Goal: Task Accomplishment & Management: Use online tool/utility

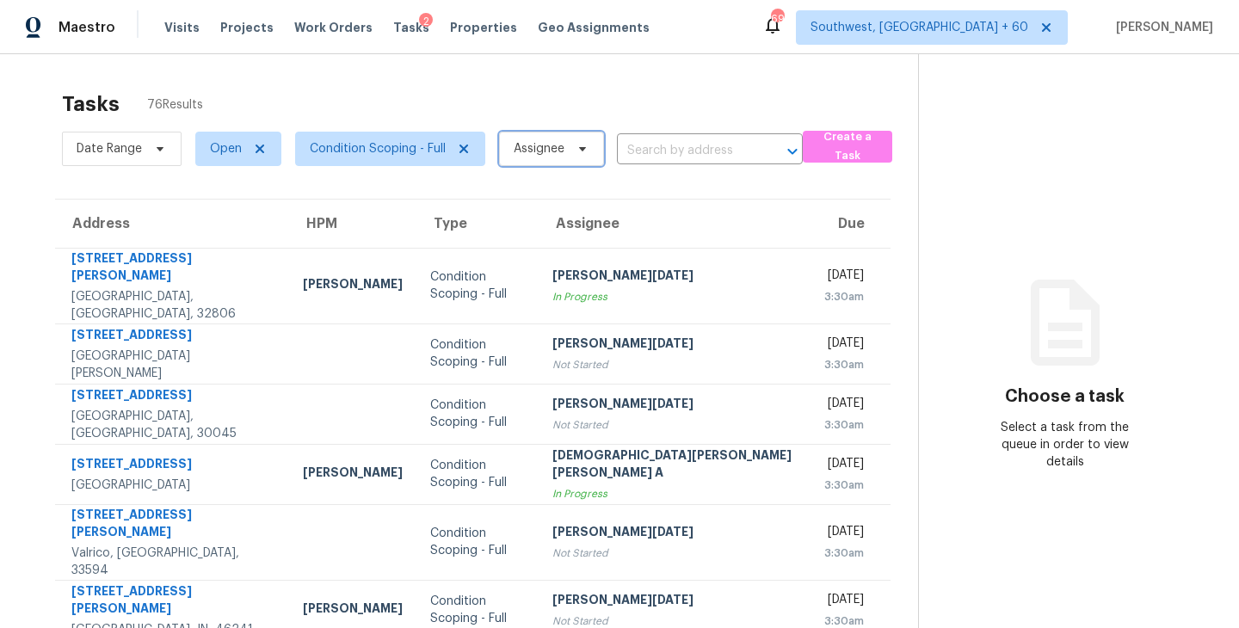
click at [530, 163] on span "Assignee" at bounding box center [551, 149] width 105 height 34
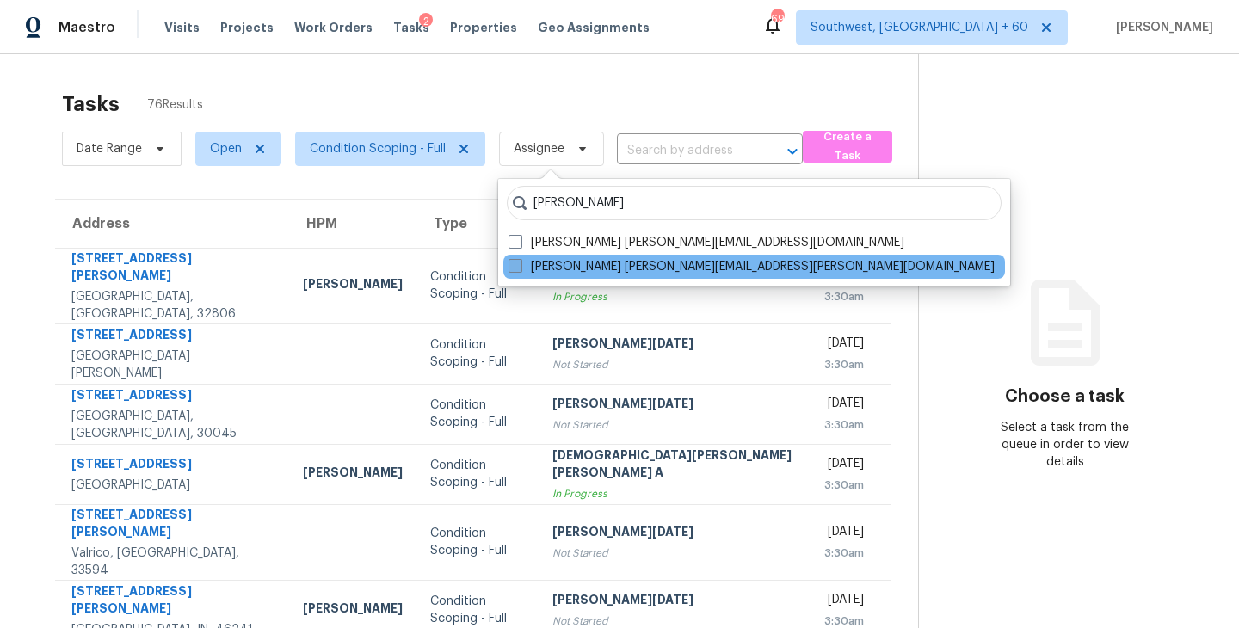
type input "[PERSON_NAME]"
click at [608, 268] on label "[PERSON_NAME] [PERSON_NAME][EMAIL_ADDRESS][PERSON_NAME][DOMAIN_NAME]" at bounding box center [751, 266] width 486 height 17
click at [520, 268] on input "[PERSON_NAME] [PERSON_NAME][EMAIL_ADDRESS][PERSON_NAME][DOMAIN_NAME]" at bounding box center [513, 263] width 11 height 11
checkbox input "true"
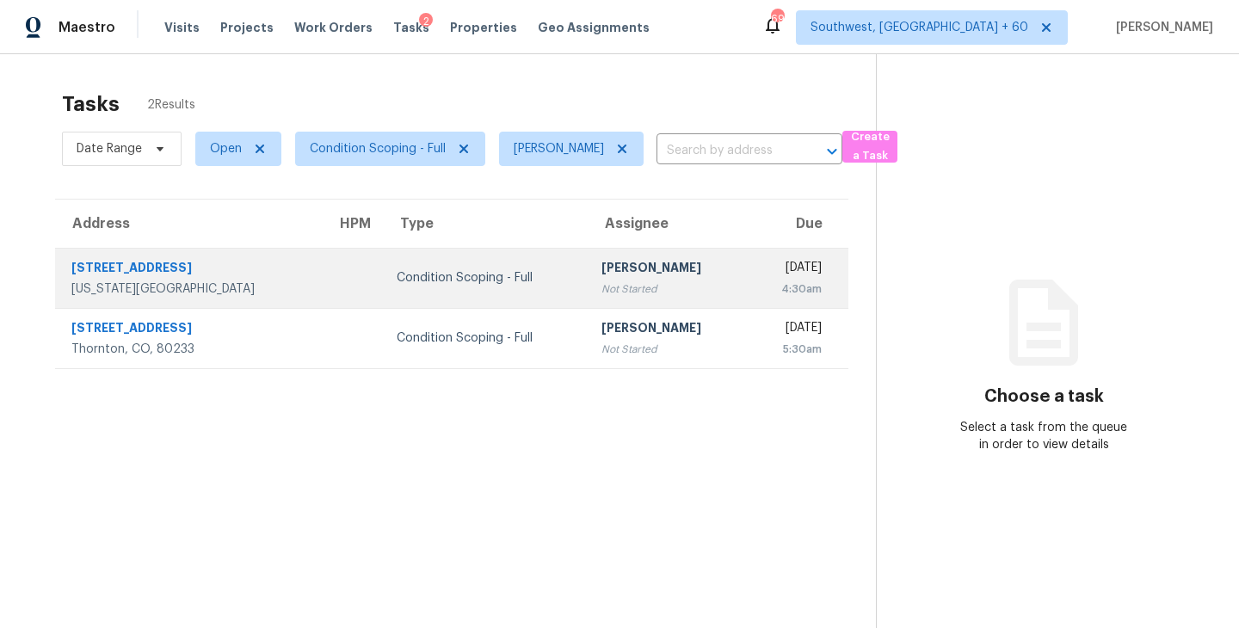
click at [637, 282] on div "Not Started" at bounding box center [667, 288] width 132 height 17
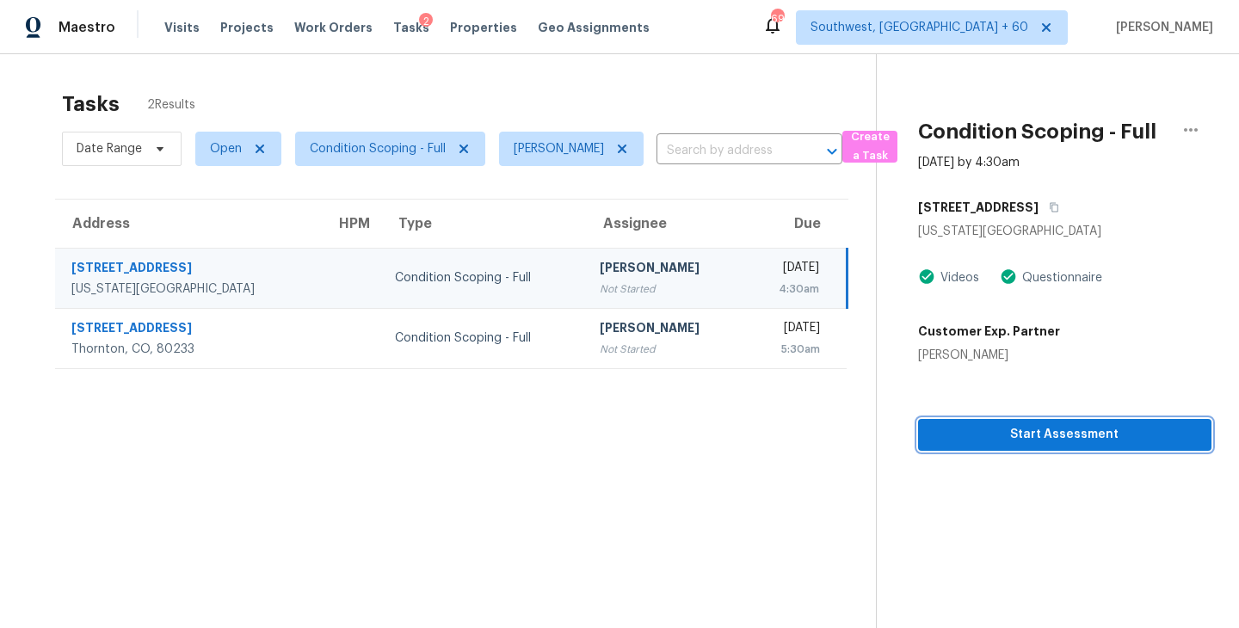
click at [1038, 434] on span "Start Assessment" at bounding box center [1065, 435] width 266 height 22
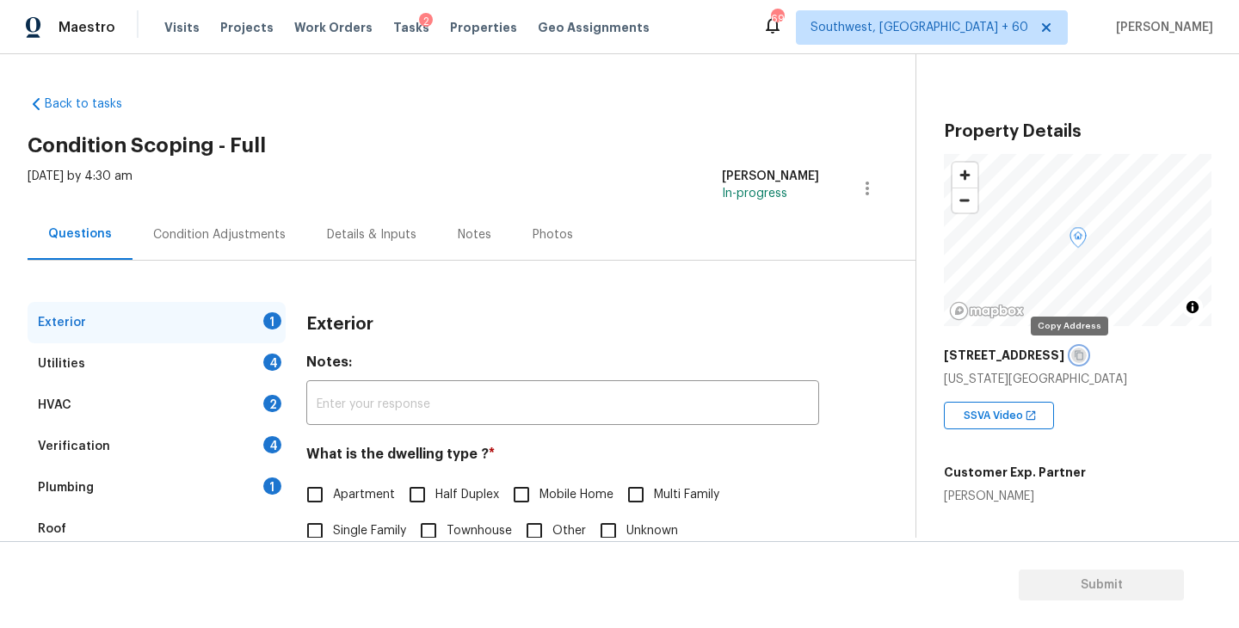
click at [1071, 355] on button "button" at bounding box center [1078, 355] width 15 height 15
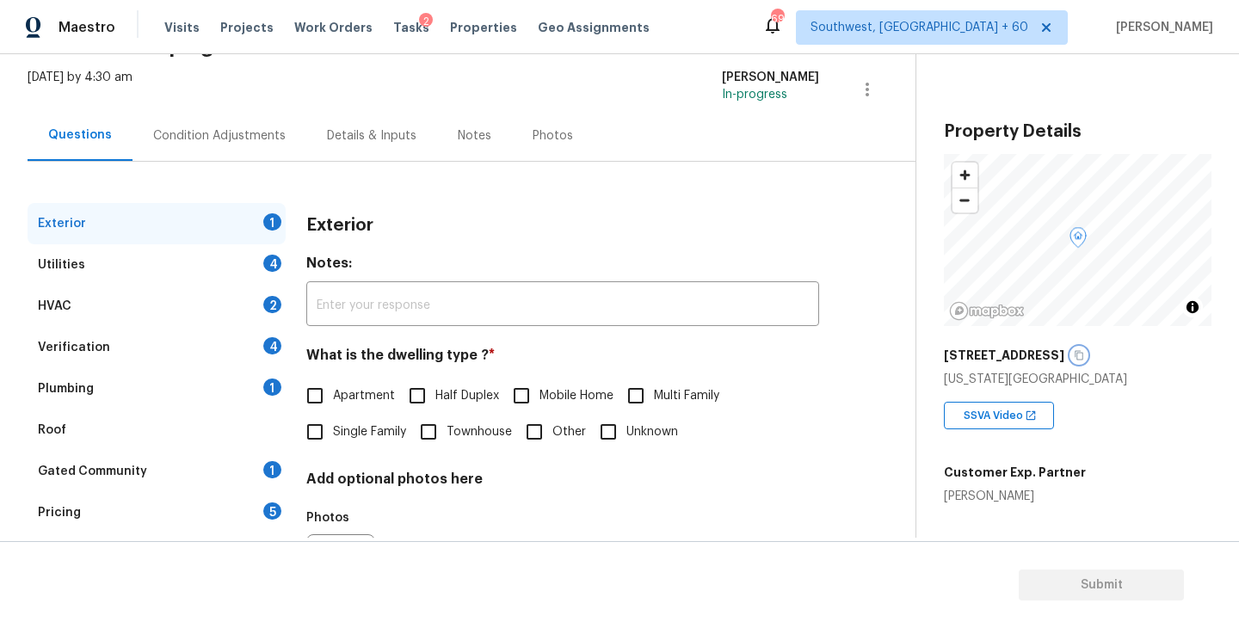
scroll to position [139, 0]
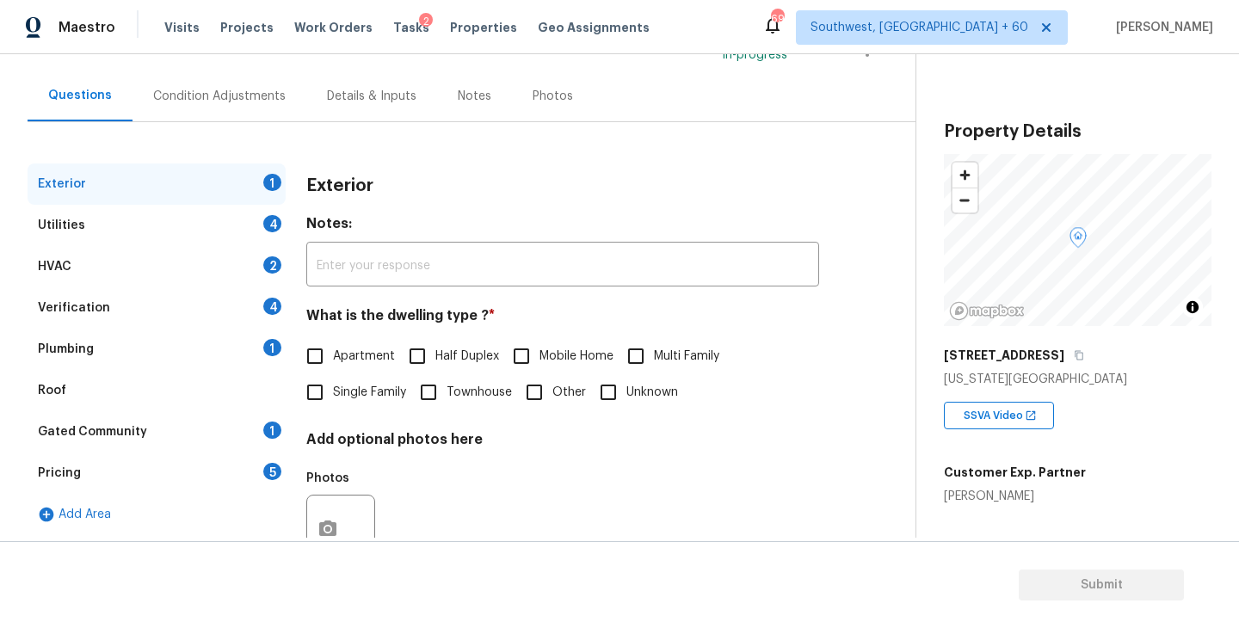
click at [366, 379] on label "Single Family" at bounding box center [351, 392] width 109 height 36
click at [333, 379] on input "Single Family" at bounding box center [315, 392] width 36 height 36
checkbox input "true"
click at [235, 221] on div "Utilities 4" at bounding box center [157, 225] width 258 height 41
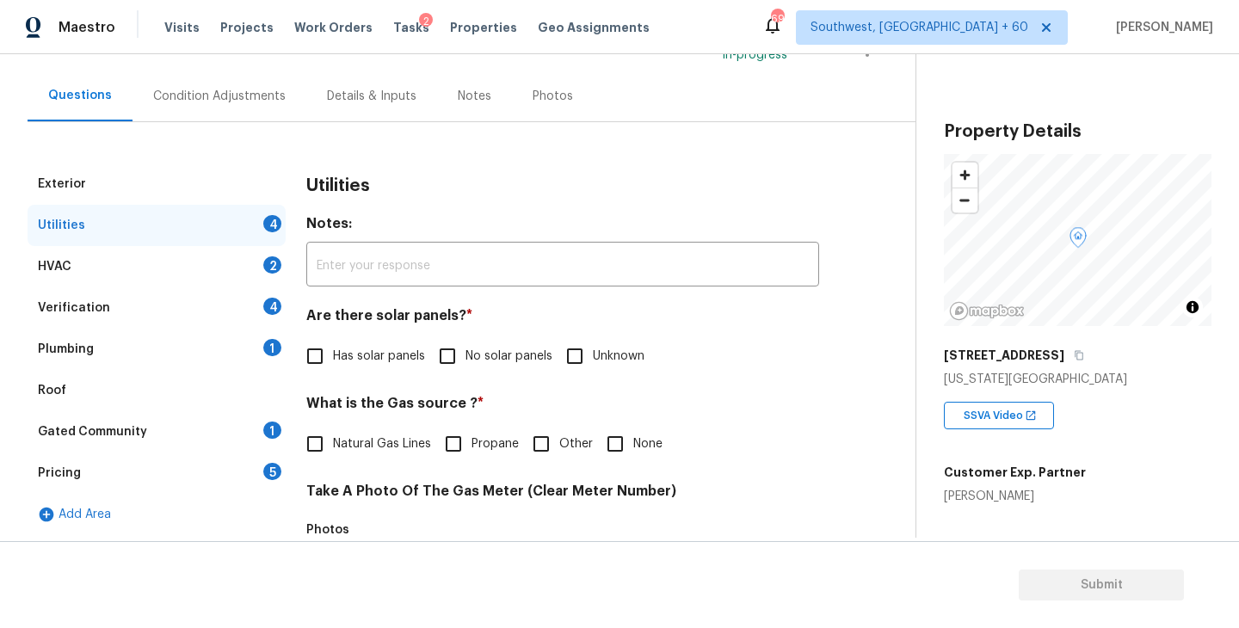
click at [492, 357] on span "No solar panels" at bounding box center [508, 357] width 87 height 18
click at [465, 357] on input "No solar panels" at bounding box center [447, 356] width 36 height 36
checkbox input "true"
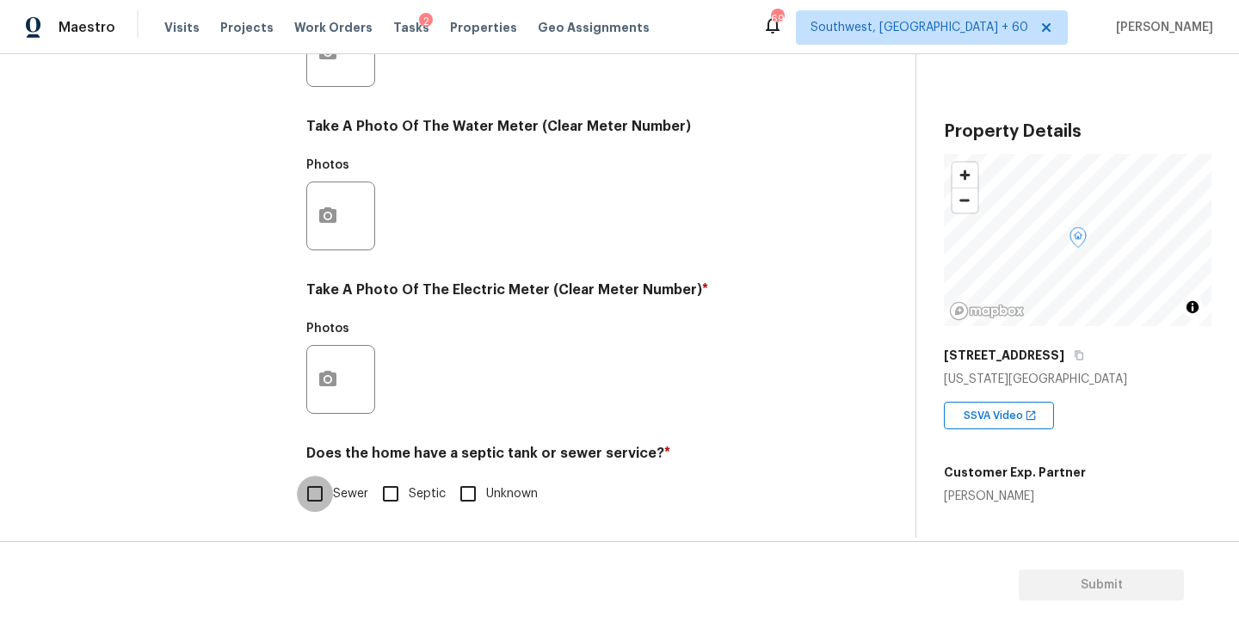
click at [317, 488] on input "Sewer" at bounding box center [315, 494] width 36 height 36
checkbox input "true"
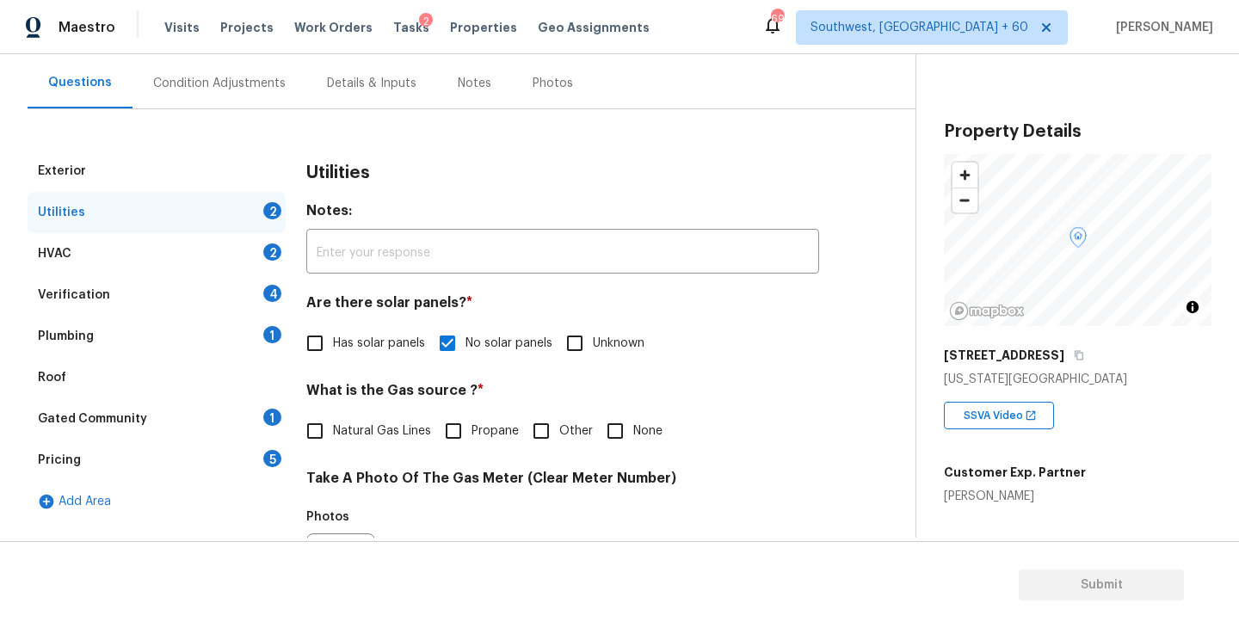
scroll to position [31, 0]
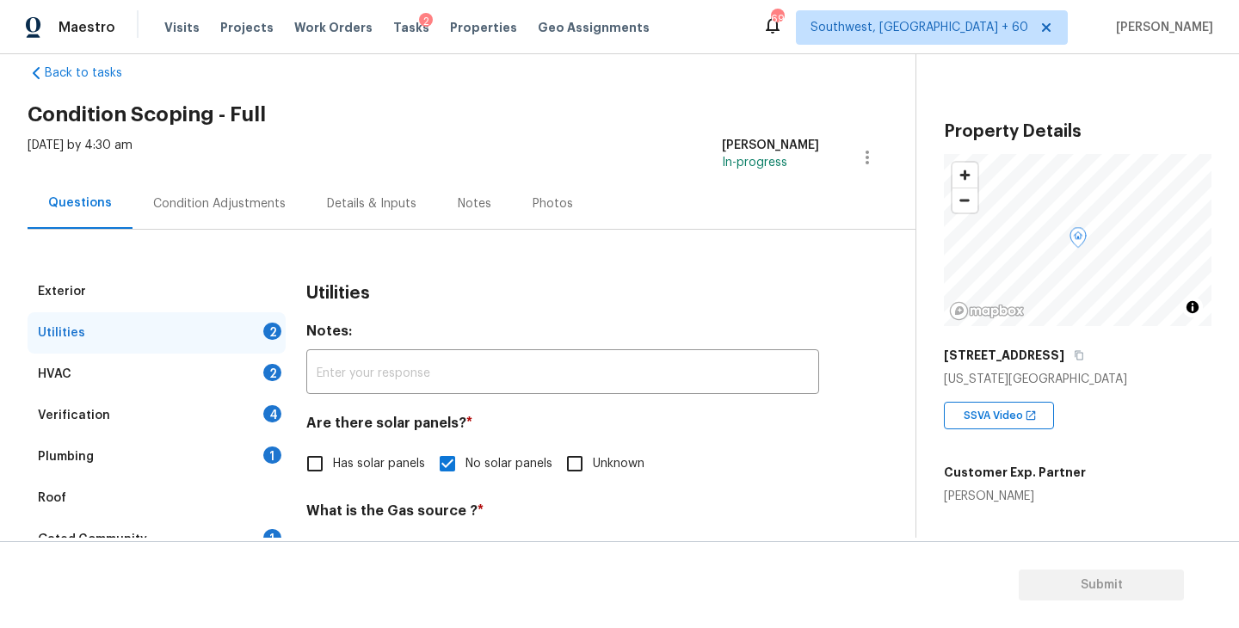
click at [226, 455] on div "Plumbing 1" at bounding box center [157, 456] width 258 height 41
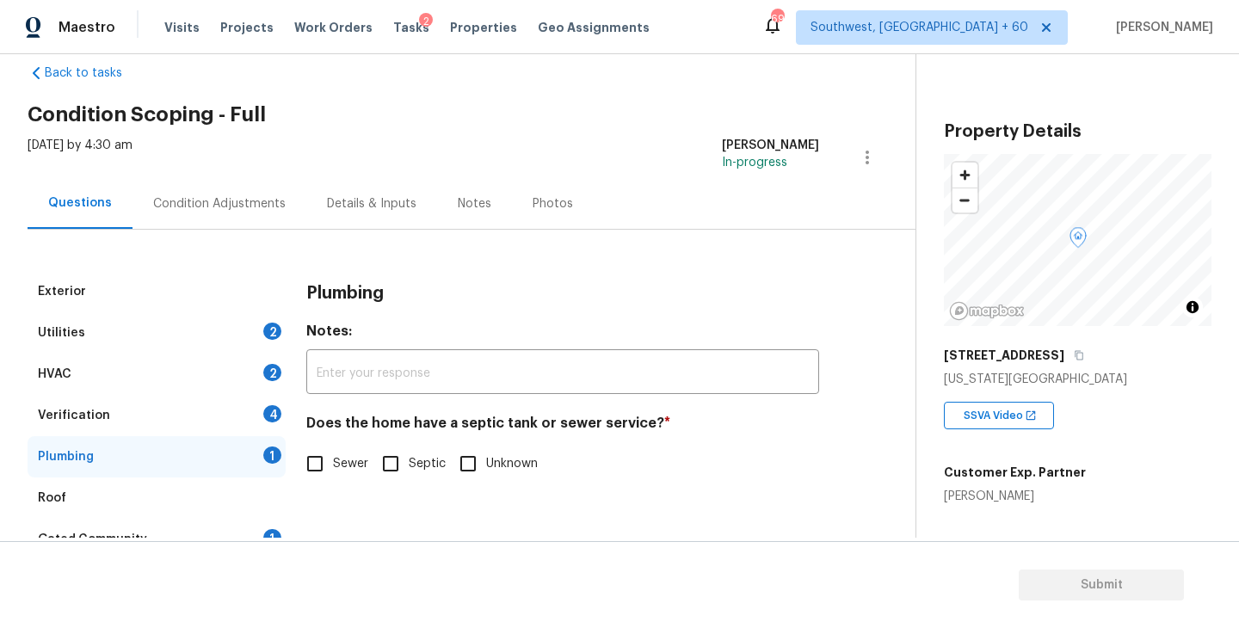
click at [342, 467] on span "Sewer" at bounding box center [350, 464] width 35 height 18
click at [333, 467] on input "Sewer" at bounding box center [315, 464] width 36 height 36
checkbox input "true"
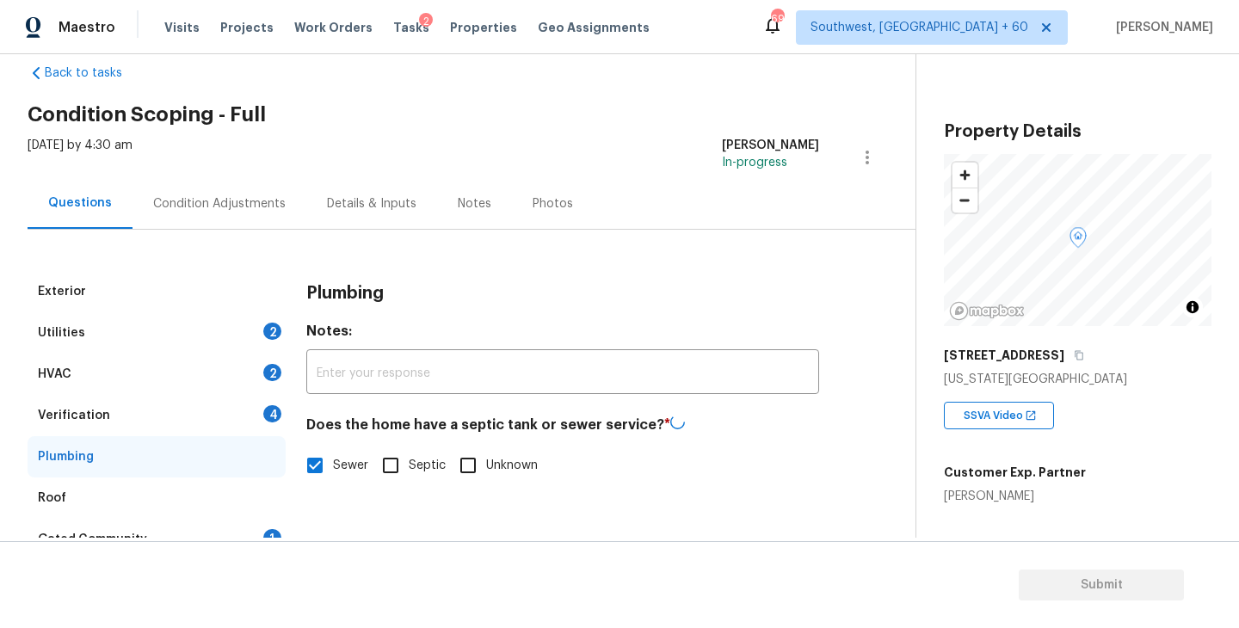
scroll to position [141, 0]
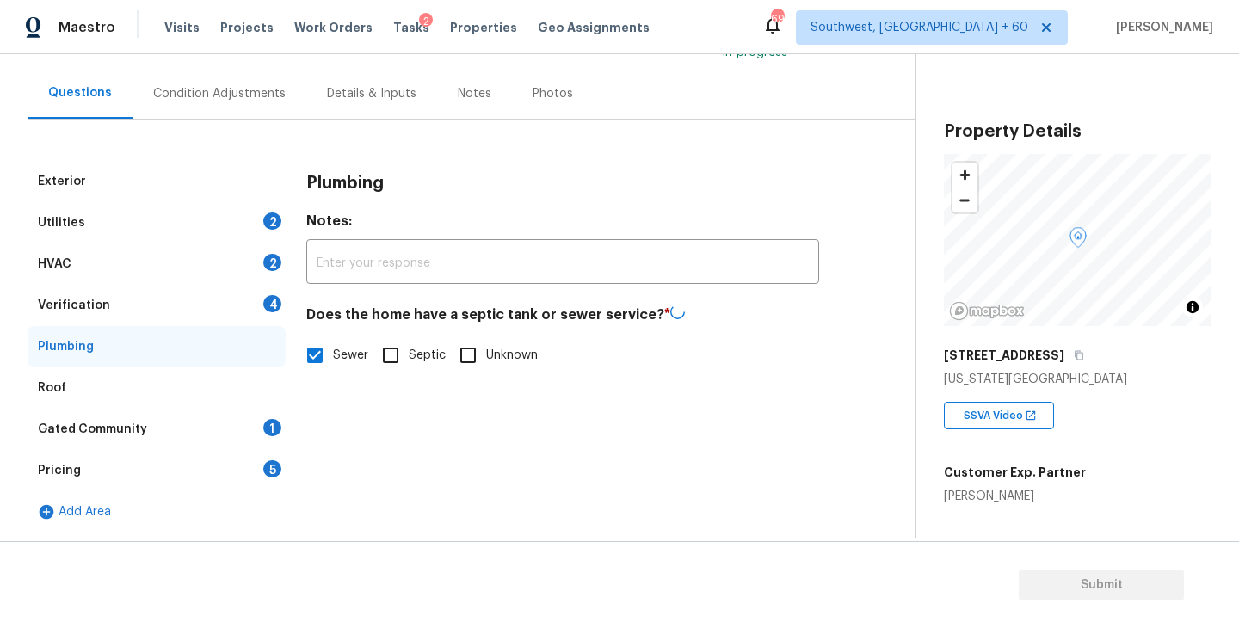
click at [237, 425] on div "Gated Community 1" at bounding box center [157, 429] width 258 height 41
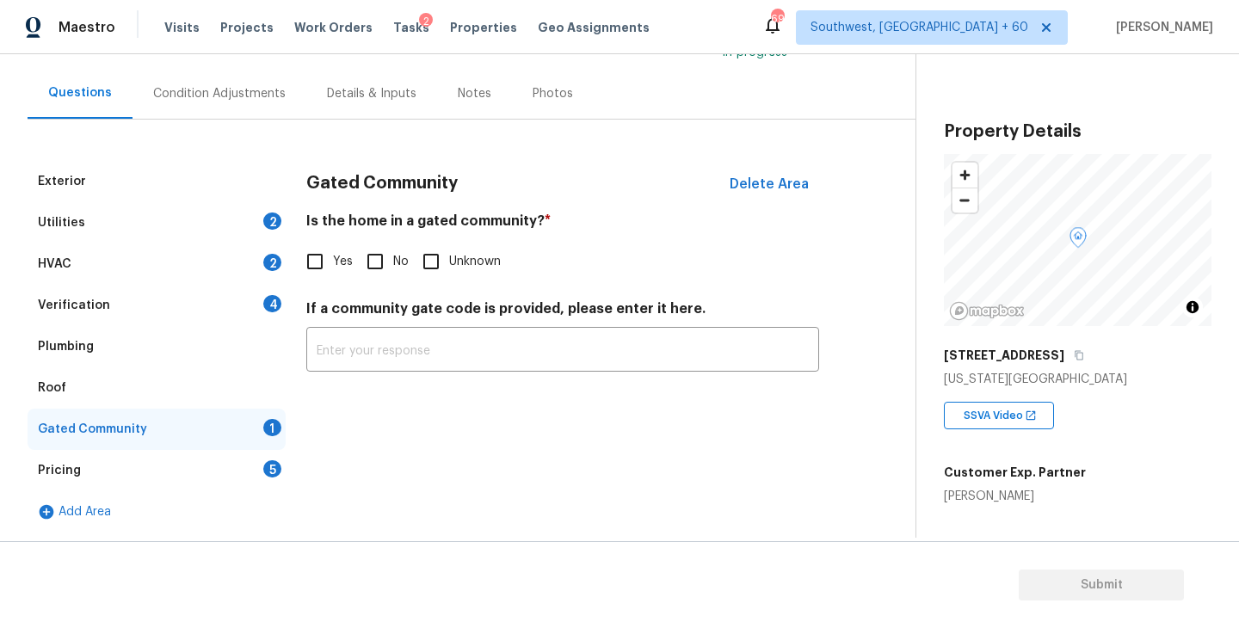
click at [393, 261] on span "No" at bounding box center [400, 262] width 15 height 18
click at [392, 261] on input "No" at bounding box center [375, 261] width 36 height 36
checkbox input "true"
click at [271, 111] on div "Condition Adjustments" at bounding box center [219, 93] width 174 height 51
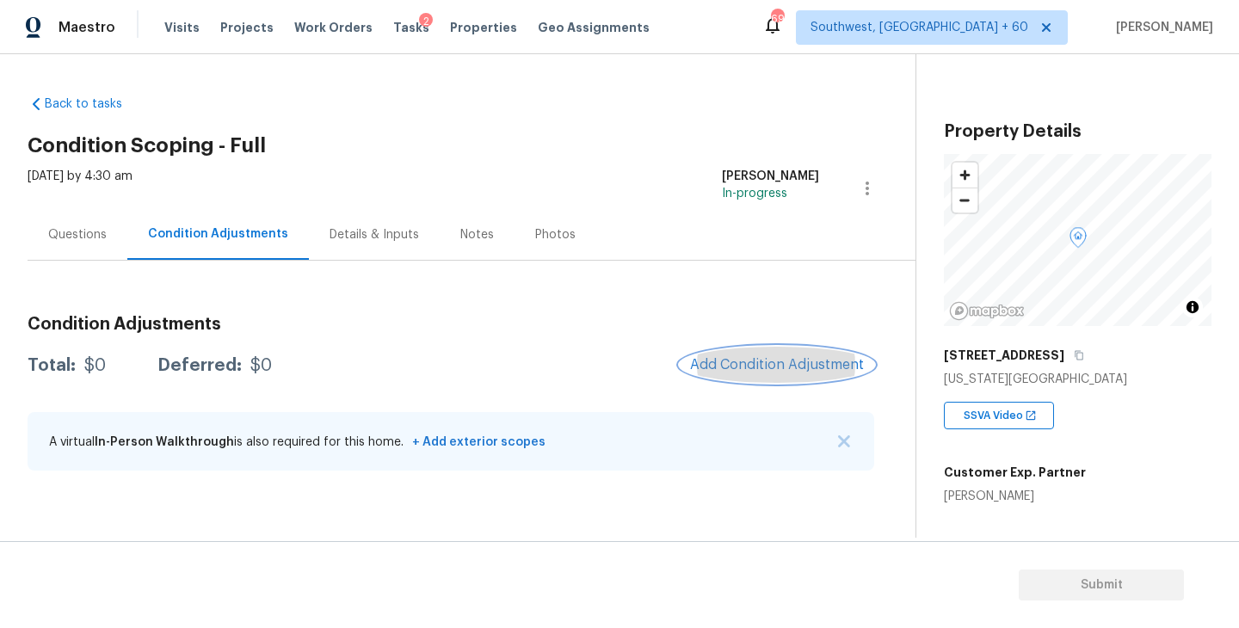
click at [721, 370] on span "Add Condition Adjustment" at bounding box center [777, 364] width 174 height 15
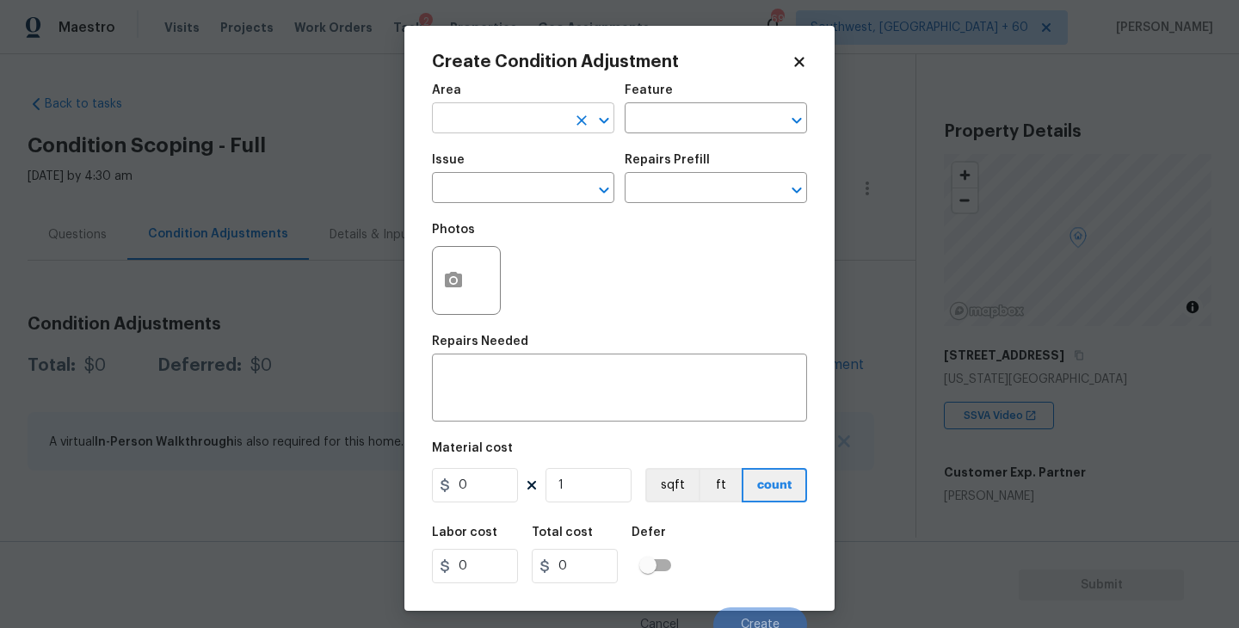
click at [498, 129] on input "text" at bounding box center [499, 120] width 134 height 27
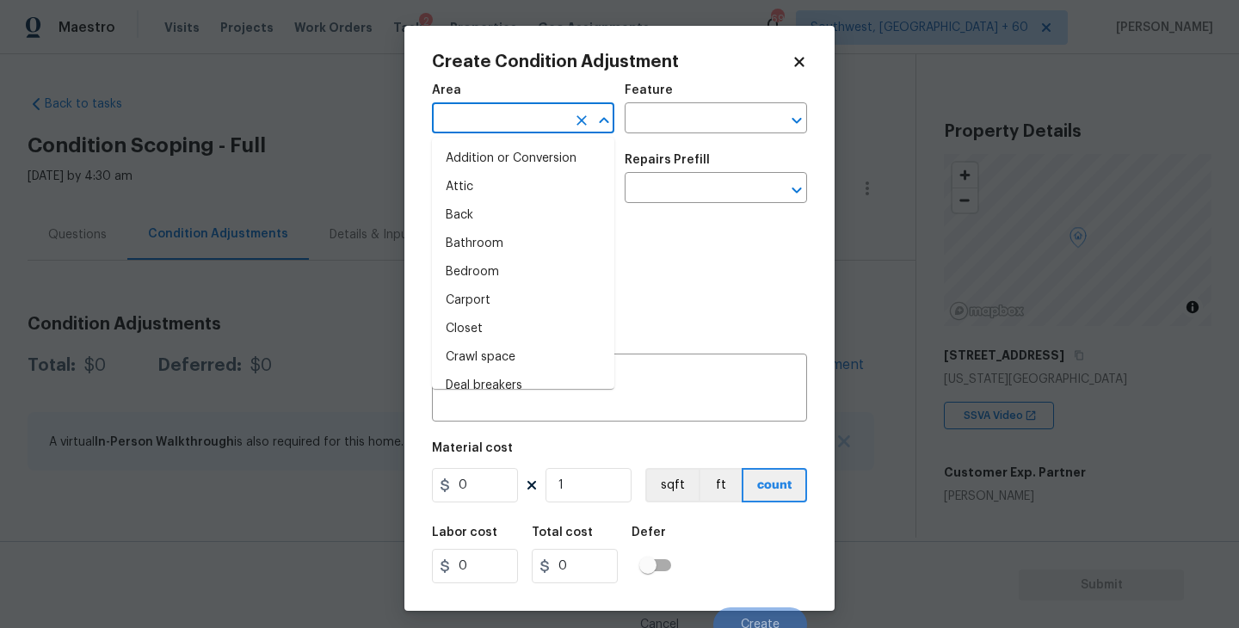
type input "e"
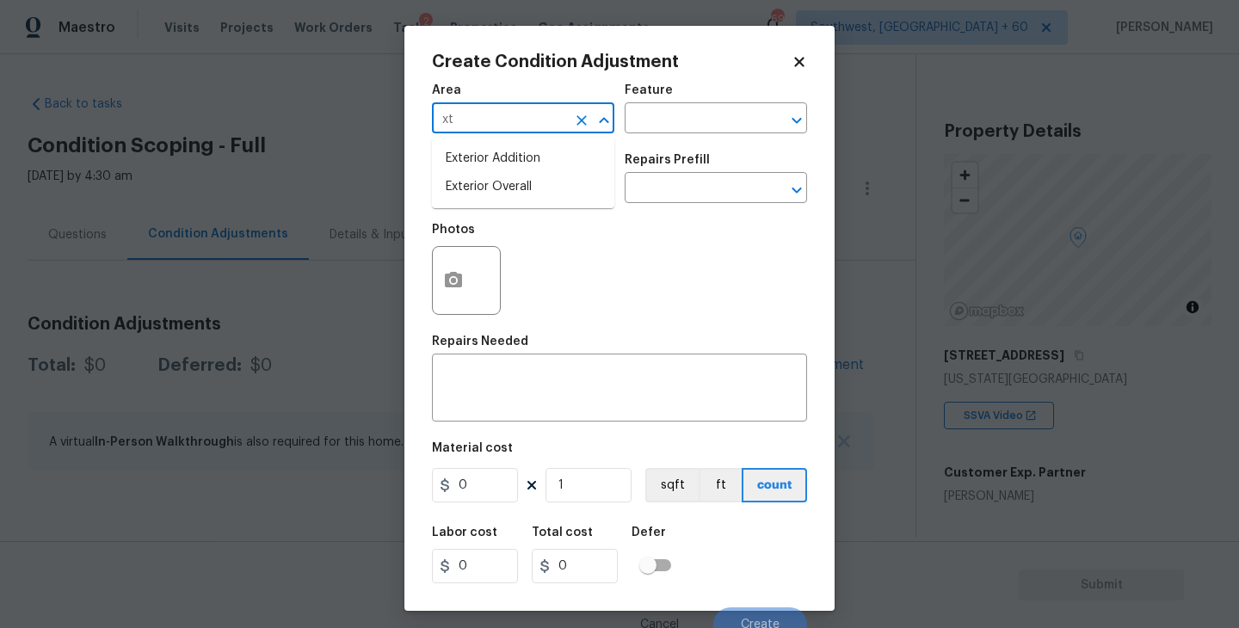
type input "x"
click at [514, 182] on li "Exterior Overall" at bounding box center [523, 187] width 182 height 28
type input "Exterior Overall"
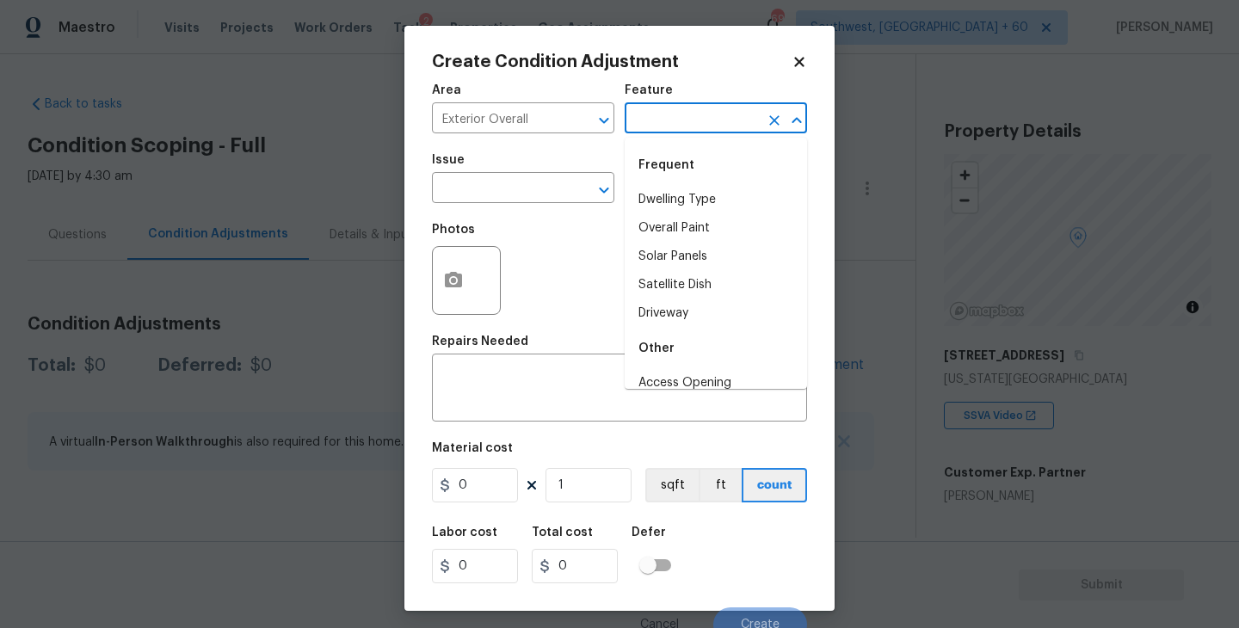
click at [662, 127] on input "text" at bounding box center [692, 120] width 134 height 27
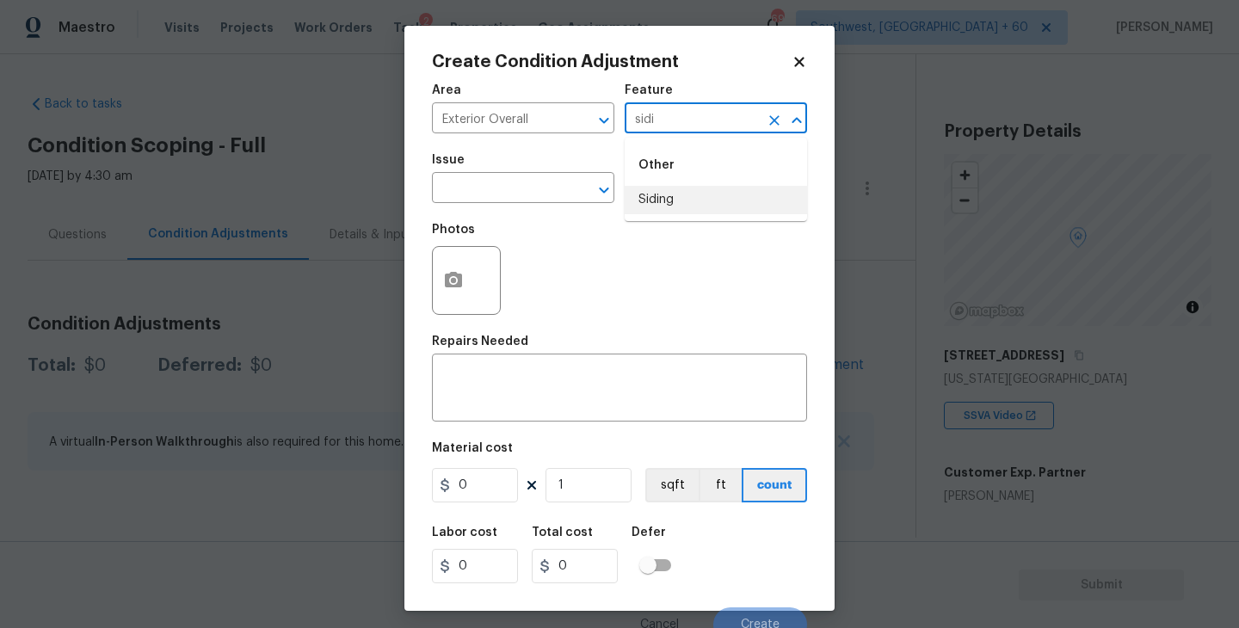
click at [674, 199] on li "Siding" at bounding box center [716, 200] width 182 height 28
type input "Siding"
click at [479, 197] on input "text" at bounding box center [499, 189] width 134 height 27
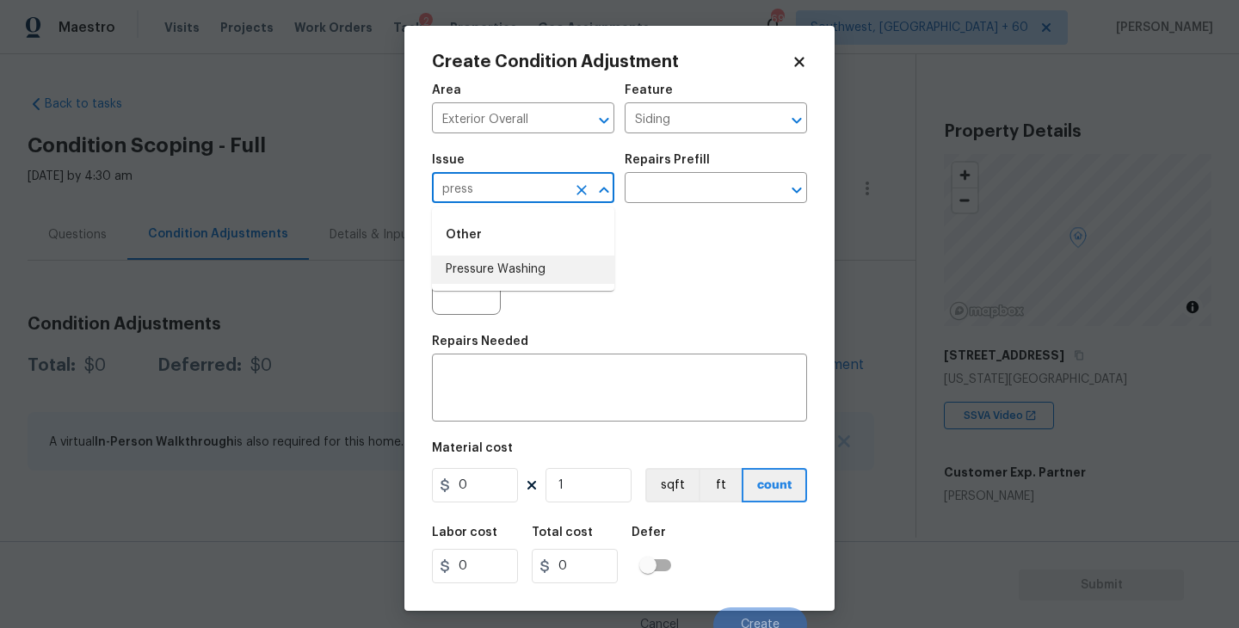
click at [496, 263] on li "Pressure Washing" at bounding box center [523, 270] width 182 height 28
type input "Pressure Washing"
click at [686, 188] on input "text" at bounding box center [692, 189] width 134 height 27
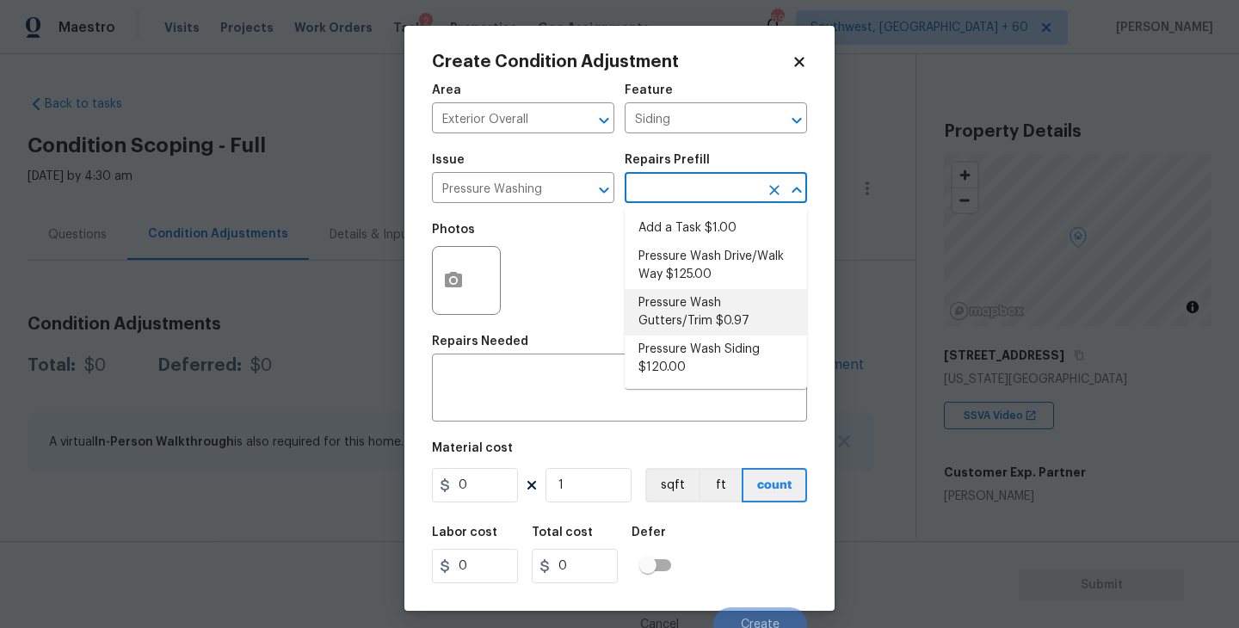
click at [674, 367] on li "Pressure Wash Siding $120.00" at bounding box center [716, 359] width 182 height 46
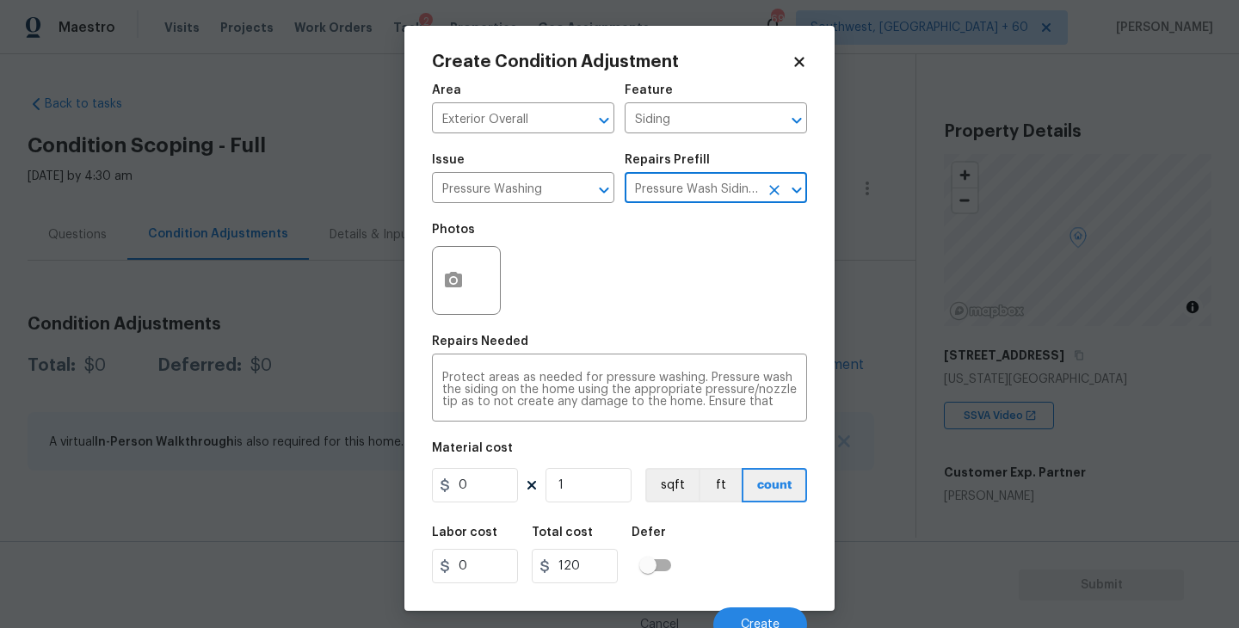
type textarea "Protect areas as needed for pressure washing. Pressure wash the siding on the h…"
type input "120"
drag, startPoint x: 493, startPoint y: 473, endPoint x: 325, endPoint y: 483, distance: 168.0
click at [325, 483] on div "Create Condition Adjustment Area Exterior Overall ​ Feature Siding ​ Issue Pres…" at bounding box center [619, 314] width 1239 height 628
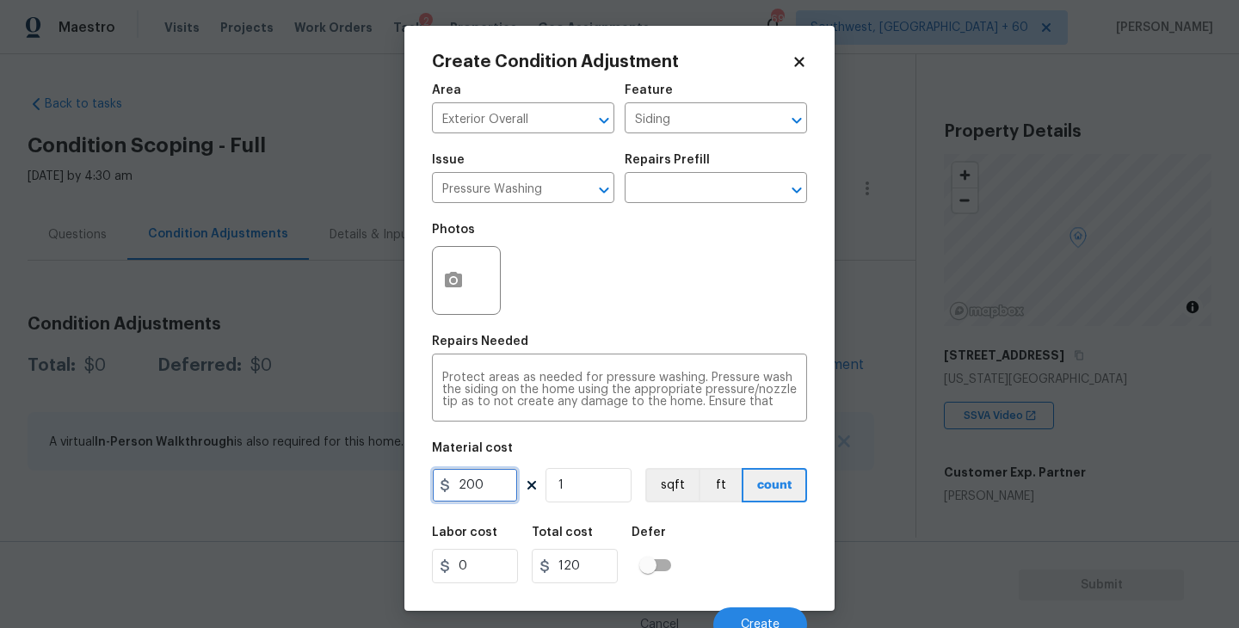
type input "200"
click at [459, 289] on icon "button" at bounding box center [453, 280] width 21 height 21
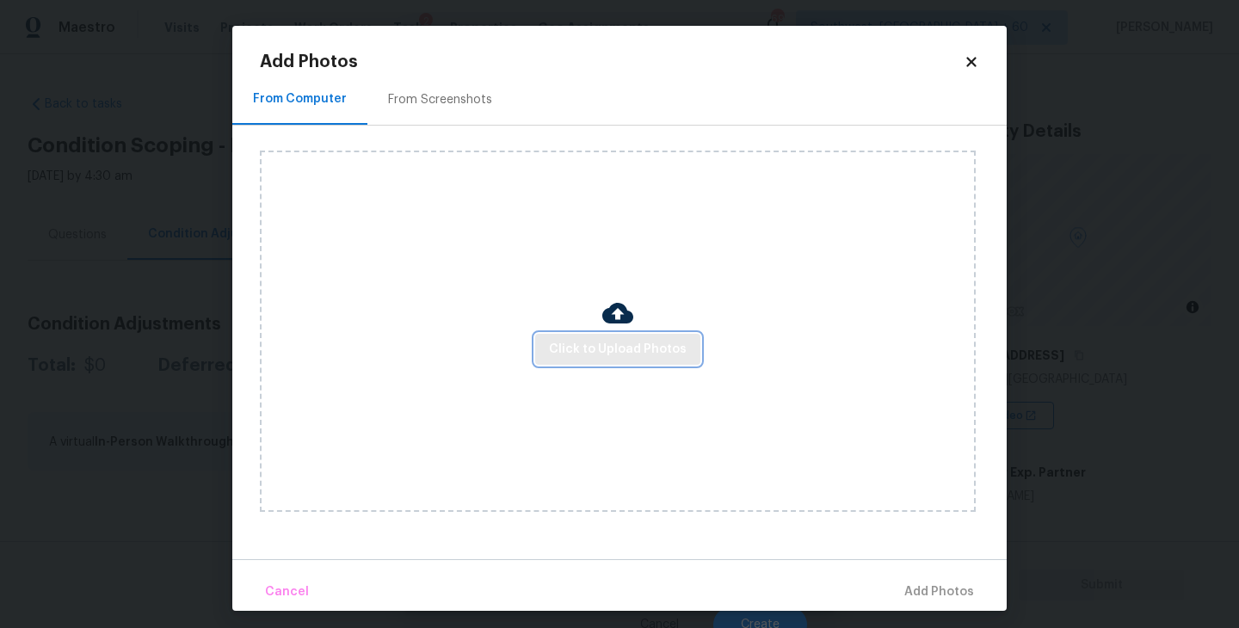
click at [592, 345] on span "Click to Upload Photos" at bounding box center [618, 350] width 138 height 22
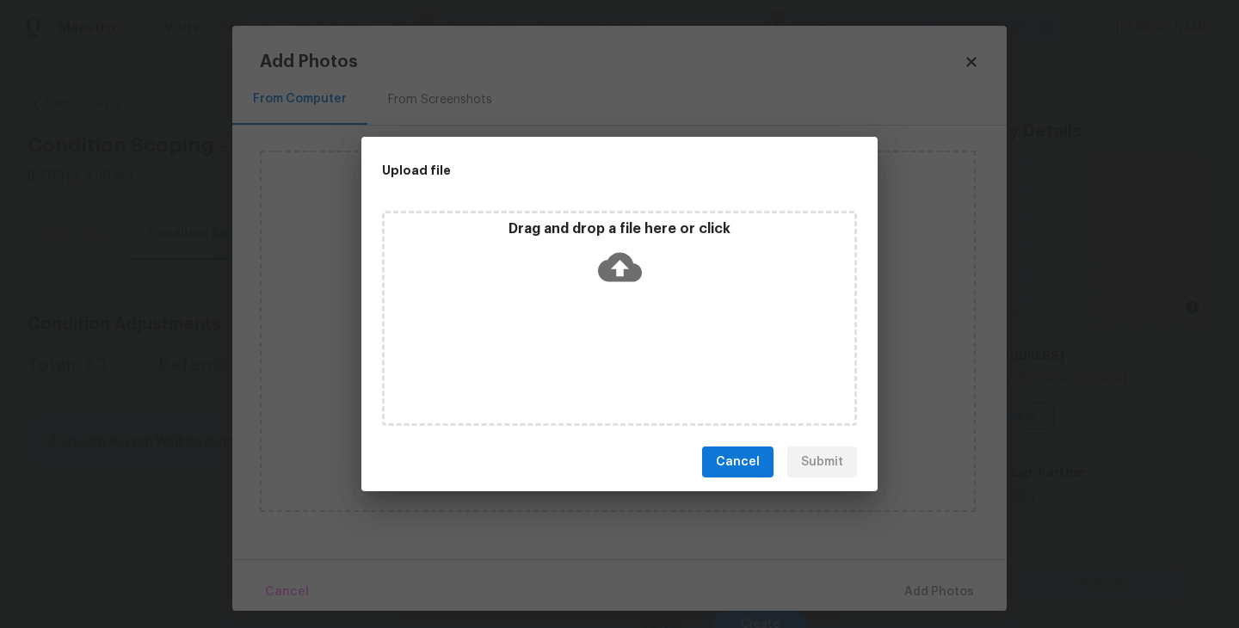
click at [608, 291] on div "Drag and drop a file here or click" at bounding box center [620, 257] width 470 height 74
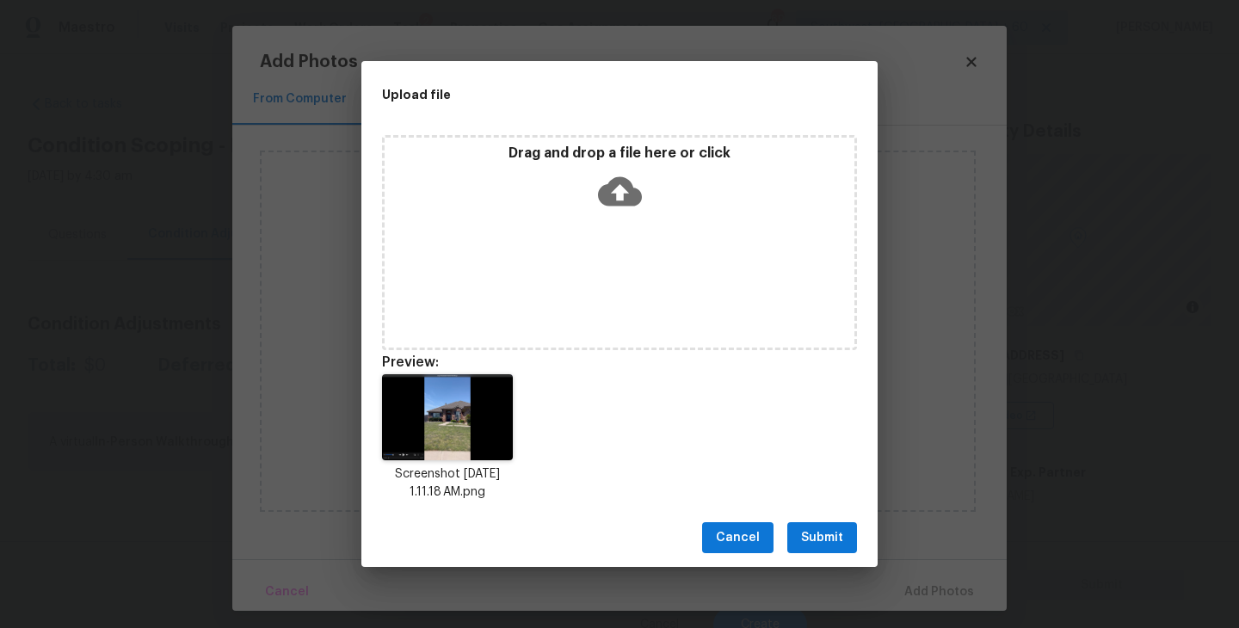
click at [827, 535] on span "Submit" at bounding box center [822, 538] width 42 height 22
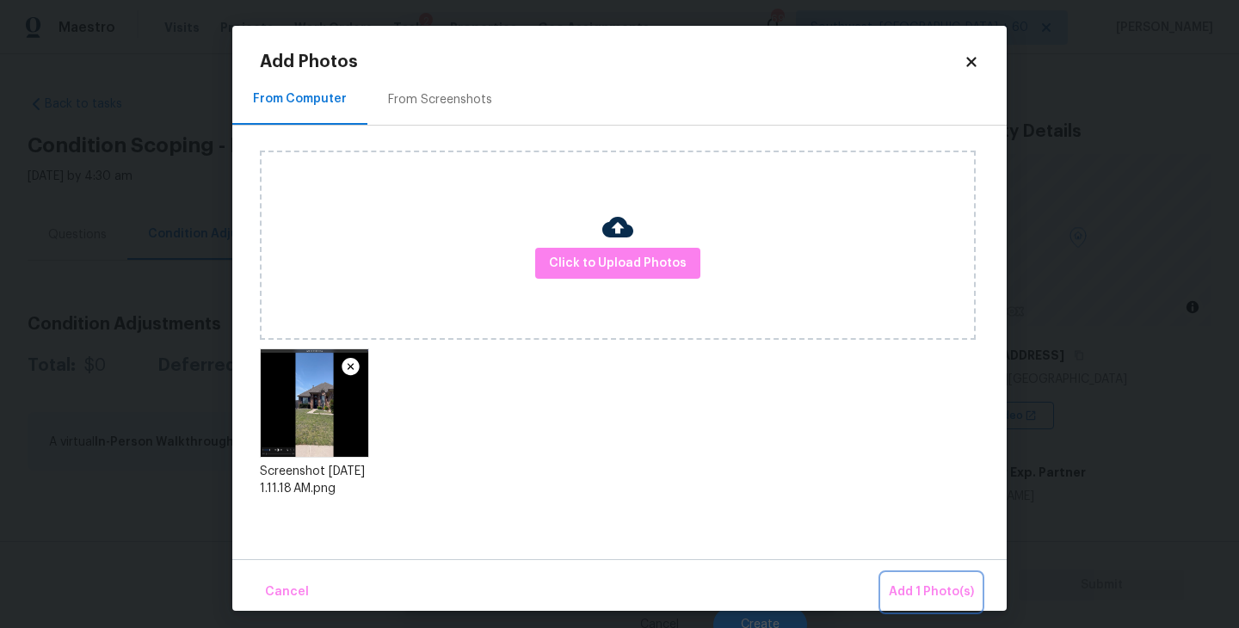
click at [897, 577] on button "Add 1 Photo(s)" at bounding box center [931, 592] width 99 height 37
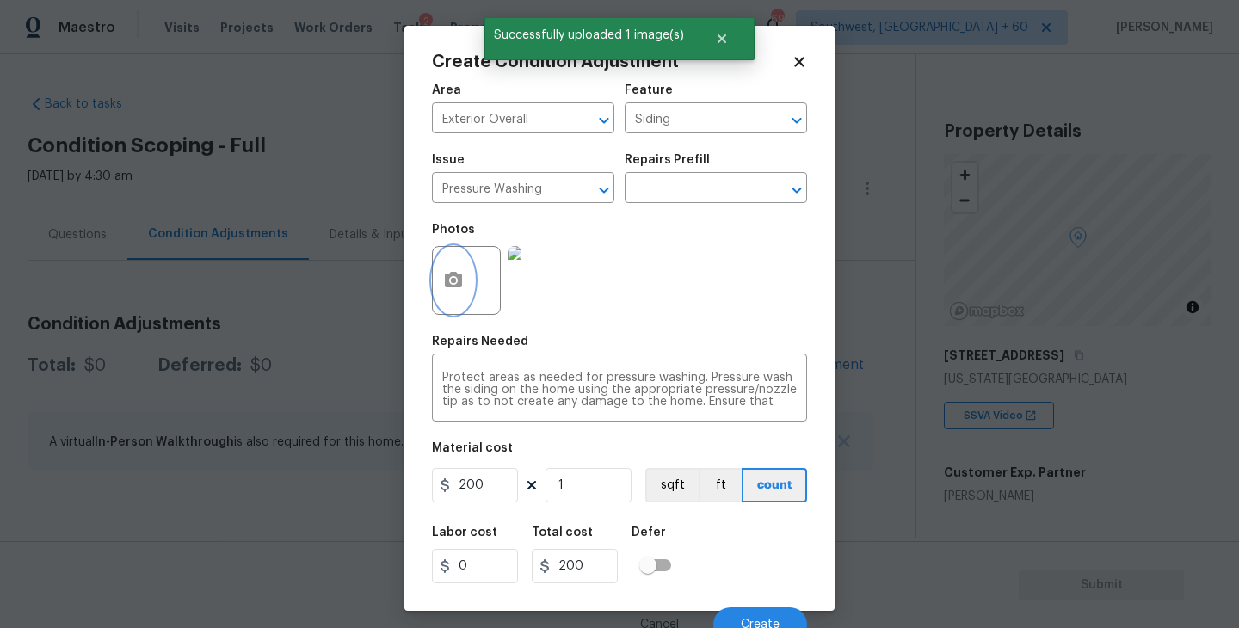
scroll to position [15, 0]
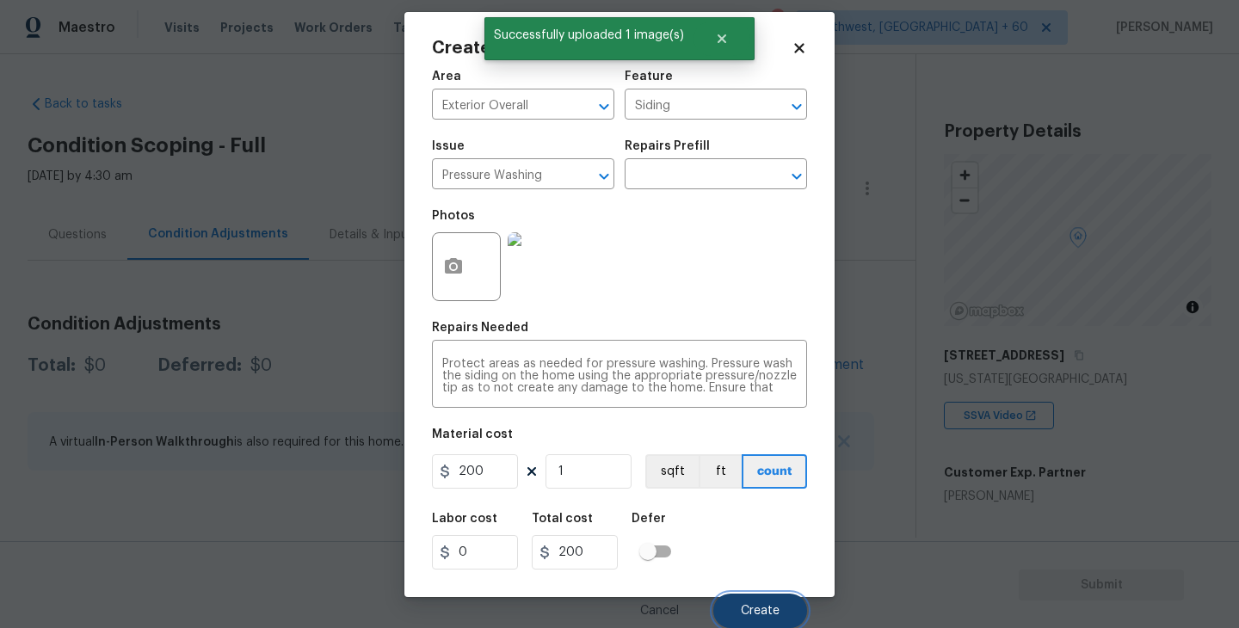
click at [777, 605] on span "Create" at bounding box center [760, 611] width 39 height 13
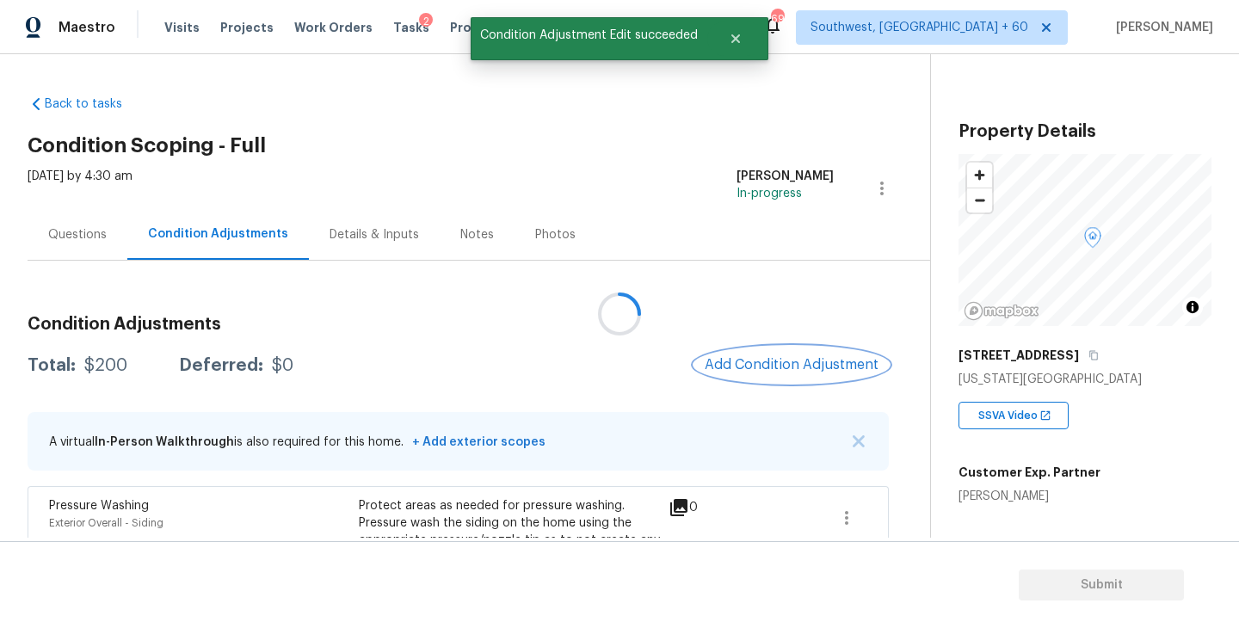
scroll to position [0, 0]
click at [816, 376] on button "Add Condition Adjustment" at bounding box center [788, 365] width 194 height 36
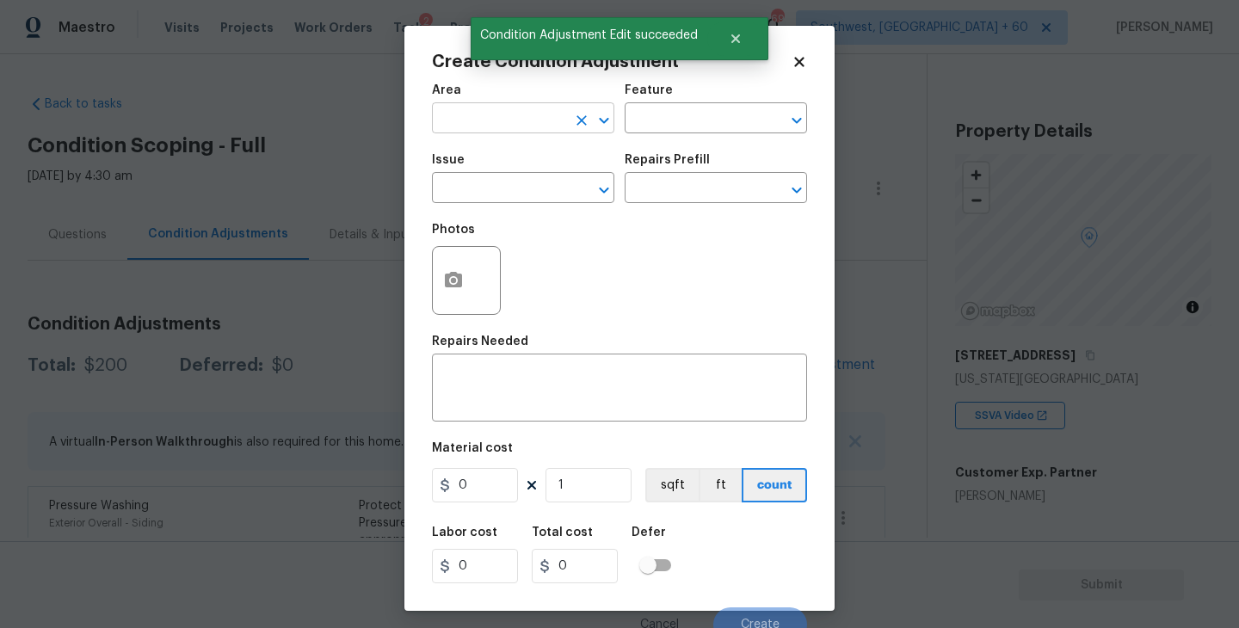
click at [498, 117] on input "text" at bounding box center [499, 120] width 134 height 27
click at [532, 183] on li "Exterior Overall" at bounding box center [523, 187] width 182 height 28
type input "Exterior Overall"
click at [683, 102] on div "Feature" at bounding box center [716, 95] width 182 height 22
click at [675, 116] on input "text" at bounding box center [692, 120] width 134 height 27
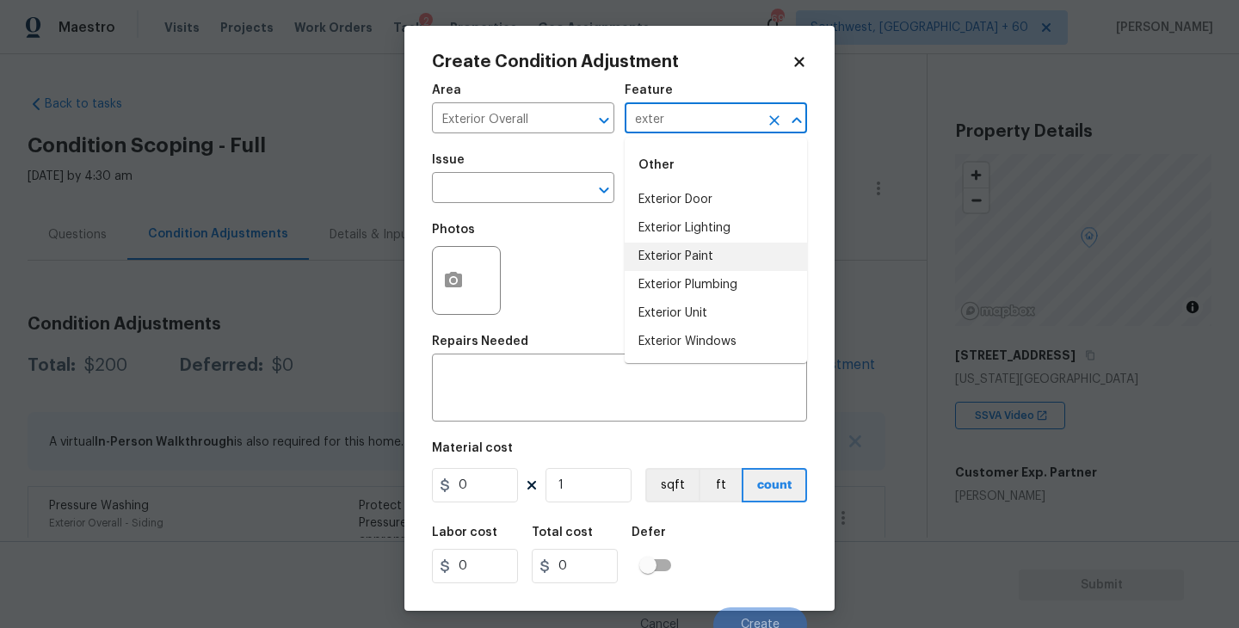
click at [687, 268] on li "Exterior Paint" at bounding box center [716, 257] width 182 height 28
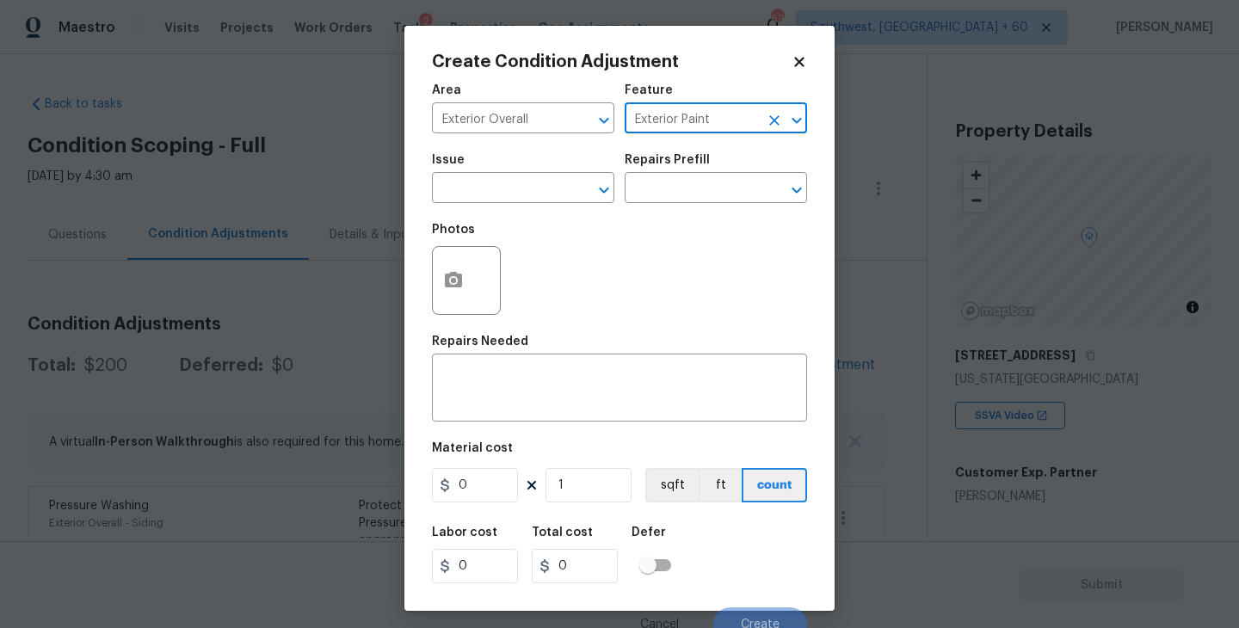
type input "Exterior Paint"
click at [476, 208] on span "Issue ​" at bounding box center [523, 179] width 182 height 70
click at [470, 206] on span "Issue ​" at bounding box center [523, 179] width 182 height 70
click at [510, 194] on input "text" at bounding box center [499, 189] width 134 height 27
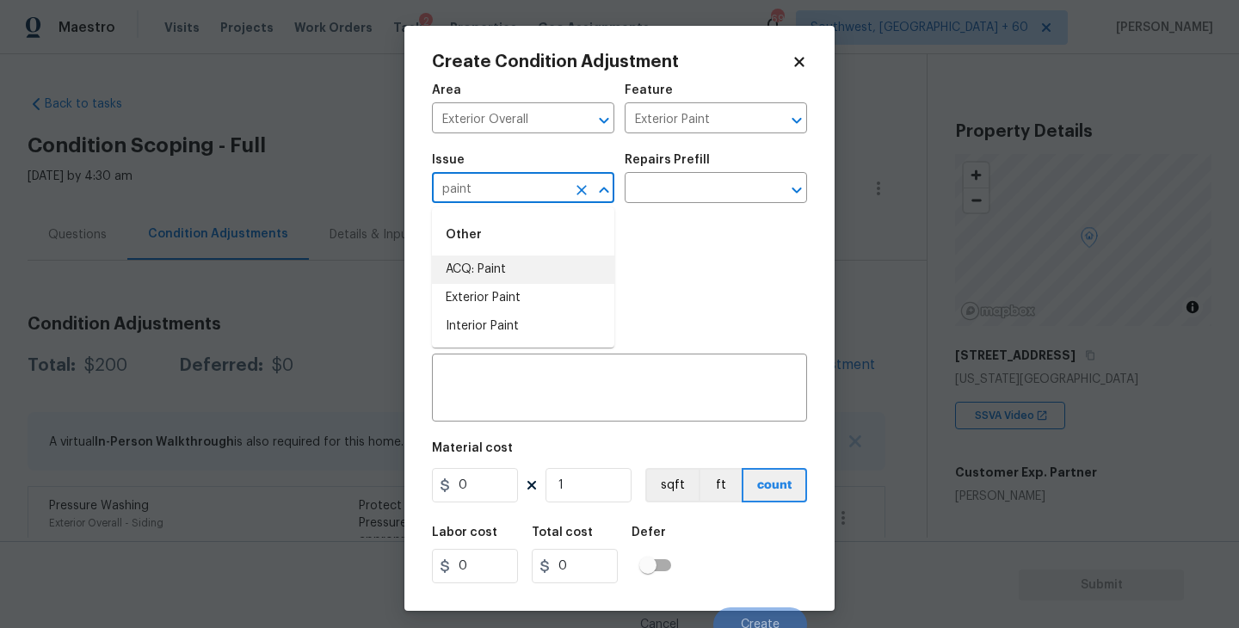
click at [508, 270] on li "ACQ: Paint" at bounding box center [523, 270] width 182 height 28
type input "ACQ: Paint"
click at [688, 201] on input "text" at bounding box center [692, 189] width 134 height 27
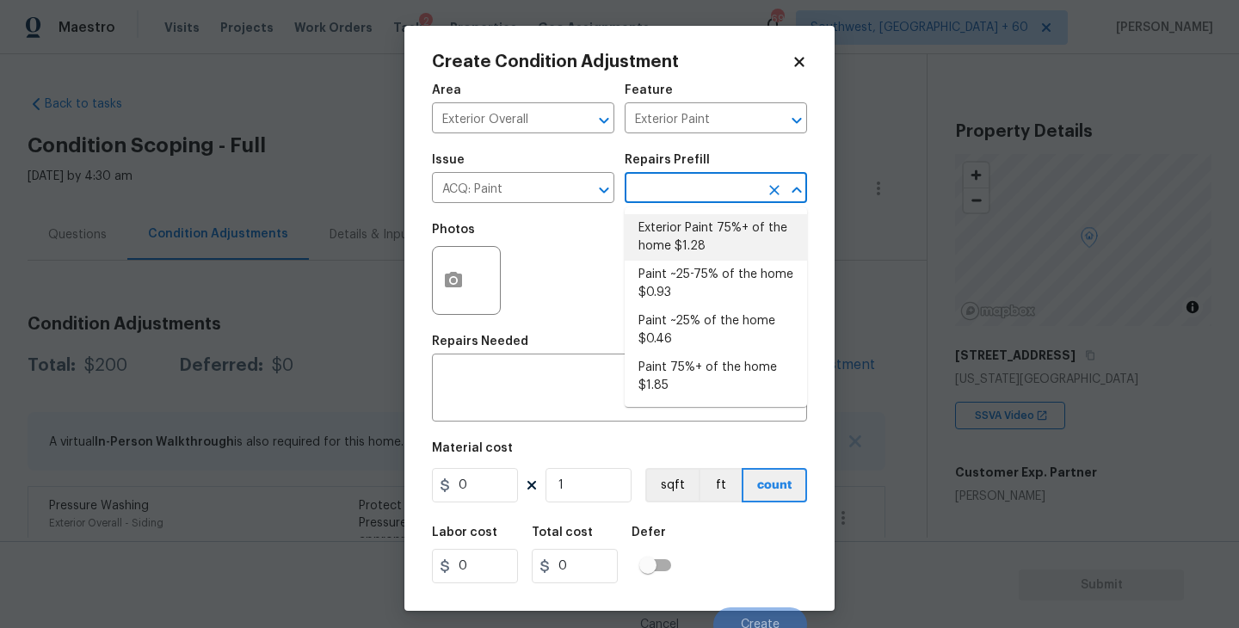
click at [693, 236] on li "Exterior Paint 75%+ of the home $1.28" at bounding box center [716, 237] width 182 height 46
type input "Acquisition"
type textarea "Acquisition Scope: 75%+ of the home exterior will likely require paint"
type input "1.28"
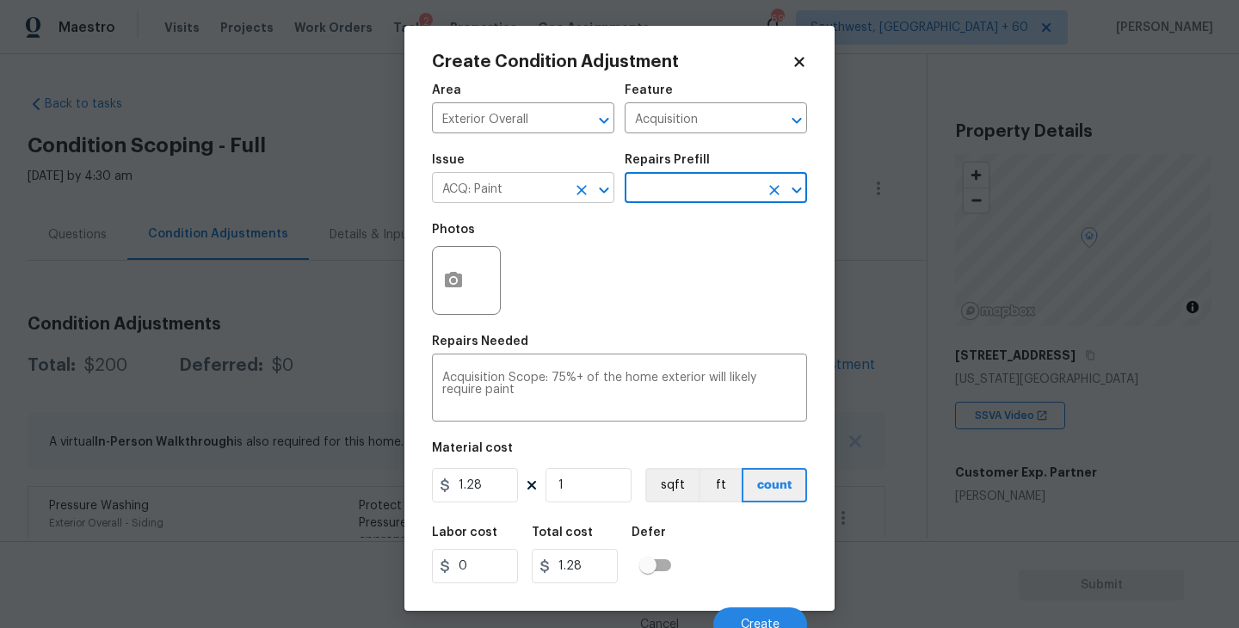
click at [583, 194] on icon "Clear" at bounding box center [581, 190] width 17 height 17
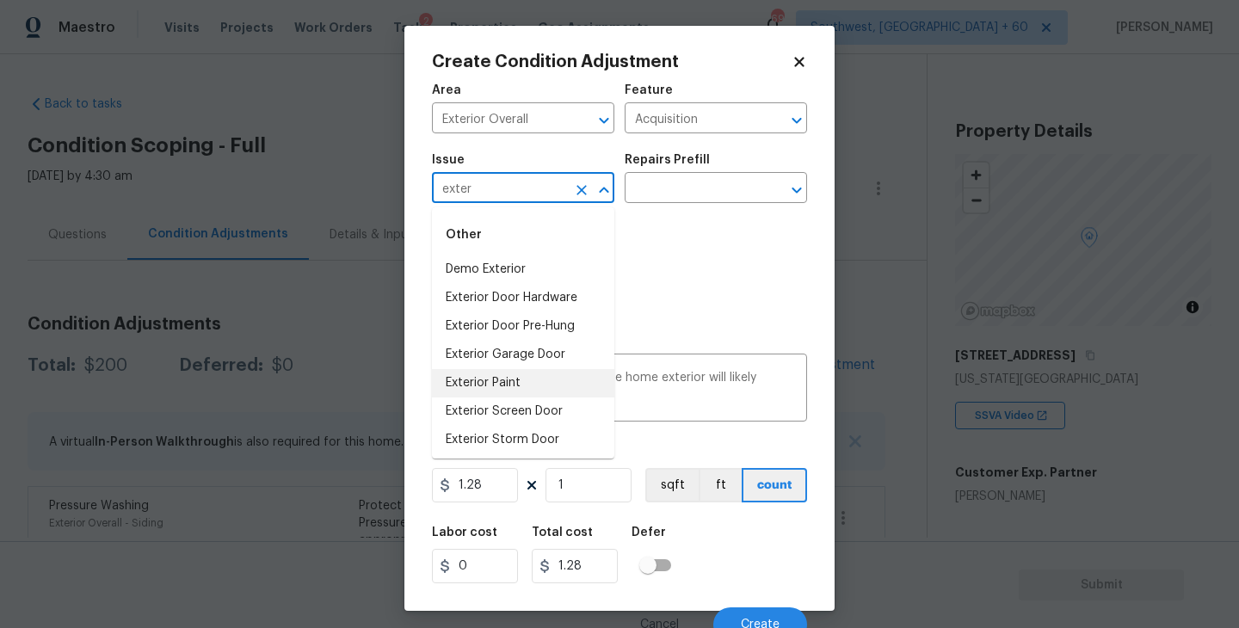
click at [527, 381] on li "Exterior Paint" at bounding box center [523, 383] width 182 height 28
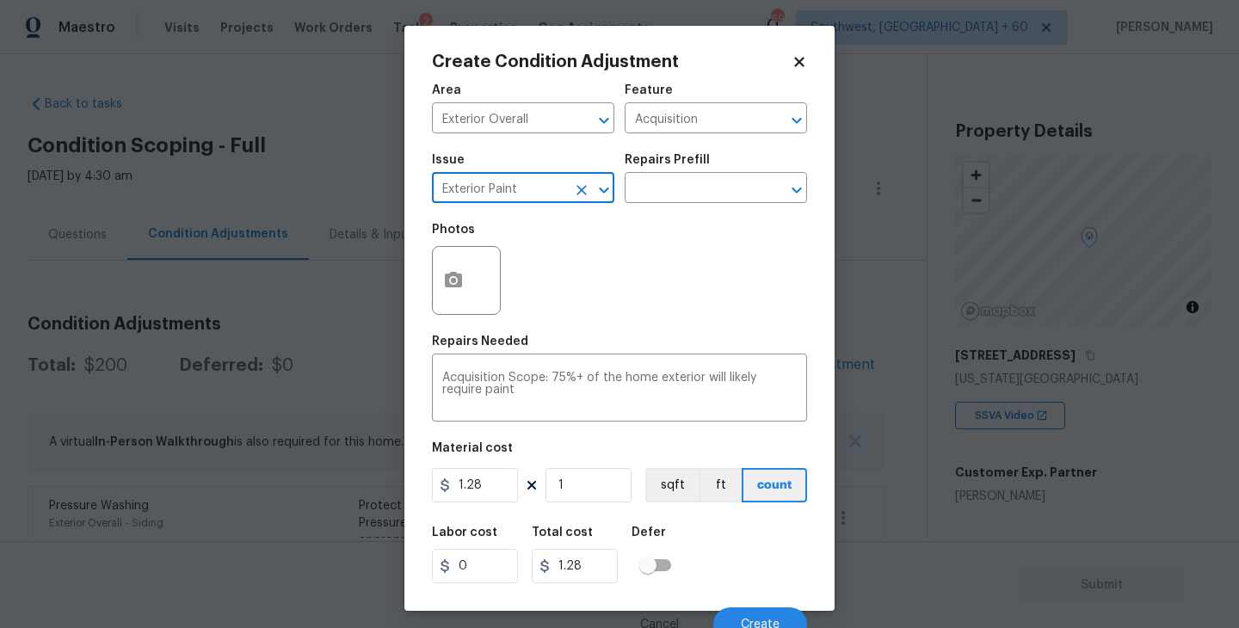
type input "Exterior Paint"
click at [465, 293] on button "button" at bounding box center [453, 280] width 41 height 67
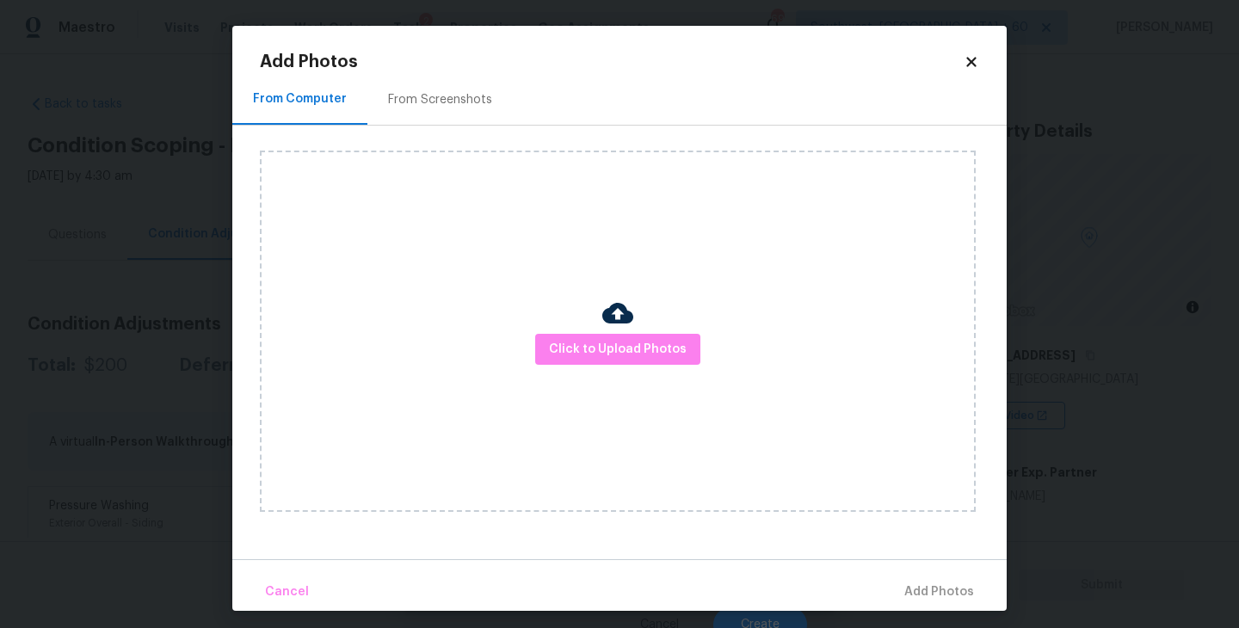
click at [545, 331] on div "Click to Upload Photos" at bounding box center [618, 331] width 716 height 361
click at [579, 331] on div "Click to Upload Photos" at bounding box center [618, 331] width 716 height 361
click at [594, 342] on span "Click to Upload Photos" at bounding box center [618, 350] width 138 height 22
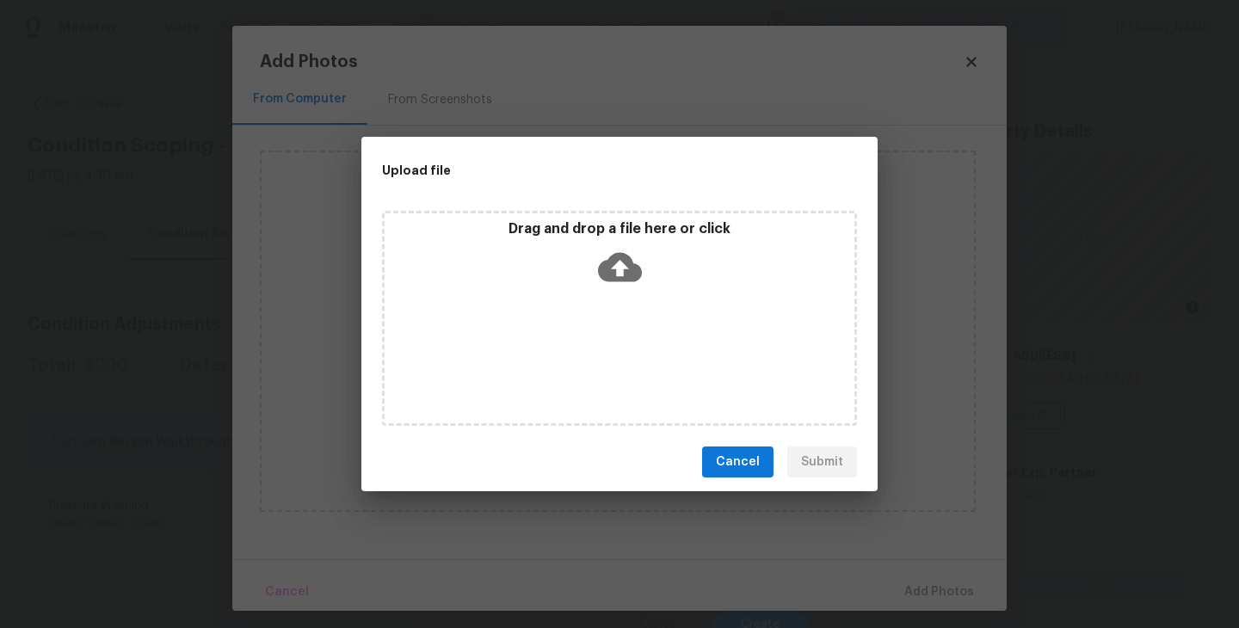
click at [605, 303] on div "Drag and drop a file here or click" at bounding box center [619, 318] width 475 height 215
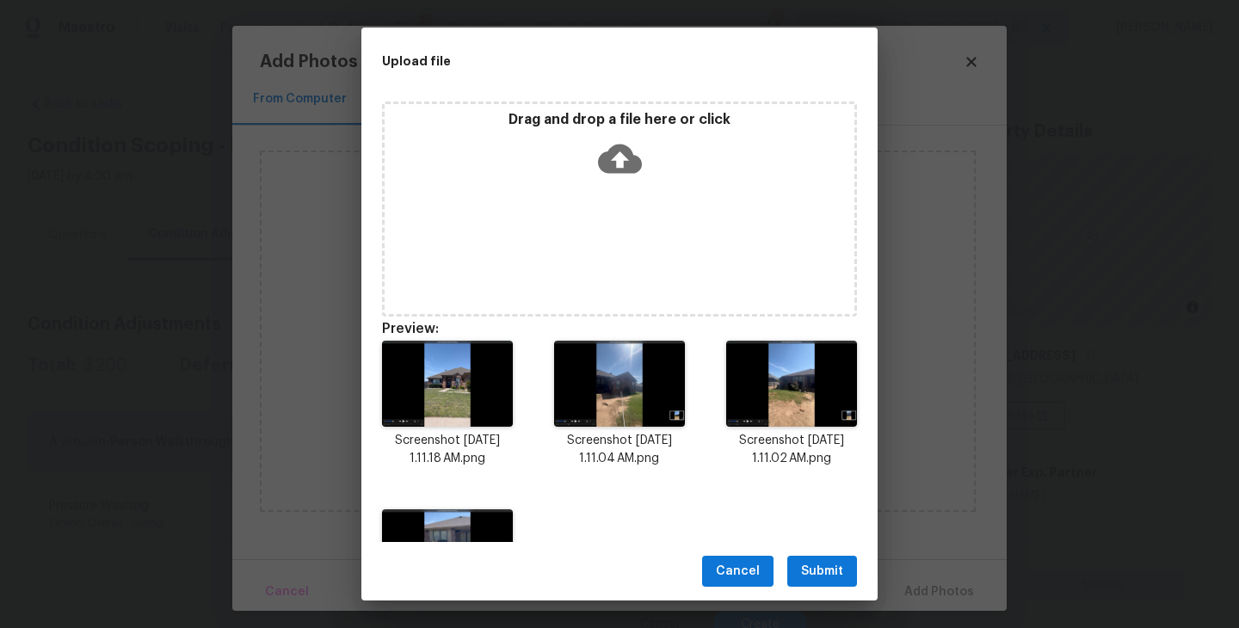
click at [823, 575] on span "Submit" at bounding box center [822, 572] width 42 height 22
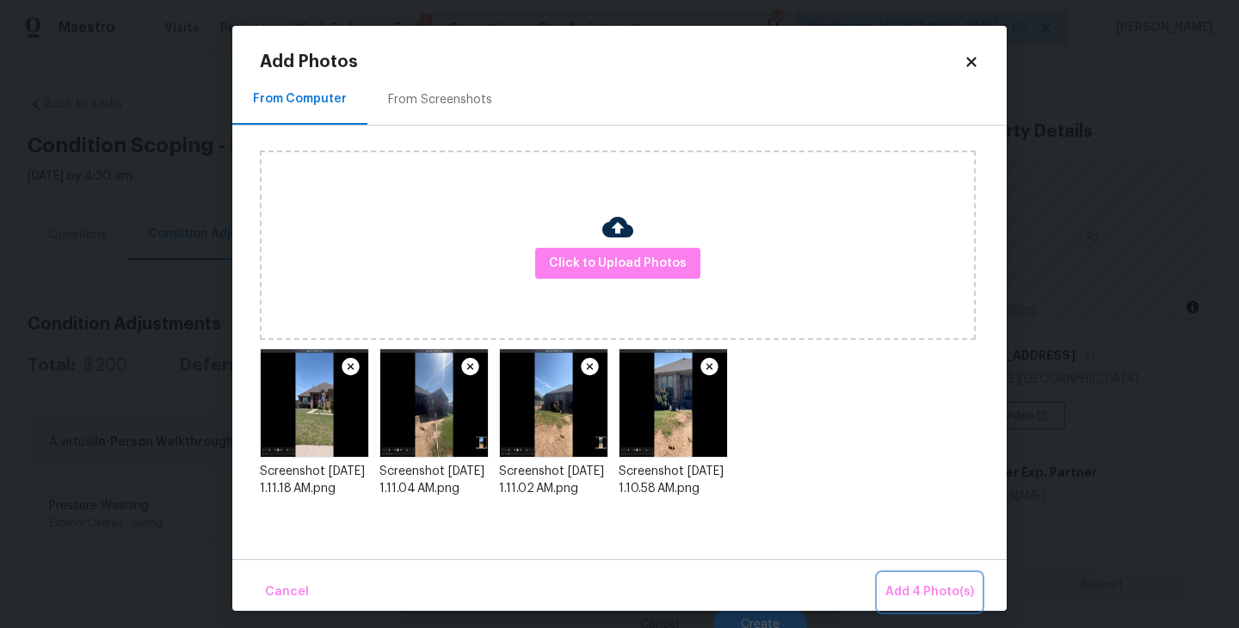
click at [920, 583] on span "Add 4 Photo(s)" at bounding box center [929, 593] width 89 height 22
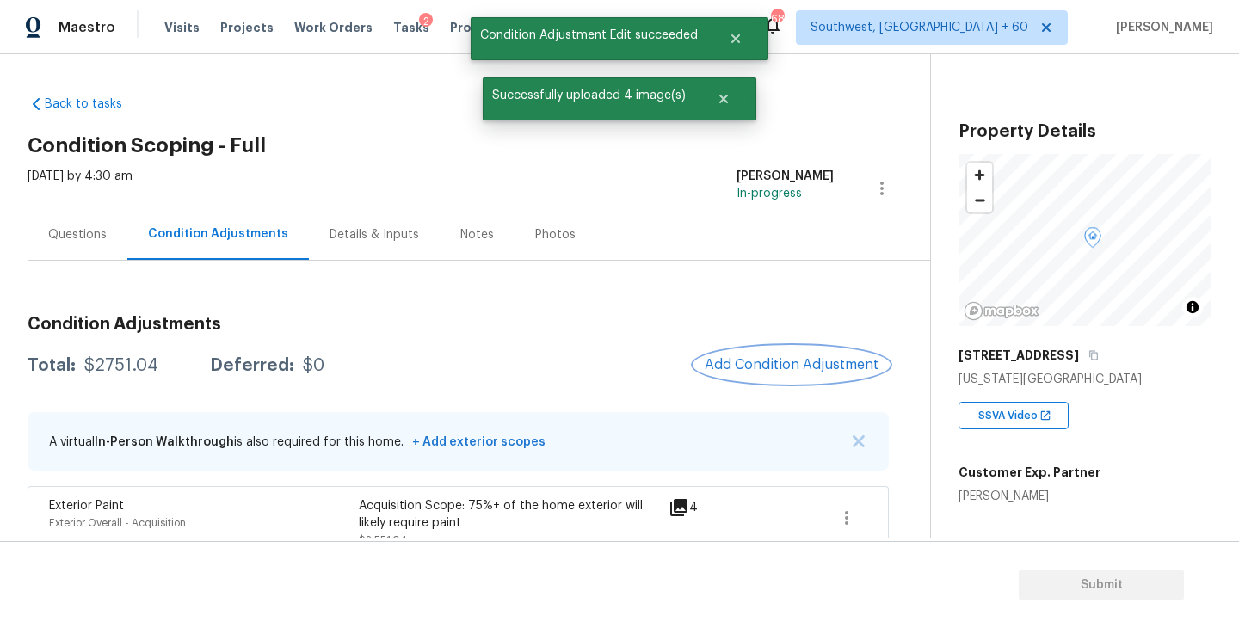
scroll to position [165, 0]
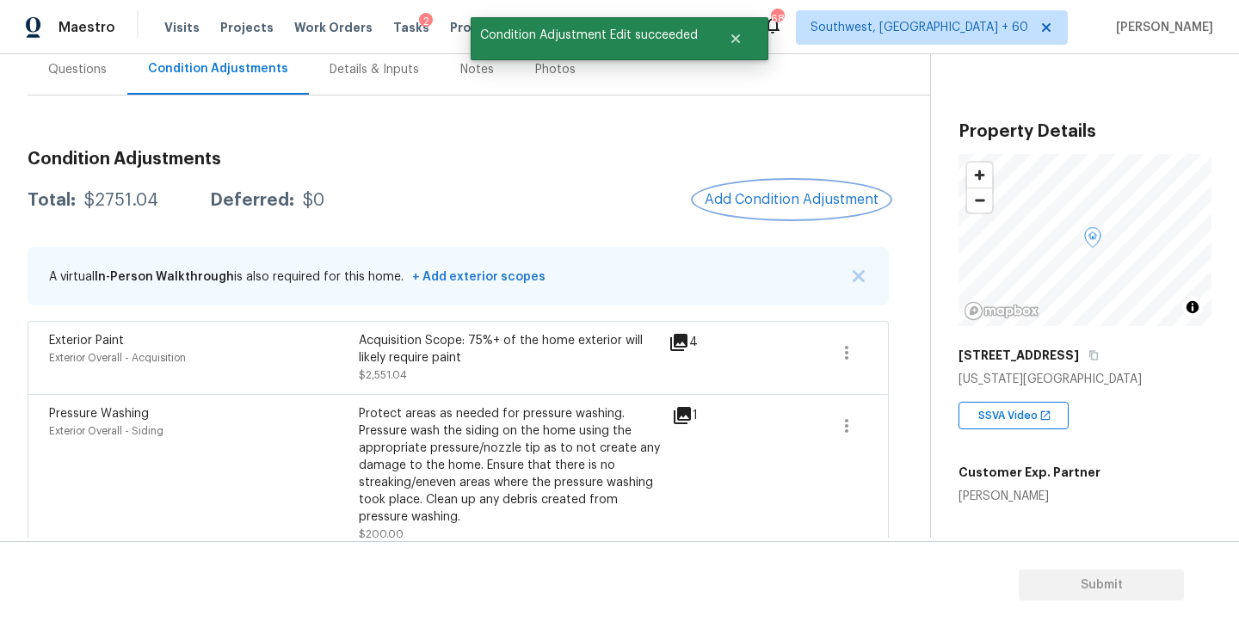
click at [769, 192] on span "Add Condition Adjustment" at bounding box center [792, 199] width 174 height 15
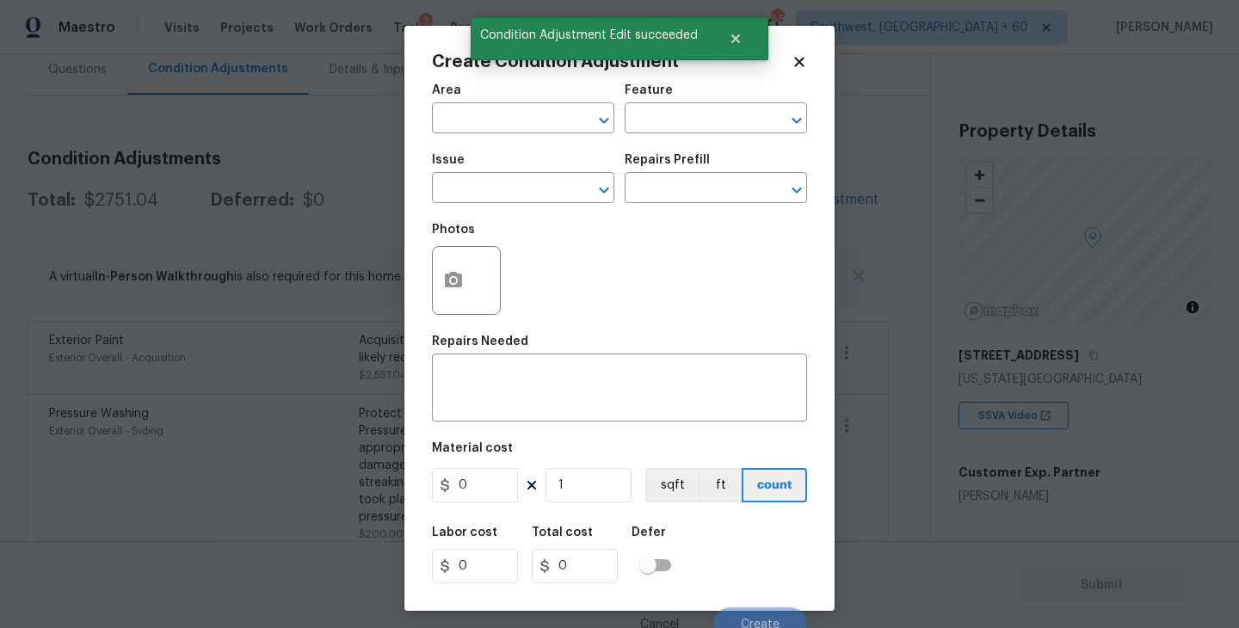
click at [471, 138] on span "Area ​" at bounding box center [523, 109] width 182 height 70
click at [474, 133] on span "Area ​" at bounding box center [523, 109] width 182 height 70
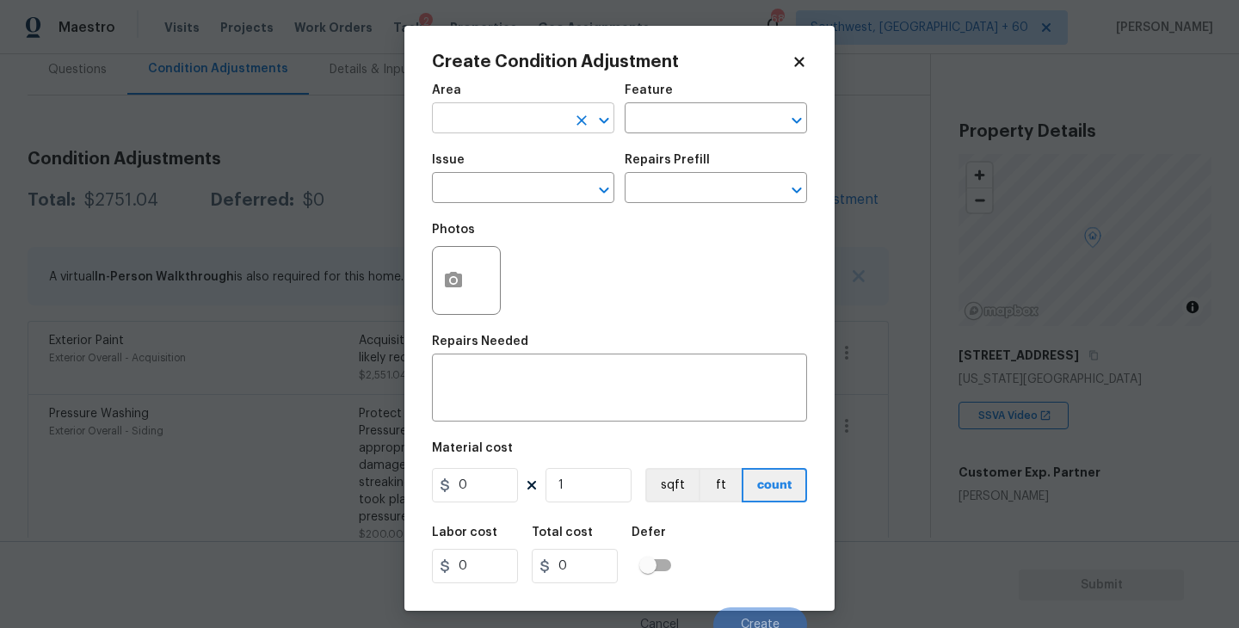
click at [496, 124] on input "text" at bounding box center [499, 120] width 134 height 27
click at [513, 189] on li "Exterior Overall" at bounding box center [523, 187] width 182 height 28
type input "Exterior Overall"
click at [690, 124] on input "text" at bounding box center [692, 120] width 134 height 27
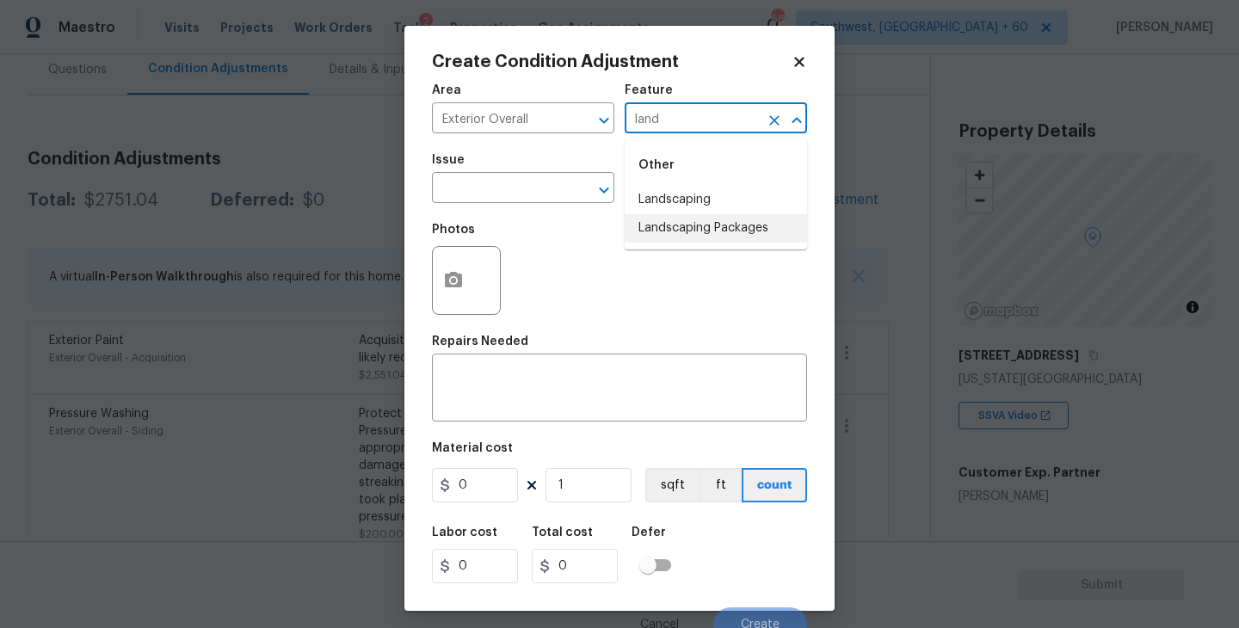
click at [696, 224] on li "Landscaping Packages" at bounding box center [716, 228] width 182 height 28
type input "Landscaping Packages"
click at [542, 197] on input "text" at bounding box center [499, 189] width 134 height 27
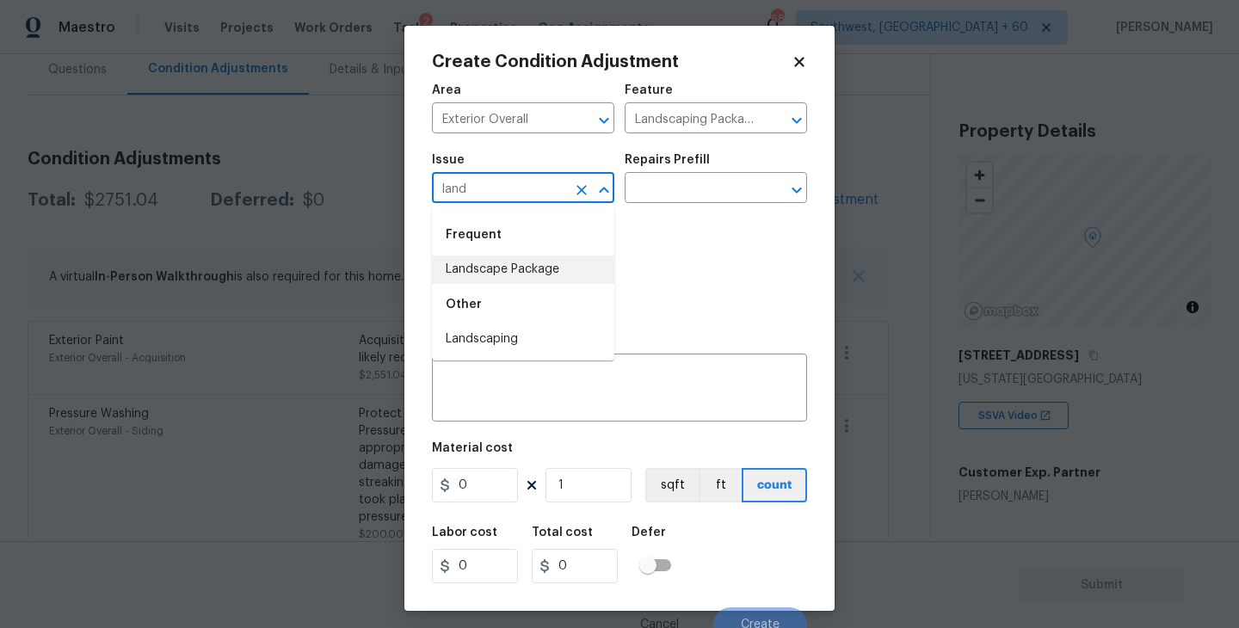
click at [536, 265] on li "Landscape Package" at bounding box center [523, 270] width 182 height 28
type input "Landscape Package"
click at [694, 200] on input "text" at bounding box center [692, 189] width 134 height 27
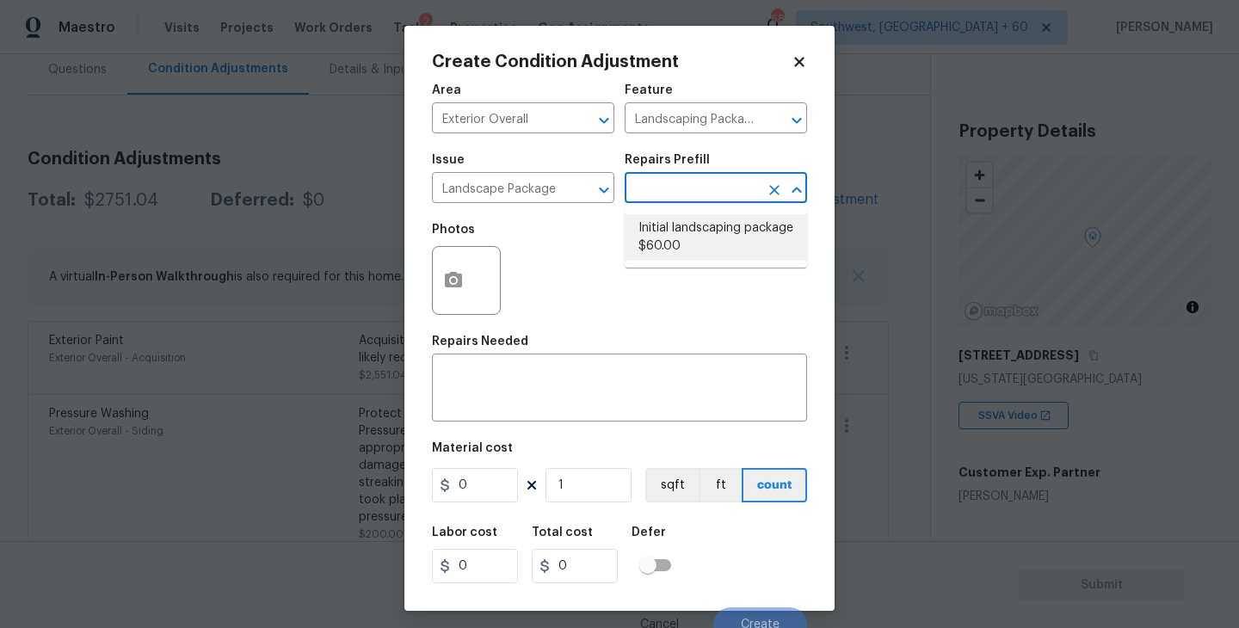
click at [703, 232] on li "Initial landscaping package $60.00" at bounding box center [716, 237] width 182 height 46
type input "Home Readiness Packages"
type textarea "Mowing of grass up to 6" in height. Mow, edge along driveways & sidewalks, trim…"
type input "60"
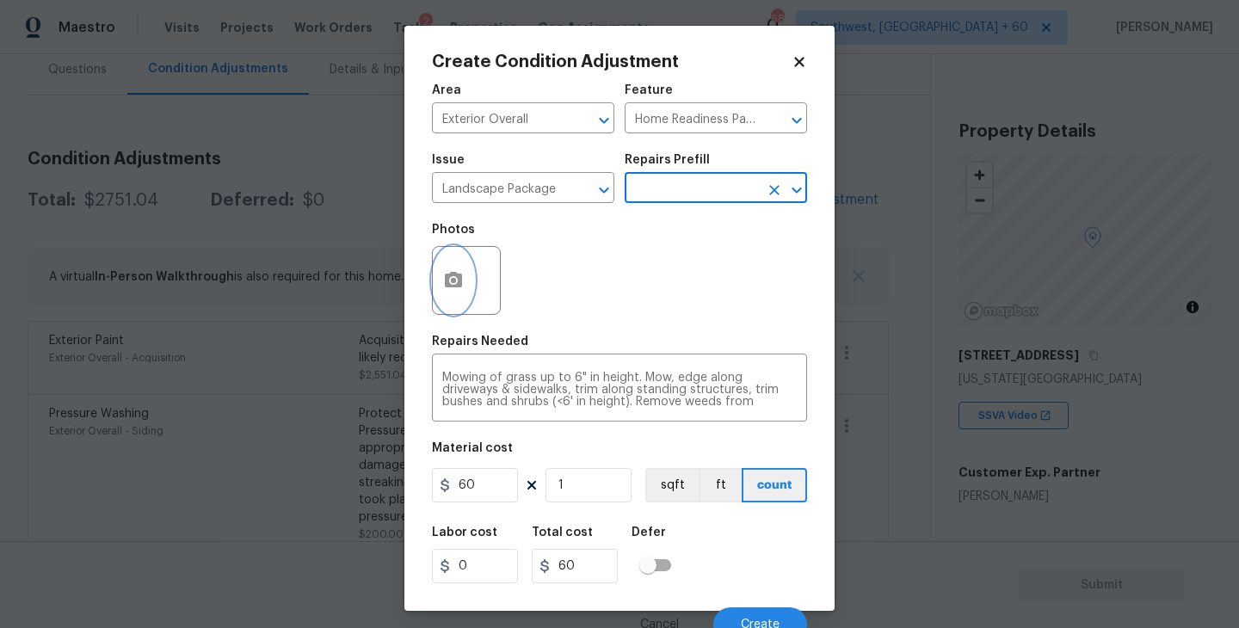
click at [443, 296] on button "button" at bounding box center [453, 280] width 41 height 67
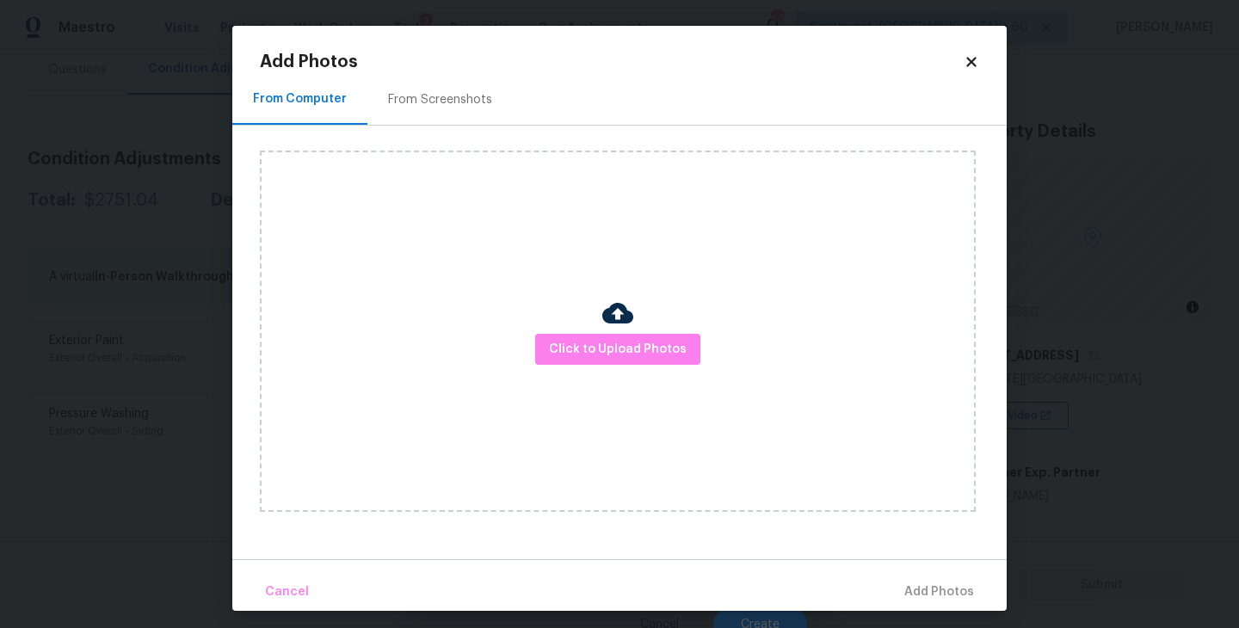
click at [572, 326] on div "Click to Upload Photos" at bounding box center [618, 331] width 716 height 361
click at [577, 348] on span "Click to Upload Photos" at bounding box center [618, 350] width 138 height 22
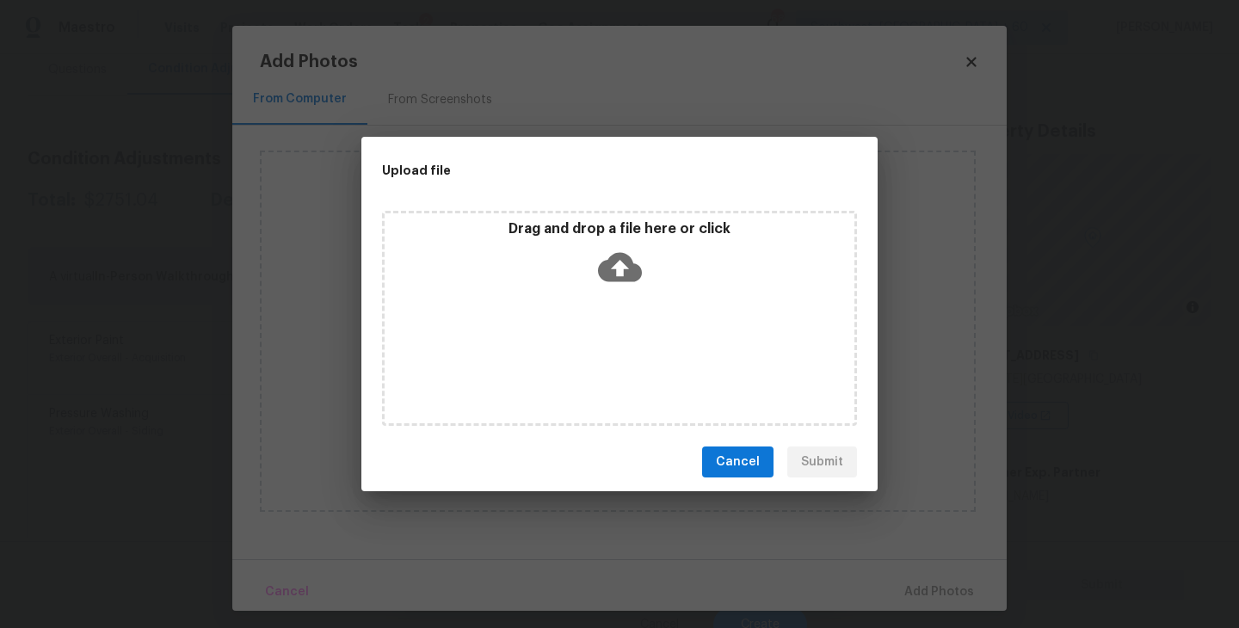
click at [619, 265] on icon at bounding box center [620, 267] width 44 height 44
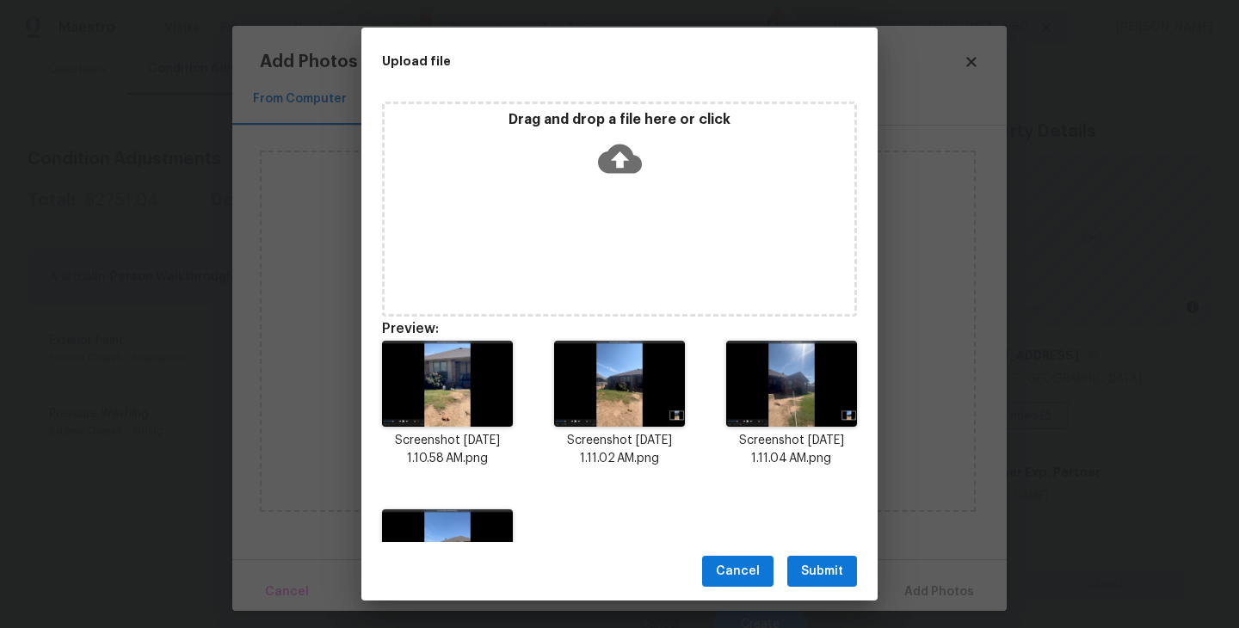
click at [815, 551] on div "Cancel Submit" at bounding box center [619, 571] width 516 height 59
click at [822, 564] on span "Submit" at bounding box center [822, 572] width 42 height 22
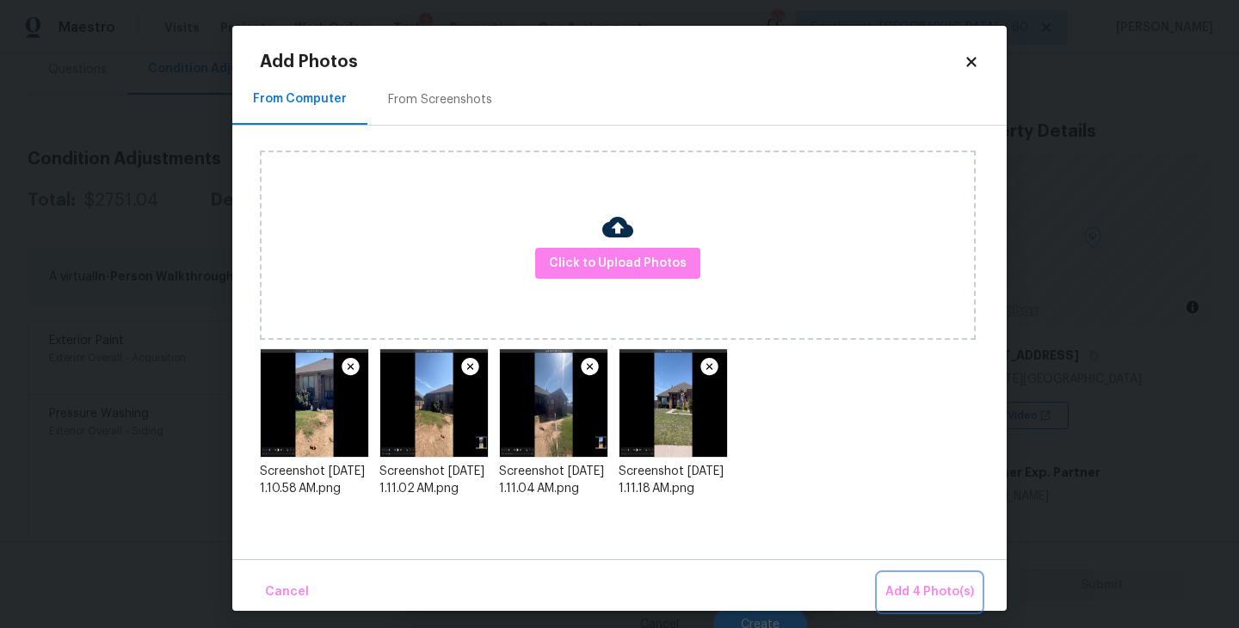
click at [903, 580] on button "Add 4 Photo(s)" at bounding box center [929, 592] width 102 height 37
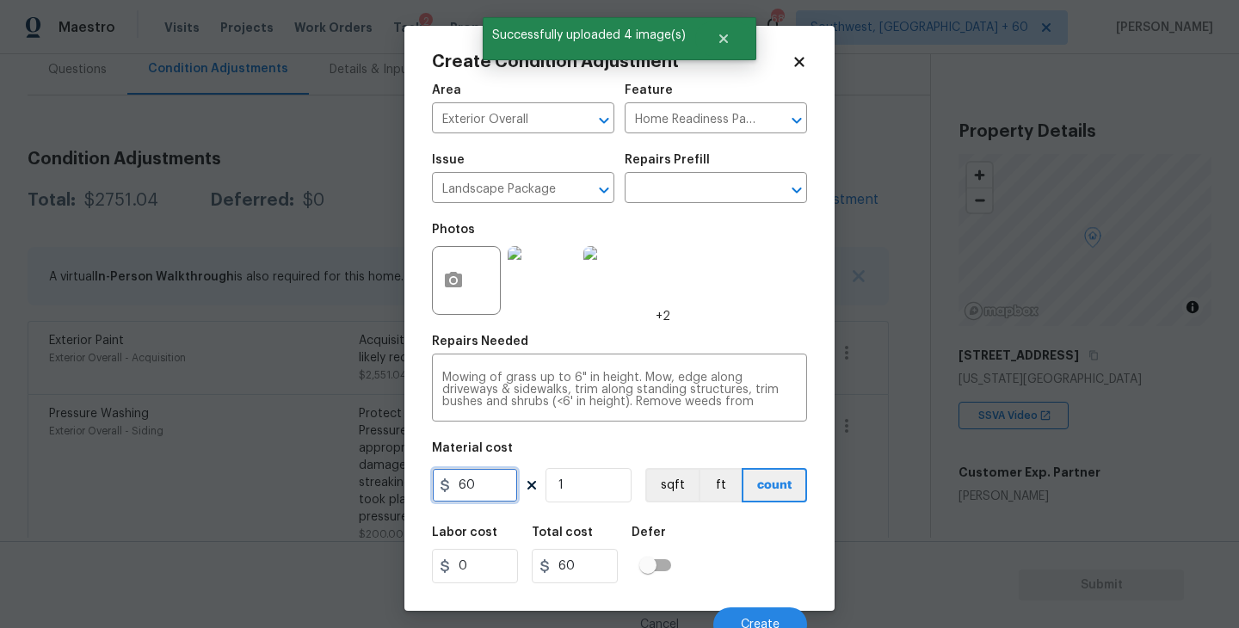
drag, startPoint x: 391, startPoint y: 496, endPoint x: 301, endPoint y: 485, distance: 90.9
click at [301, 485] on div "Create Condition Adjustment Area Exterior Overall ​ Feature Home Readiness Pack…" at bounding box center [619, 314] width 1239 height 628
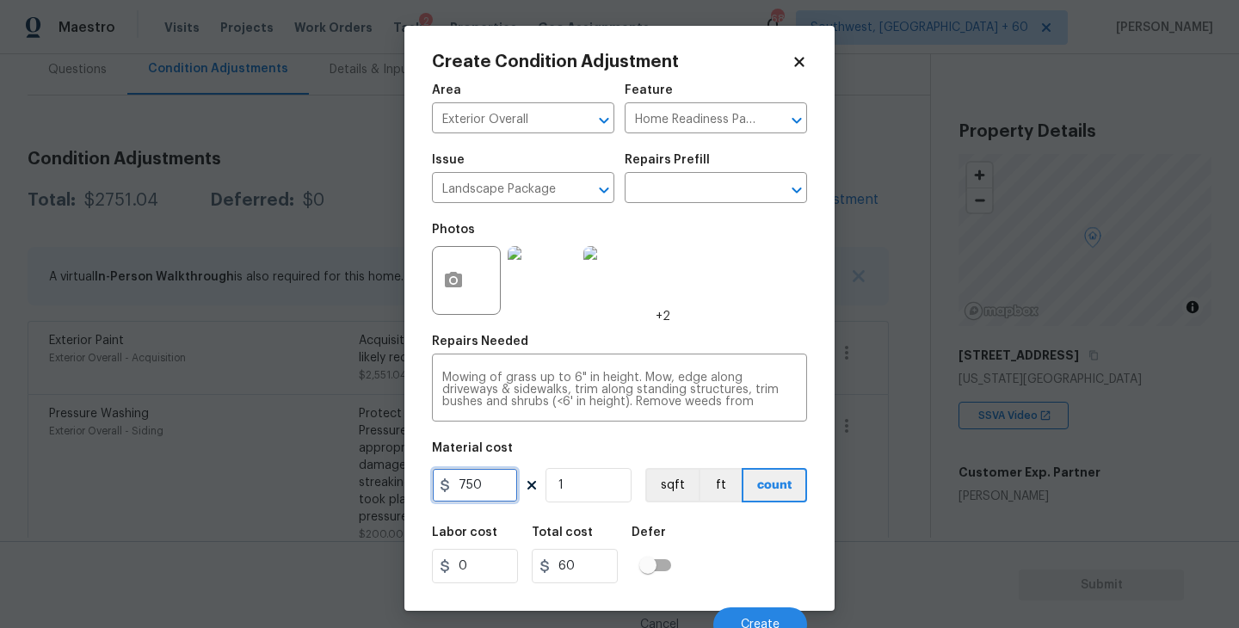
type input "750"
click at [744, 573] on div "Labor cost 0 Total cost 750 Defer" at bounding box center [619, 554] width 375 height 77
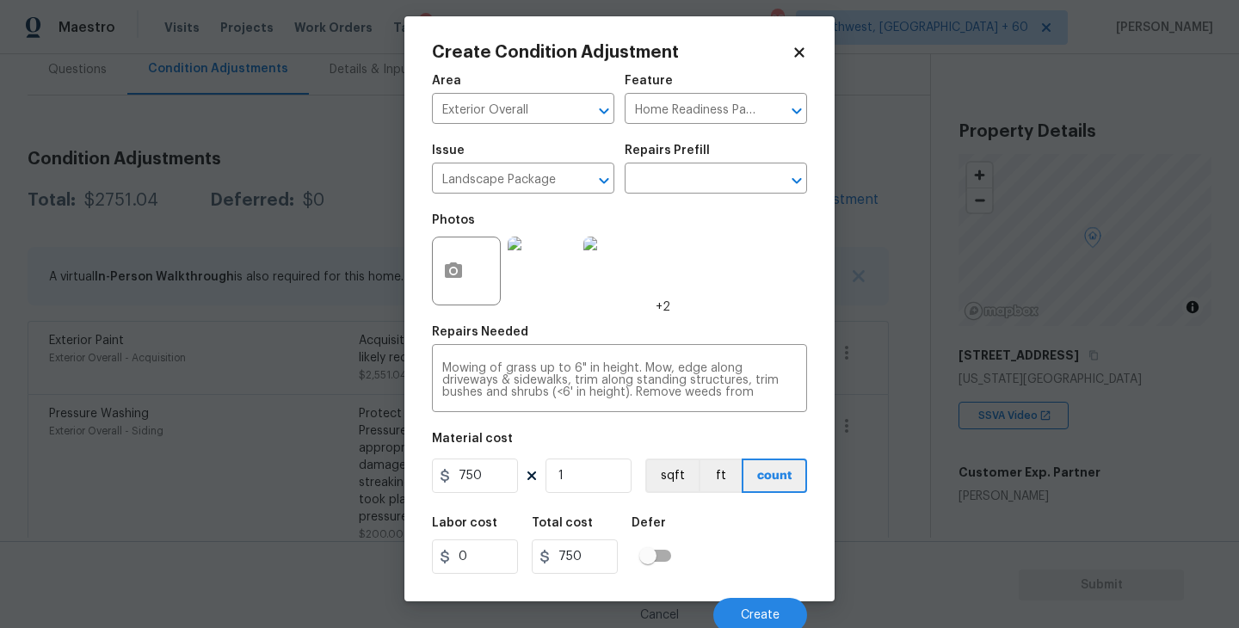
click at [753, 594] on div "Cancel Create" at bounding box center [619, 608] width 375 height 48
click at [753, 607] on button "Create" at bounding box center [760, 615] width 94 height 34
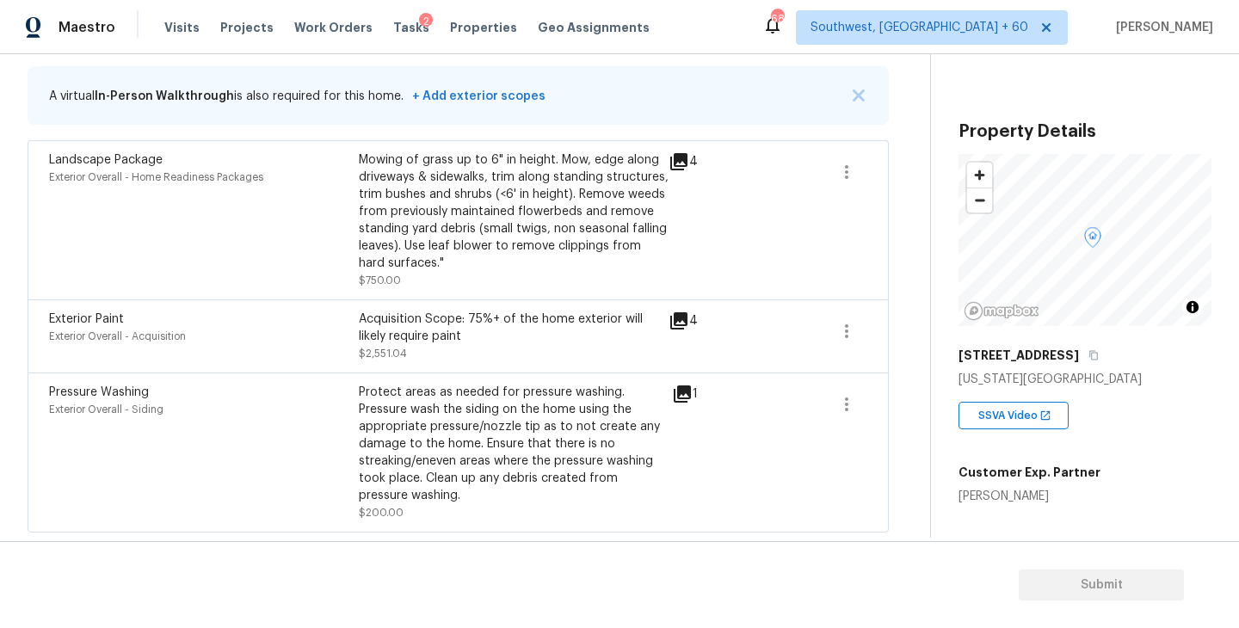
scroll to position [140, 0]
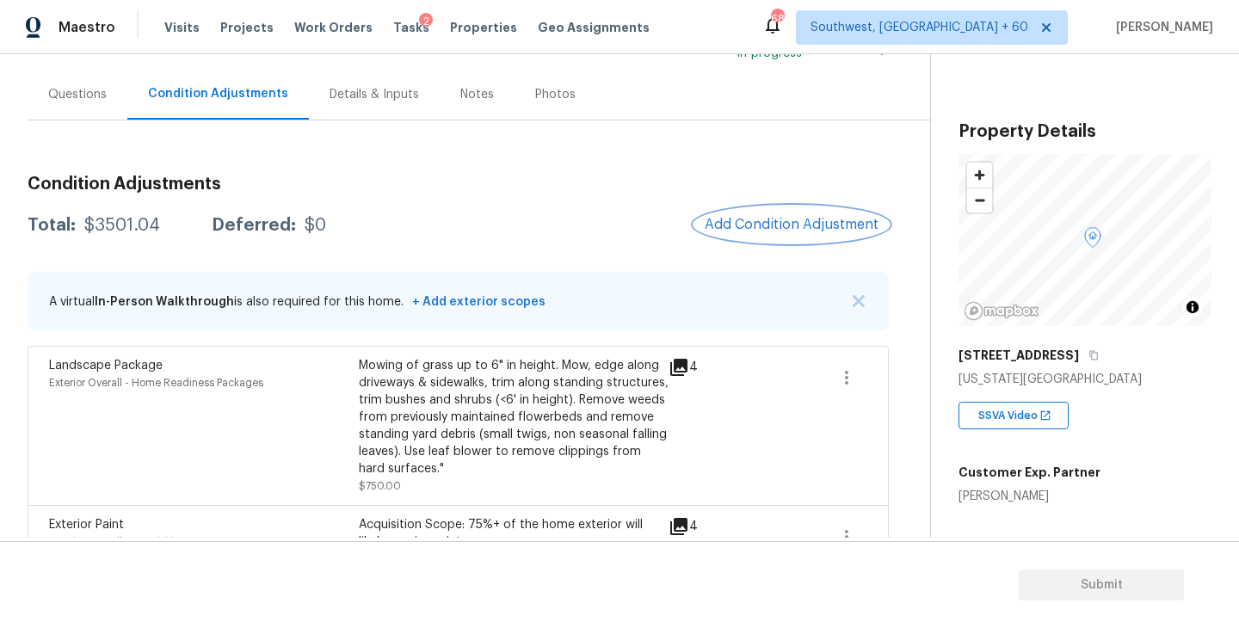
click at [800, 210] on button "Add Condition Adjustment" at bounding box center [791, 224] width 194 height 36
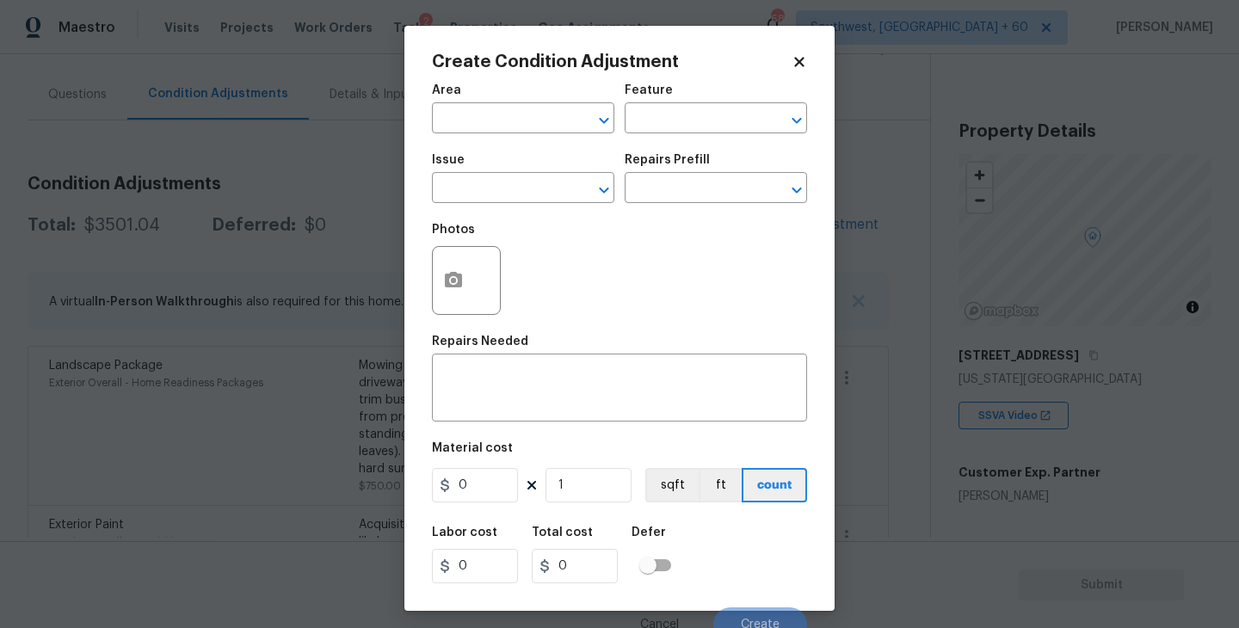
click at [518, 136] on span "Area ​" at bounding box center [523, 109] width 182 height 70
click at [508, 128] on input "text" at bounding box center [499, 120] width 134 height 27
click at [514, 188] on li "Exterior Overall" at bounding box center [523, 187] width 182 height 28
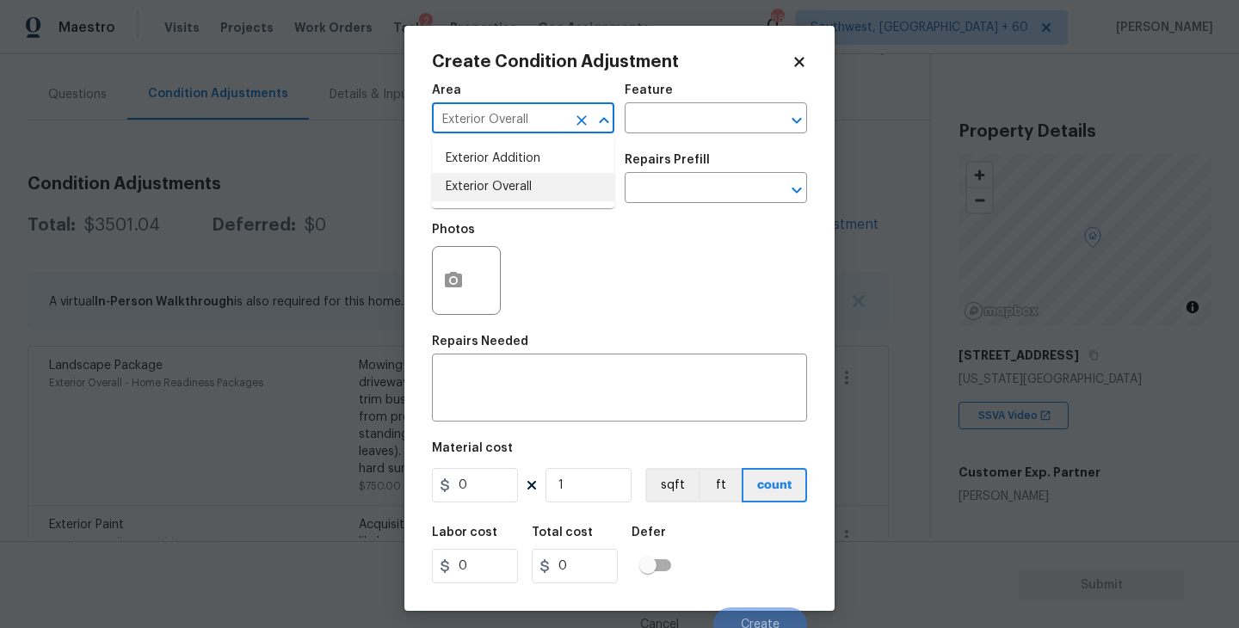
type input "Exterior Overall"
click at [514, 188] on input "text" at bounding box center [499, 189] width 134 height 27
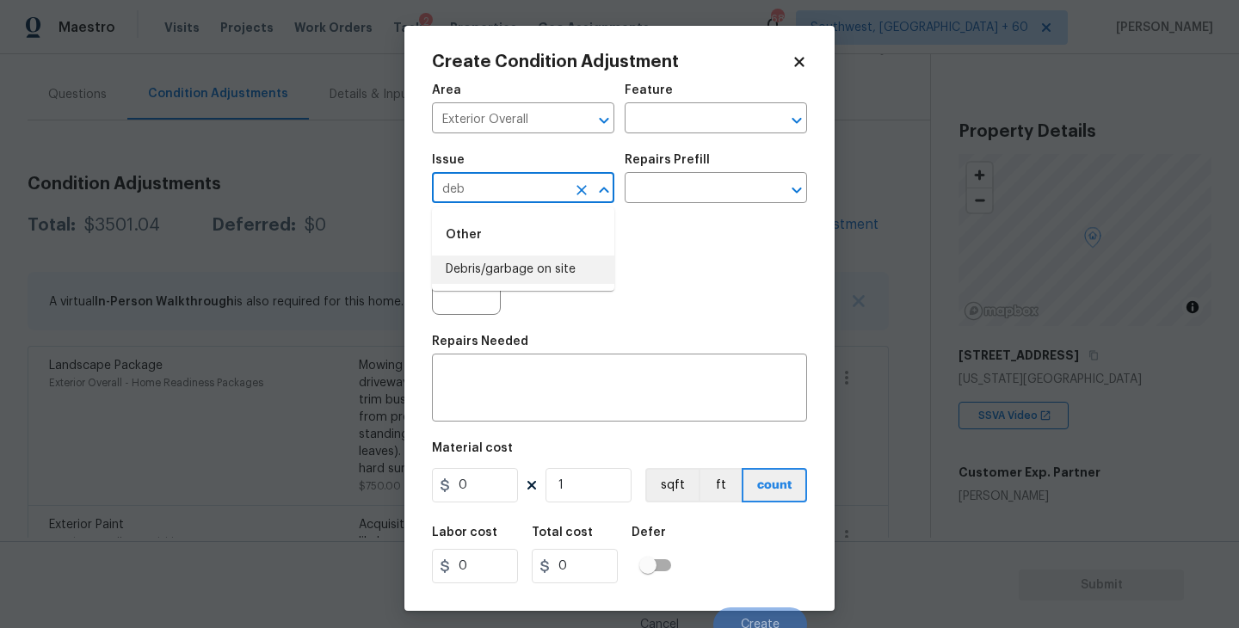
click at [532, 269] on li "Debris/garbage on site" at bounding box center [523, 270] width 182 height 28
type input "Debris/garbage on site"
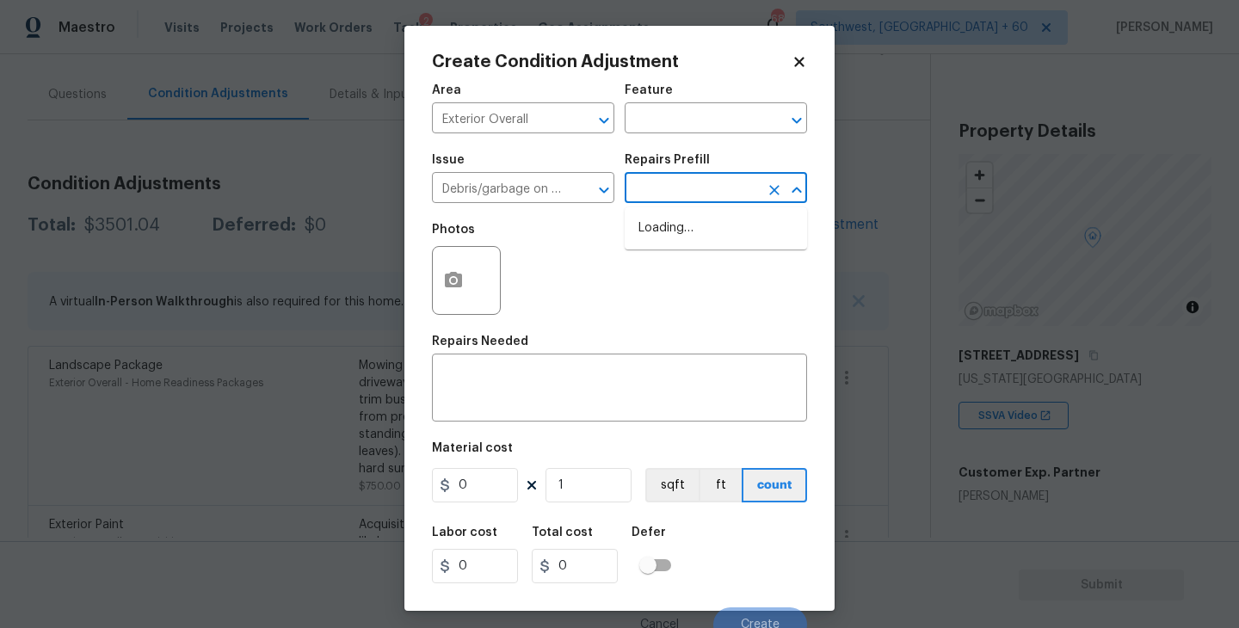
click at [697, 198] on input "text" at bounding box center [692, 189] width 134 height 27
click at [699, 249] on li "Remove debris/garbage $39.00" at bounding box center [716, 237] width 182 height 46
type textarea "Remove, haul off, and properly dispose of any debris left by seller to offsite …"
type input "39"
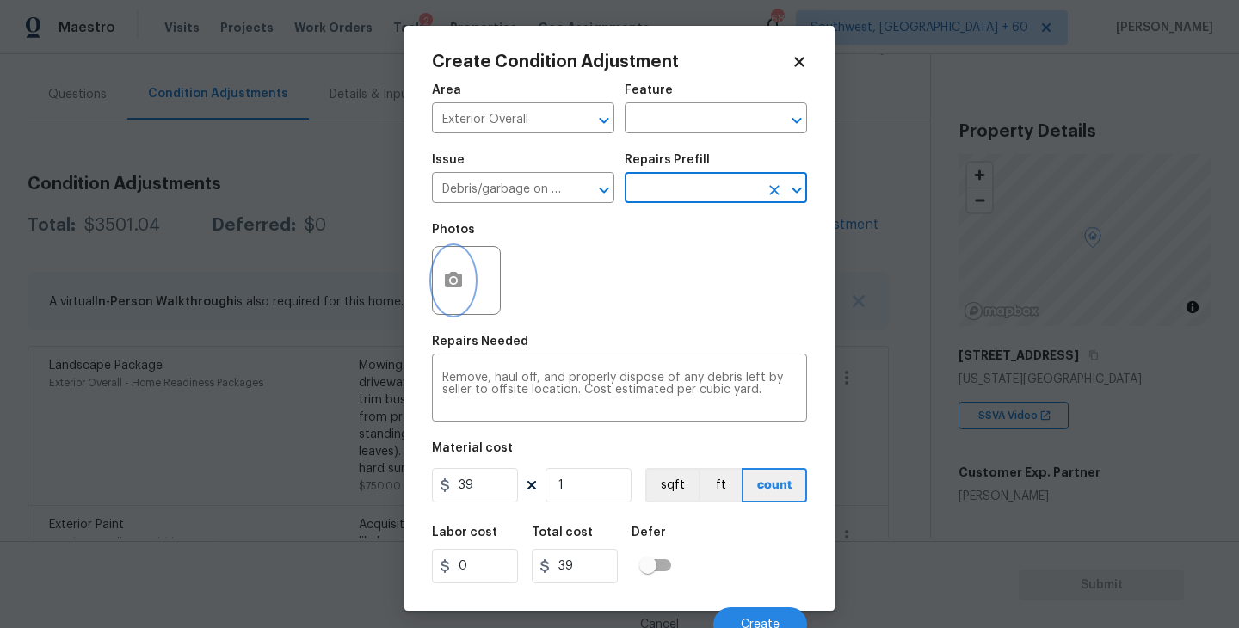
click at [457, 306] on button "button" at bounding box center [453, 280] width 41 height 67
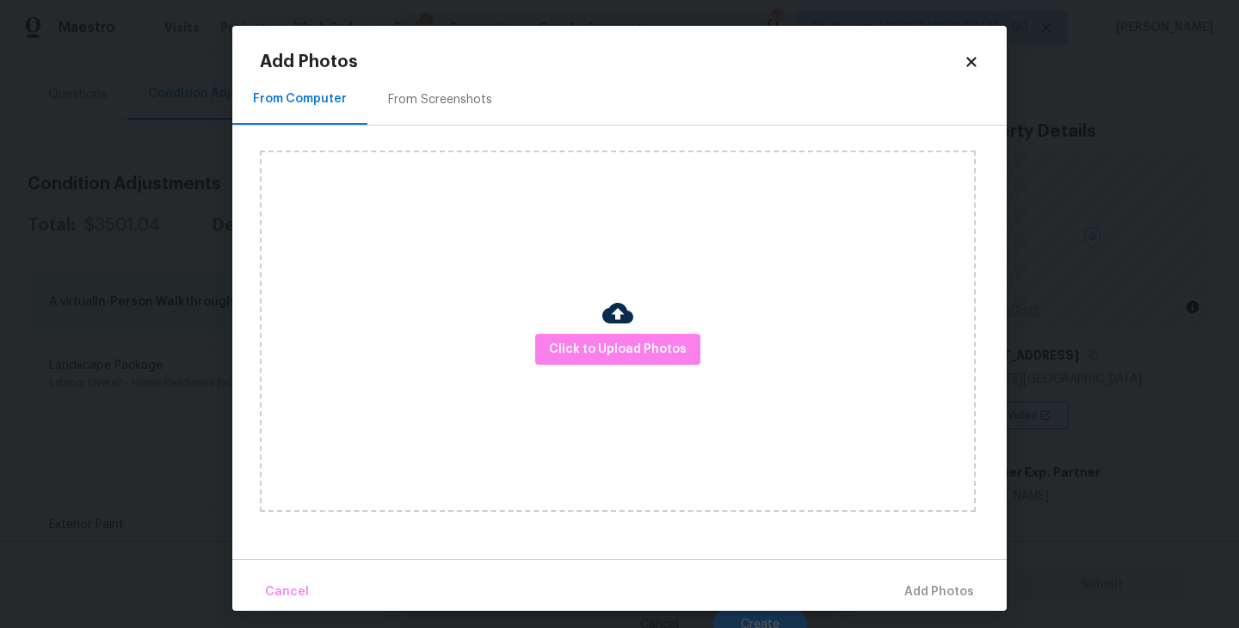
click at [614, 367] on div "Click to Upload Photos" at bounding box center [618, 331] width 716 height 361
click at [617, 360] on button "Click to Upload Photos" at bounding box center [617, 350] width 165 height 32
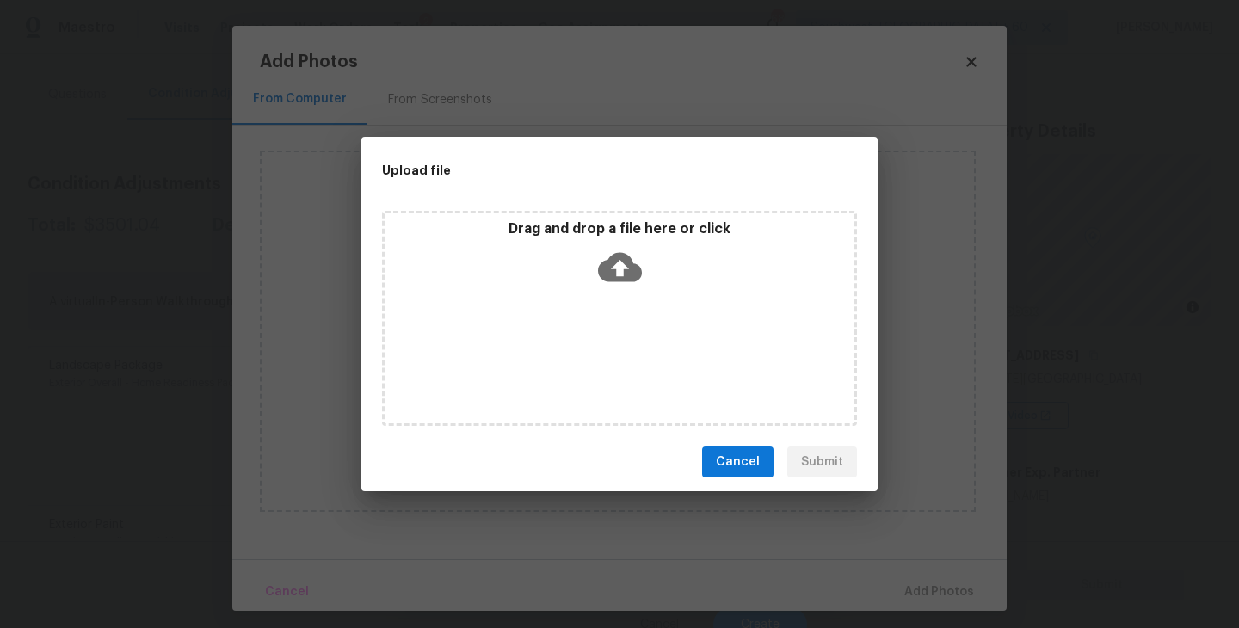
click at [619, 303] on div "Drag and drop a file here or click" at bounding box center [619, 318] width 475 height 215
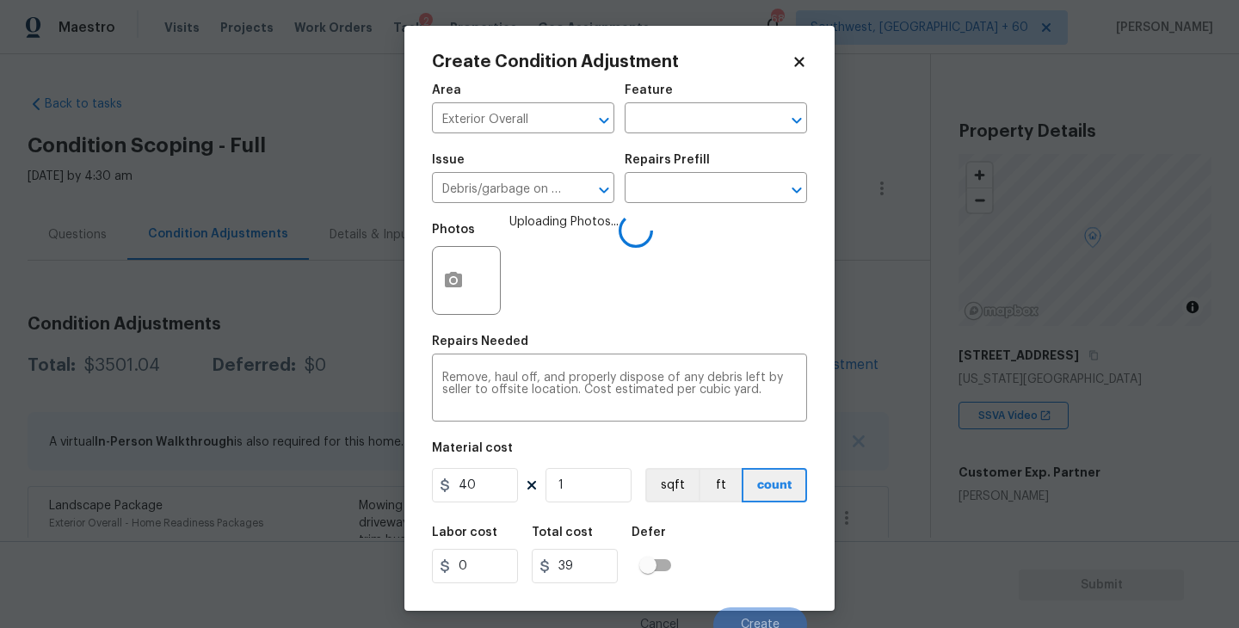
scroll to position [140, 0]
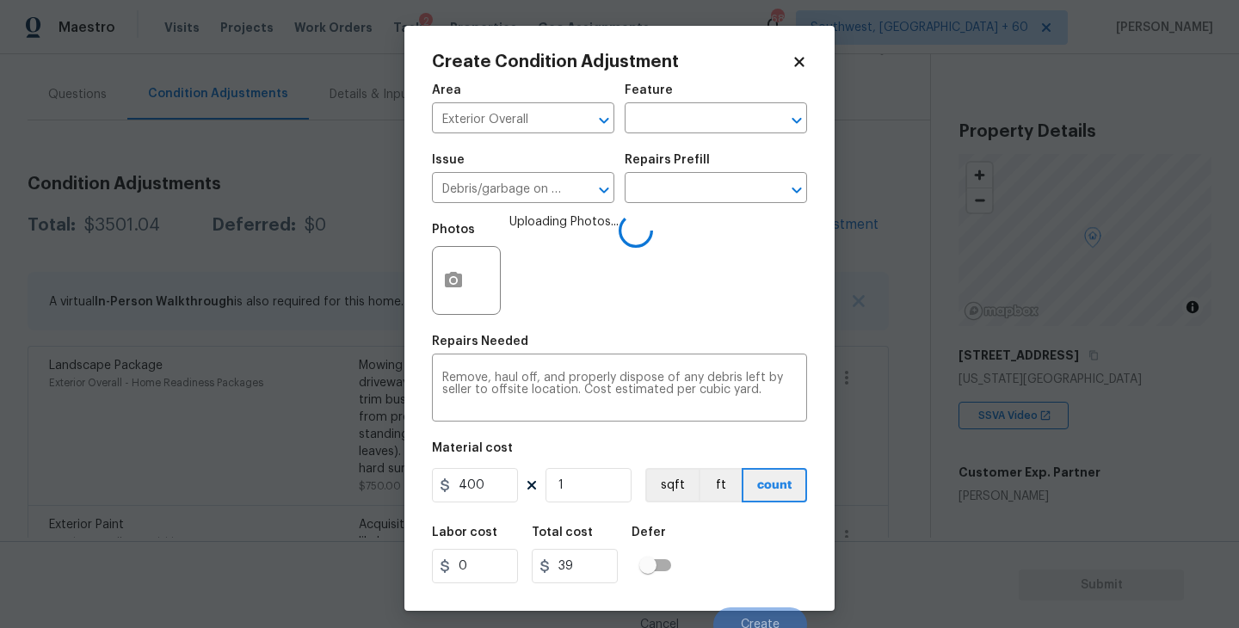
type input "400"
click at [701, 545] on div "Labor cost 0 Total cost 400 Defer" at bounding box center [619, 554] width 375 height 77
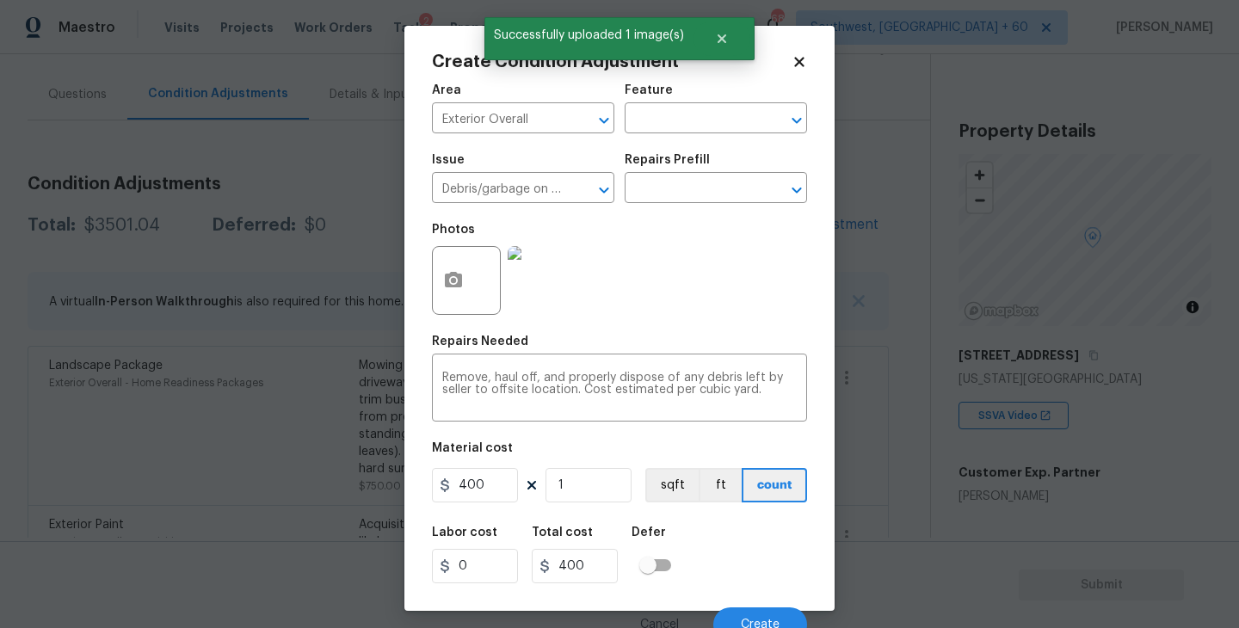
click at [701, 545] on div "Labor cost 0 Total cost 400 Defer" at bounding box center [619, 554] width 375 height 77
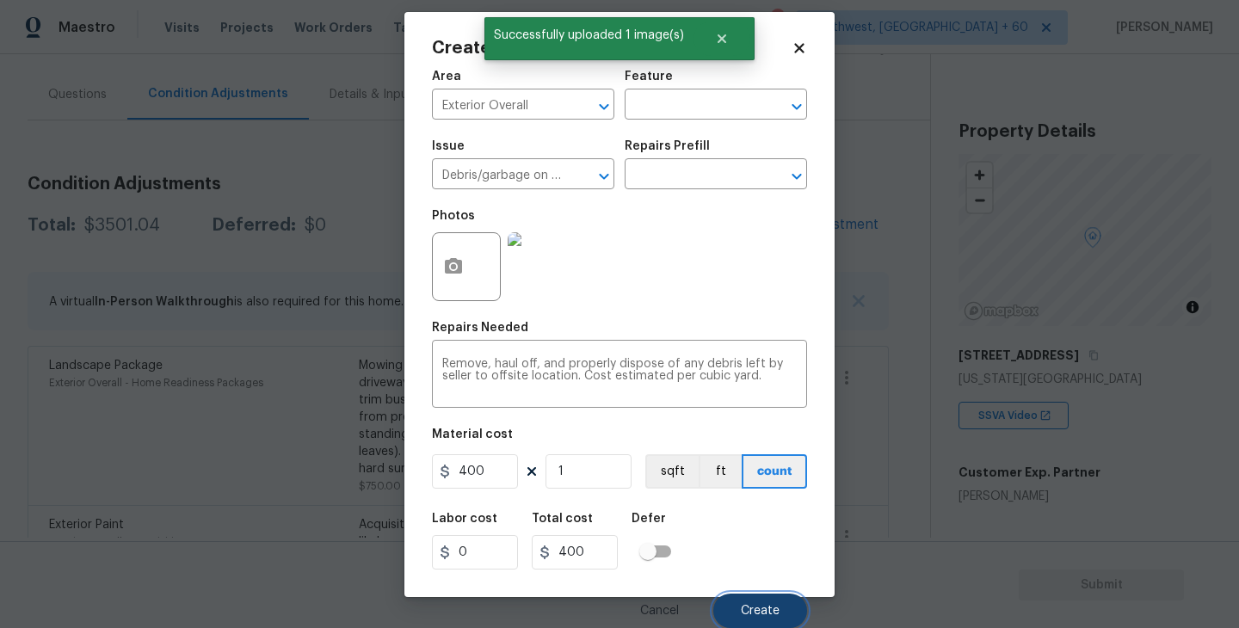
click at [747, 602] on button "Create" at bounding box center [760, 611] width 94 height 34
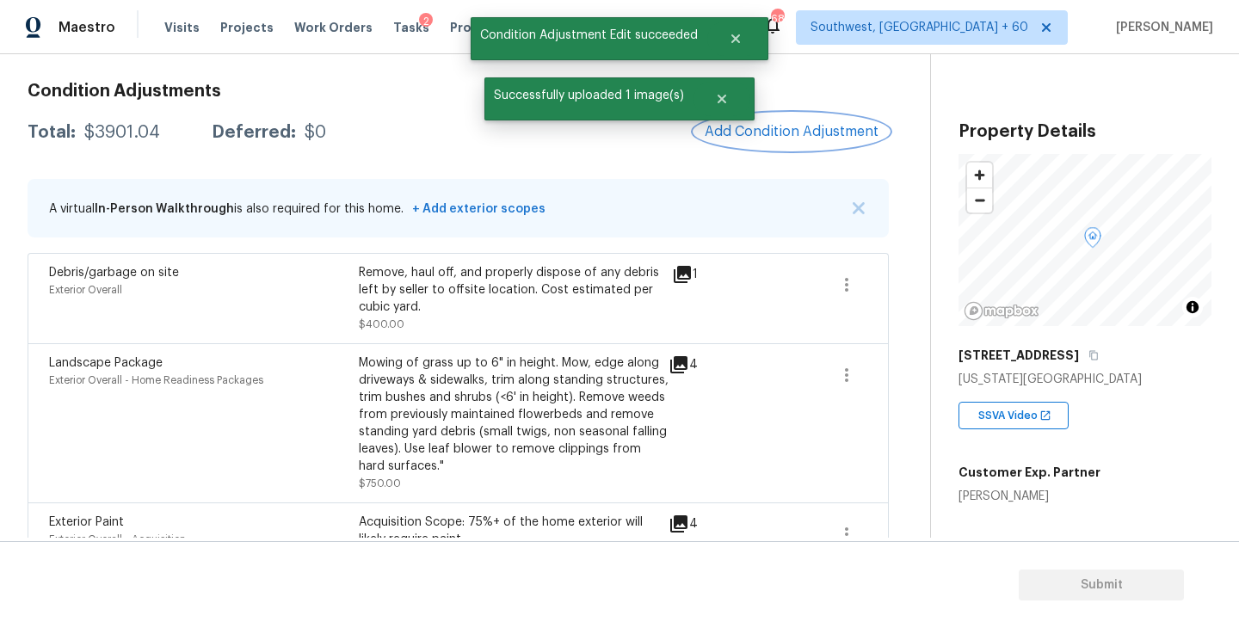
scroll to position [42, 0]
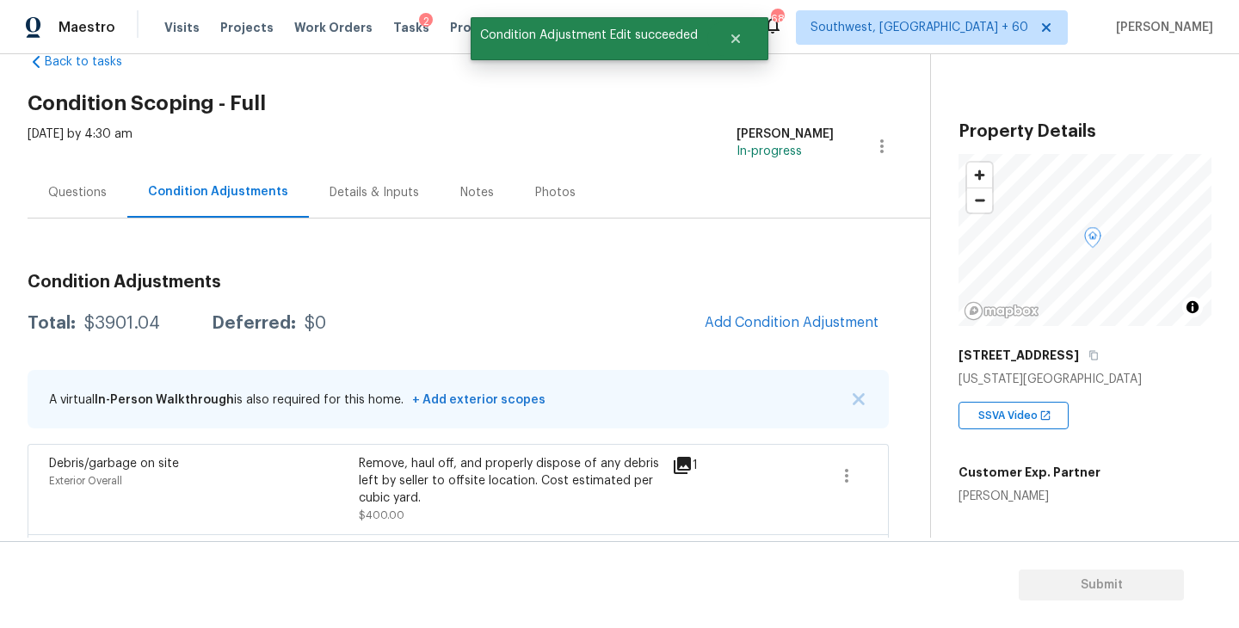
click at [102, 198] on div "Questions" at bounding box center [77, 192] width 59 height 17
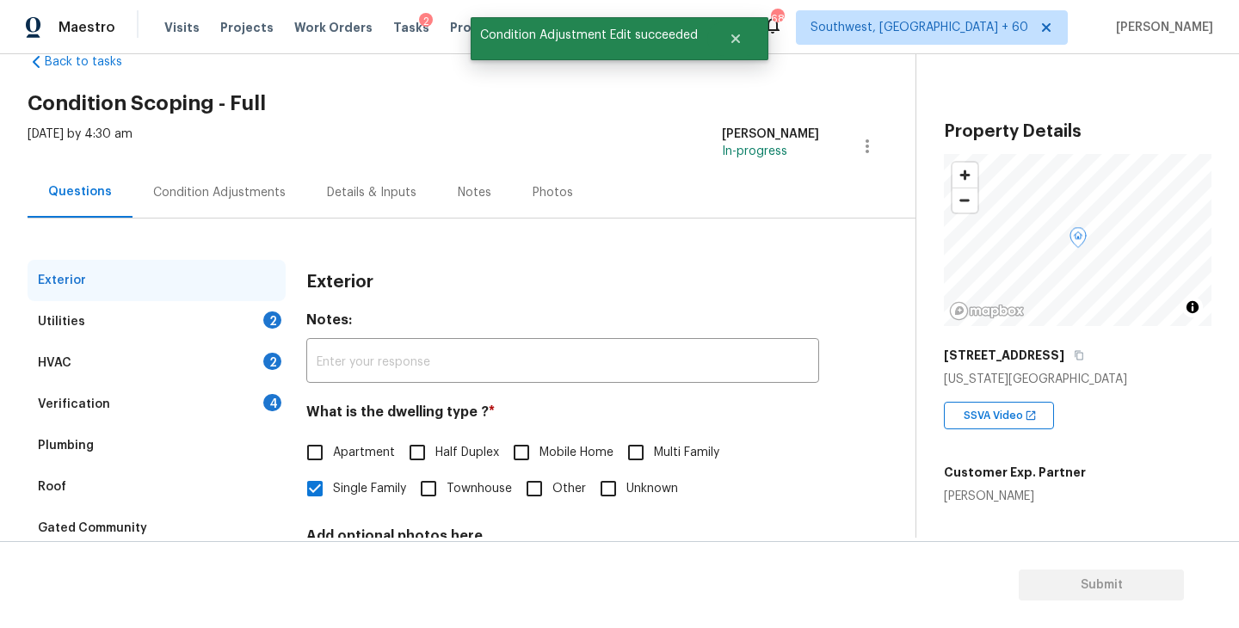
click at [179, 330] on div "Utilities 2" at bounding box center [157, 321] width 258 height 41
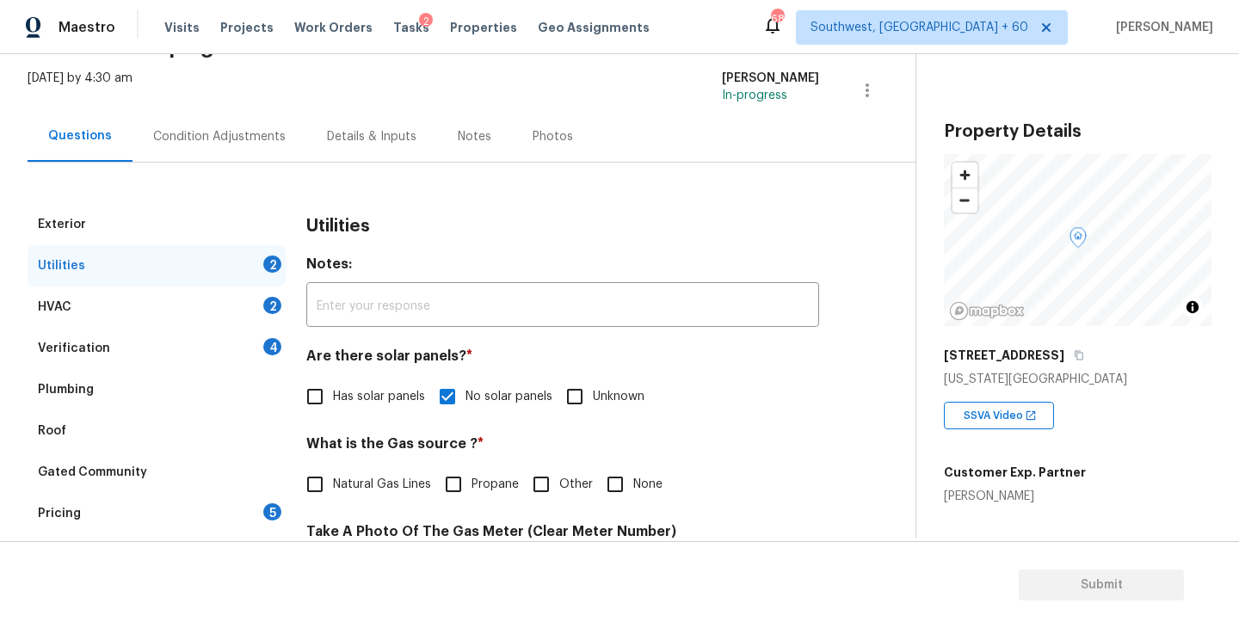
scroll to position [131, 0]
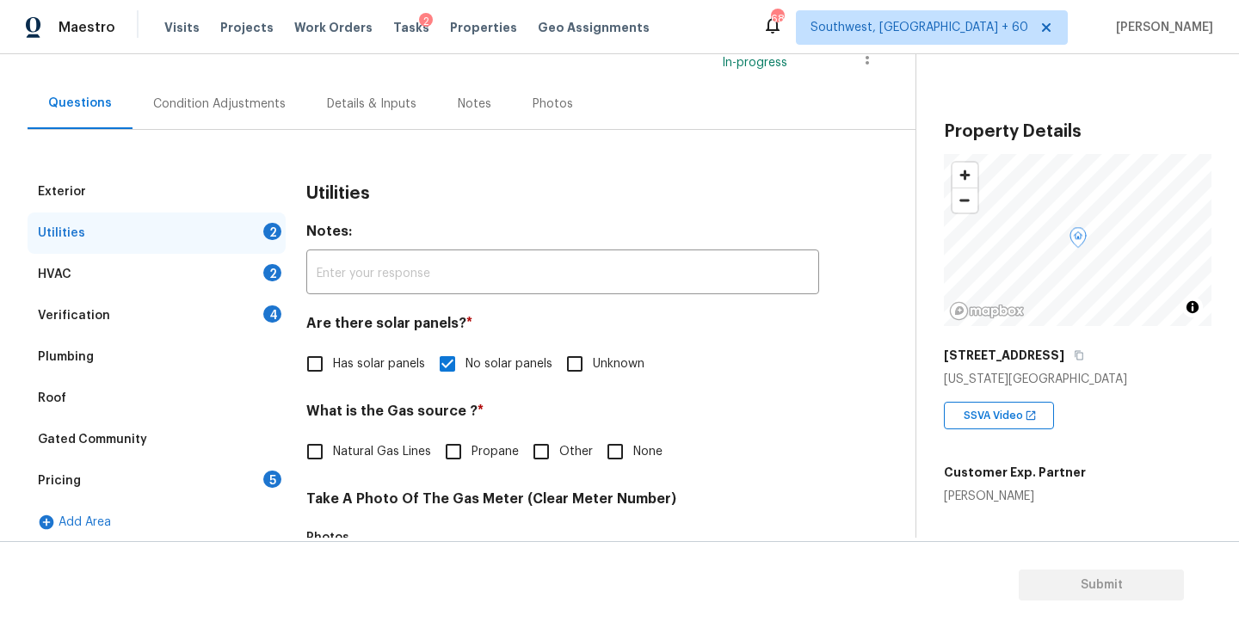
click at [604, 454] on input "None" at bounding box center [615, 452] width 36 height 36
checkbox input "true"
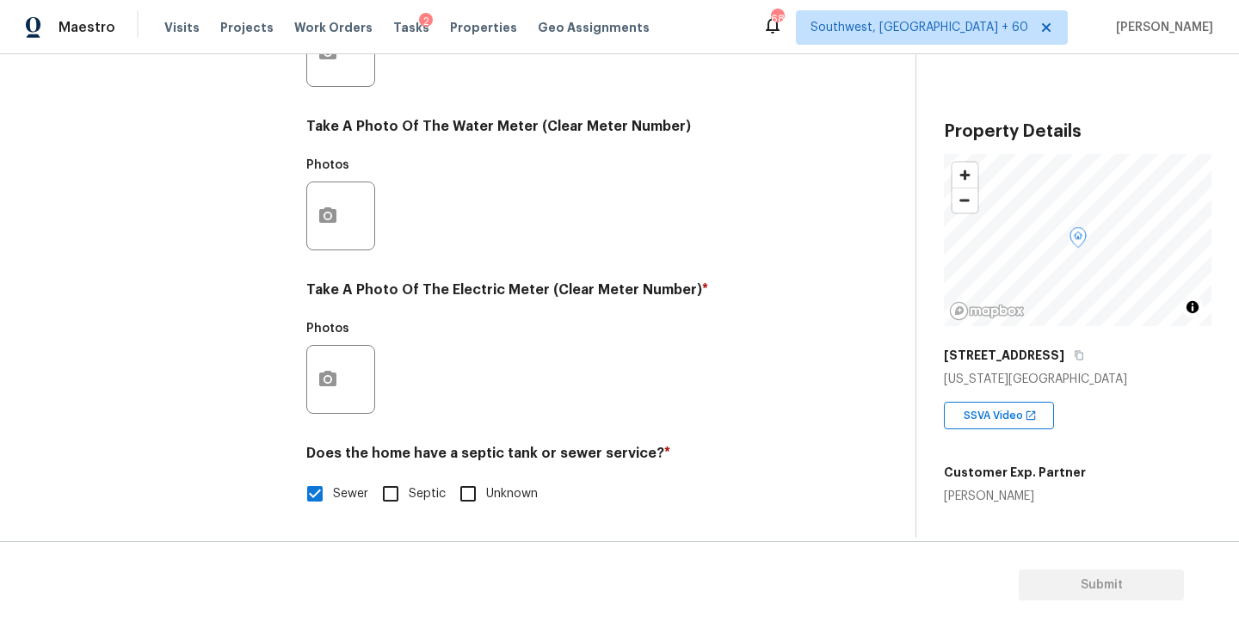
scroll to position [667, 0]
click at [338, 382] on button "button" at bounding box center [327, 379] width 41 height 67
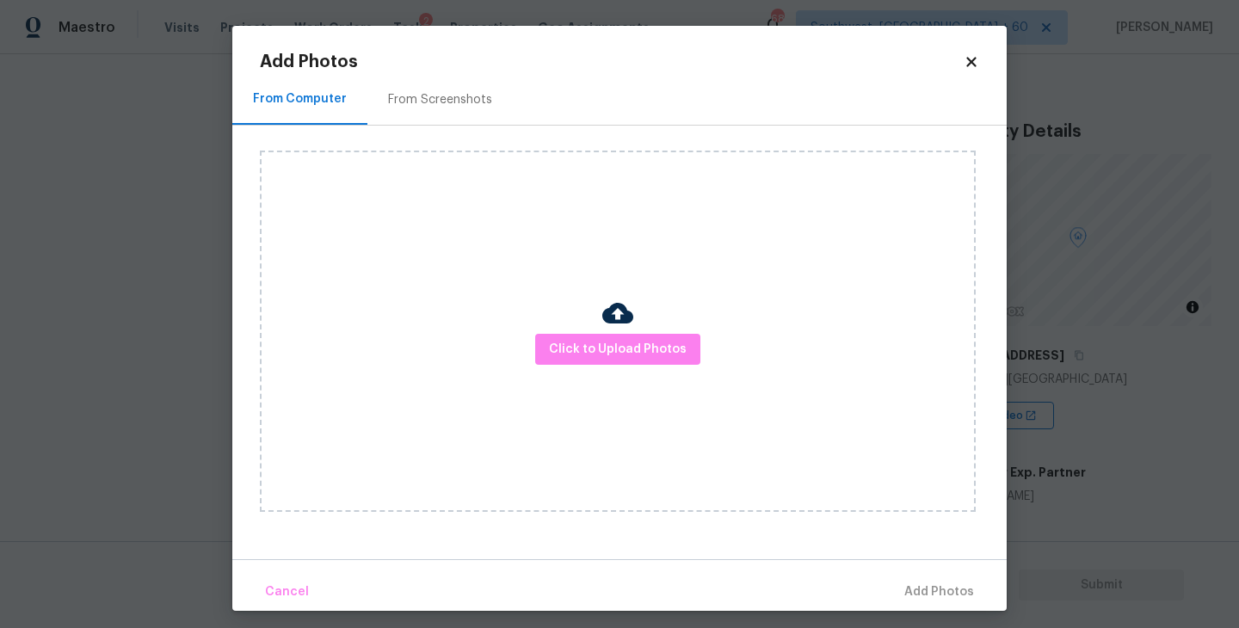
click at [567, 378] on div "Click to Upload Photos" at bounding box center [618, 331] width 716 height 361
click at [587, 354] on span "Click to Upload Photos" at bounding box center [618, 350] width 138 height 22
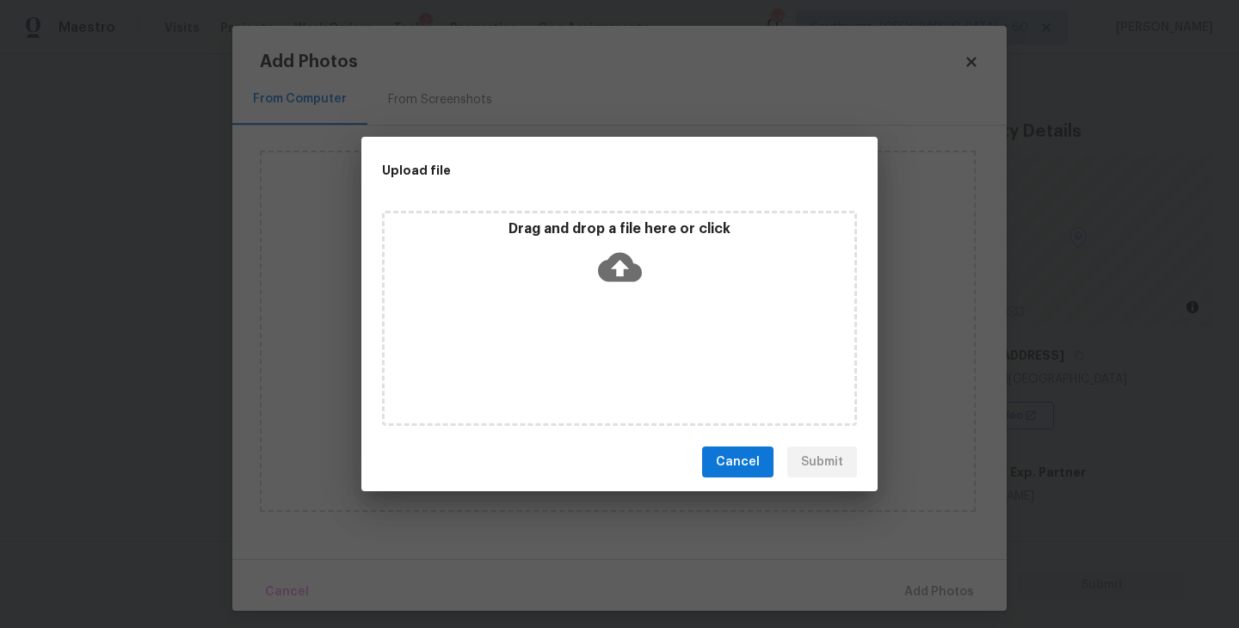
click at [614, 281] on icon at bounding box center [620, 267] width 44 height 44
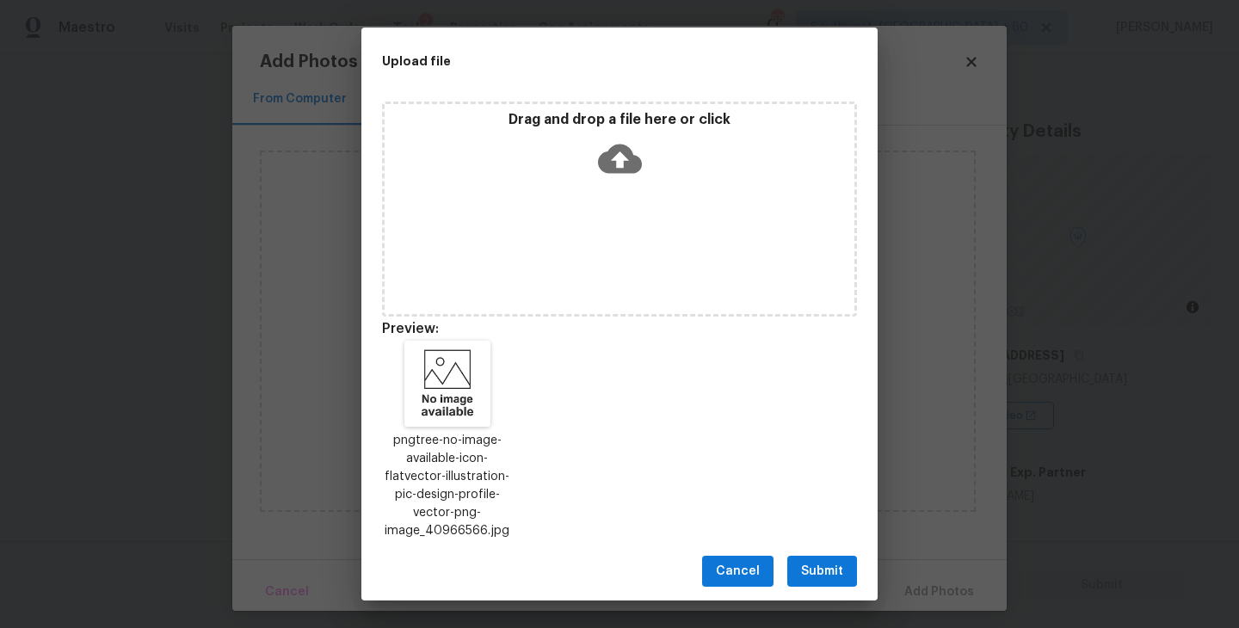
click at [834, 578] on span "Submit" at bounding box center [822, 572] width 42 height 22
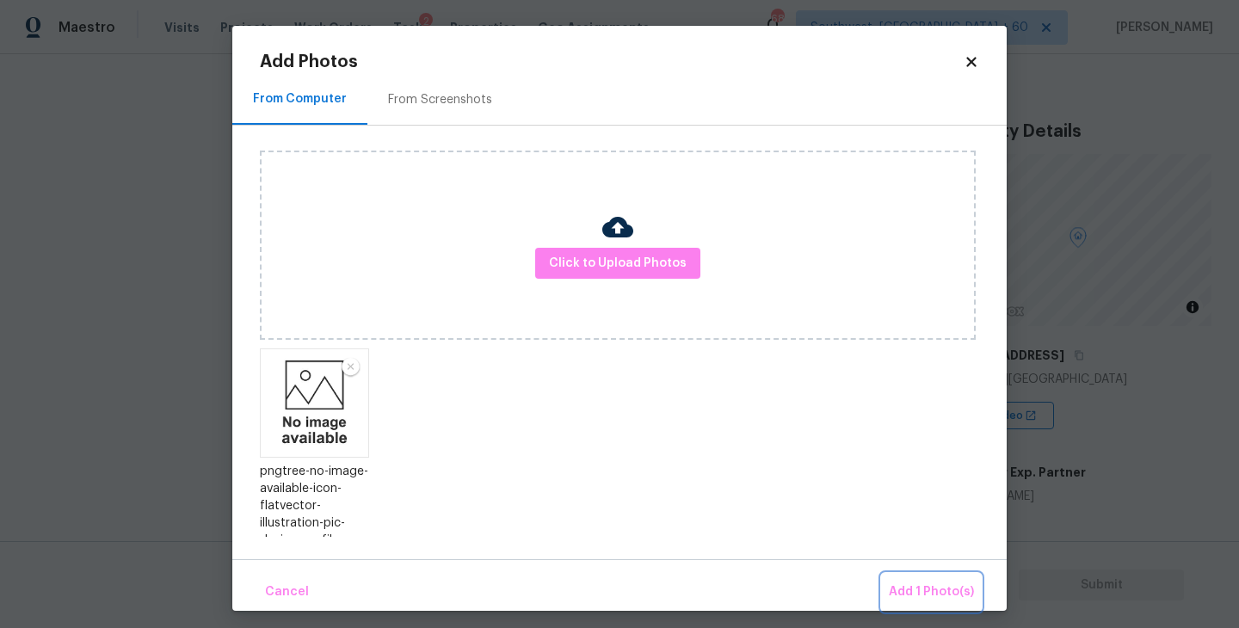
click at [891, 588] on span "Add 1 Photo(s)" at bounding box center [931, 593] width 85 height 22
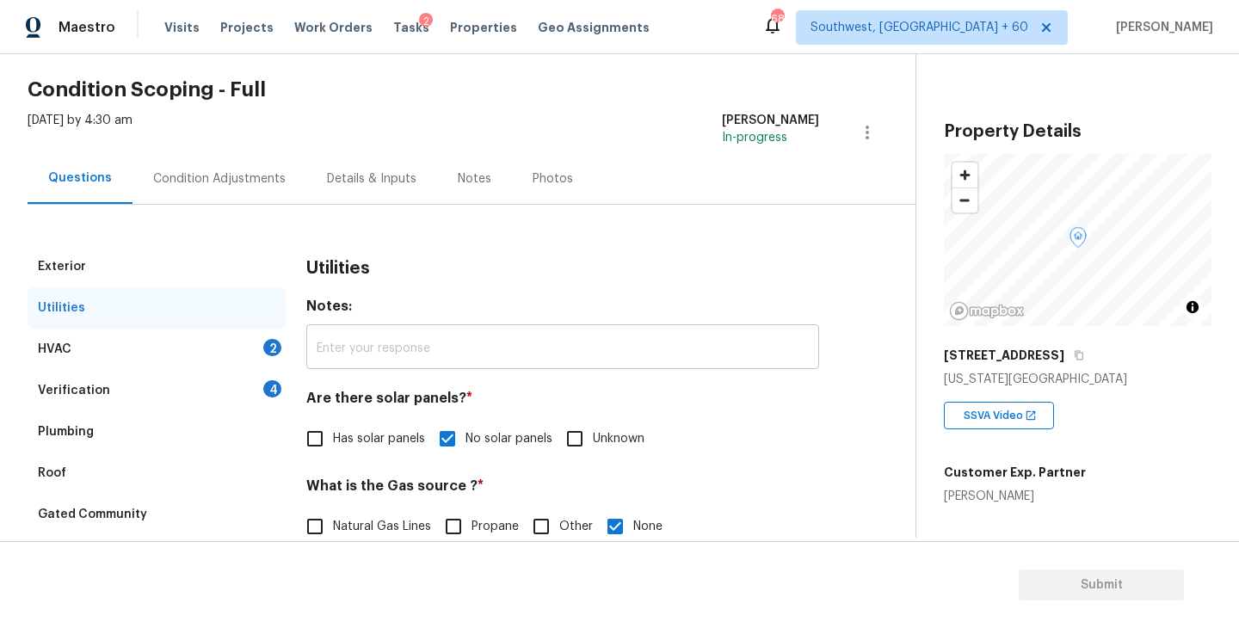
scroll to position [19, 0]
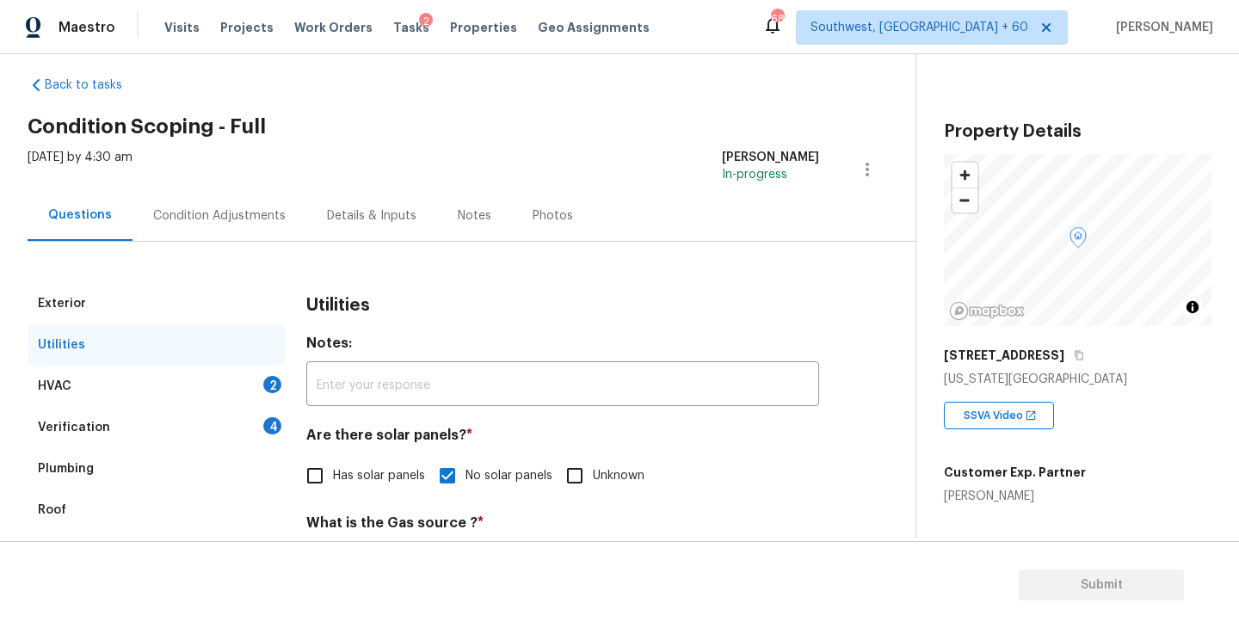
click at [233, 373] on div "HVAC 2" at bounding box center [157, 386] width 258 height 41
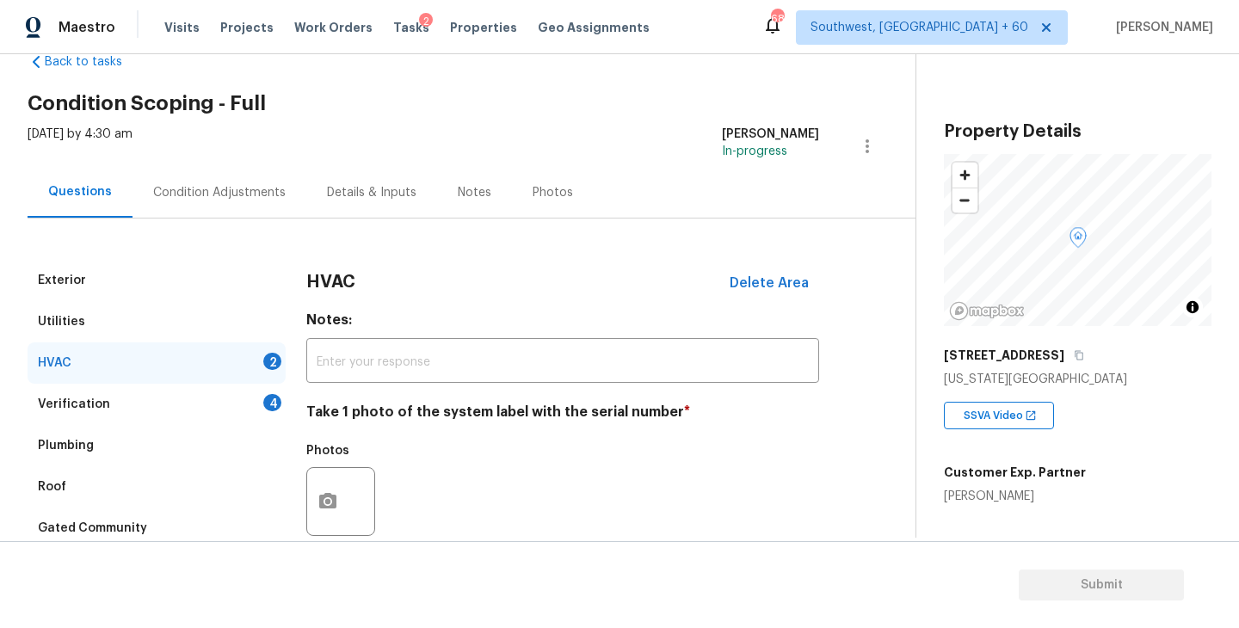
scroll to position [51, 0]
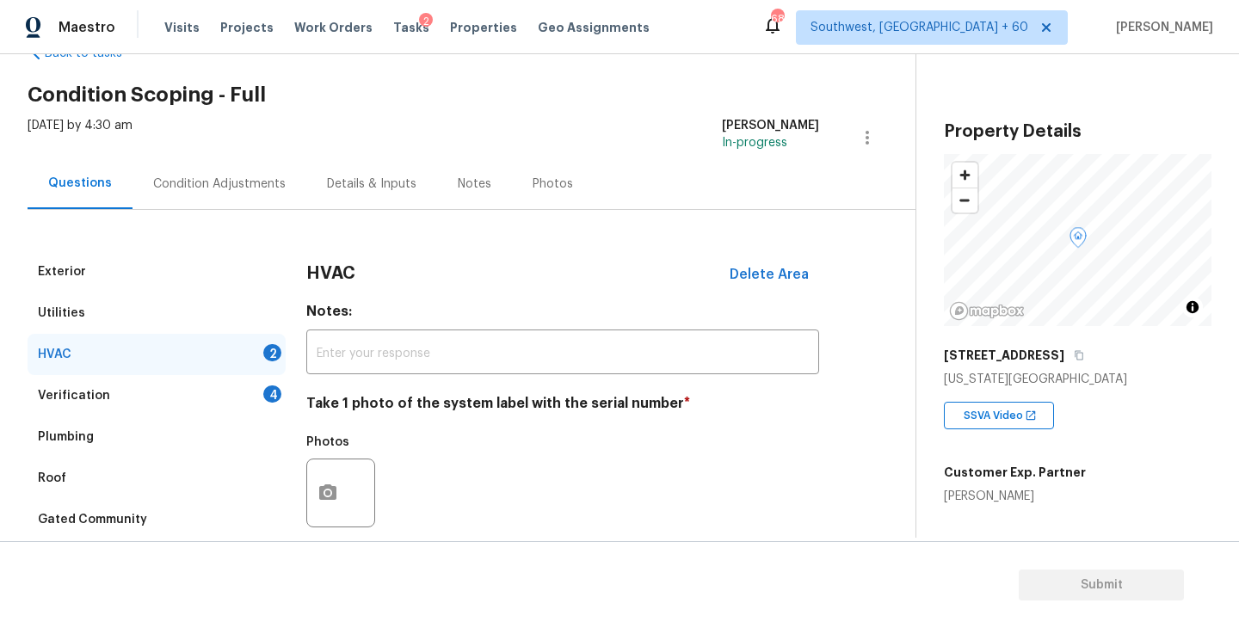
click at [346, 465] on div at bounding box center [340, 493] width 69 height 69
click at [334, 495] on icon "button" at bounding box center [327, 491] width 17 height 15
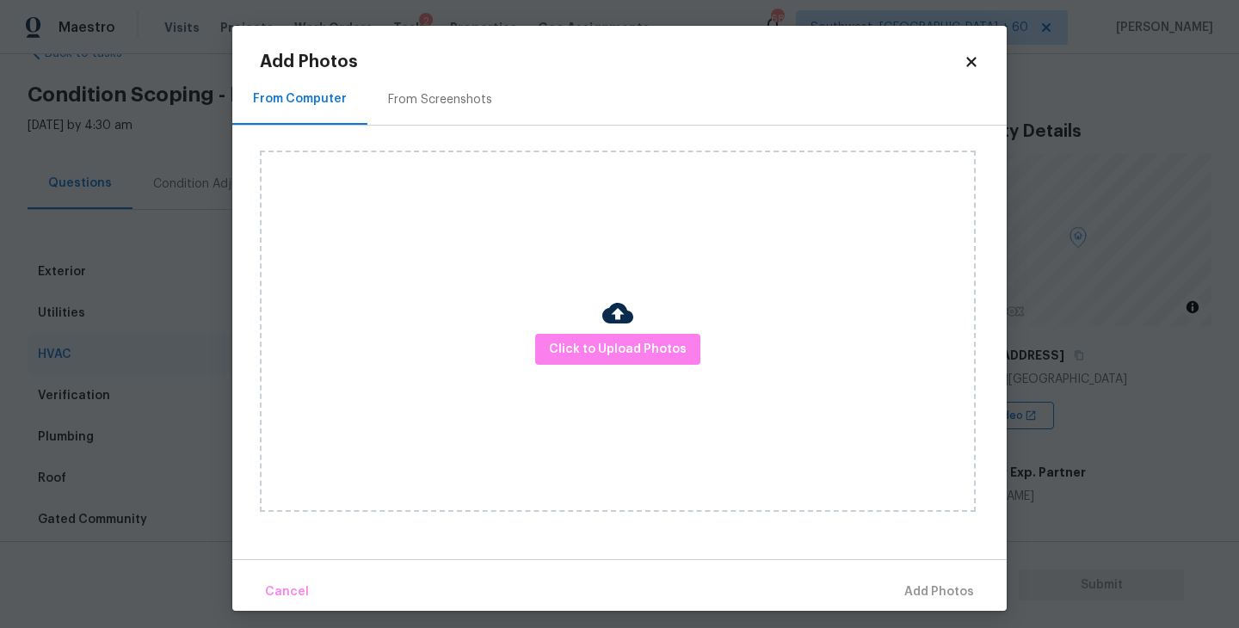
click at [636, 324] on div "Click to Upload Photos" at bounding box center [618, 331] width 716 height 361
click at [629, 348] on span "Click to Upload Photos" at bounding box center [618, 350] width 138 height 22
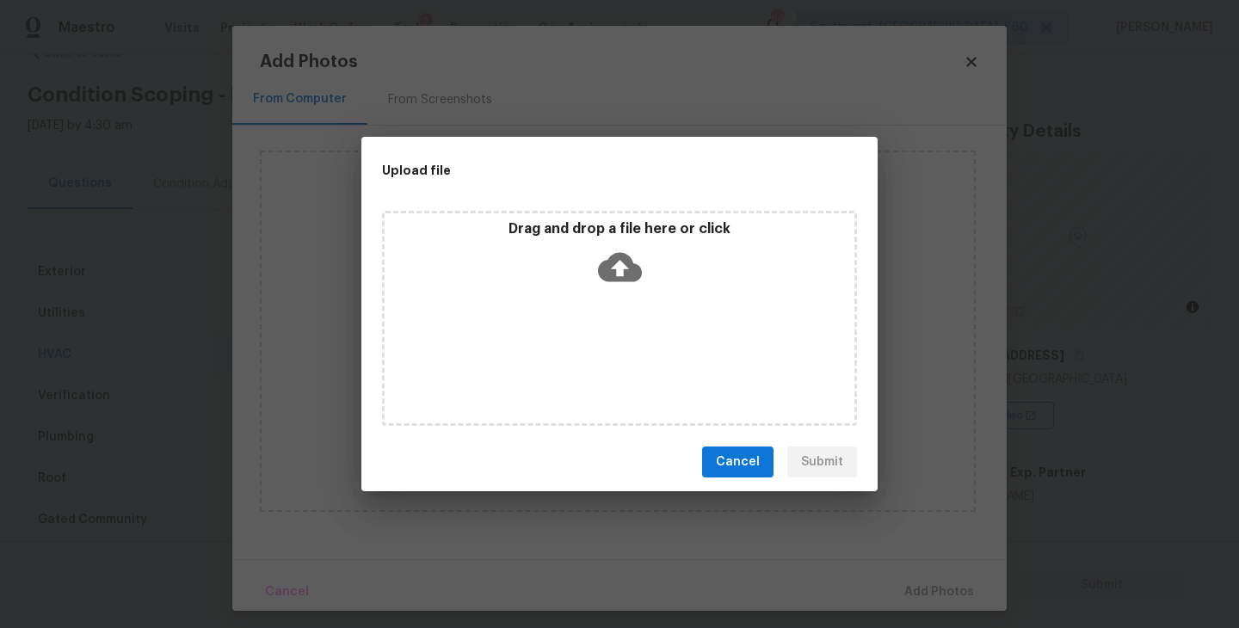
click at [629, 327] on div "Drag and drop a file here or click" at bounding box center [619, 318] width 475 height 215
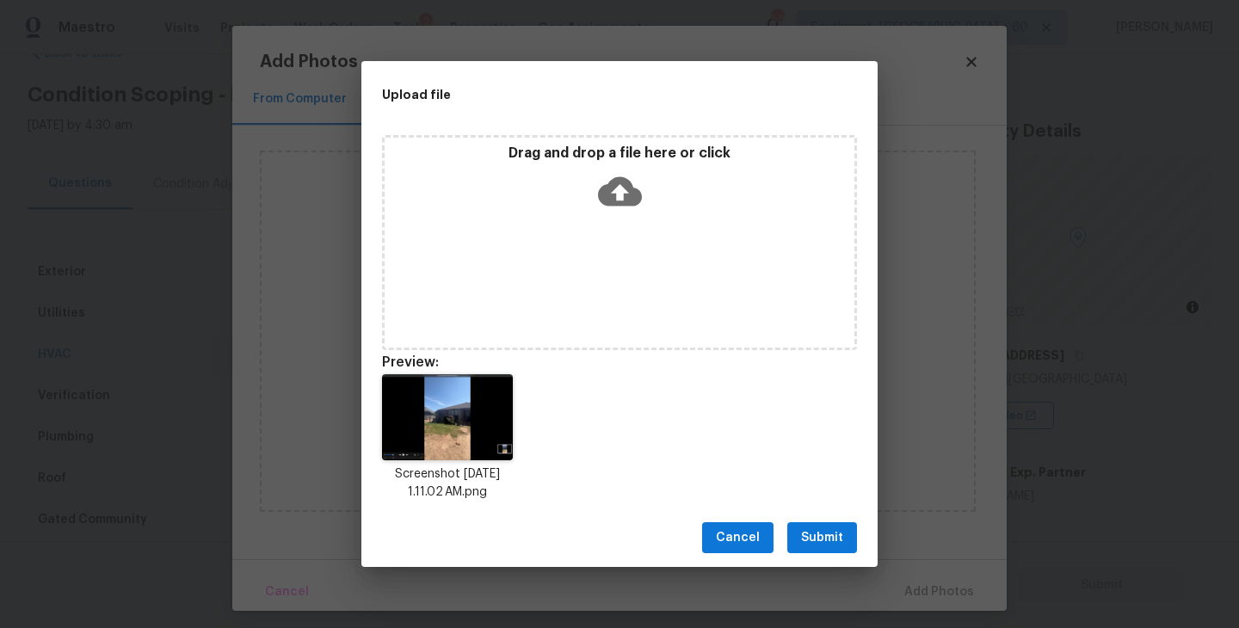
click at [831, 530] on span "Submit" at bounding box center [822, 538] width 42 height 22
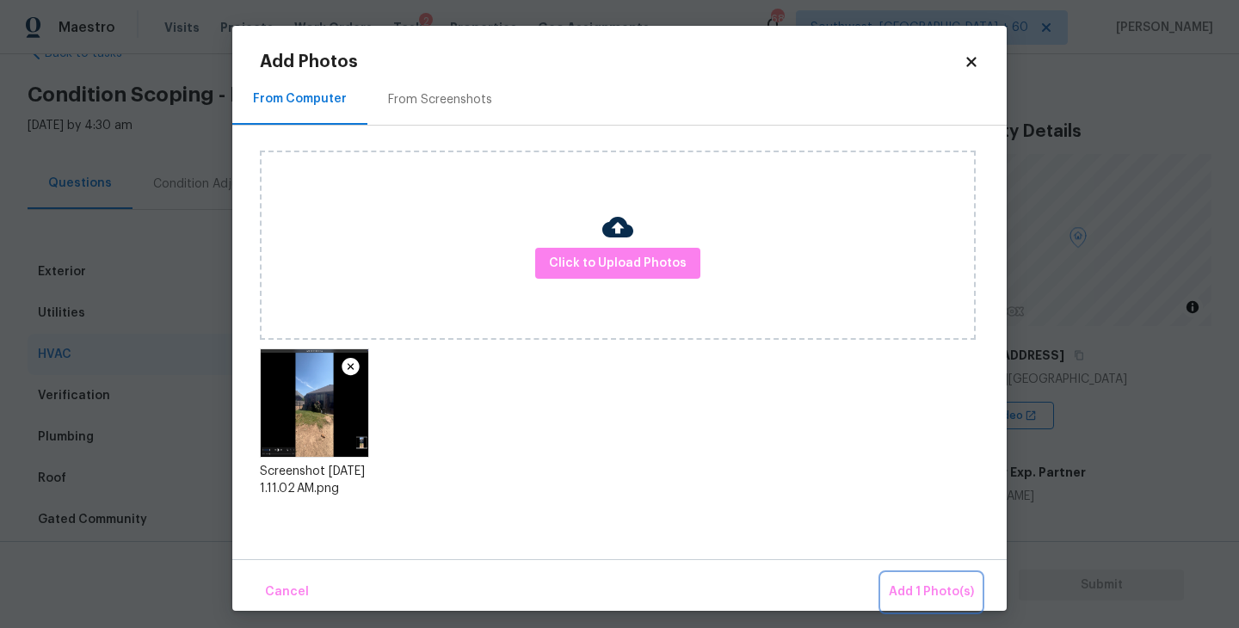
click at [905, 594] on span "Add 1 Photo(s)" at bounding box center [931, 593] width 85 height 22
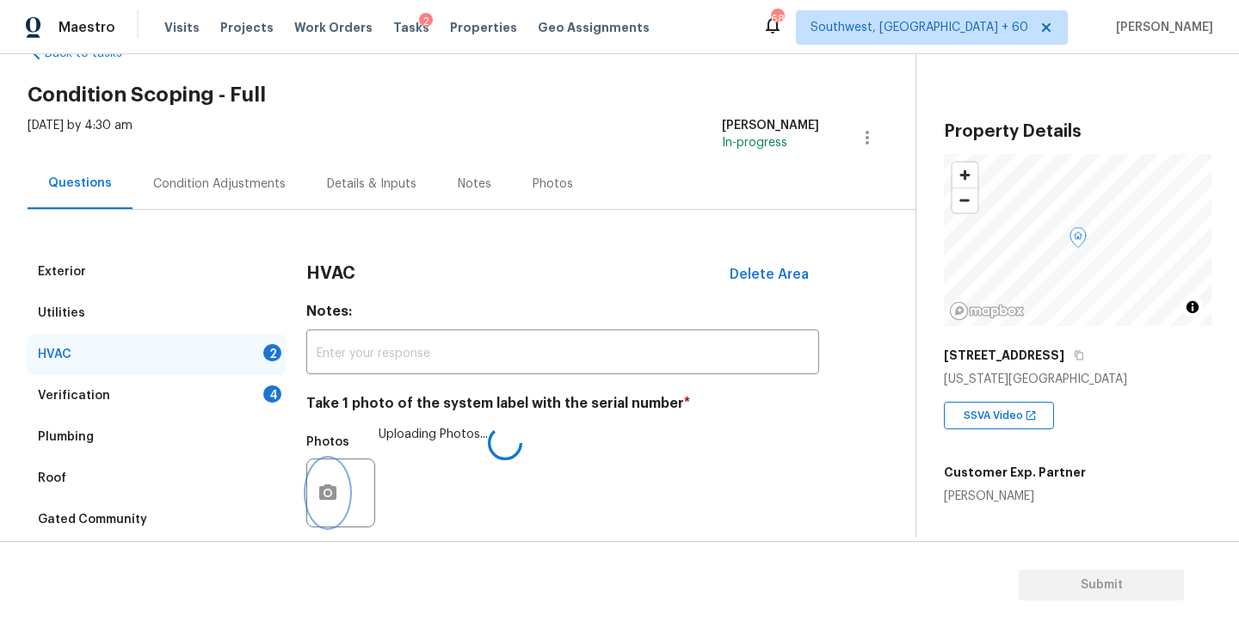
scroll to position [257, 0]
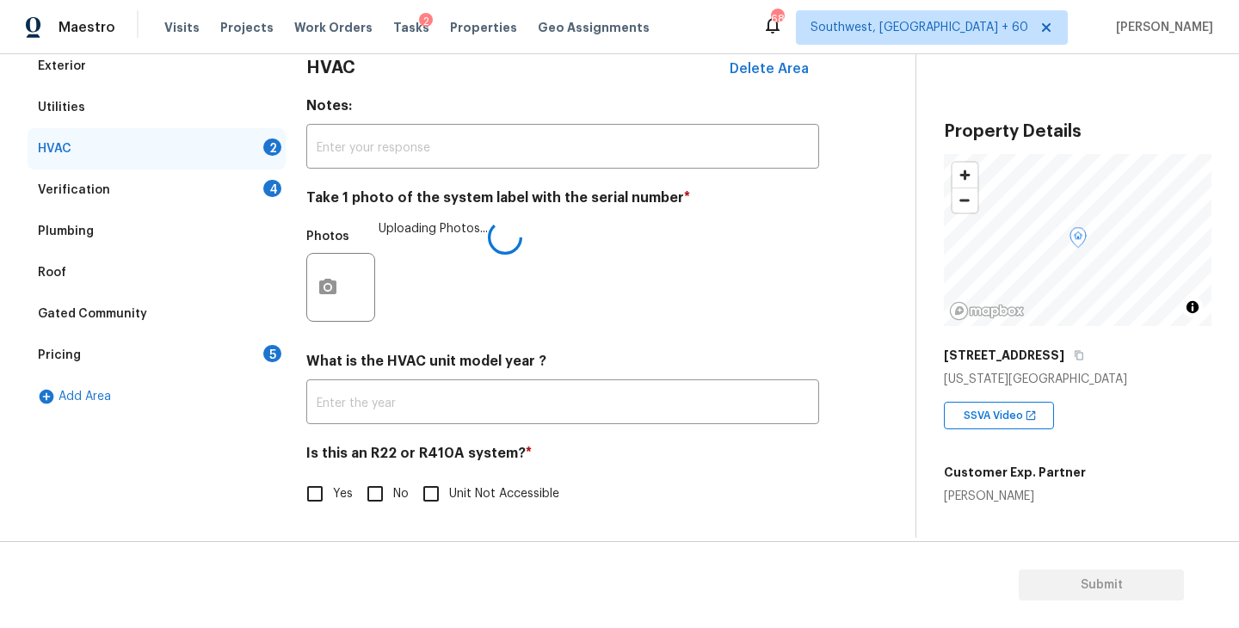
click at [378, 495] on input "No" at bounding box center [375, 494] width 36 height 36
checkbox input "true"
click at [753, 321] on div "Photos Uploading Photos..." at bounding box center [562, 275] width 513 height 112
click at [217, 192] on div "Verification 4" at bounding box center [157, 189] width 258 height 41
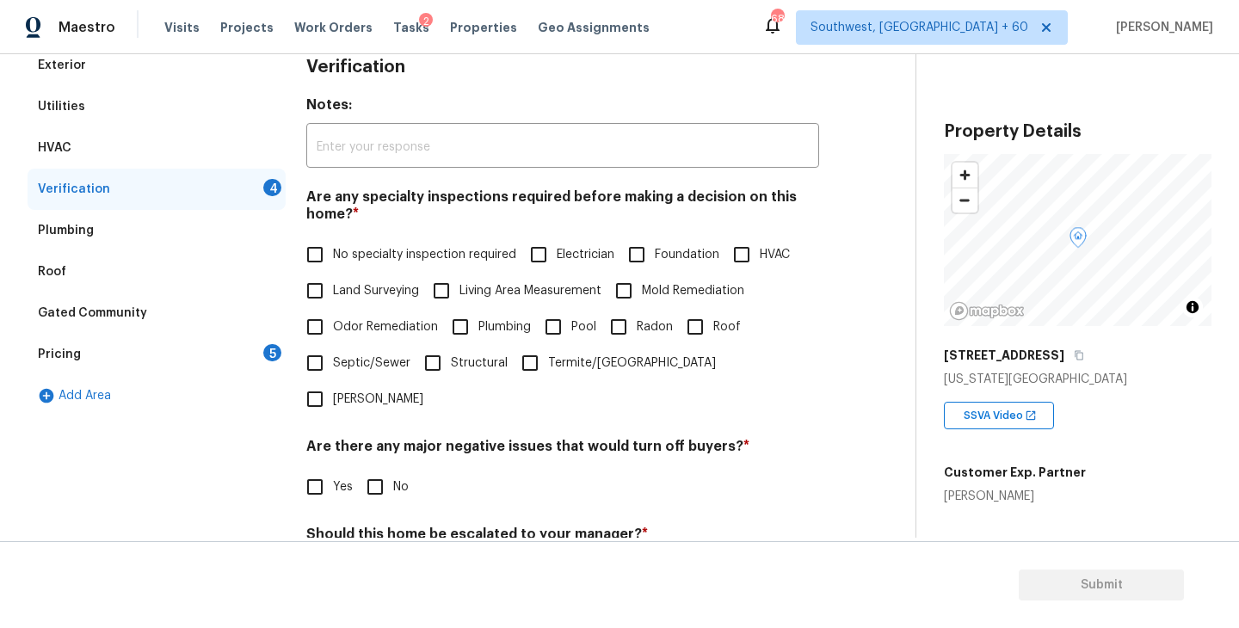
click at [314, 255] on input "No specialty inspection required" at bounding box center [315, 255] width 36 height 36
checkbox input "true"
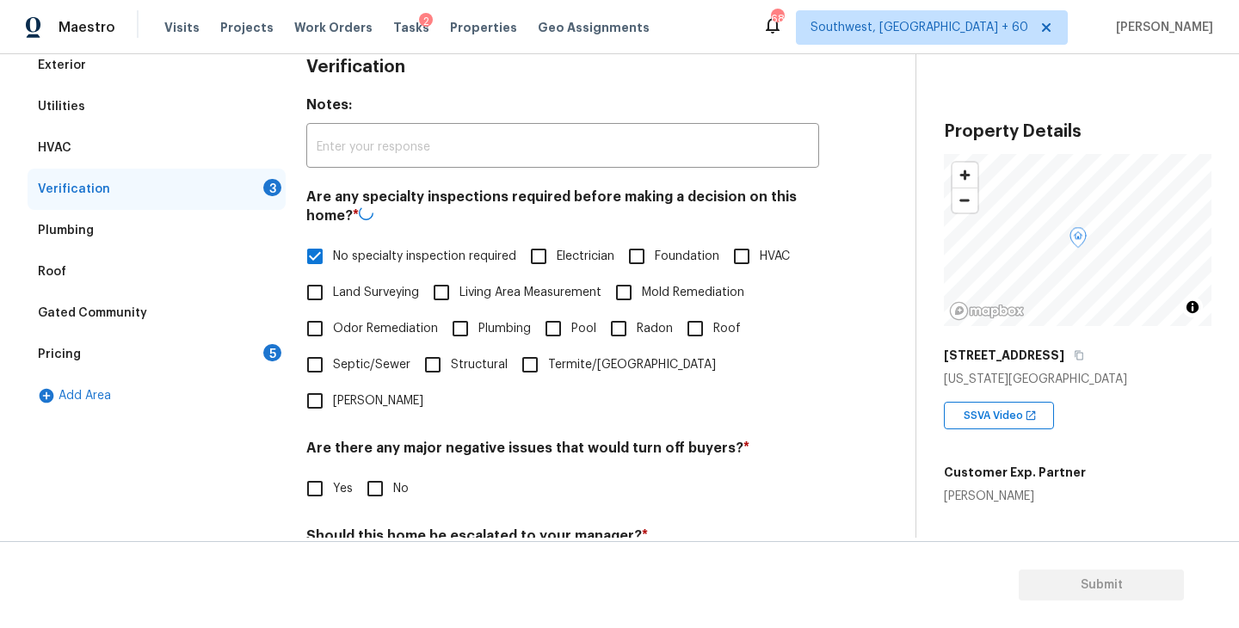
scroll to position [377, 0]
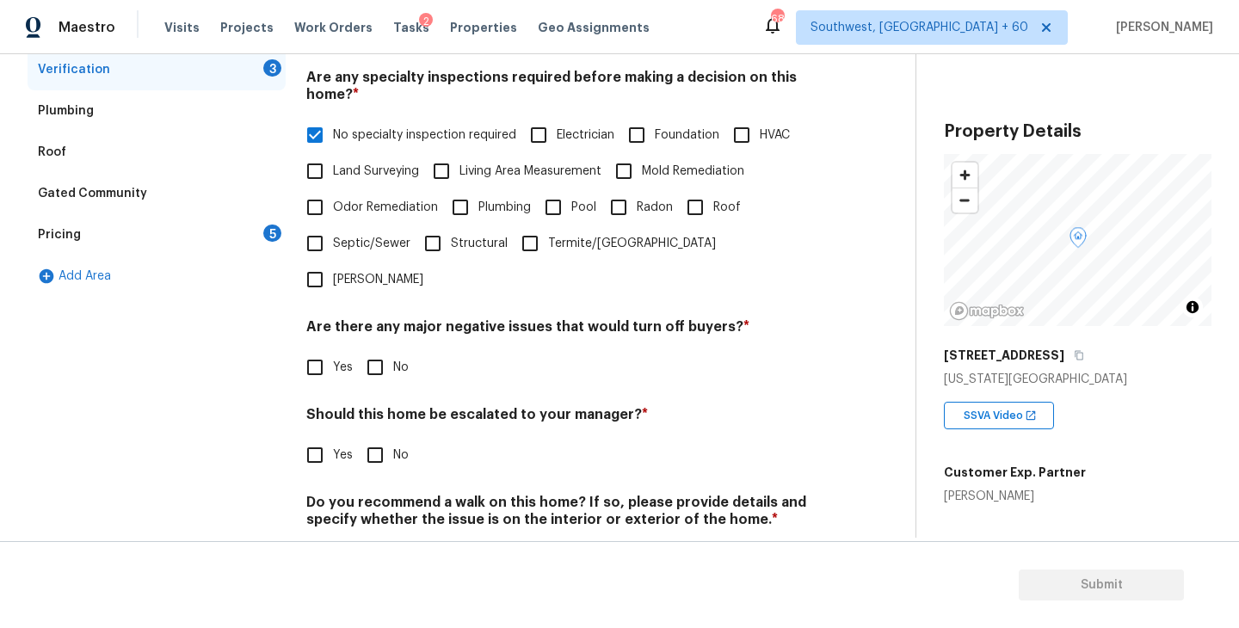
click at [371, 349] on input "No" at bounding box center [375, 367] width 36 height 36
checkbox input "true"
click at [371, 439] on input "No" at bounding box center [375, 457] width 36 height 36
checkbox input "true"
click at [372, 502] on div "Do you recommend a walk on this home? If so, please provide details and specify…" at bounding box center [562, 538] width 513 height 84
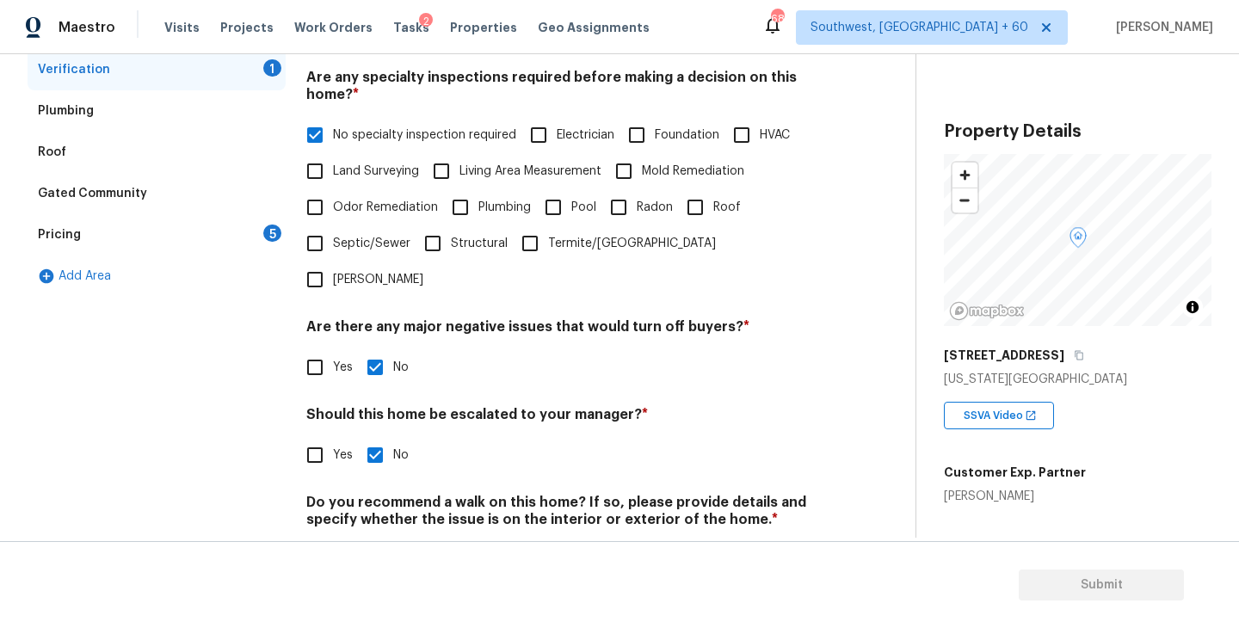
click at [371, 542] on input "No" at bounding box center [375, 560] width 36 height 36
checkbox input "true"
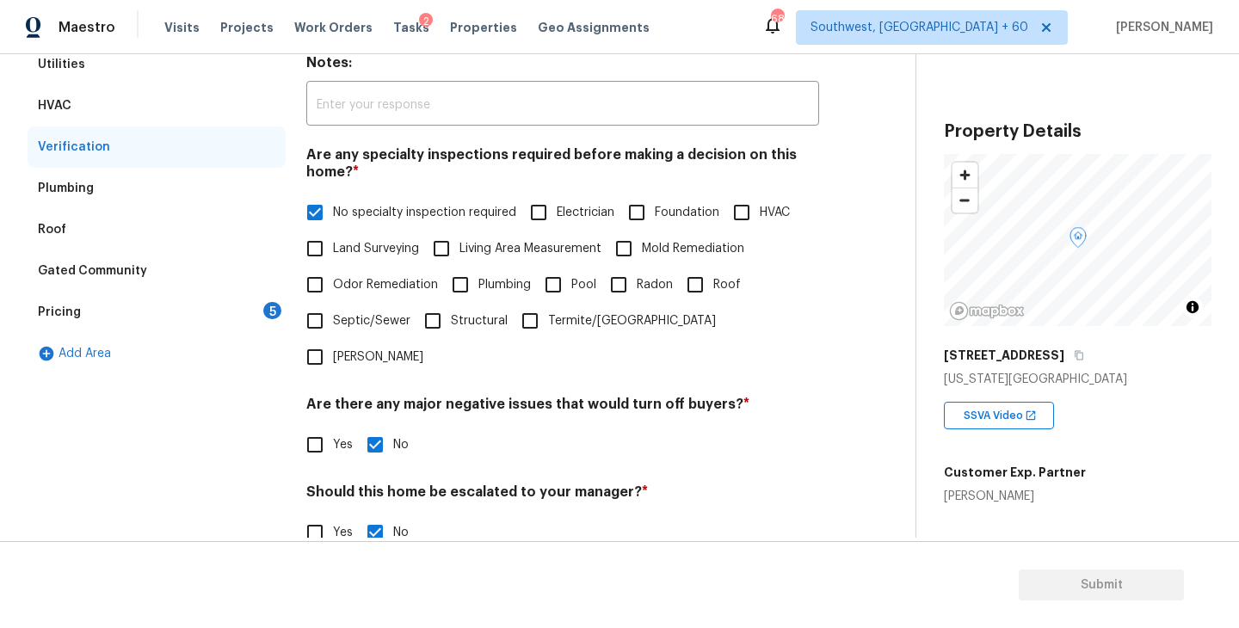
scroll to position [233, 0]
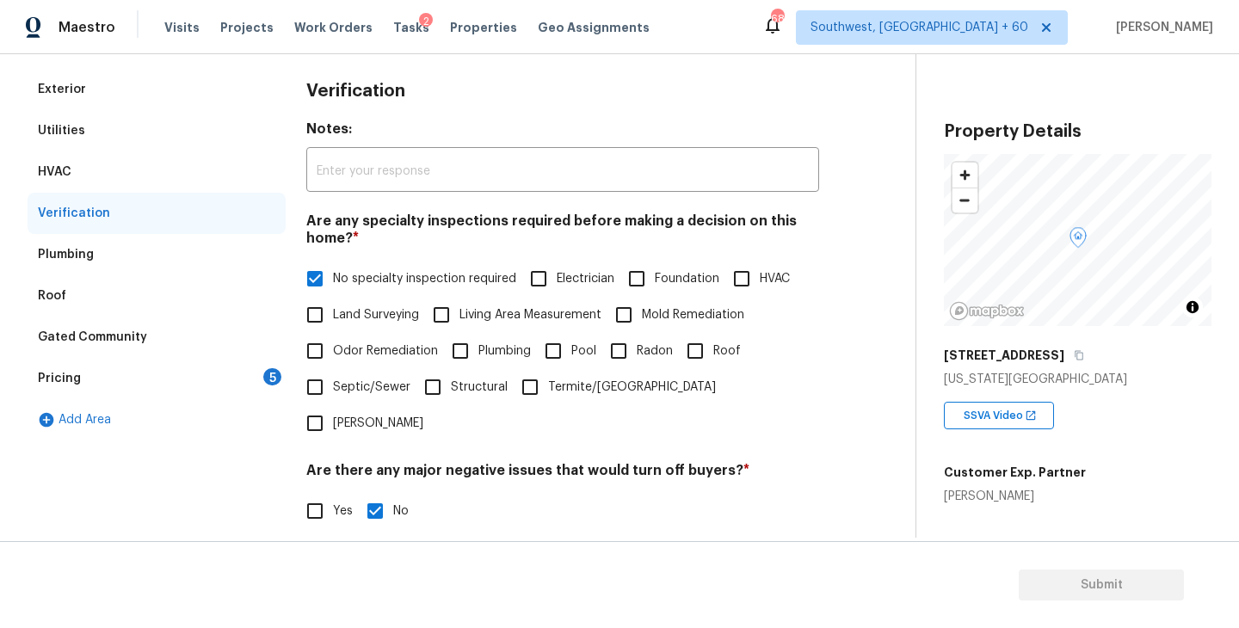
click at [232, 384] on div "Pricing 5" at bounding box center [157, 378] width 258 height 41
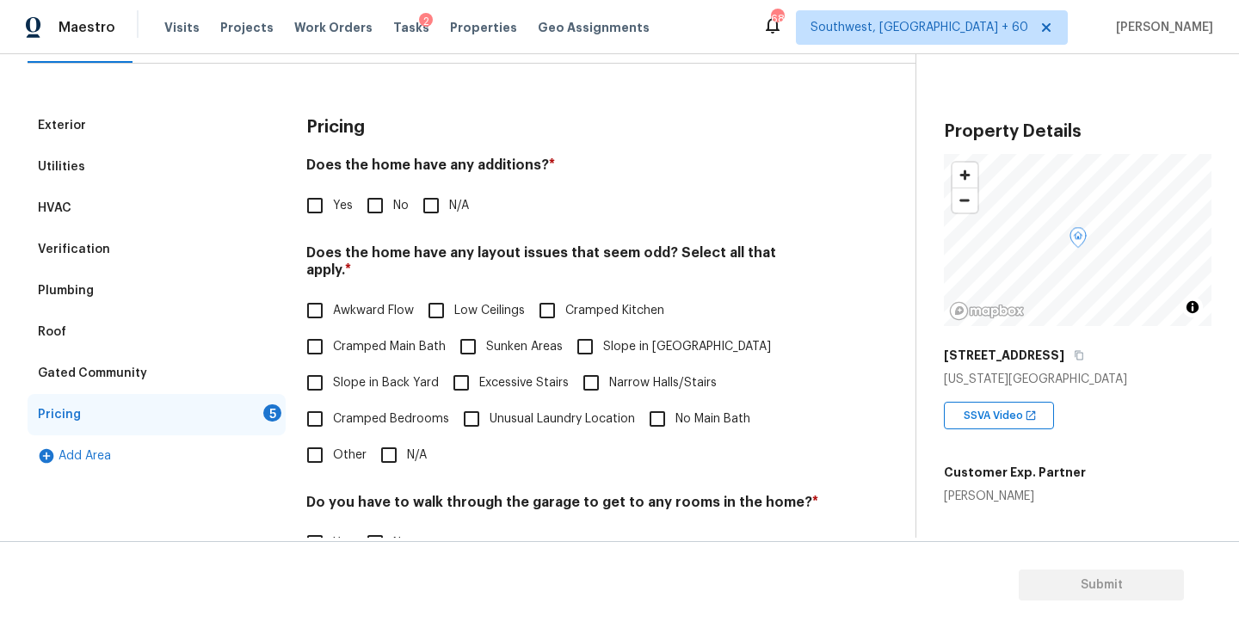
scroll to position [179, 0]
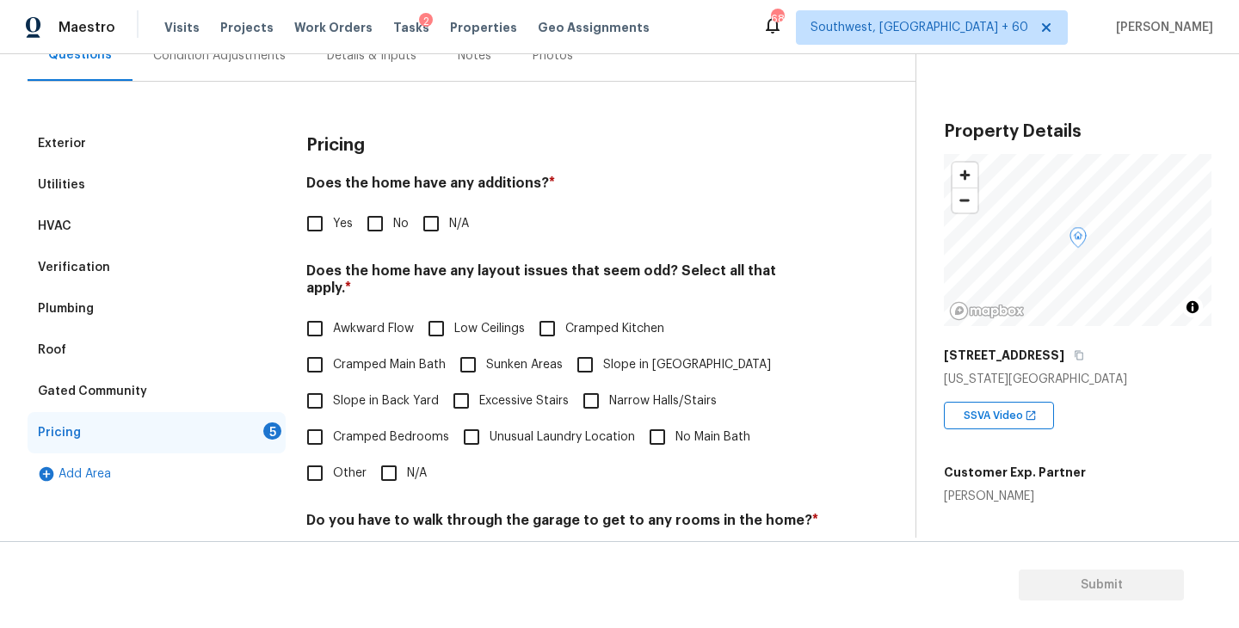
click at [443, 229] on input "N/A" at bounding box center [431, 224] width 36 height 36
checkbox input "true"
click at [651, 357] on label "Slope in [GEOGRAPHIC_DATA]" at bounding box center [669, 365] width 204 height 36
click at [603, 357] on input "Slope in [GEOGRAPHIC_DATA]" at bounding box center [585, 365] width 36 height 36
checkbox input "true"
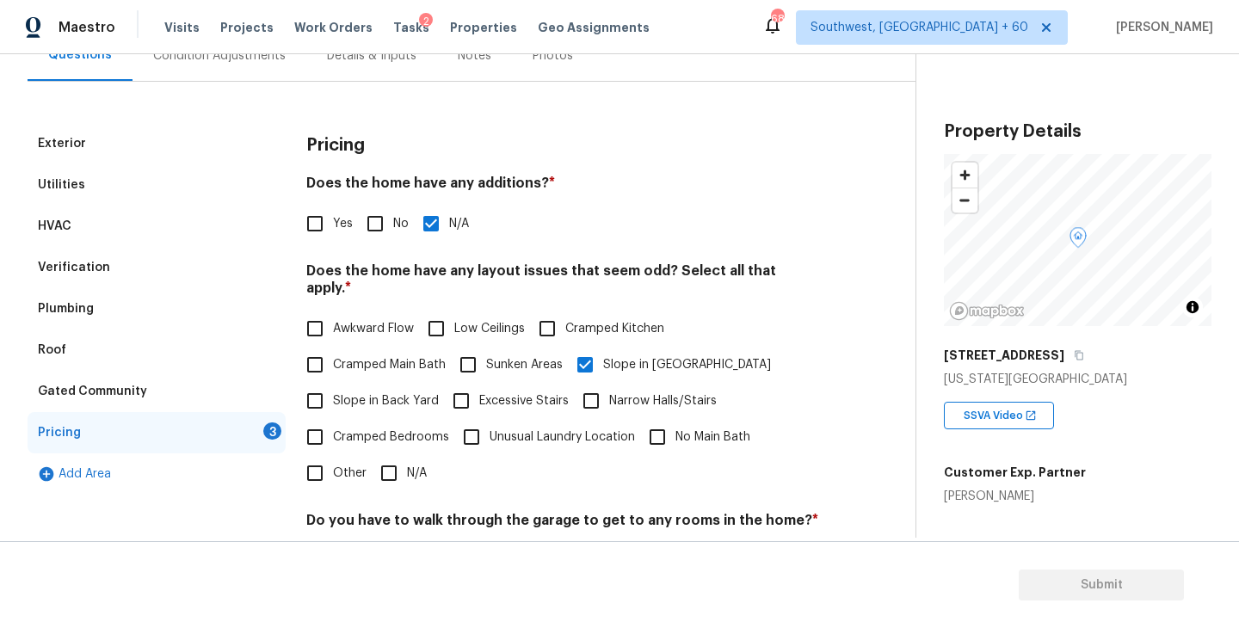
scroll to position [404, 0]
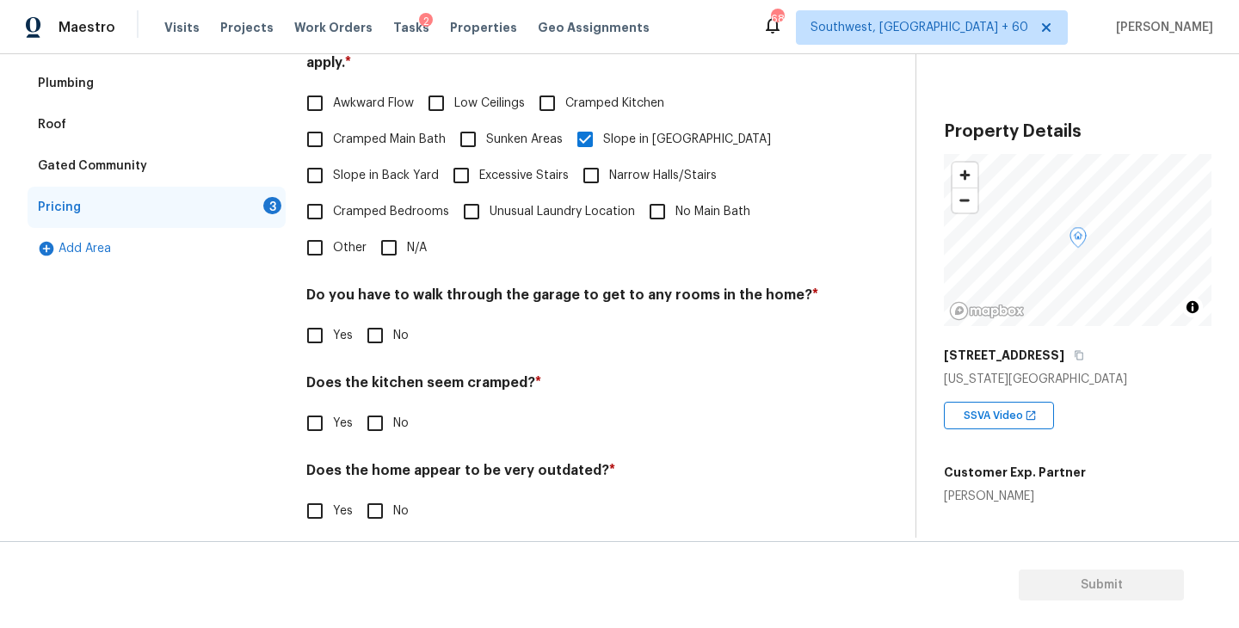
click at [397, 327] on span "No" at bounding box center [400, 336] width 15 height 18
click at [393, 318] on input "No" at bounding box center [375, 335] width 36 height 36
checkbox input "true"
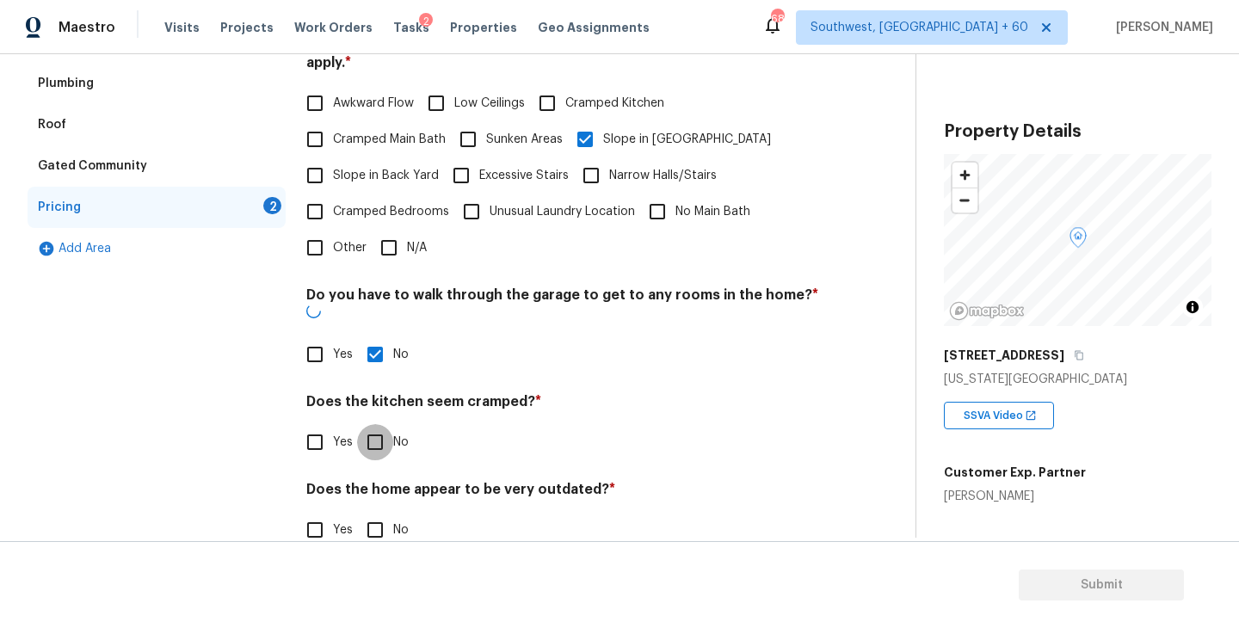
click at [387, 424] on input "No" at bounding box center [375, 442] width 36 height 36
checkbox input "true"
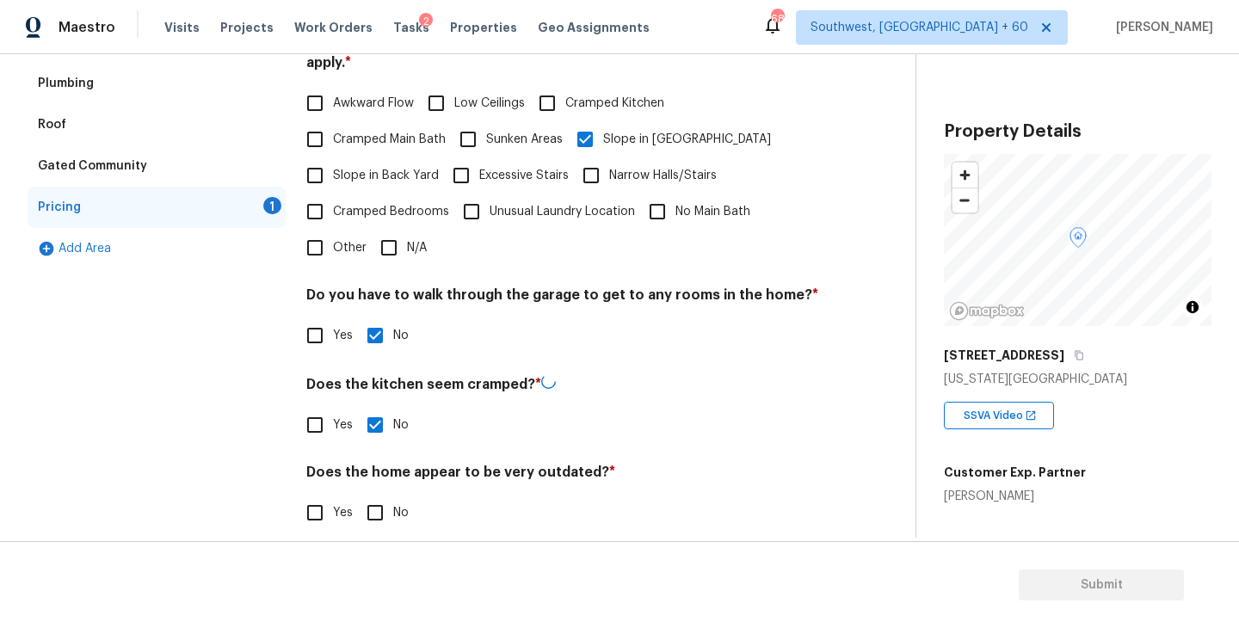
click at [384, 508] on input "No" at bounding box center [375, 513] width 36 height 36
checkbox input "true"
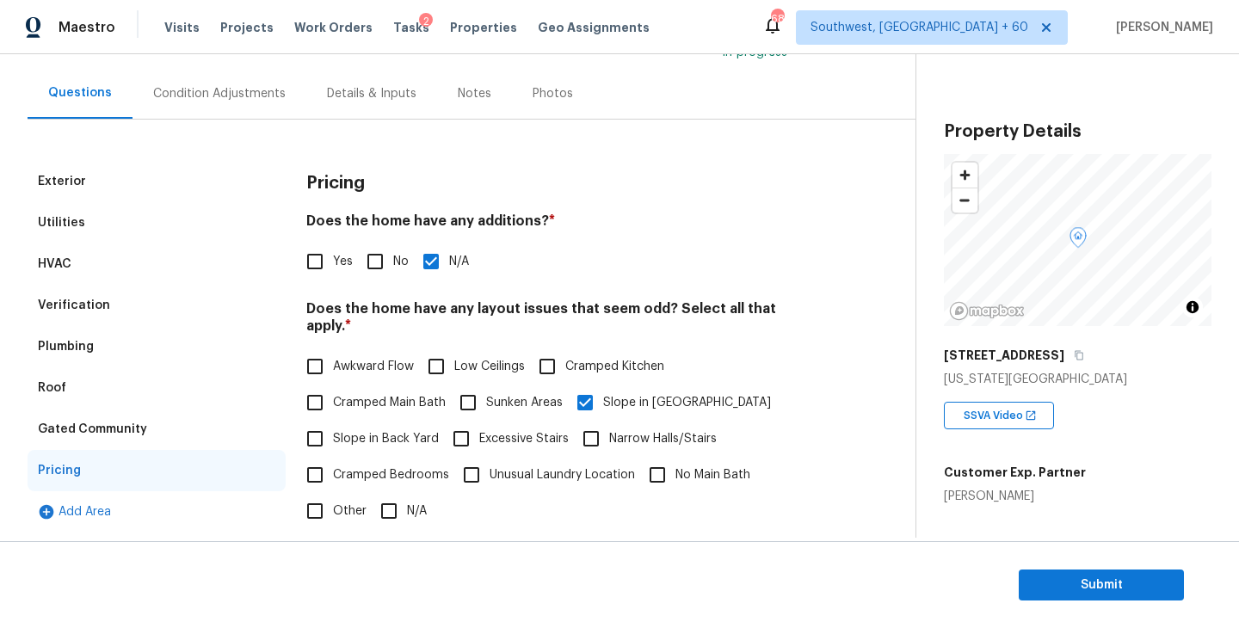
scroll to position [43, 0]
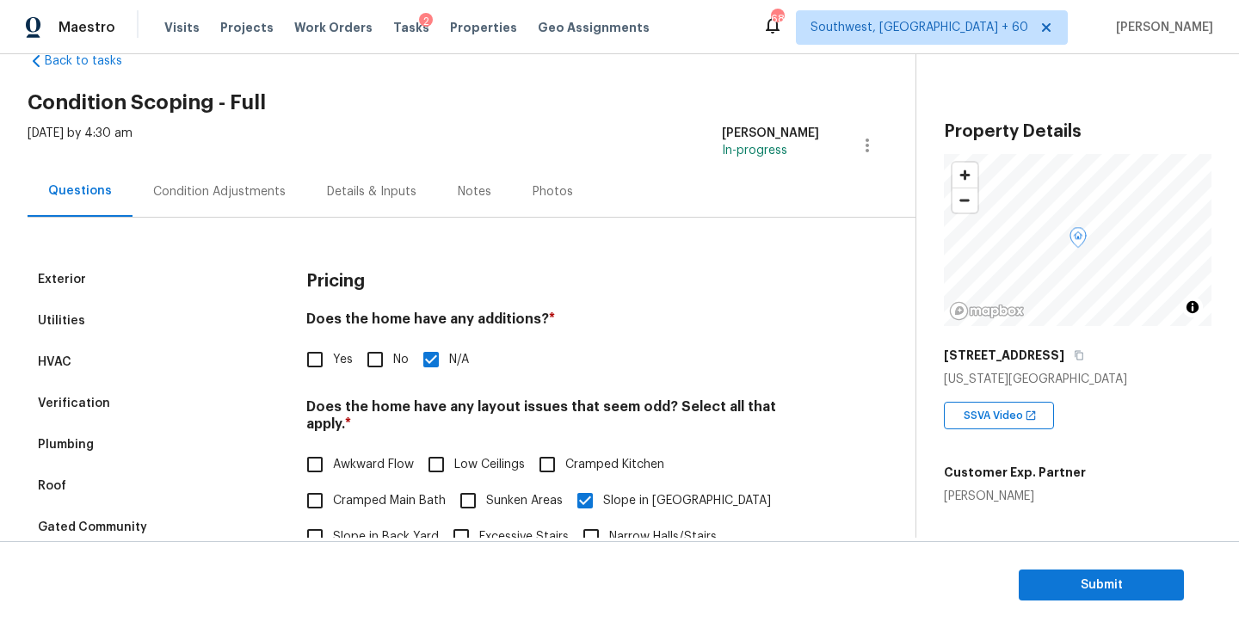
click at [242, 195] on div "Condition Adjustments" at bounding box center [219, 191] width 132 height 17
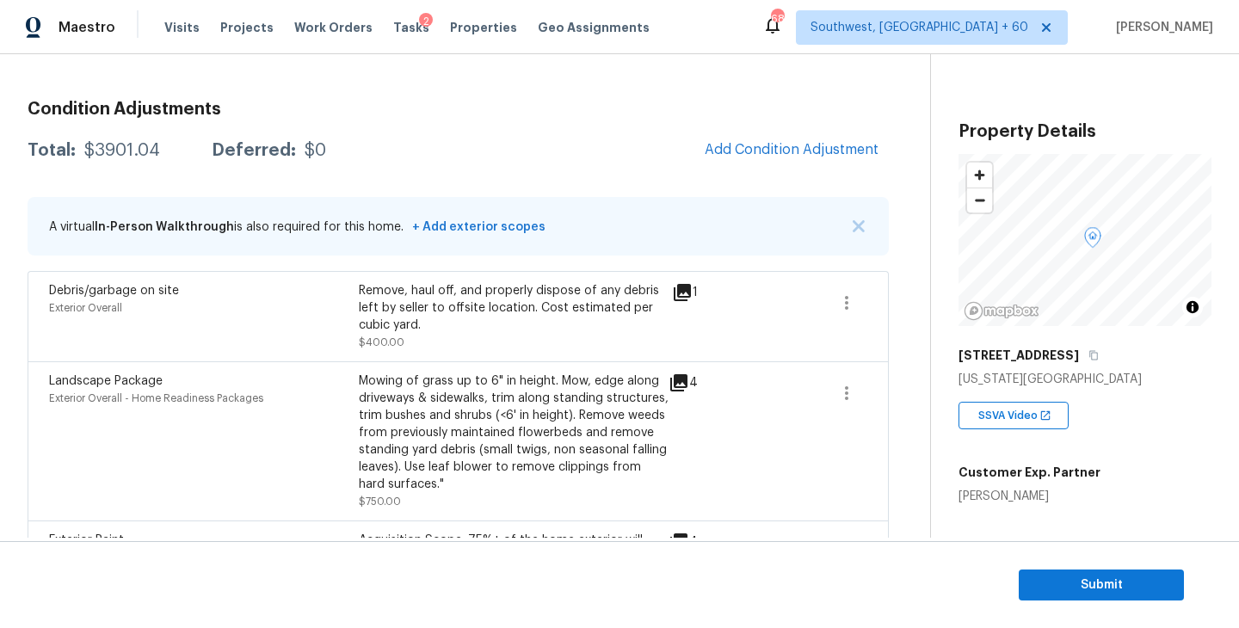
scroll to position [173, 0]
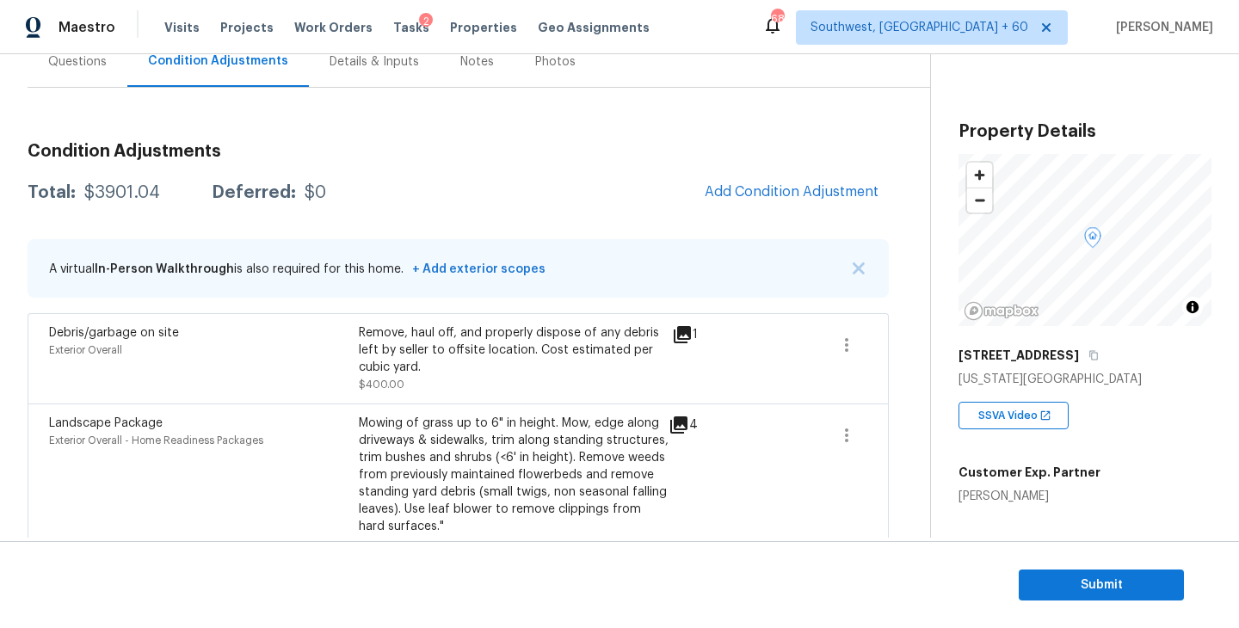
click at [594, 177] on div "Total: $3901.04 Deferred: $0 Add Condition Adjustment" at bounding box center [458, 193] width 861 height 38
click at [601, 171] on div "Condition Adjustments Total: $3901.04 Deferred: $0 Add Condition Adjustment A v…" at bounding box center [458, 462] width 861 height 667
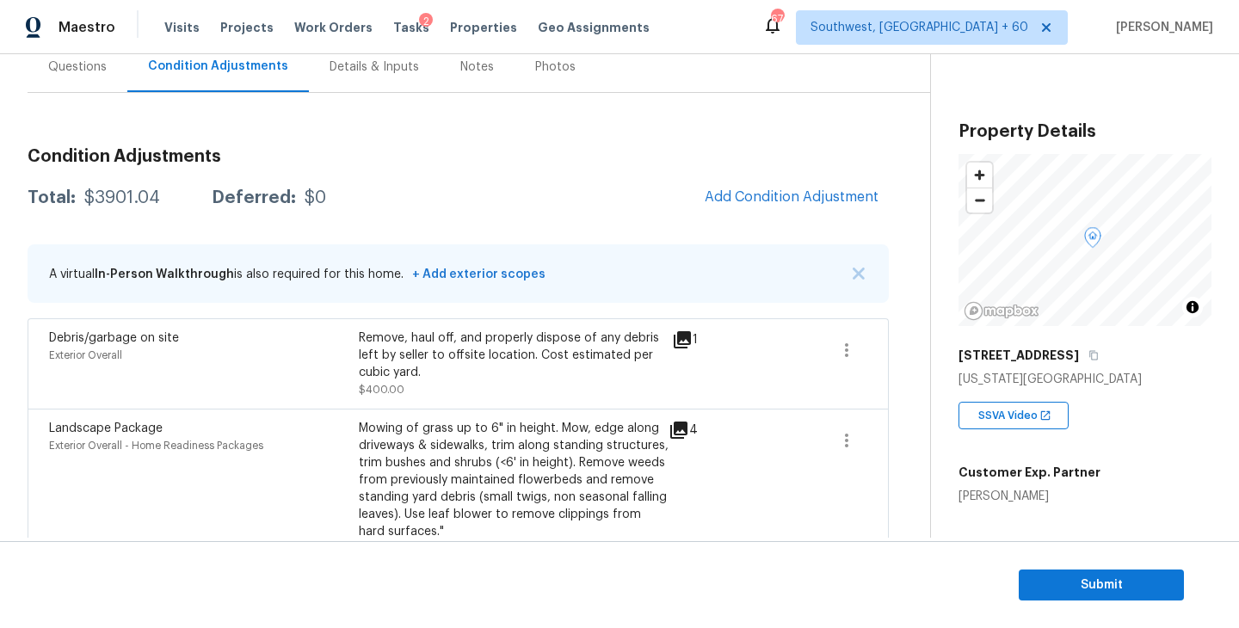
scroll to position [59, 0]
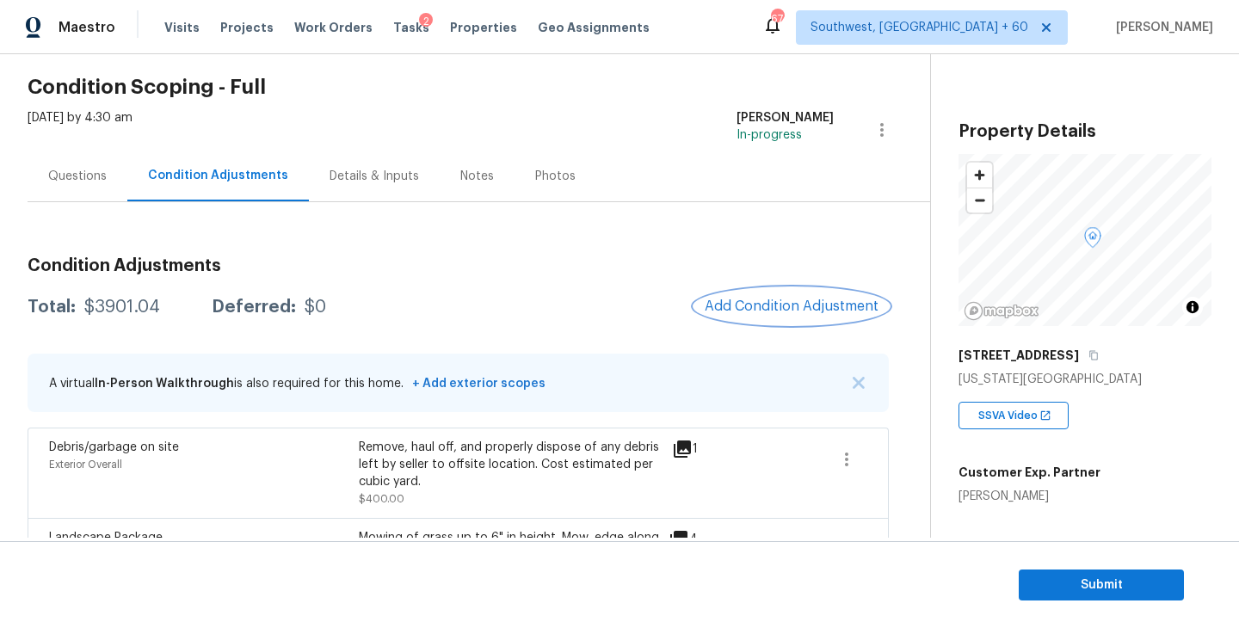
click at [777, 311] on span "Add Condition Adjustment" at bounding box center [792, 306] width 174 height 15
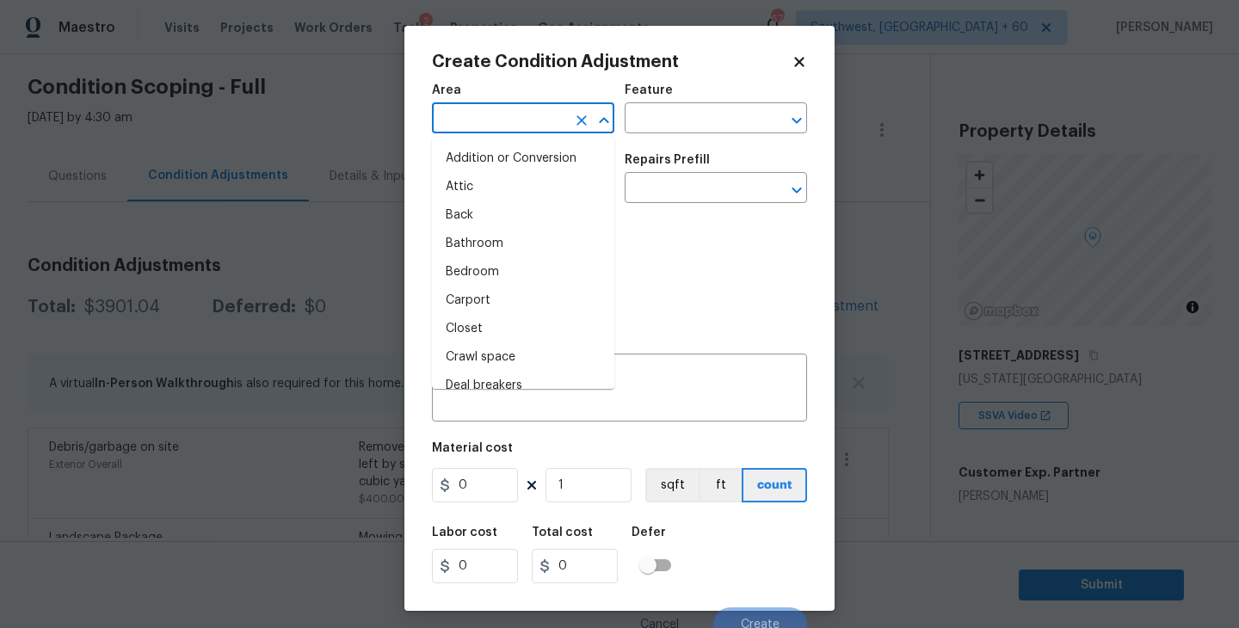
click at [471, 111] on input "text" at bounding box center [499, 120] width 134 height 27
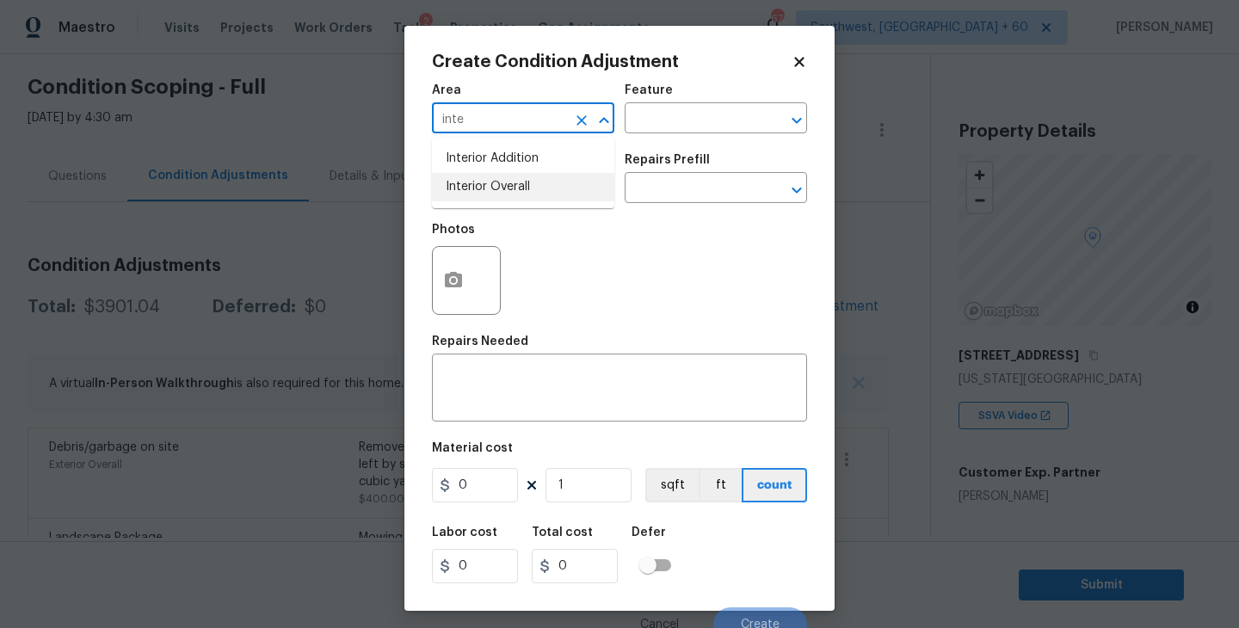
click at [506, 198] on li "Interior Overall" at bounding box center [523, 187] width 182 height 28
type input "Interior Overall"
click at [685, 120] on input "text" at bounding box center [692, 120] width 134 height 27
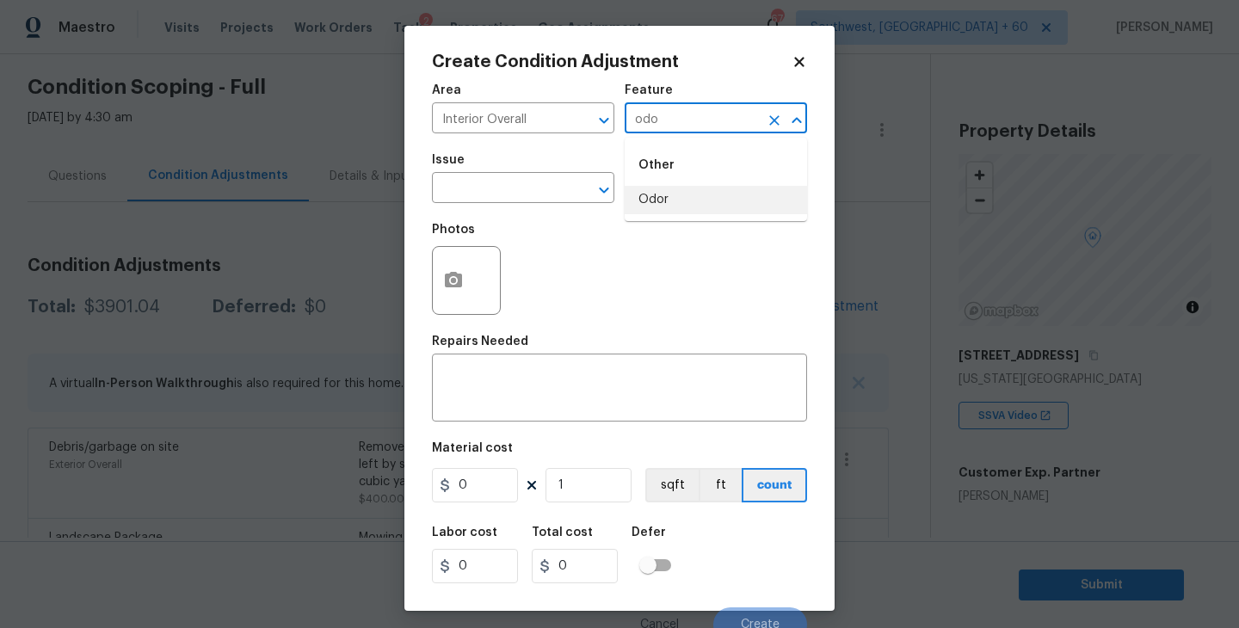
click at [682, 192] on li "Odor" at bounding box center [716, 200] width 182 height 28
click at [567, 202] on div "​" at bounding box center [523, 189] width 182 height 27
type input "Odor"
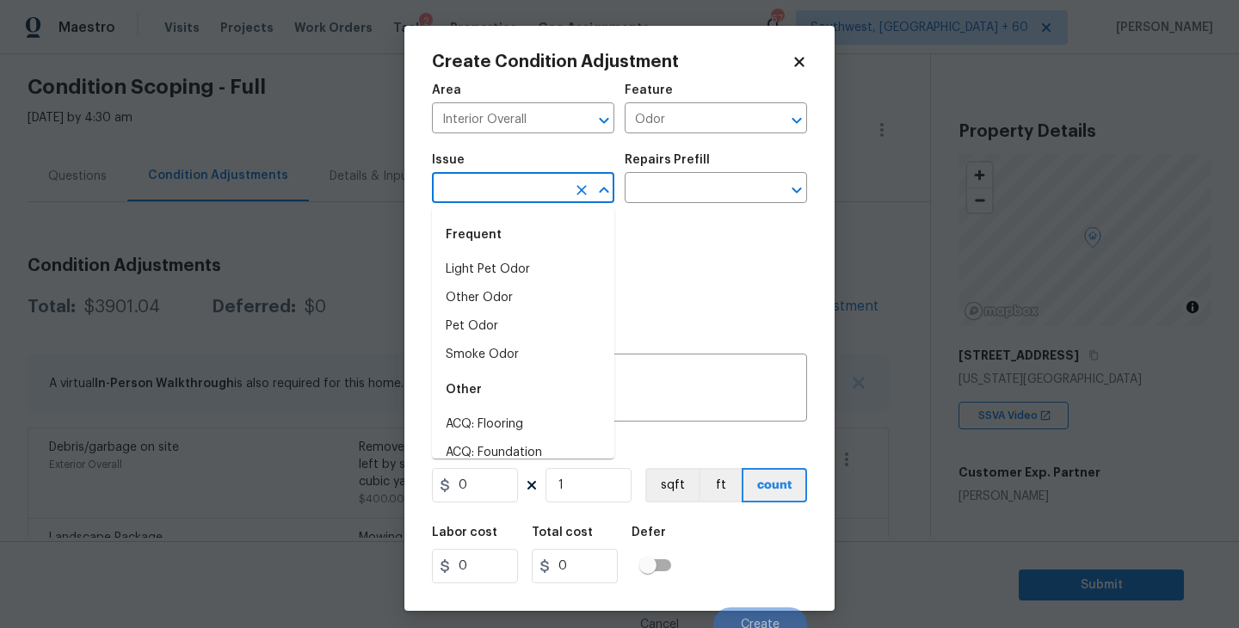
click at [551, 256] on li "Light Pet Odor" at bounding box center [523, 270] width 182 height 28
type input "Light Pet Odor"
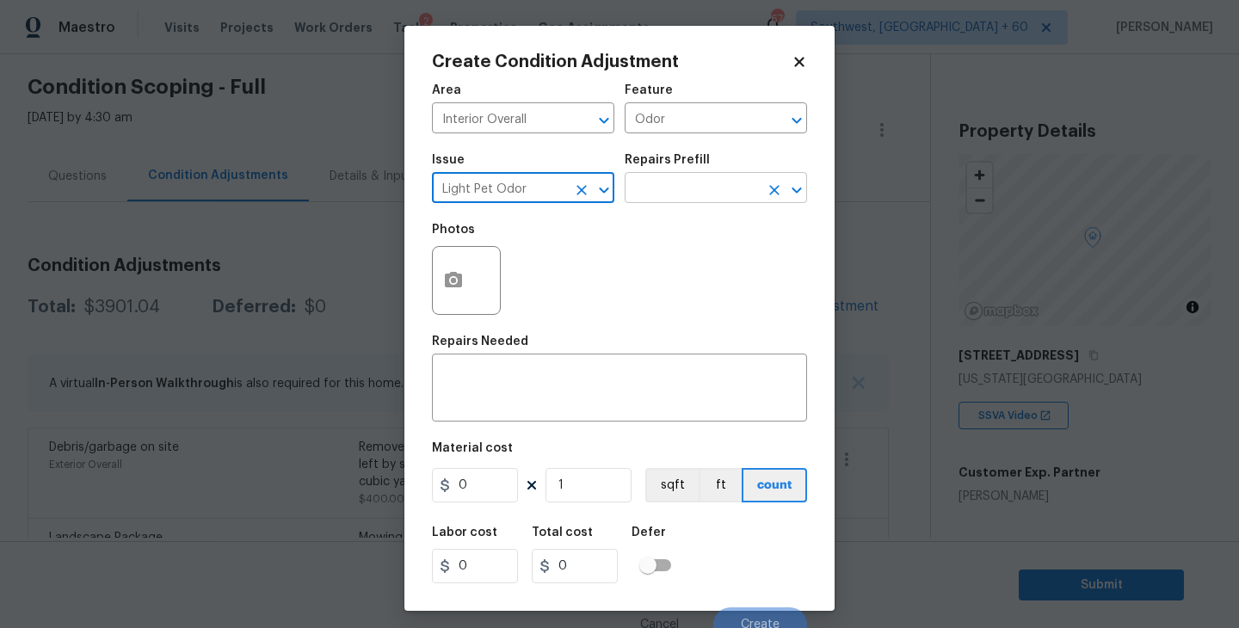
click at [703, 181] on input "text" at bounding box center [692, 189] width 134 height 27
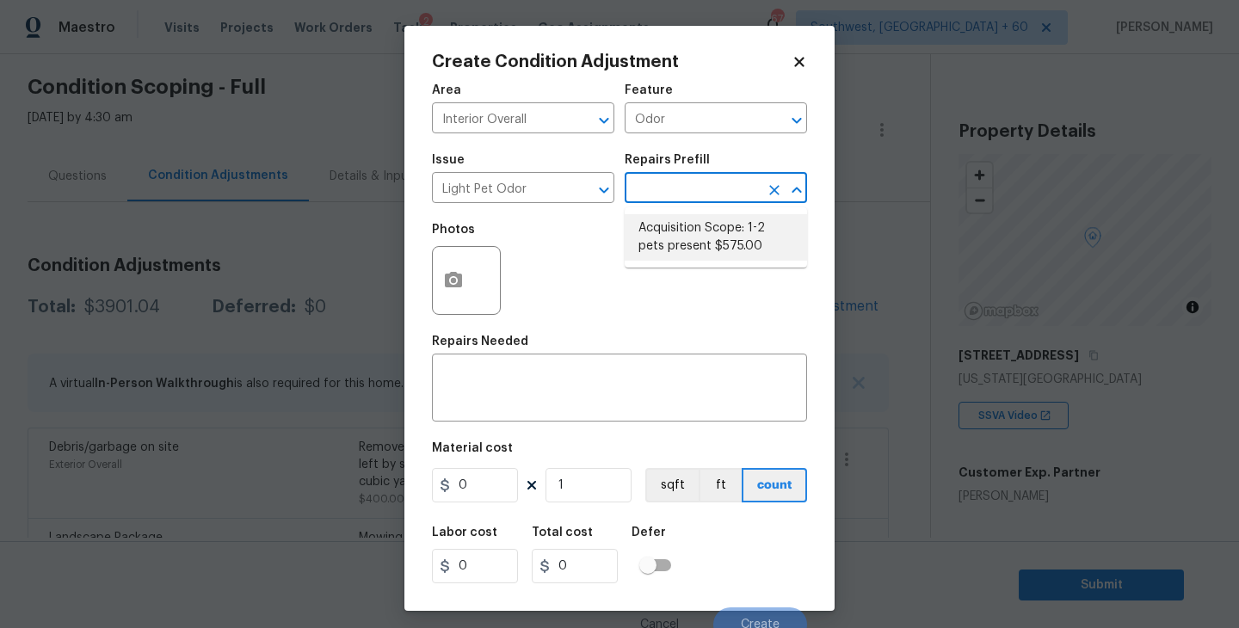
click at [700, 233] on li "Acquisition Scope: 1-2 pets present $575.00" at bounding box center [716, 237] width 182 height 46
type textarea "Acquisition Scope: 1-2 pets present"
type input "575"
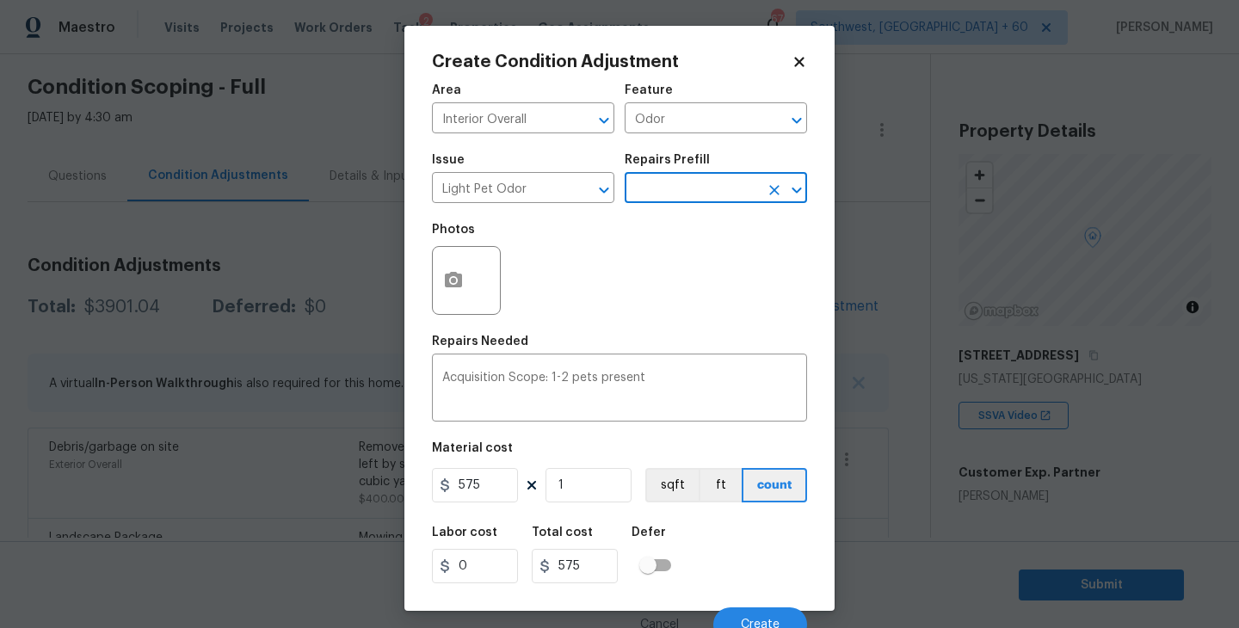
scroll to position [15, 0]
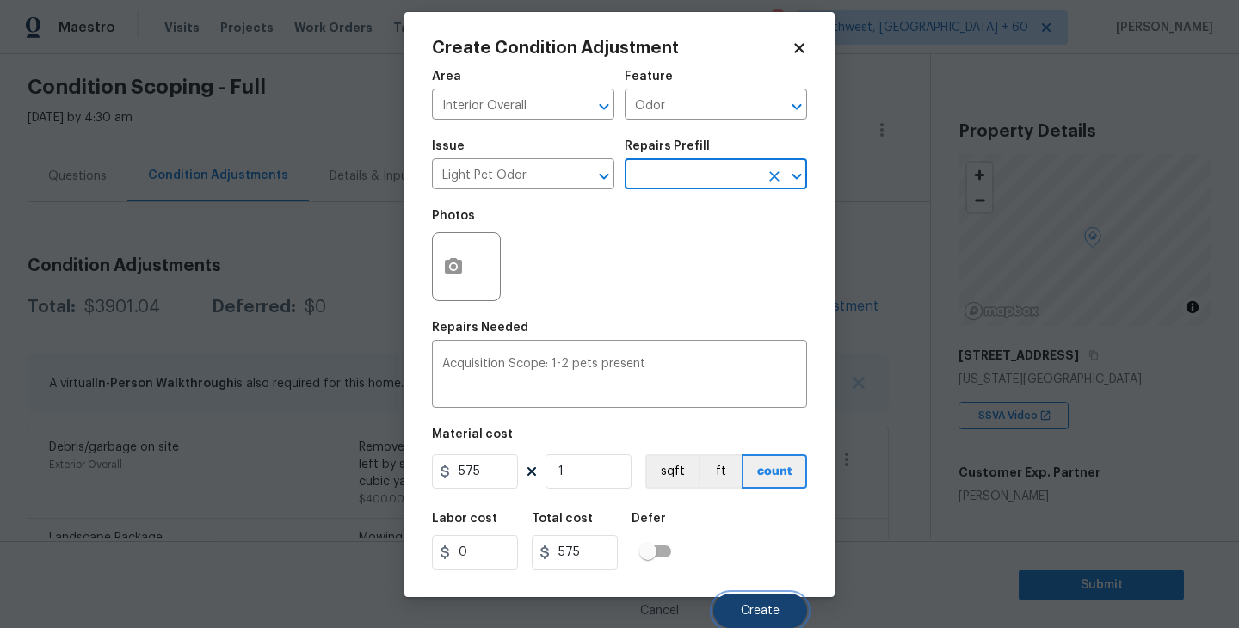
click at [762, 613] on span "Create" at bounding box center [760, 611] width 39 height 13
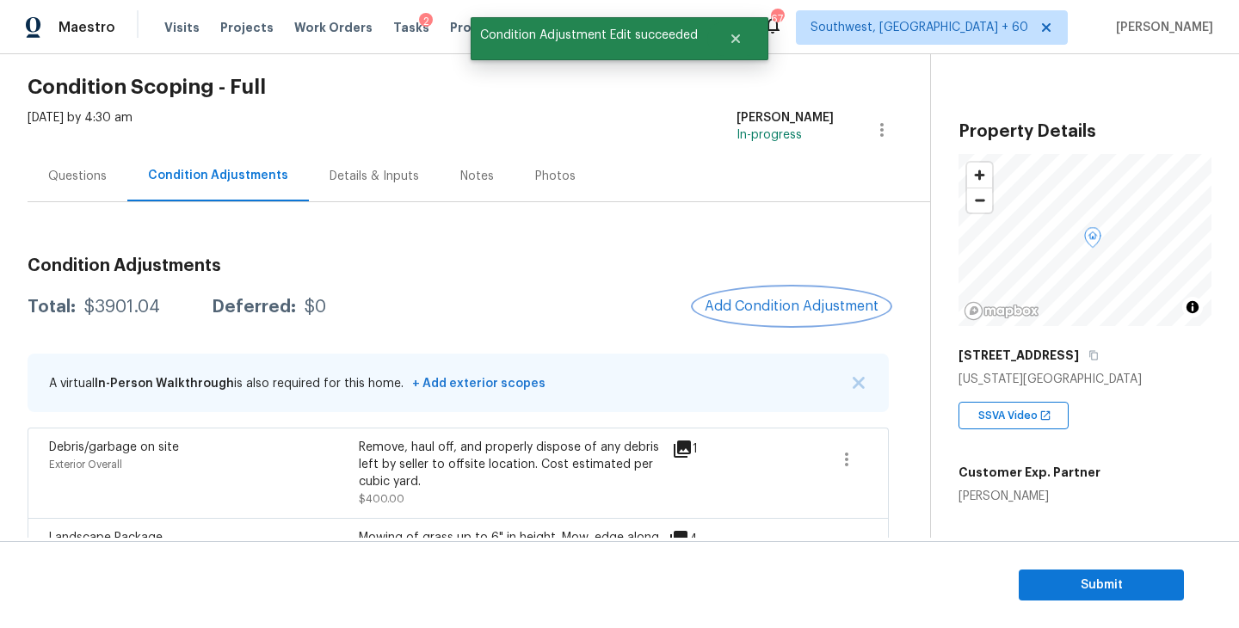
scroll to position [0, 0]
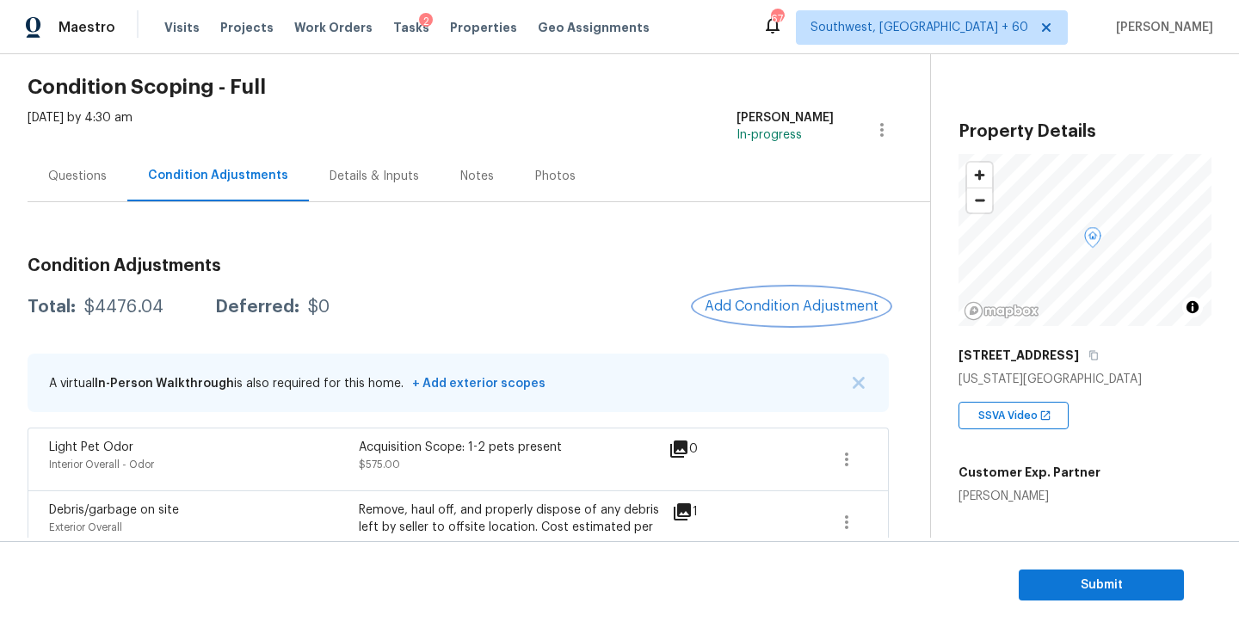
click at [797, 322] on button "Add Condition Adjustment" at bounding box center [791, 306] width 194 height 36
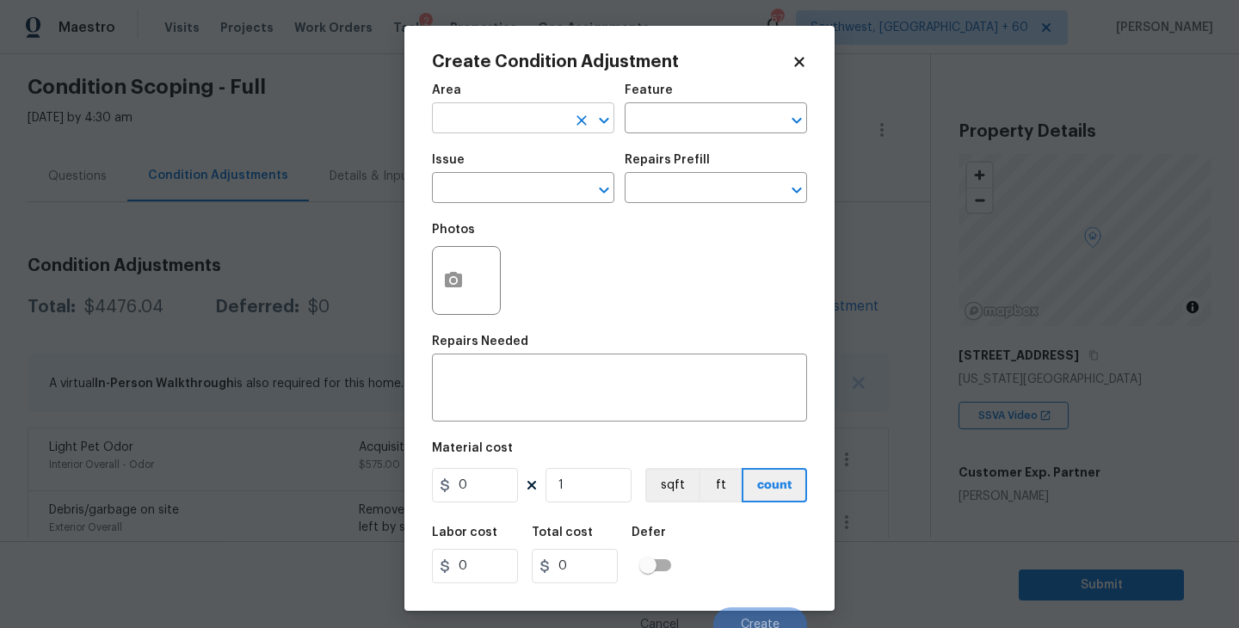
click at [528, 120] on input "text" at bounding box center [499, 120] width 134 height 27
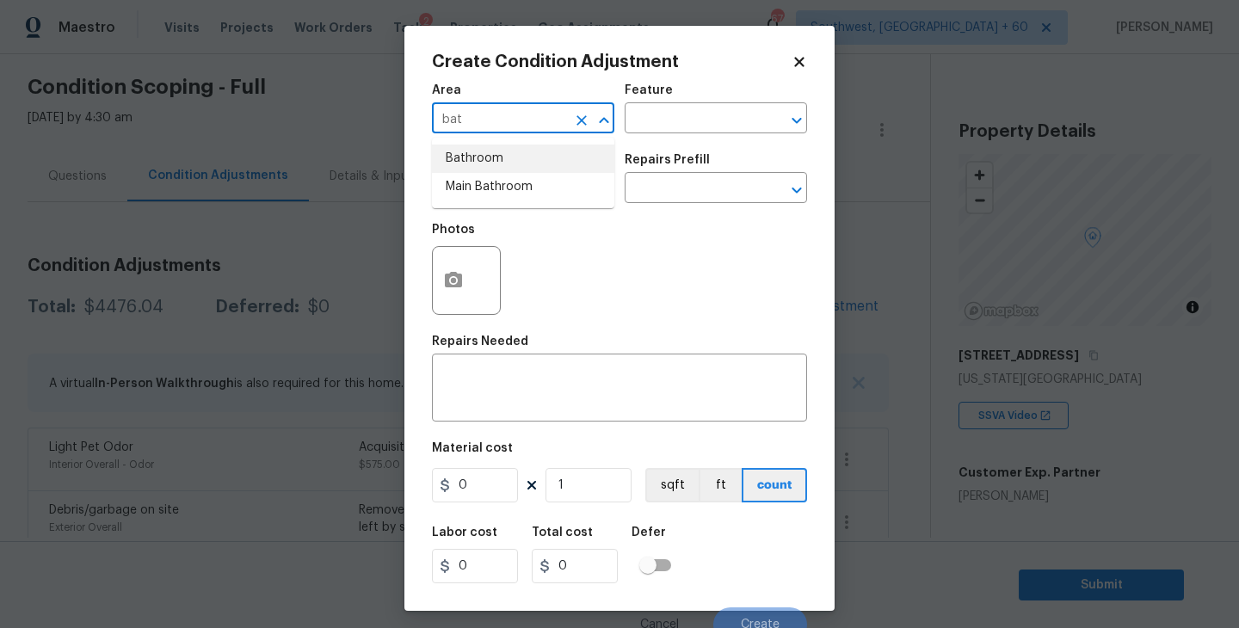
click at [528, 173] on li "Main Bathroom" at bounding box center [523, 187] width 182 height 28
type input "Main Bathroom"
click at [582, 116] on icon "Clear" at bounding box center [581, 120] width 17 height 17
click at [539, 169] on li "Bathroom" at bounding box center [523, 159] width 182 height 28
type input "Bathroom"
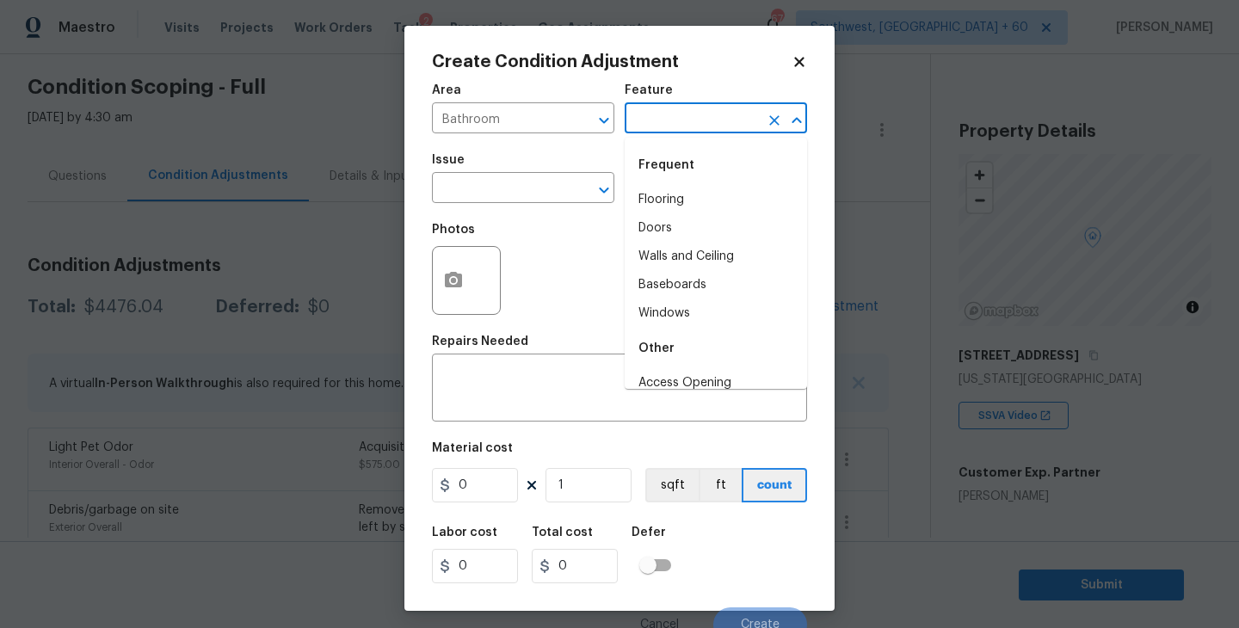
click at [651, 129] on input "text" at bounding box center [692, 120] width 134 height 27
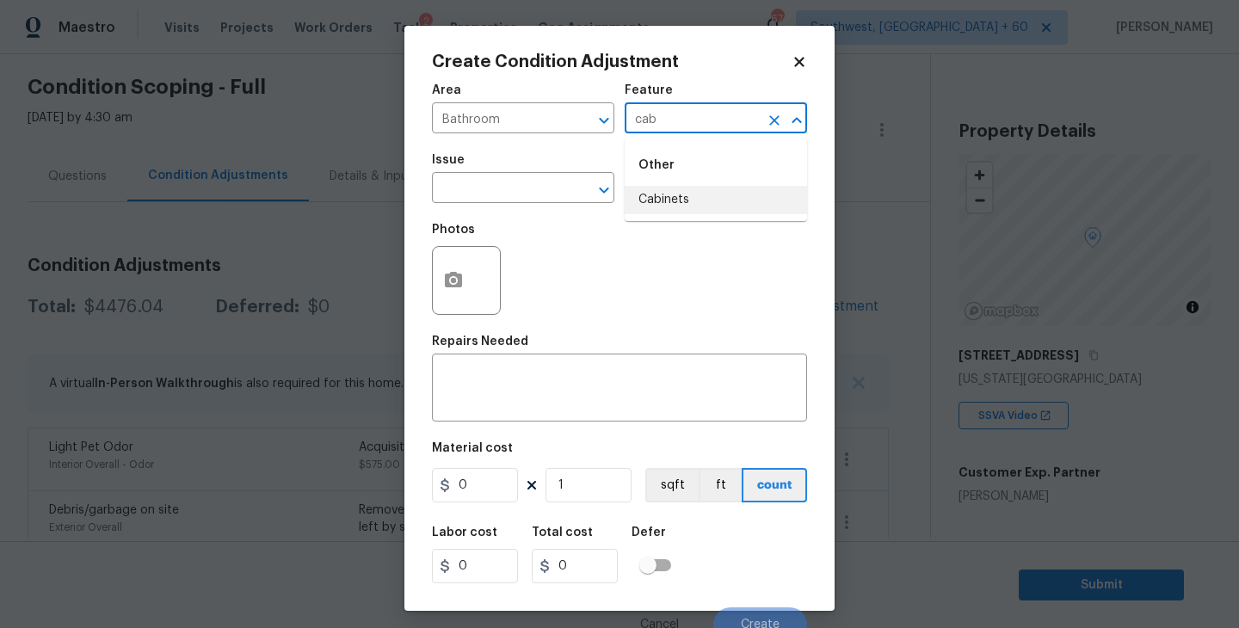
click at [648, 200] on li "Cabinets" at bounding box center [716, 200] width 182 height 28
click at [564, 195] on div "​" at bounding box center [523, 189] width 182 height 27
type input "Cabinets"
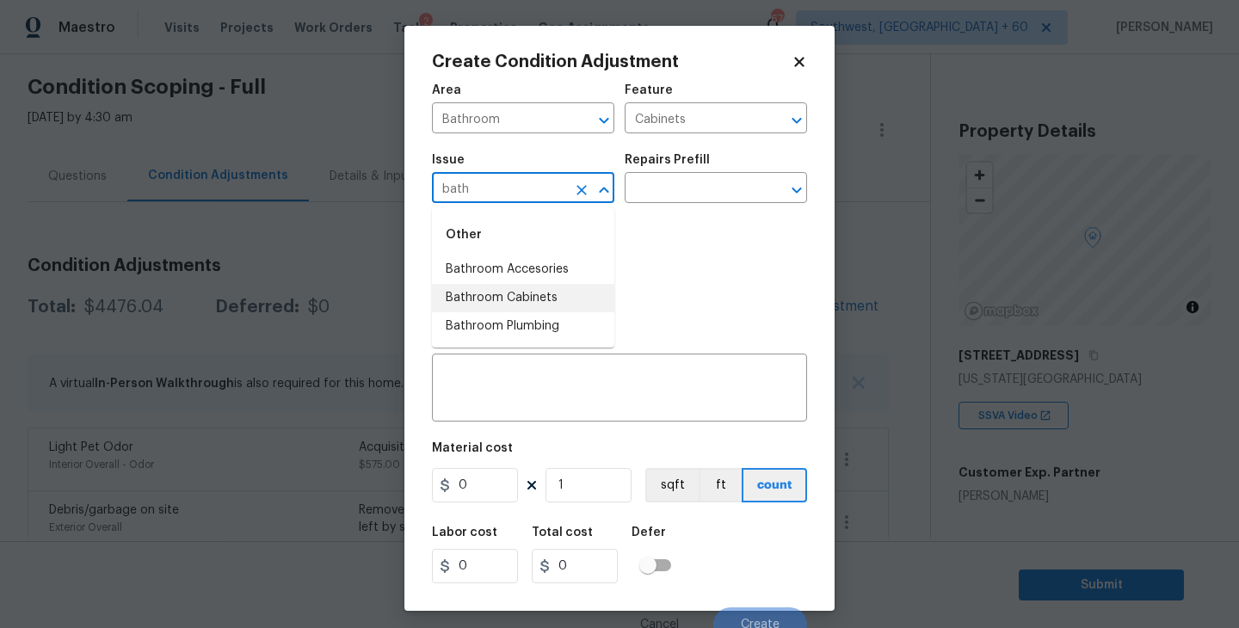
click at [554, 304] on li "Bathroom Cabinets" at bounding box center [523, 298] width 182 height 28
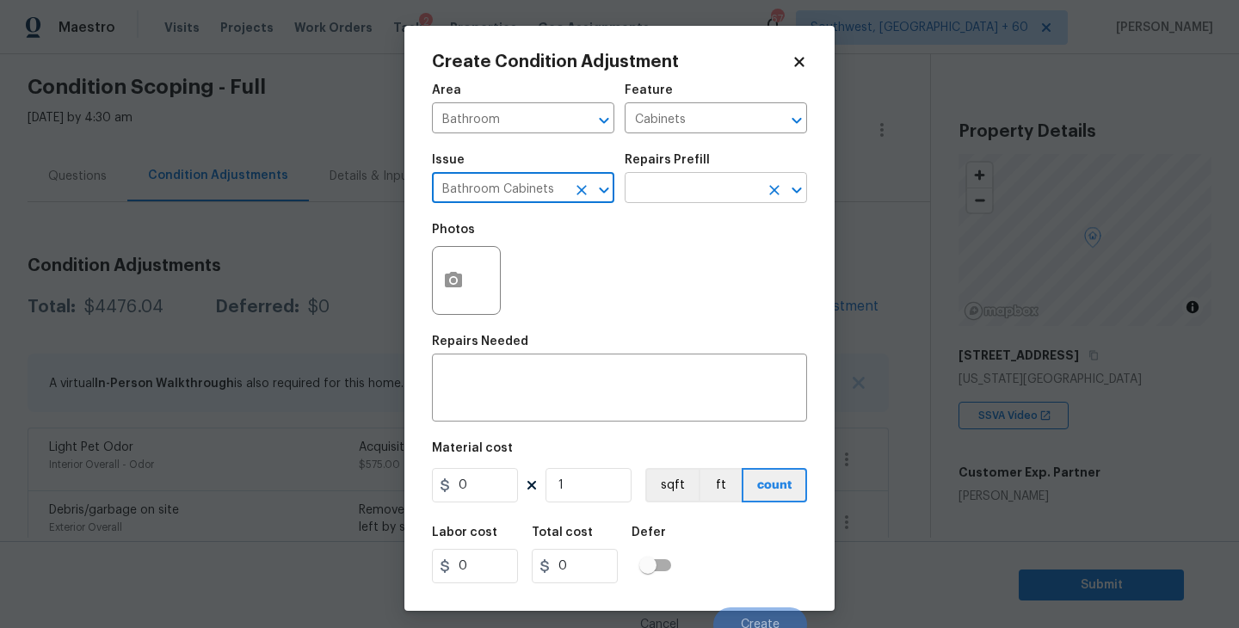
type input "Bathroom Cabinets"
click at [682, 185] on input "text" at bounding box center [692, 189] width 134 height 27
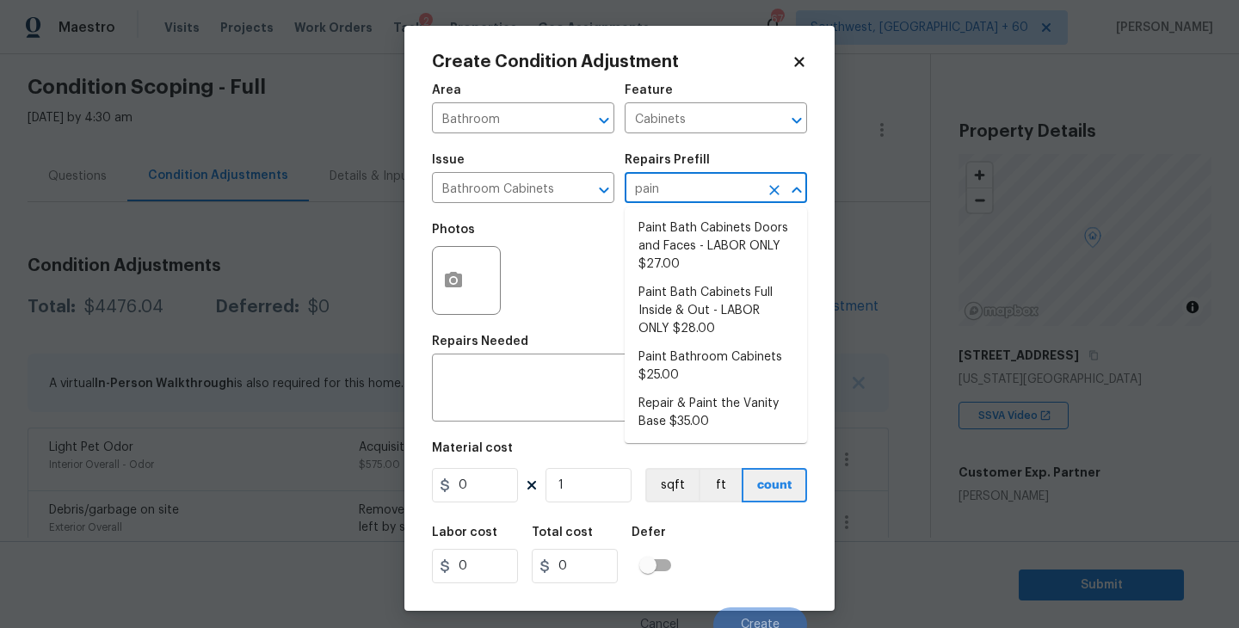
type input "paint"
click at [706, 363] on li "Paint Bathroom Cabinets $25.00" at bounding box center [716, 366] width 182 height 46
type textarea "Prep, sand, mask and apply 2 coats of paint to the bathroom cabinet doors, inte…"
type input "25"
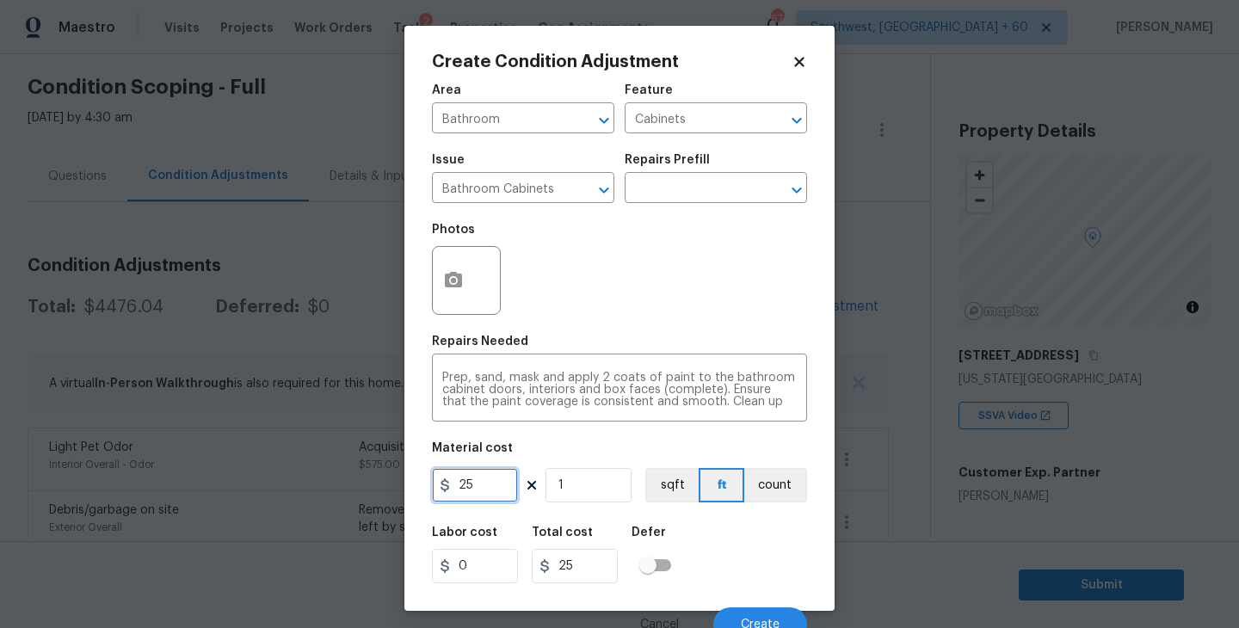
drag, startPoint x: 508, startPoint y: 484, endPoint x: 366, endPoint y: 483, distance: 142.0
click at [366, 483] on div "Create Condition Adjustment Area Bathroom ​ Feature Cabinets ​ Issue Bathroom C…" at bounding box center [619, 314] width 1239 height 628
type input "1000"
click at [473, 310] on div at bounding box center [466, 280] width 69 height 69
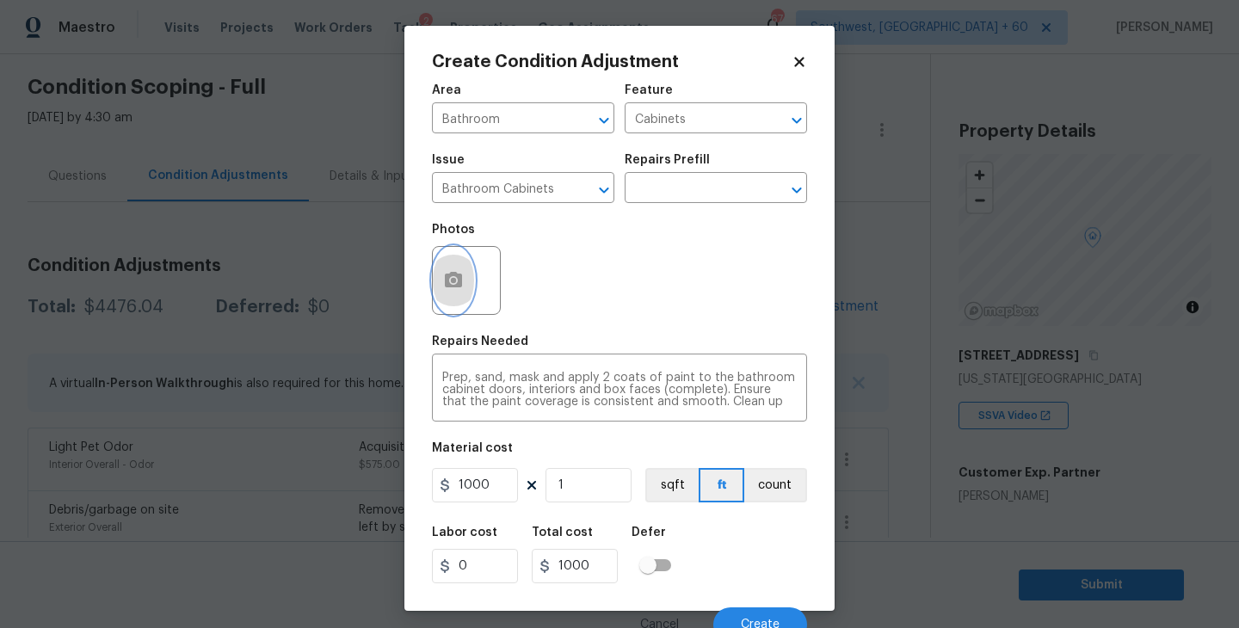
click at [465, 289] on button "button" at bounding box center [453, 280] width 41 height 67
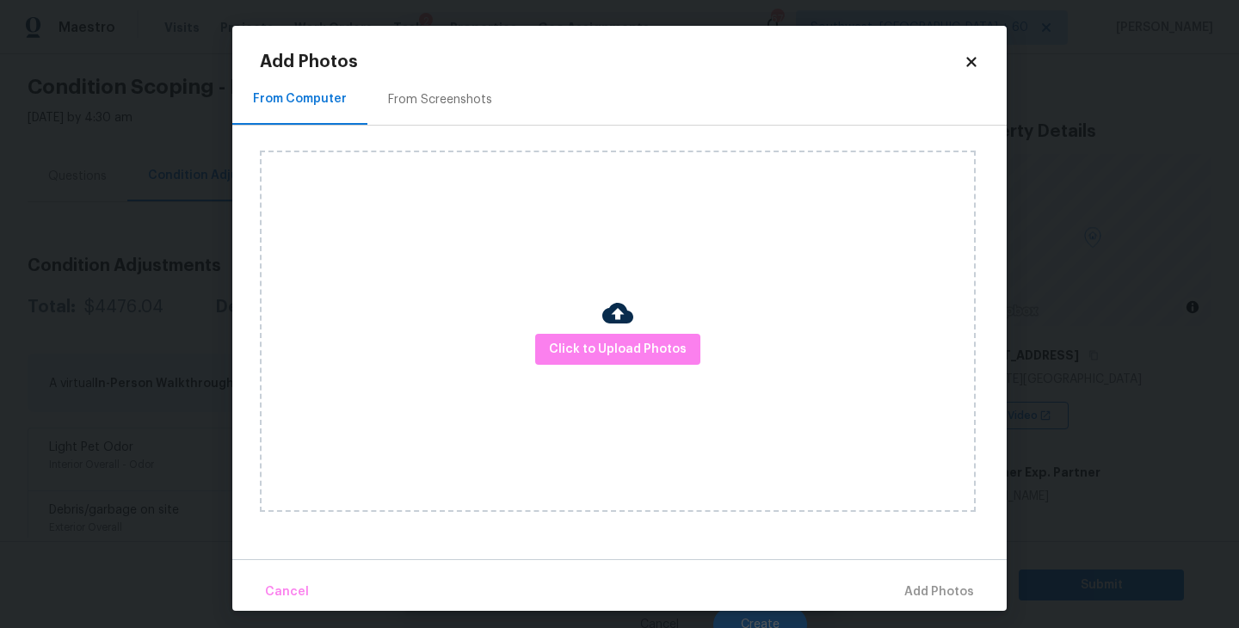
click at [589, 328] on div "Click to Upload Photos" at bounding box center [618, 331] width 716 height 361
click at [616, 348] on span "Click to Upload Photos" at bounding box center [618, 350] width 138 height 22
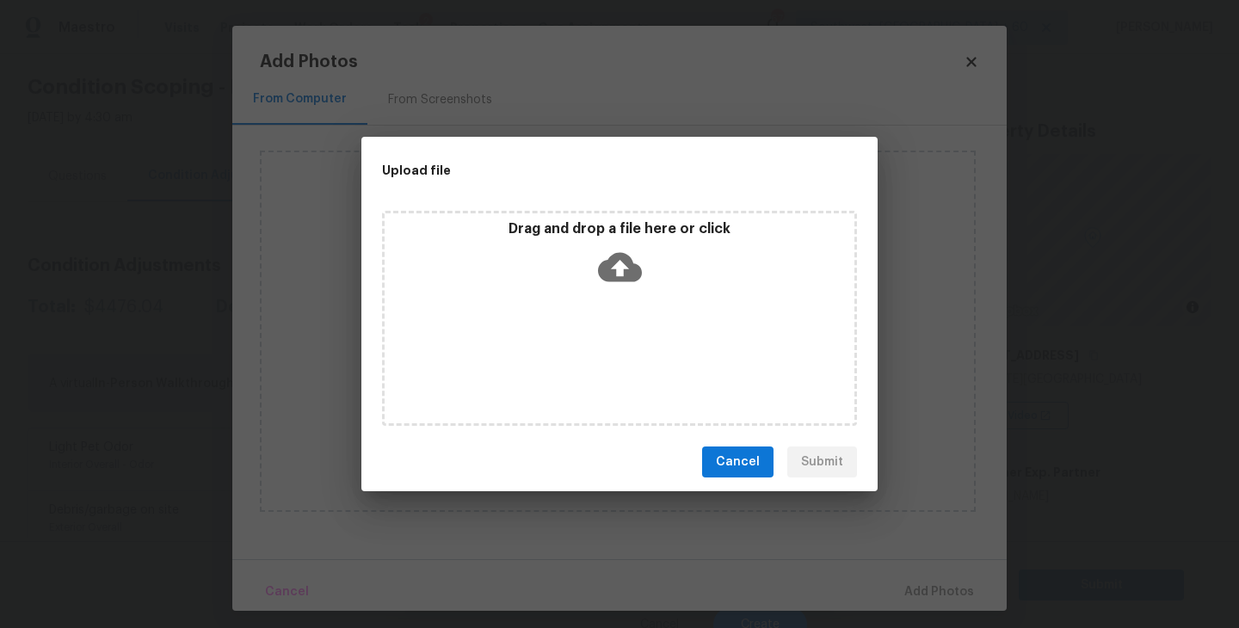
click at [616, 316] on div "Drag and drop a file here or click" at bounding box center [619, 318] width 475 height 215
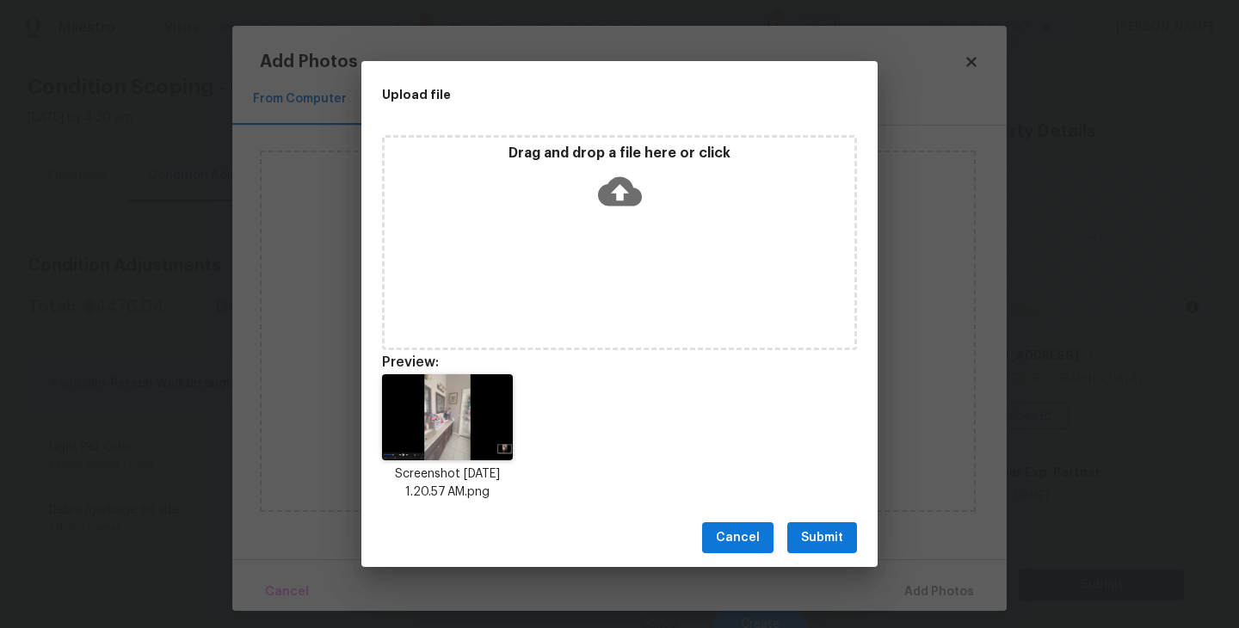
click at [828, 536] on span "Submit" at bounding box center [822, 538] width 42 height 22
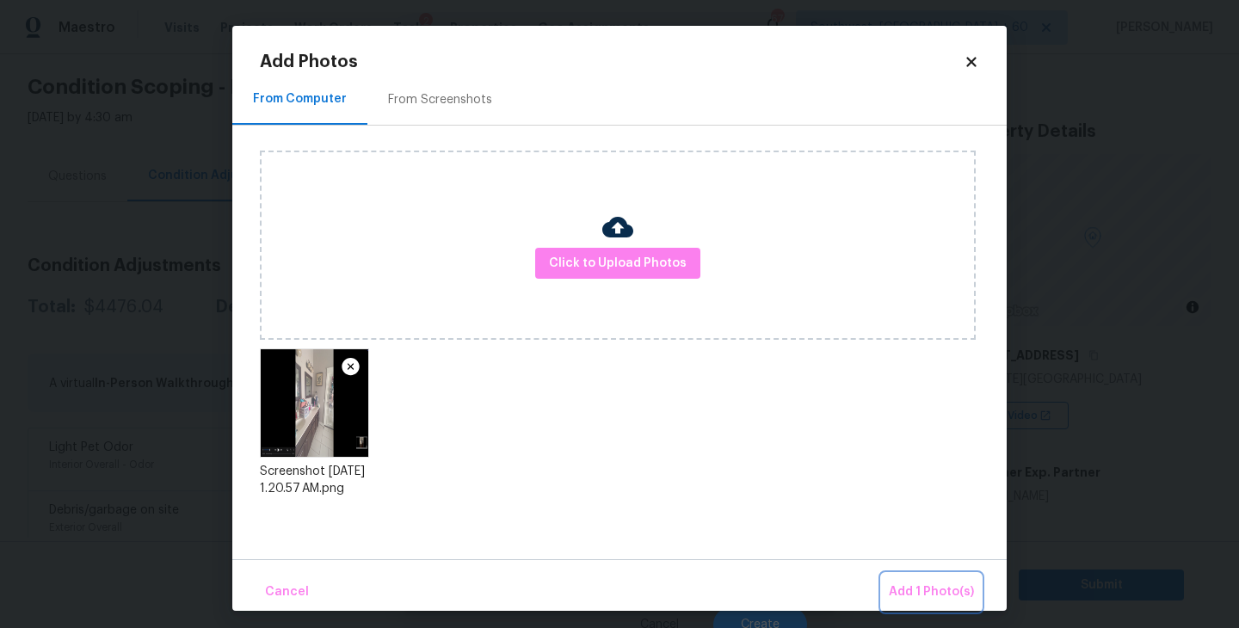
click at [909, 588] on span "Add 1 Photo(s)" at bounding box center [931, 593] width 85 height 22
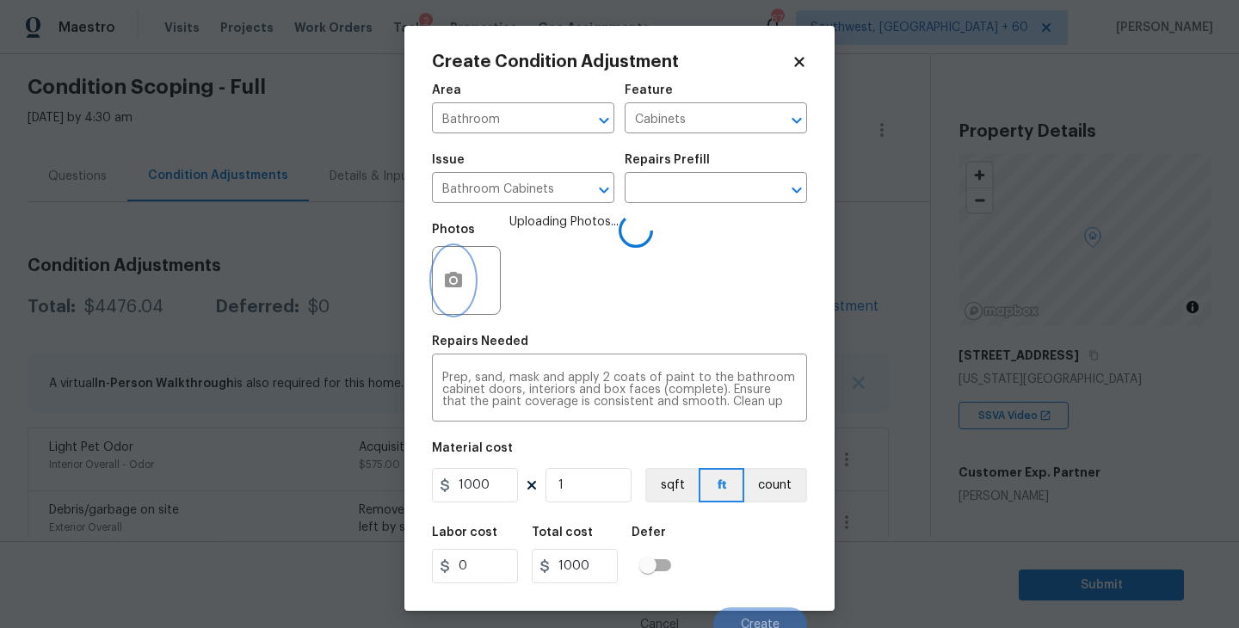
scroll to position [15, 0]
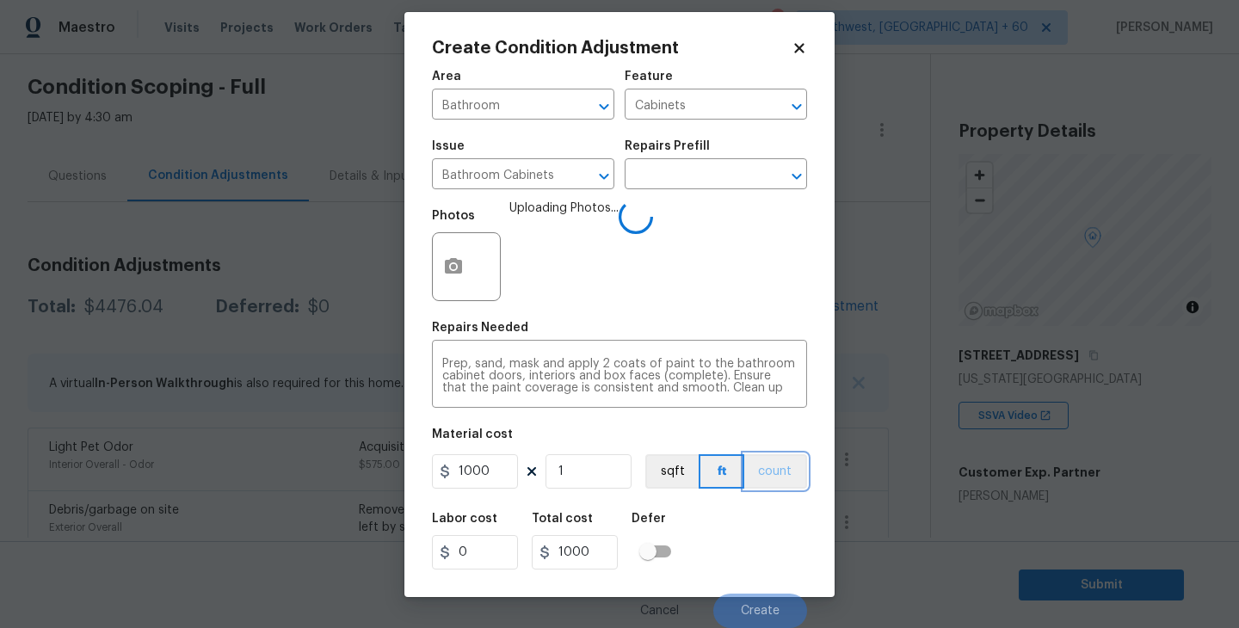
click at [778, 484] on button "count" at bounding box center [775, 471] width 63 height 34
click at [771, 527] on div "Labor cost 0 Total cost 1000 Defer" at bounding box center [619, 540] width 375 height 77
click at [770, 527] on div "Labor cost 0 Total cost 1000 Defer" at bounding box center [619, 540] width 375 height 77
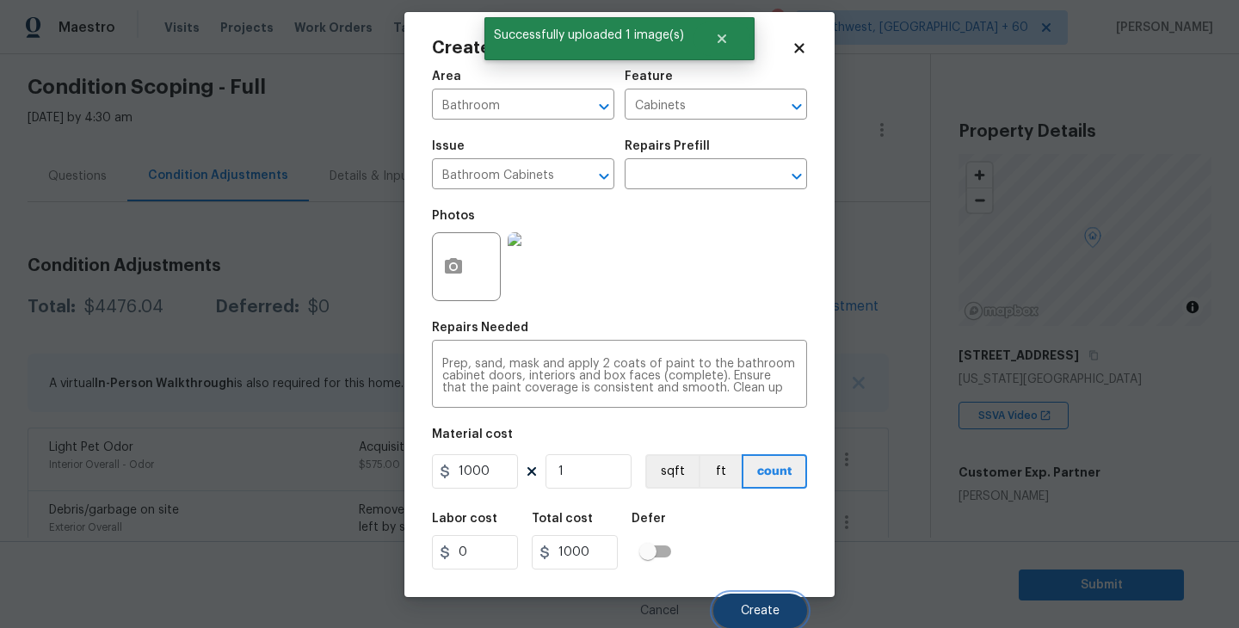
click at [762, 610] on span "Create" at bounding box center [760, 611] width 39 height 13
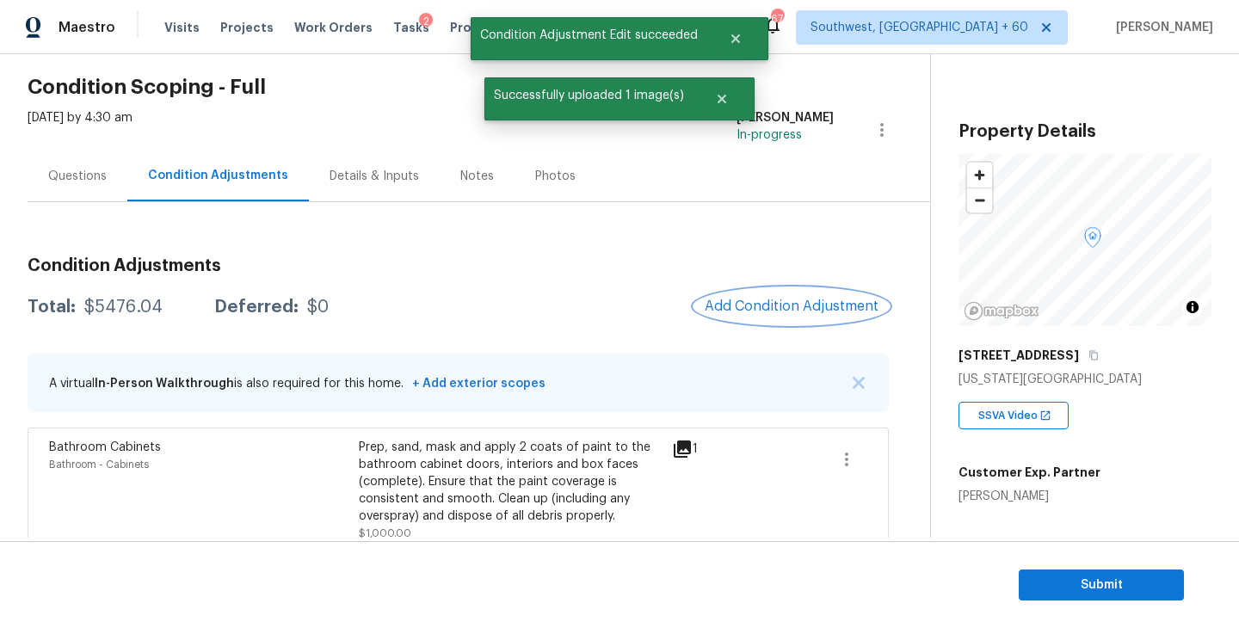
scroll to position [0, 0]
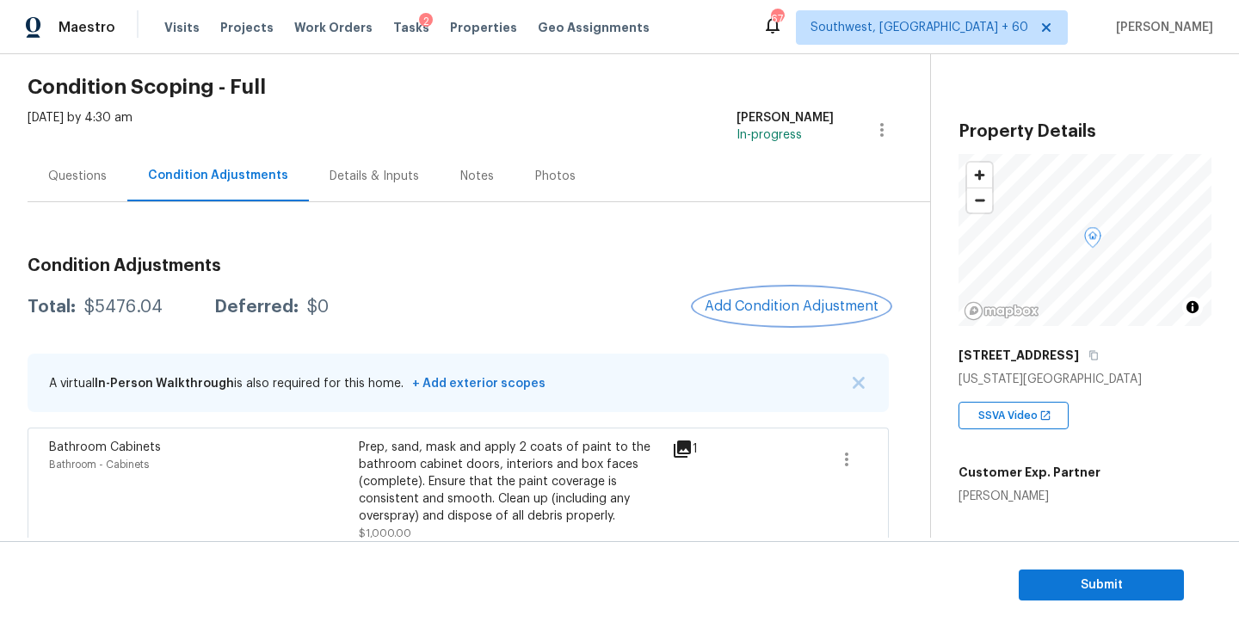
click at [772, 304] on span "Add Condition Adjustment" at bounding box center [792, 306] width 174 height 15
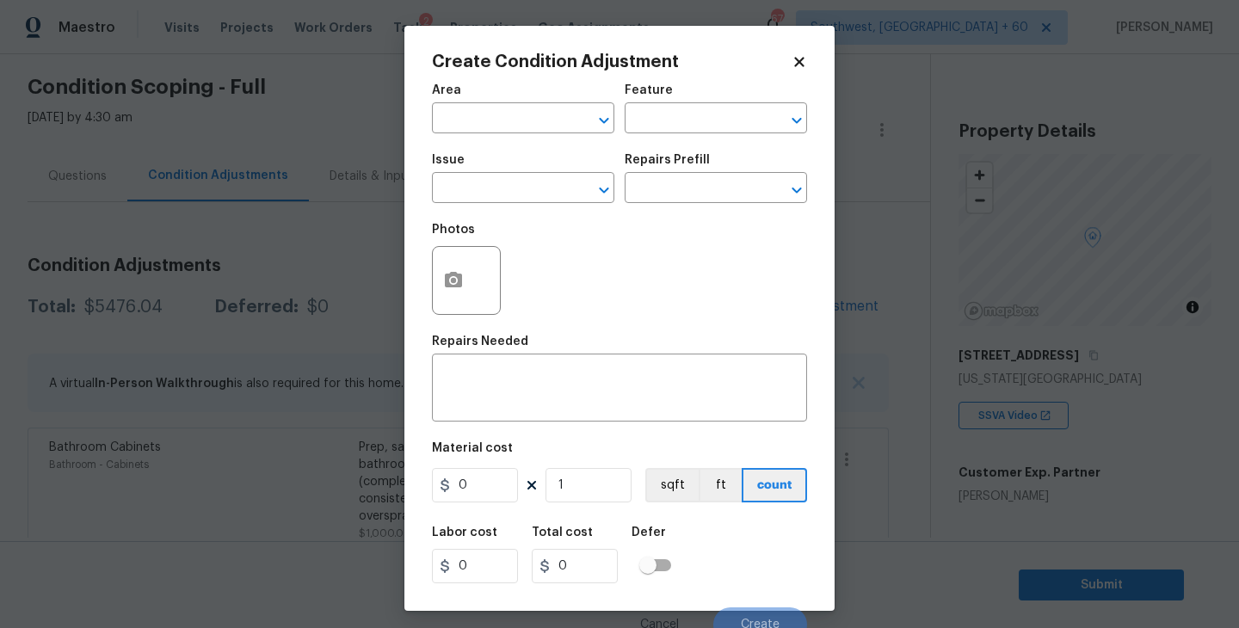
click at [497, 134] on span "Area ​" at bounding box center [523, 109] width 182 height 70
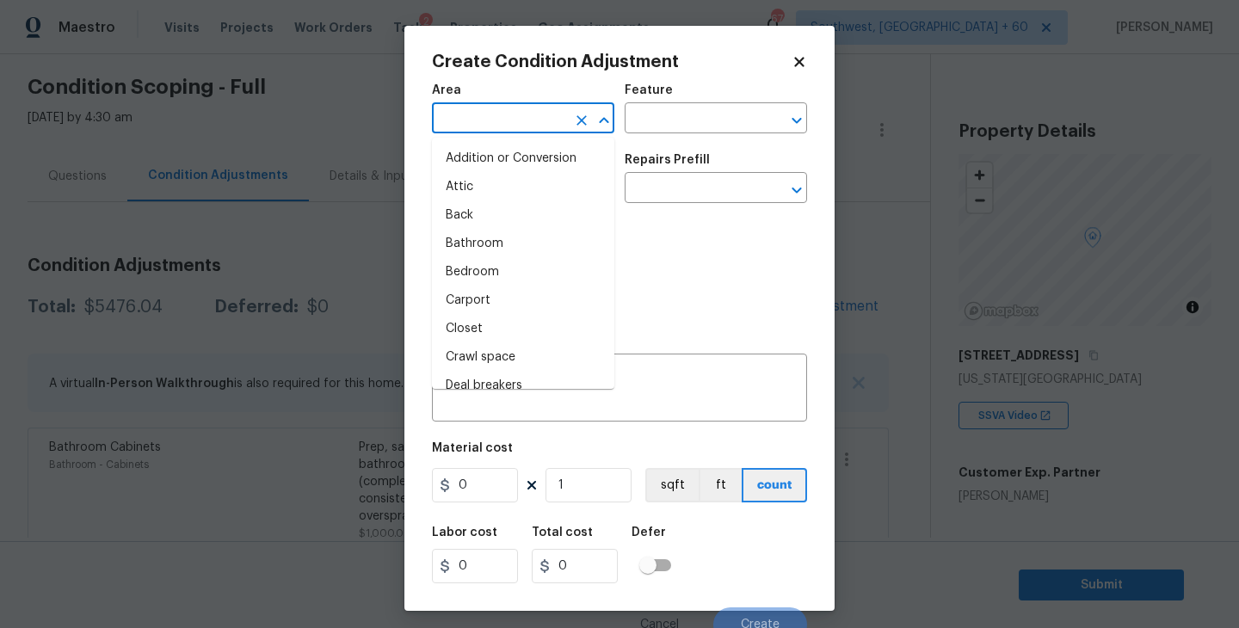
click at [527, 113] on input "text" at bounding box center [499, 120] width 134 height 27
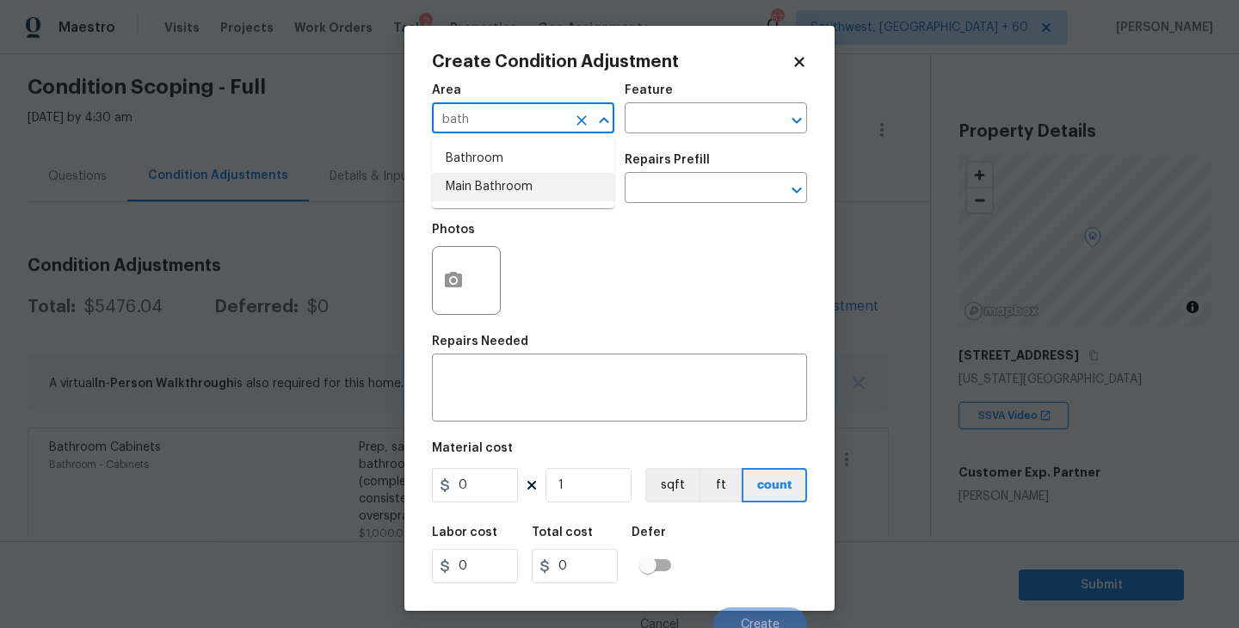
click at [546, 169] on li "Bathroom" at bounding box center [523, 159] width 182 height 28
type input "Bathroom"
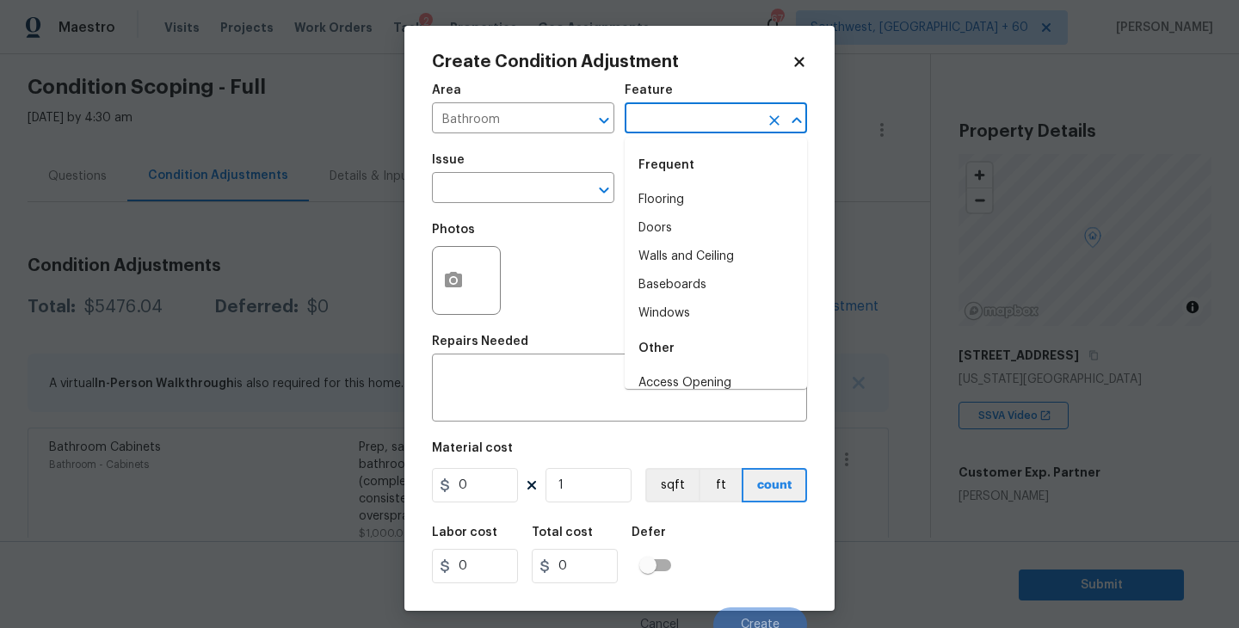
click at [664, 127] on input "text" at bounding box center [692, 120] width 134 height 27
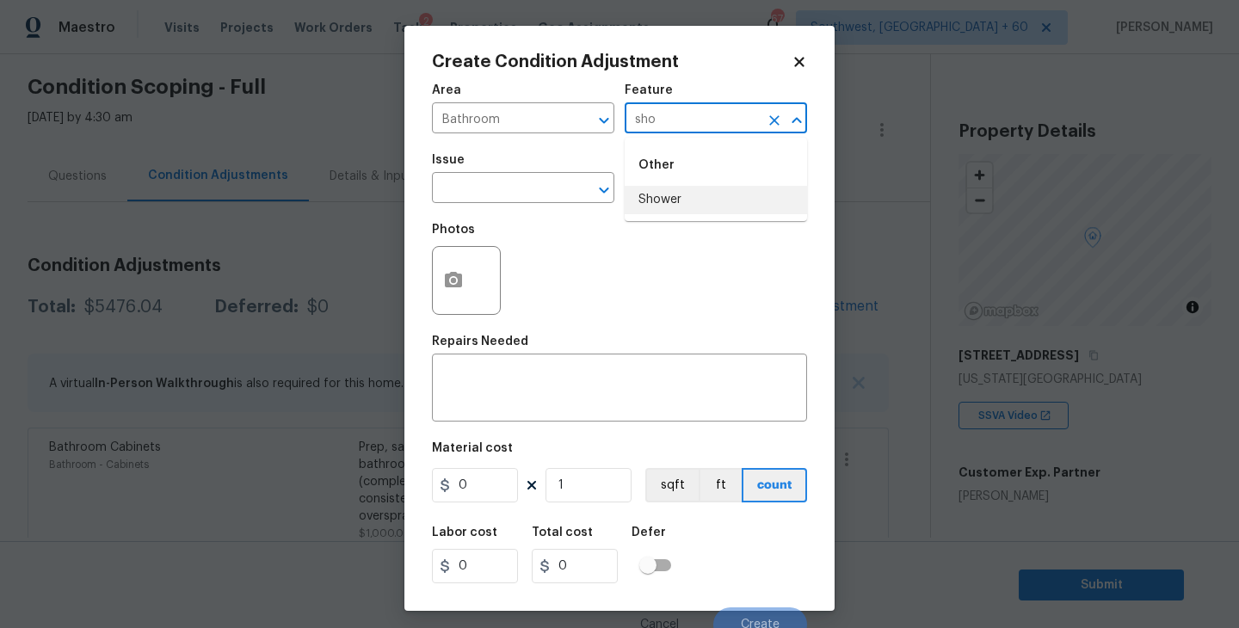
click at [704, 198] on li "Shower" at bounding box center [716, 200] width 182 height 28
type input "Shower"
click at [539, 196] on input "text" at bounding box center [499, 189] width 134 height 27
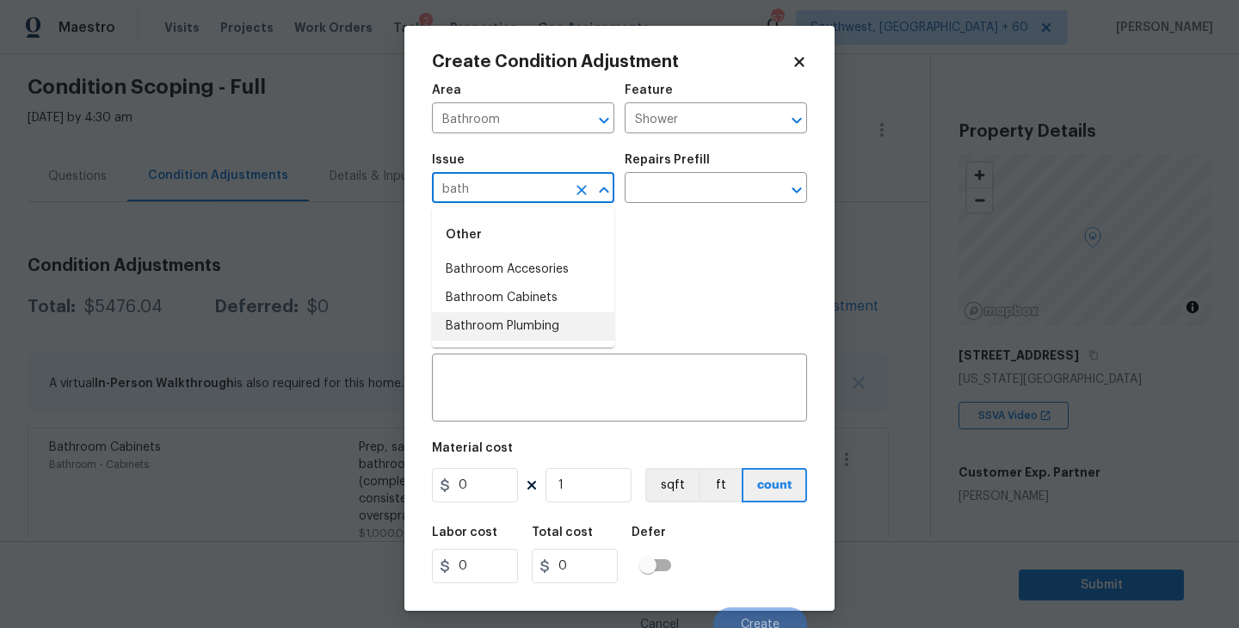
click at [554, 323] on li "Bathroom Plumbing" at bounding box center [523, 326] width 182 height 28
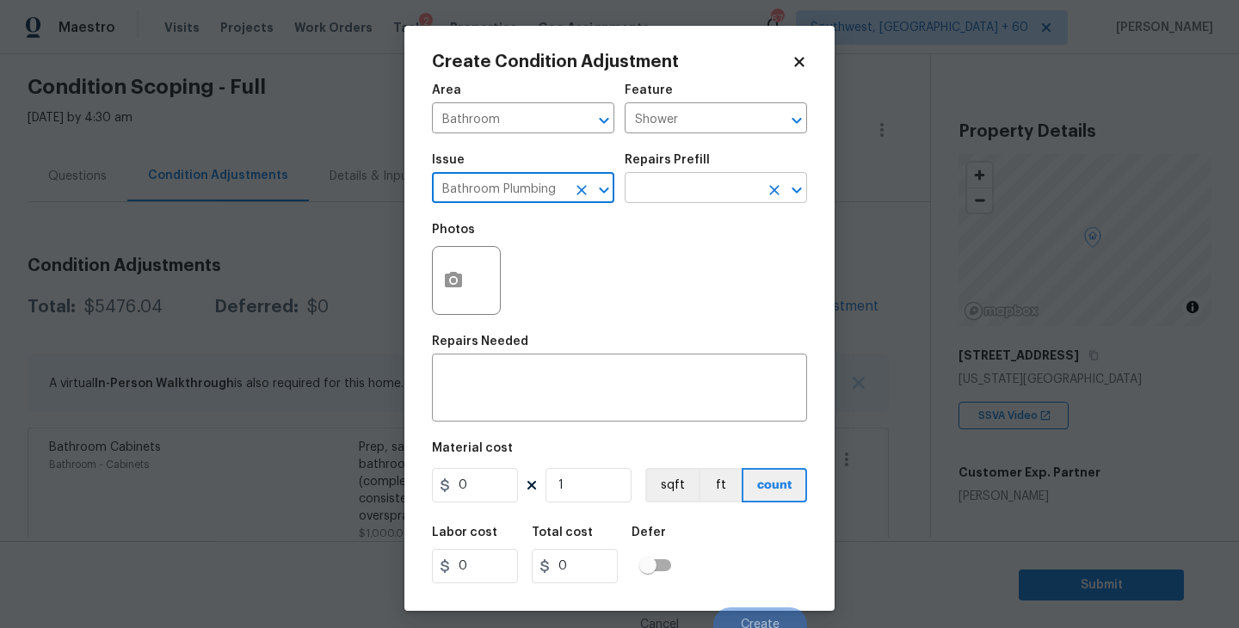
type input "Bathroom Plumbing"
click at [668, 185] on input "text" at bounding box center [692, 189] width 134 height 27
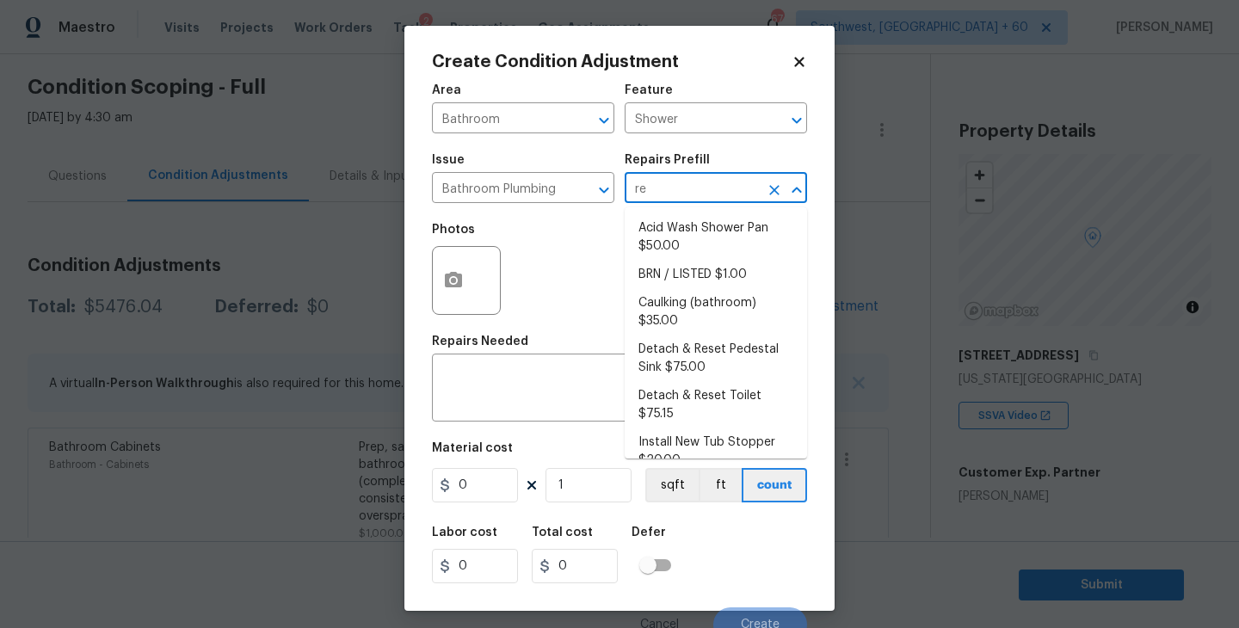
type input "ref"
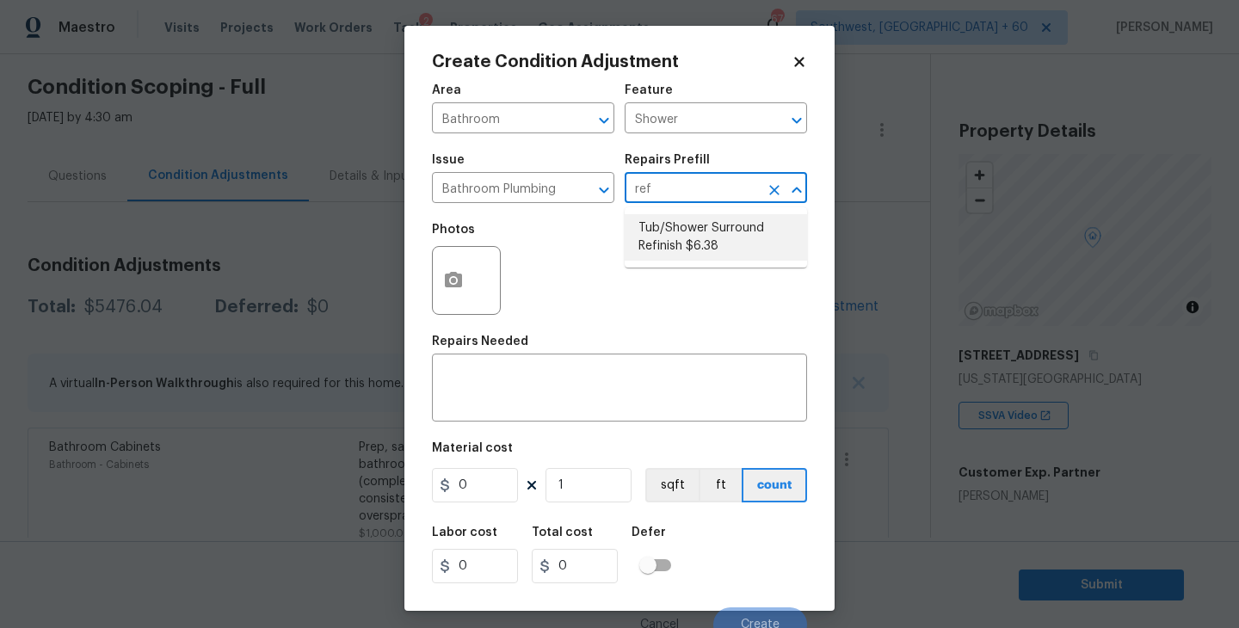
click at [671, 234] on li "Tub/Shower Surround Refinish $6.38" at bounding box center [716, 237] width 182 height 46
type input "Plumbing"
type textarea "Prep, mask, clean and refinish the tub/shower tile surround both all sides ensu…"
type input "6.38"
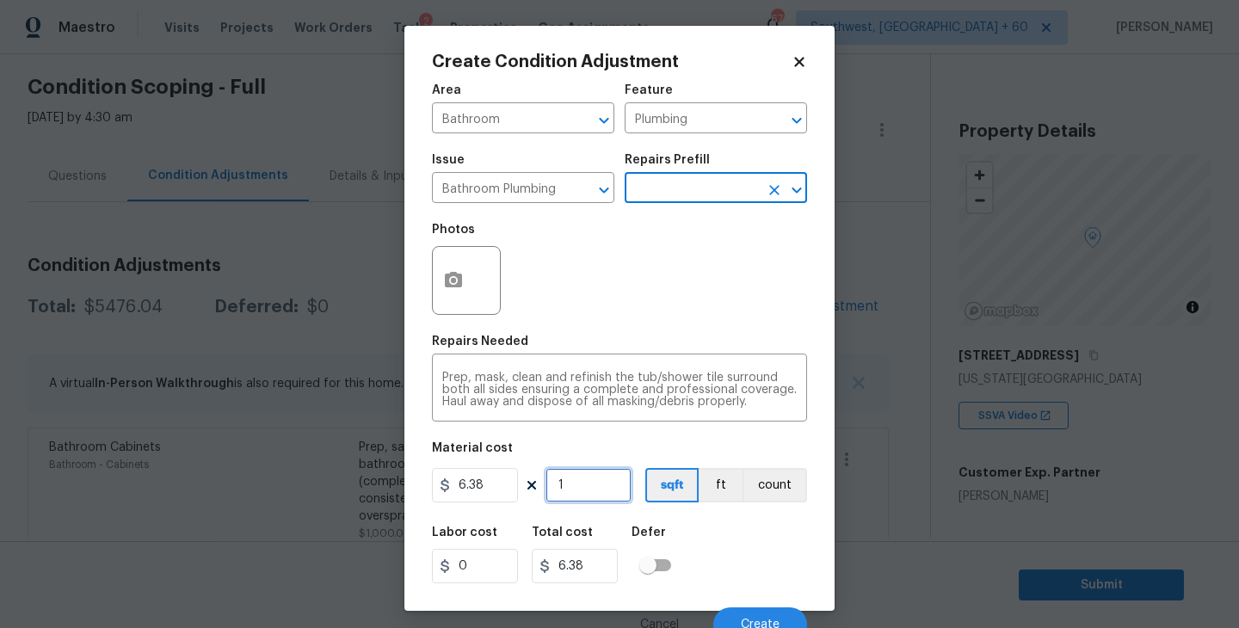
click at [596, 475] on input "1" at bounding box center [588, 485] width 86 height 34
type input "0"
type input "5"
type input "31.9"
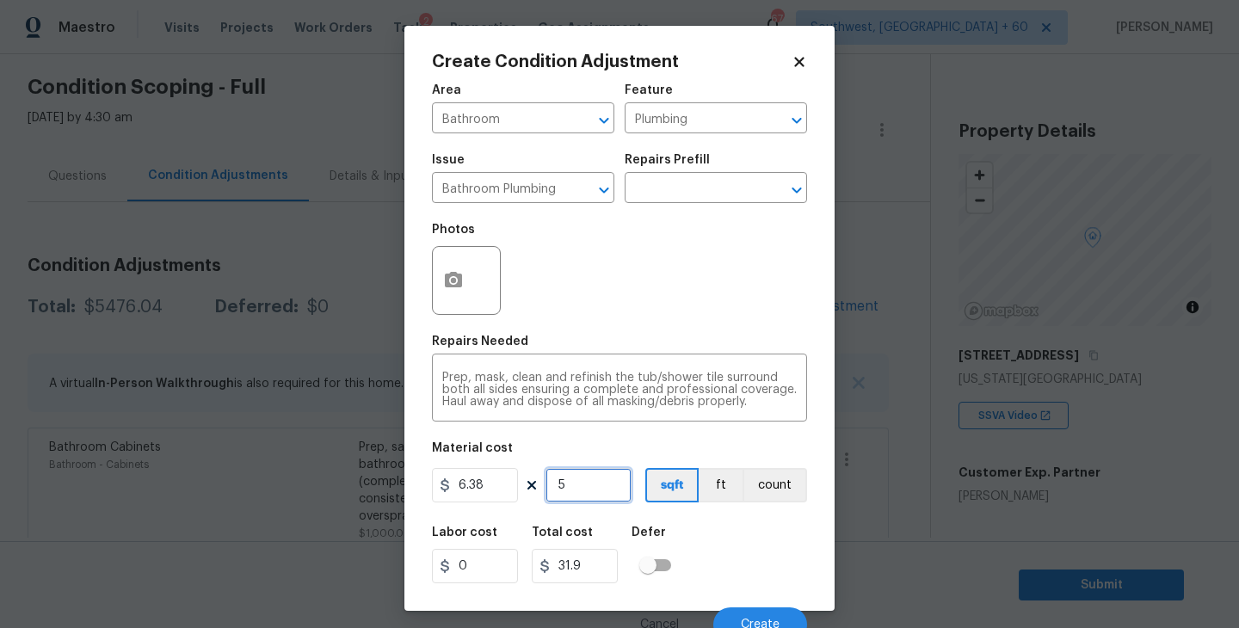
type input "56"
type input "357.28"
type input "56"
click at [475, 294] on div at bounding box center [466, 280] width 69 height 69
click at [604, 354] on div "Repairs Needed" at bounding box center [619, 347] width 375 height 22
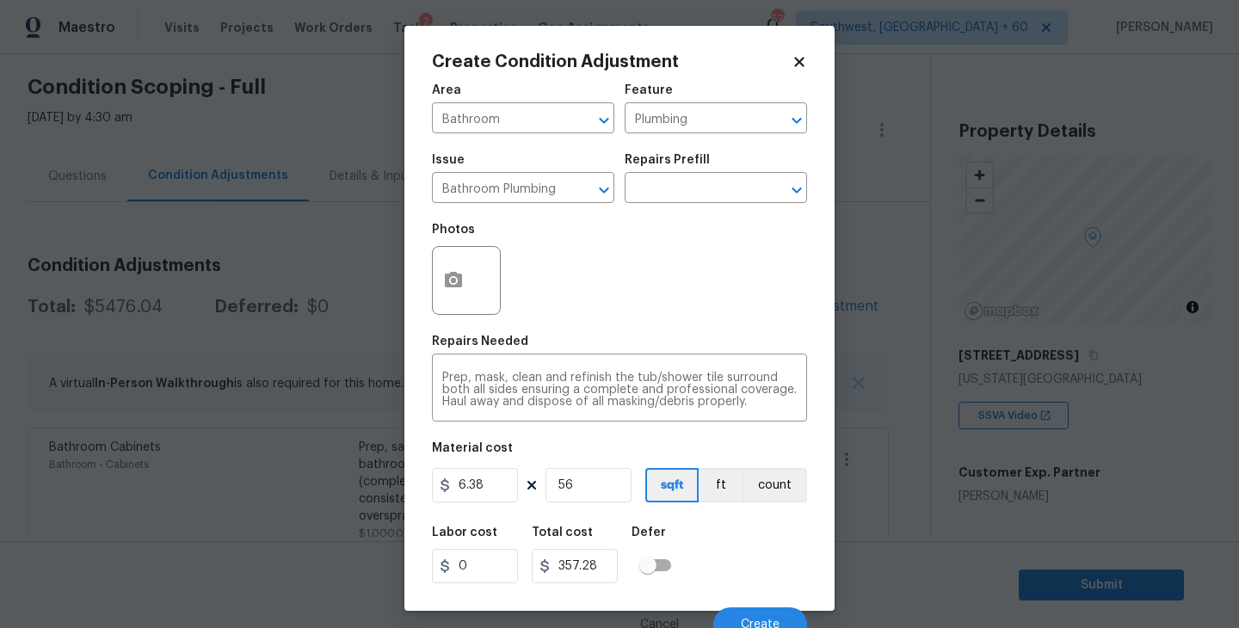
click at [488, 284] on div at bounding box center [466, 280] width 69 height 69
click at [456, 284] on icon "button" at bounding box center [453, 279] width 17 height 15
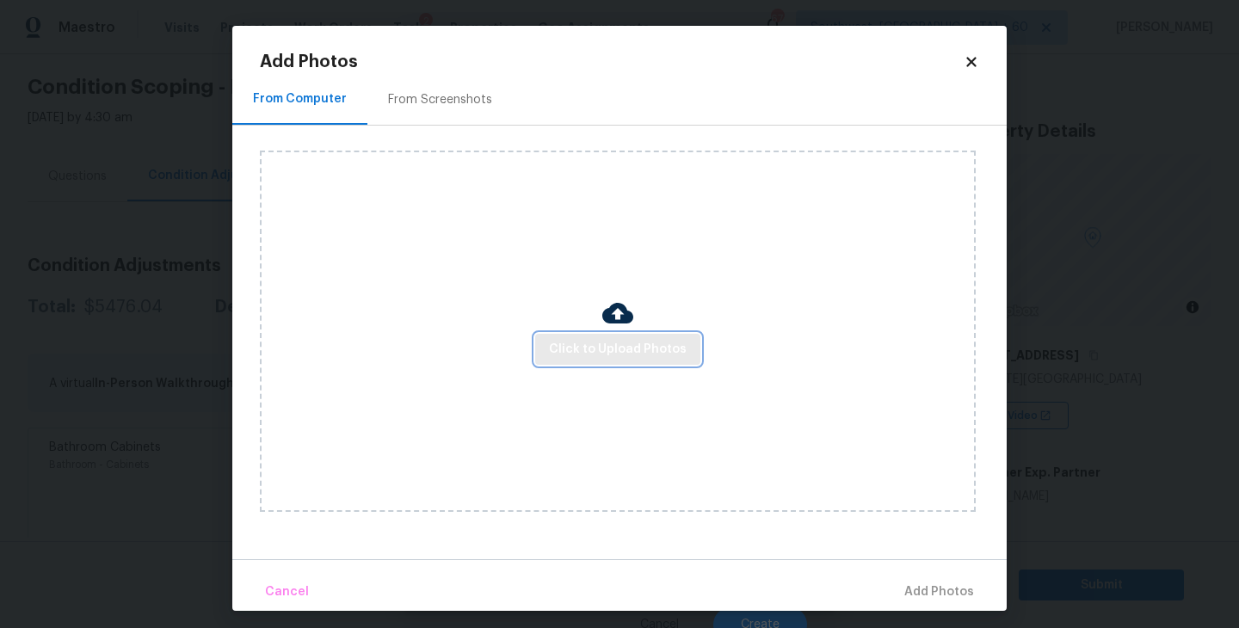
click at [560, 344] on span "Click to Upload Photos" at bounding box center [618, 350] width 138 height 22
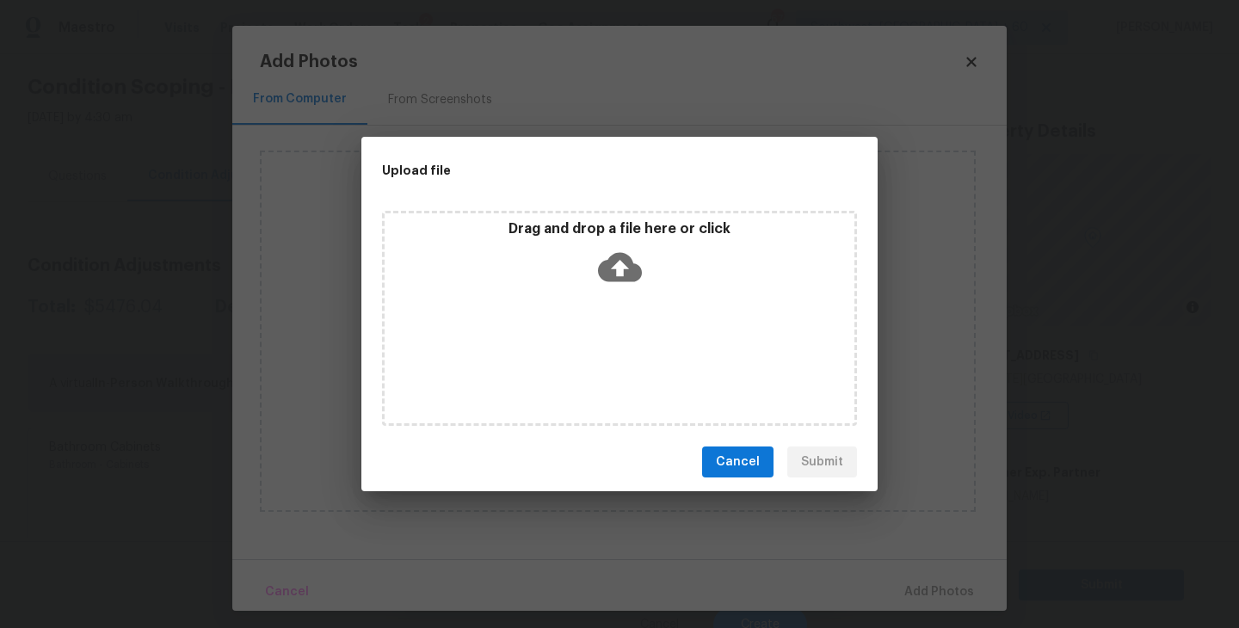
click at [601, 295] on div "Drag and drop a file here or click" at bounding box center [619, 318] width 475 height 215
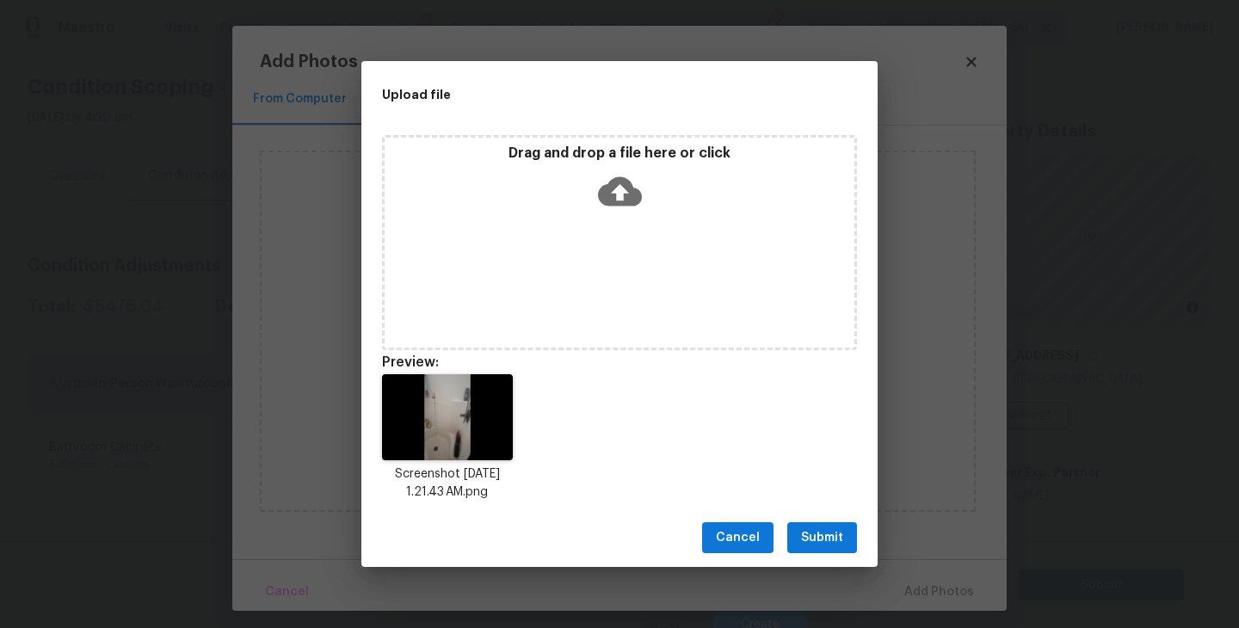
click at [824, 550] on button "Submit" at bounding box center [822, 538] width 70 height 32
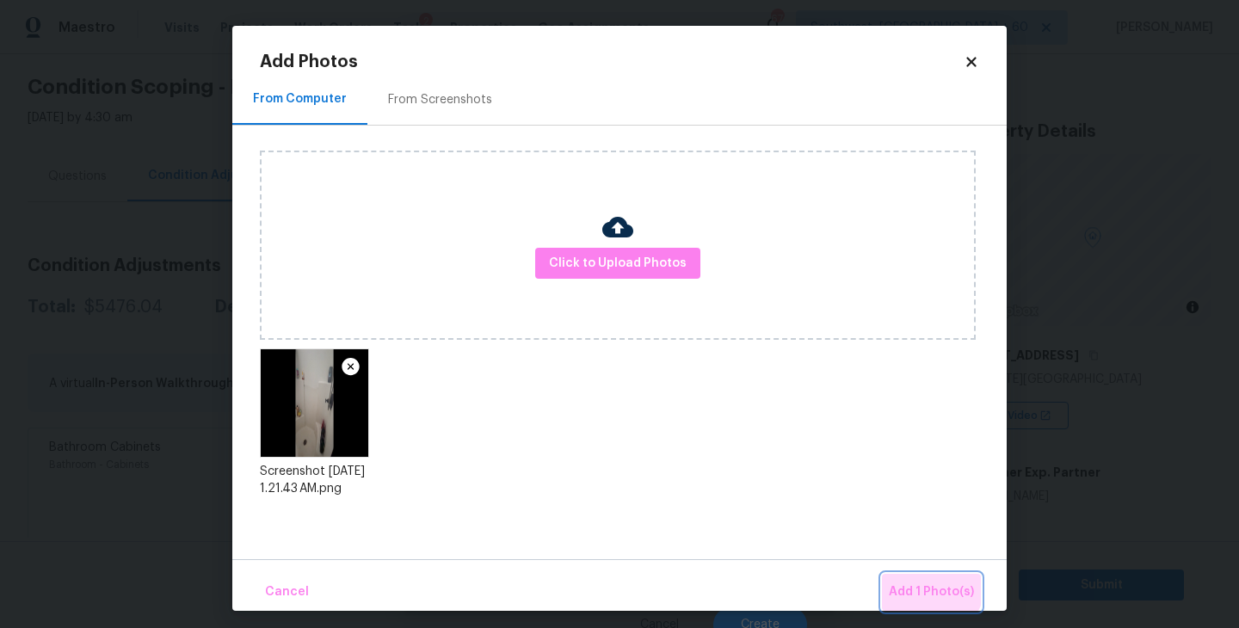
click at [915, 578] on button "Add 1 Photo(s)" at bounding box center [931, 592] width 99 height 37
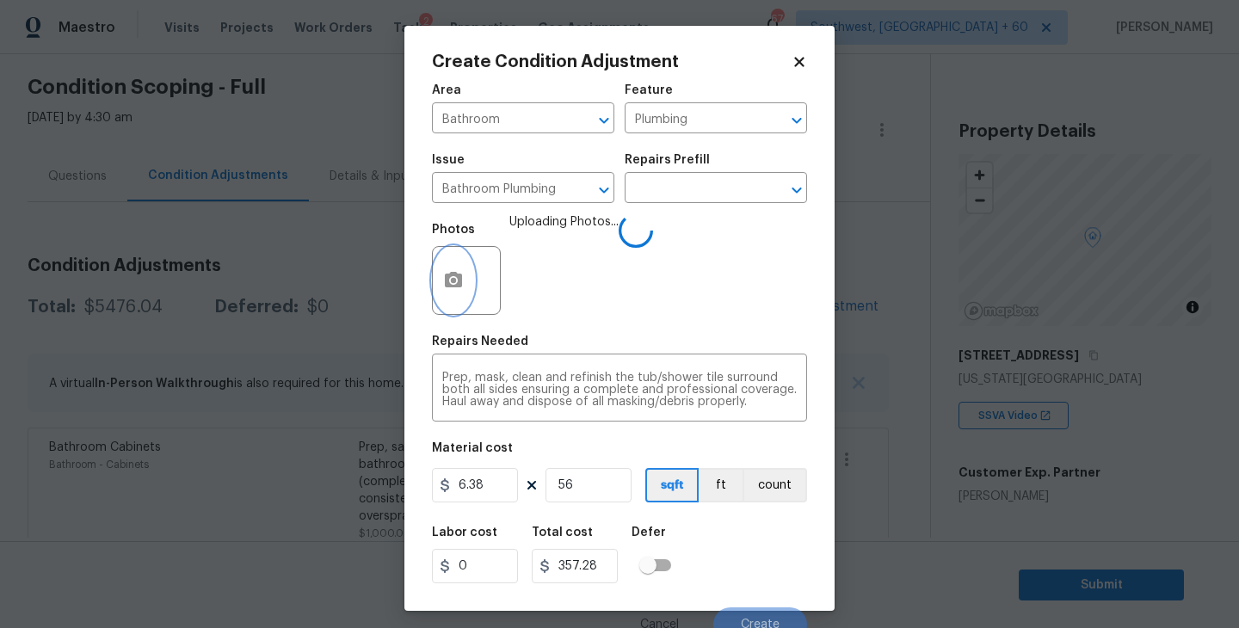
scroll to position [15, 0]
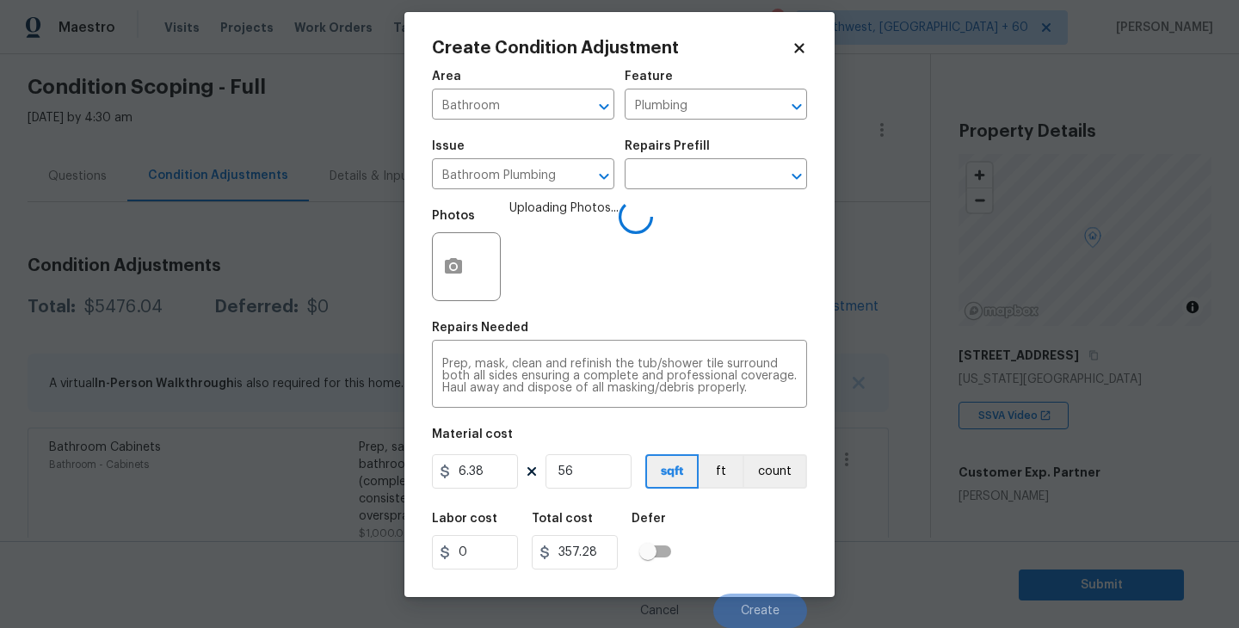
click at [787, 540] on div "Labor cost 0 Total cost 357.28 Defer" at bounding box center [619, 540] width 375 height 77
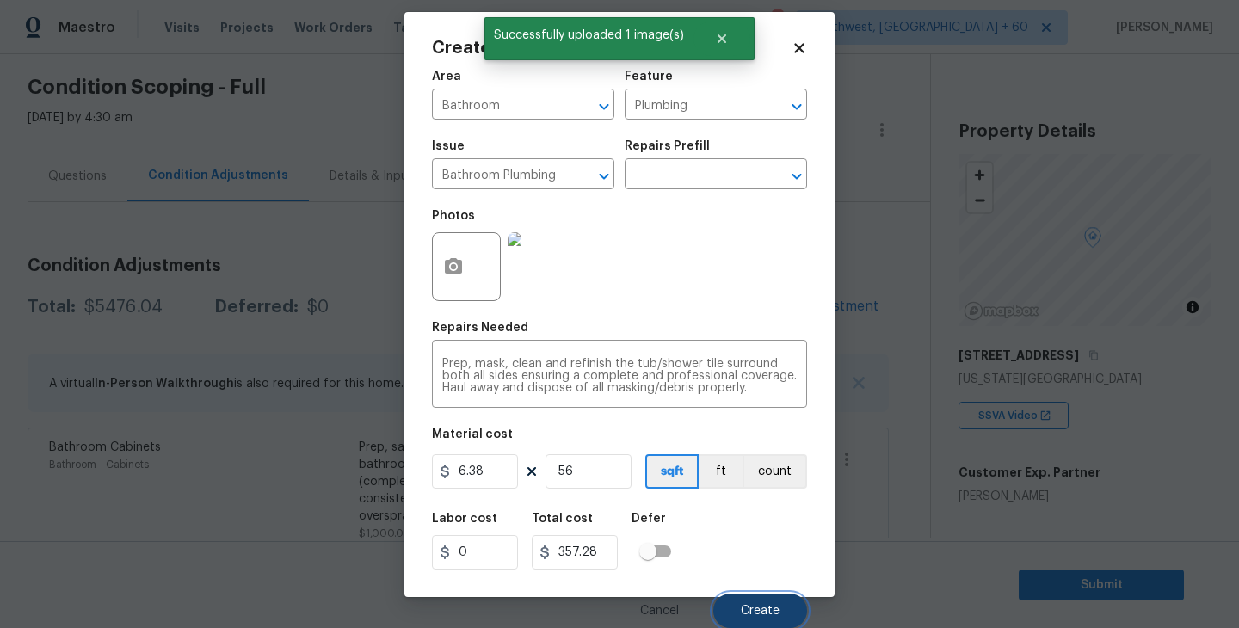
click at [772, 600] on button "Create" at bounding box center [760, 611] width 94 height 34
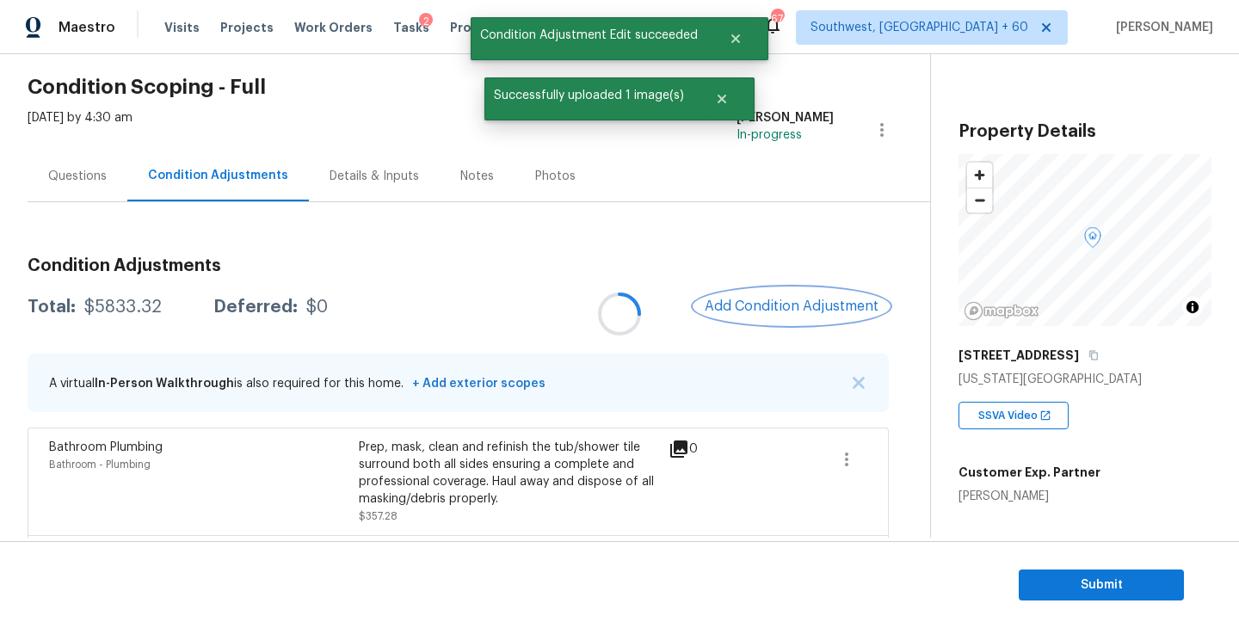
scroll to position [0, 0]
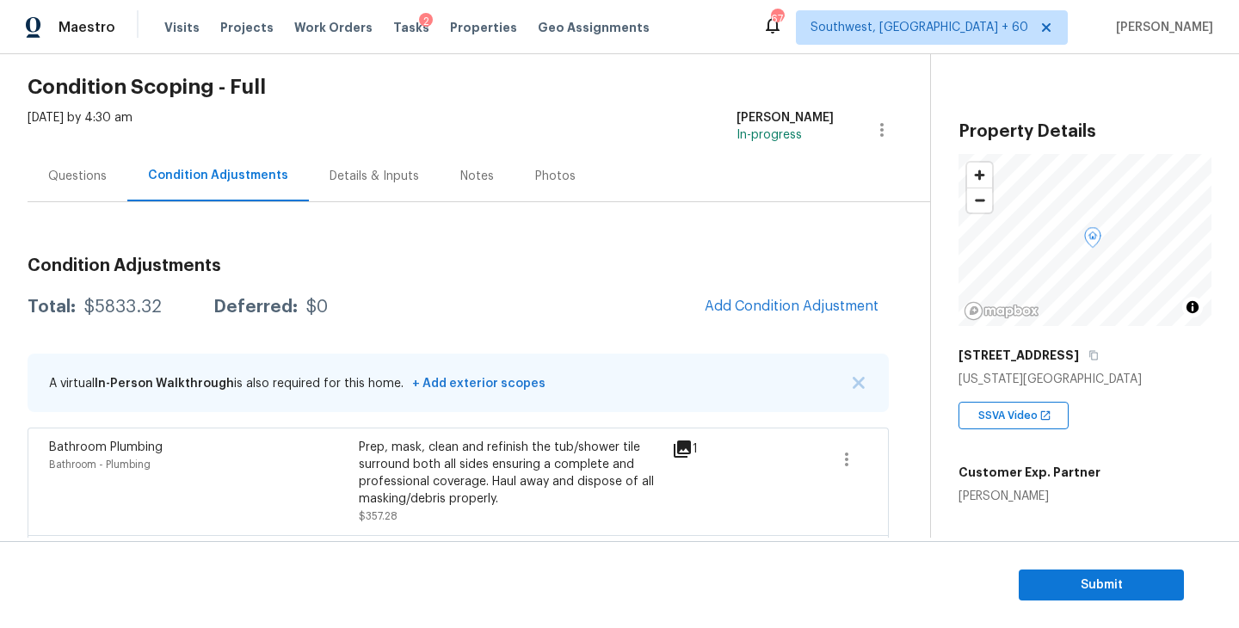
click at [90, 180] on div "Questions" at bounding box center [77, 176] width 59 height 17
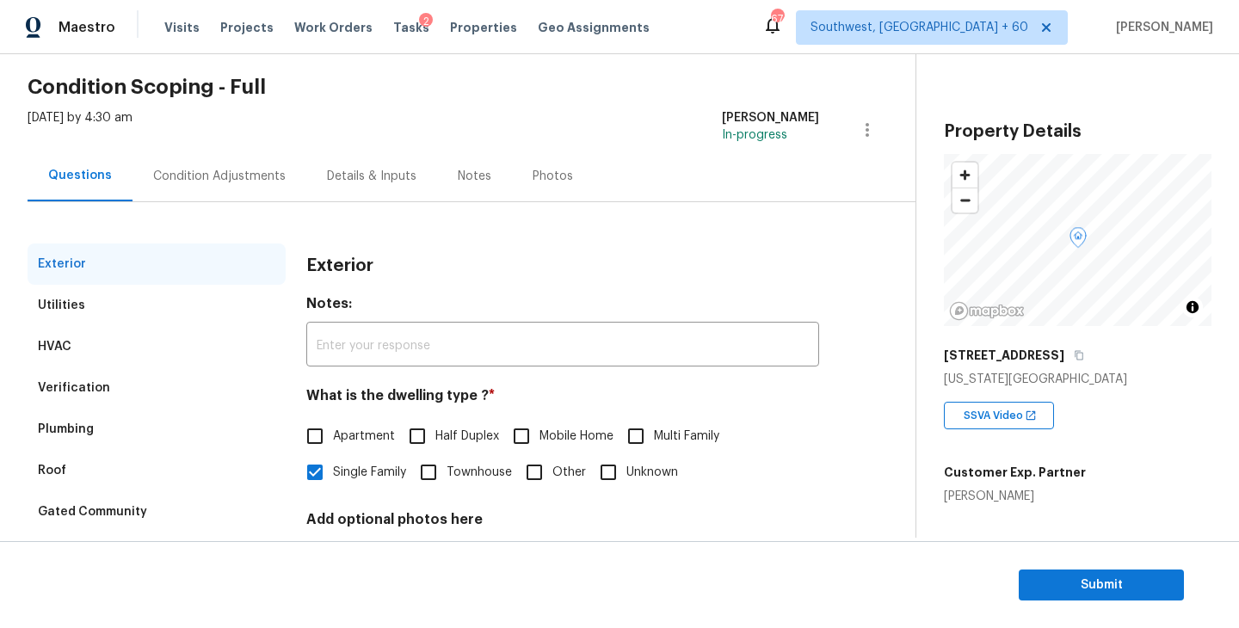
click at [88, 306] on div "Utilities" at bounding box center [157, 305] width 258 height 41
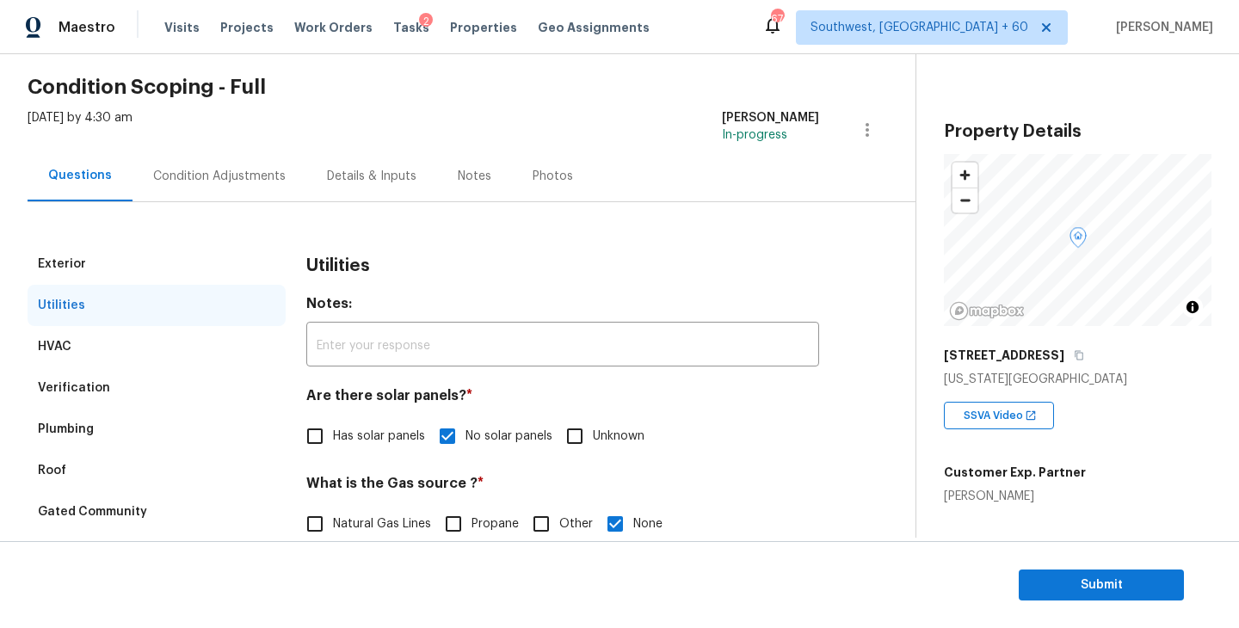
click at [356, 502] on div "What is the Gas source ? * Natural Gas Lines Propane Other None" at bounding box center [562, 508] width 513 height 67
click at [354, 518] on span "Natural Gas Lines" at bounding box center [382, 524] width 98 height 18
click at [333, 518] on input "Natural Gas Lines" at bounding box center [315, 524] width 36 height 36
checkbox input "true"
checkbox input "false"
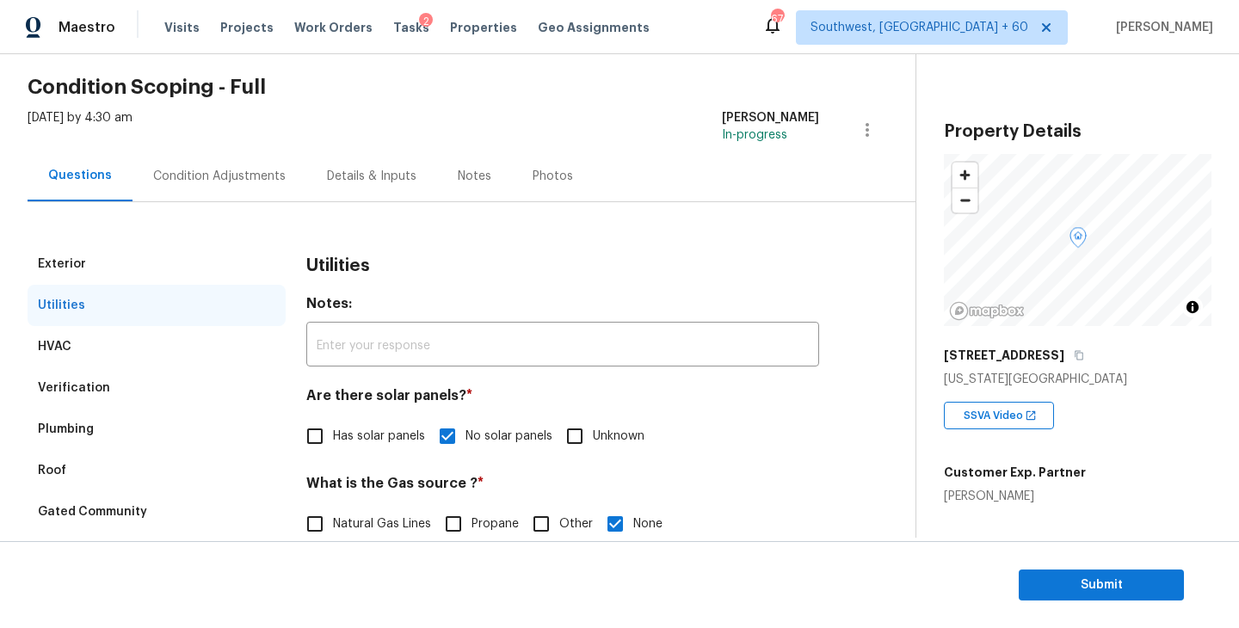
scroll to position [63, 0]
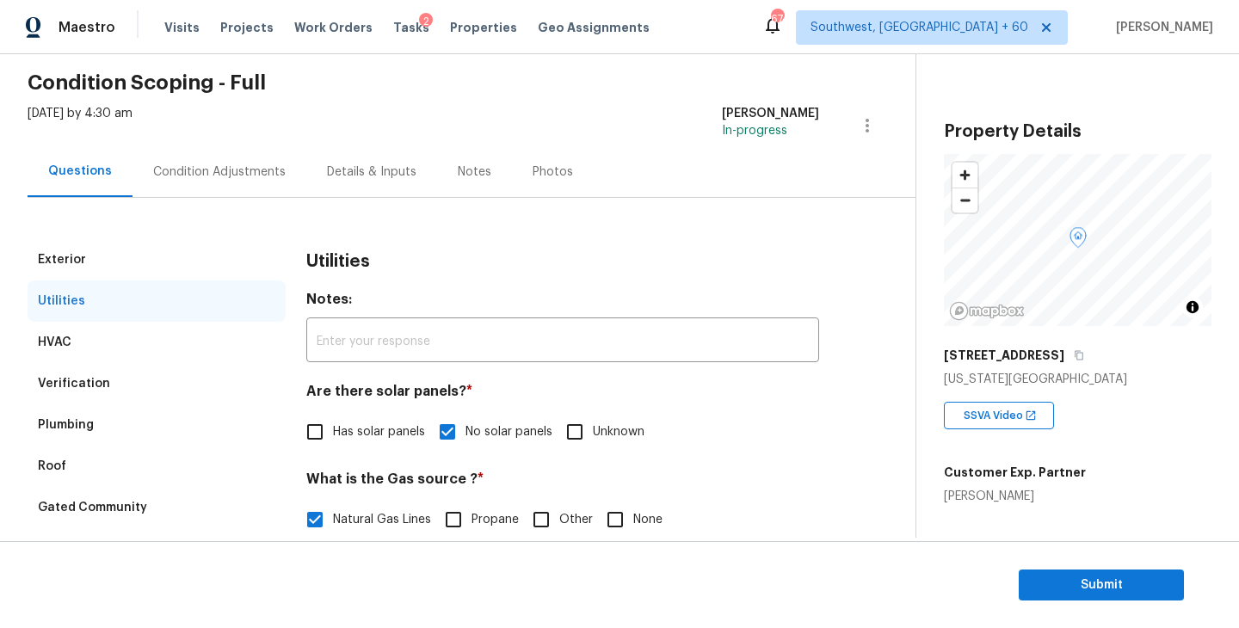
click at [263, 176] on div "Condition Adjustments" at bounding box center [219, 171] width 132 height 17
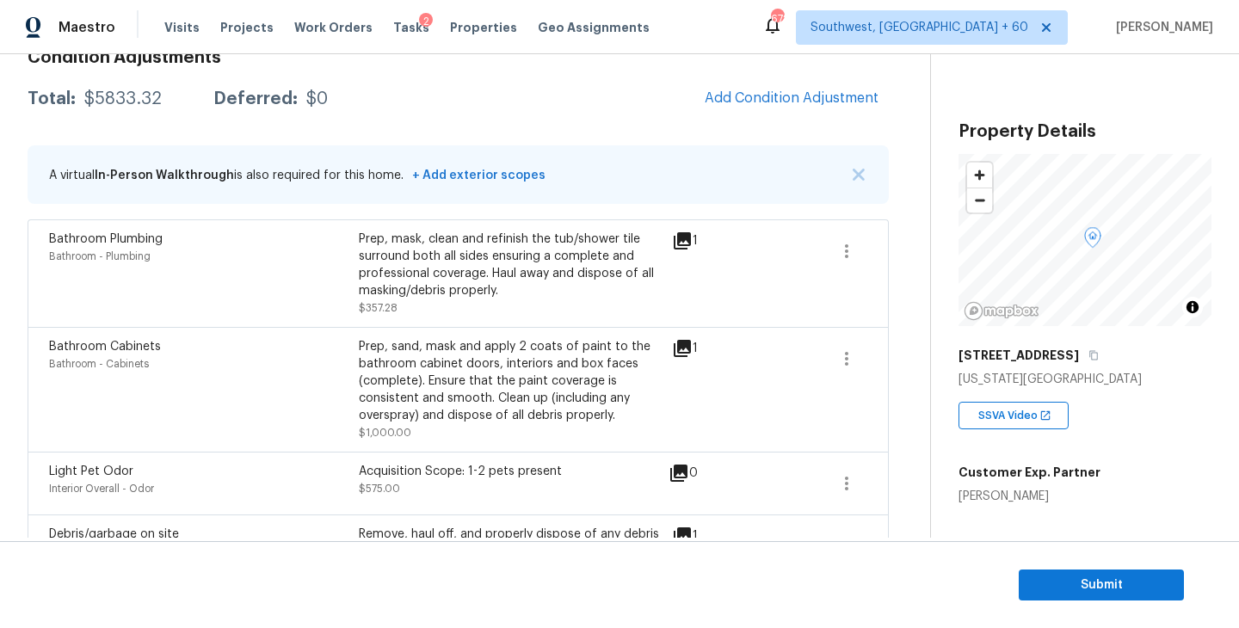
scroll to position [87, 0]
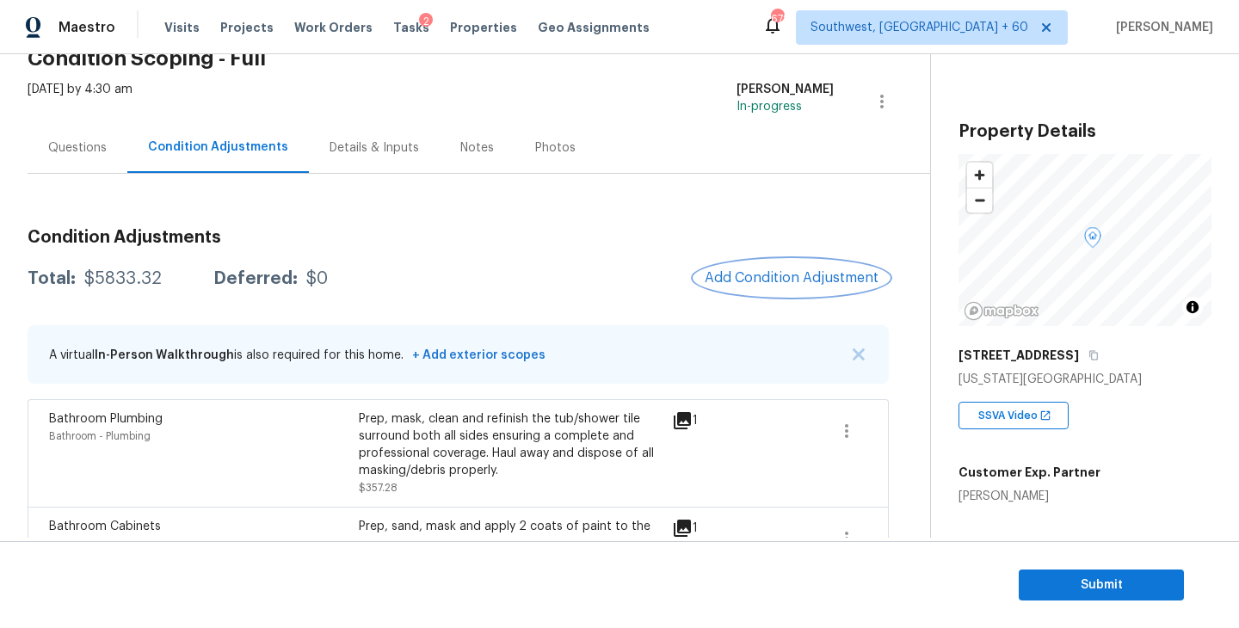
click at [771, 274] on span "Add Condition Adjustment" at bounding box center [792, 277] width 174 height 15
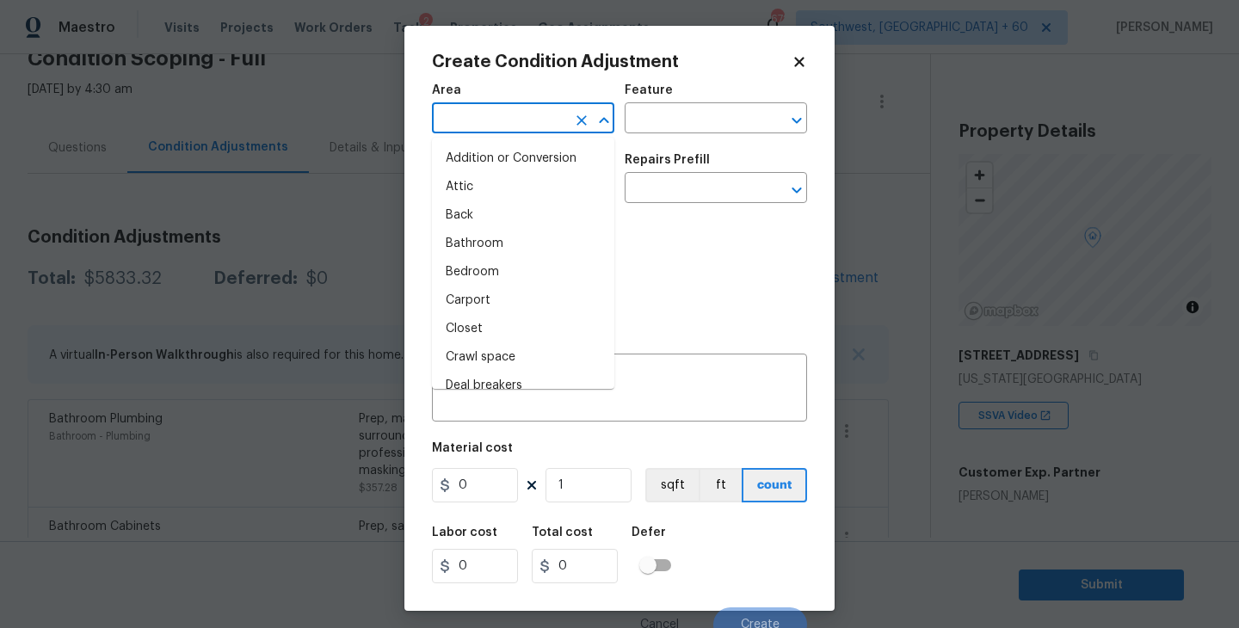
click at [498, 132] on input "text" at bounding box center [499, 120] width 134 height 27
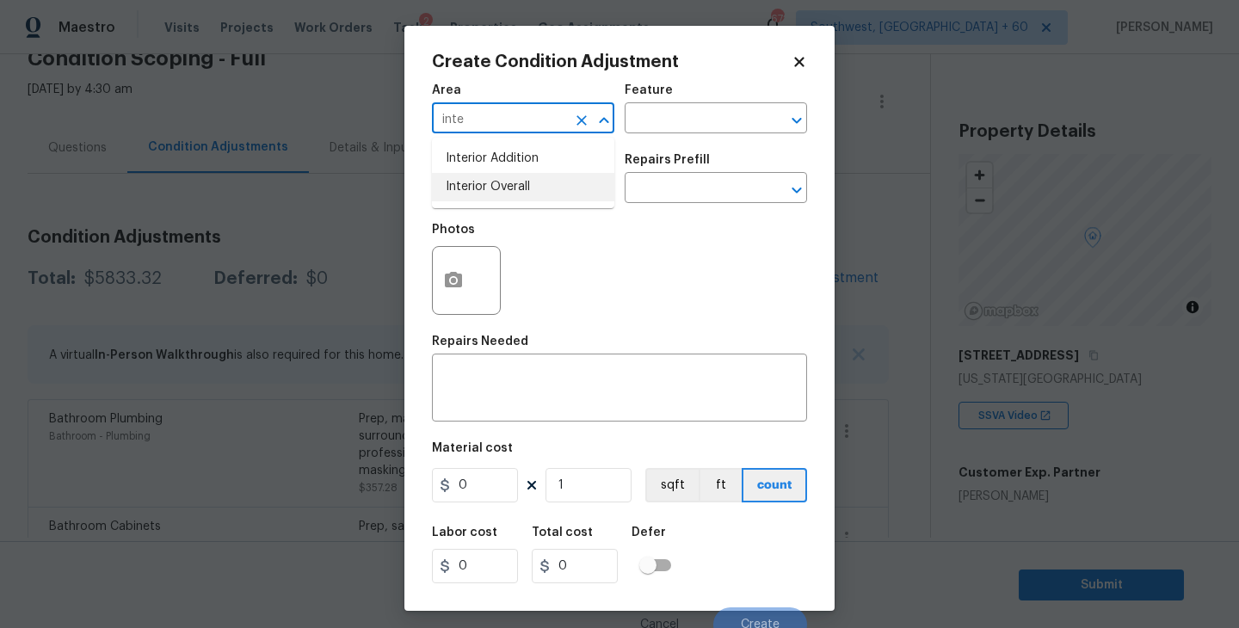
click at [511, 182] on li "Interior Overall" at bounding box center [523, 187] width 182 height 28
type input "Interior Overall"
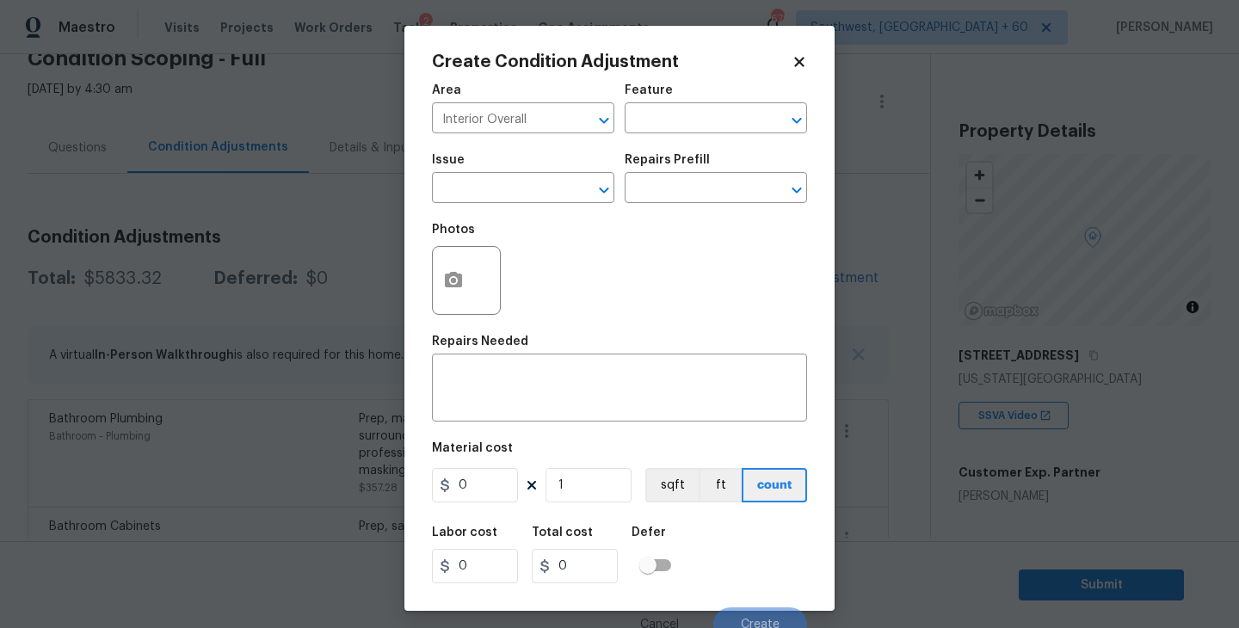
click at [703, 100] on div "Feature" at bounding box center [716, 95] width 182 height 22
click at [703, 121] on input "text" at bounding box center [692, 120] width 134 height 27
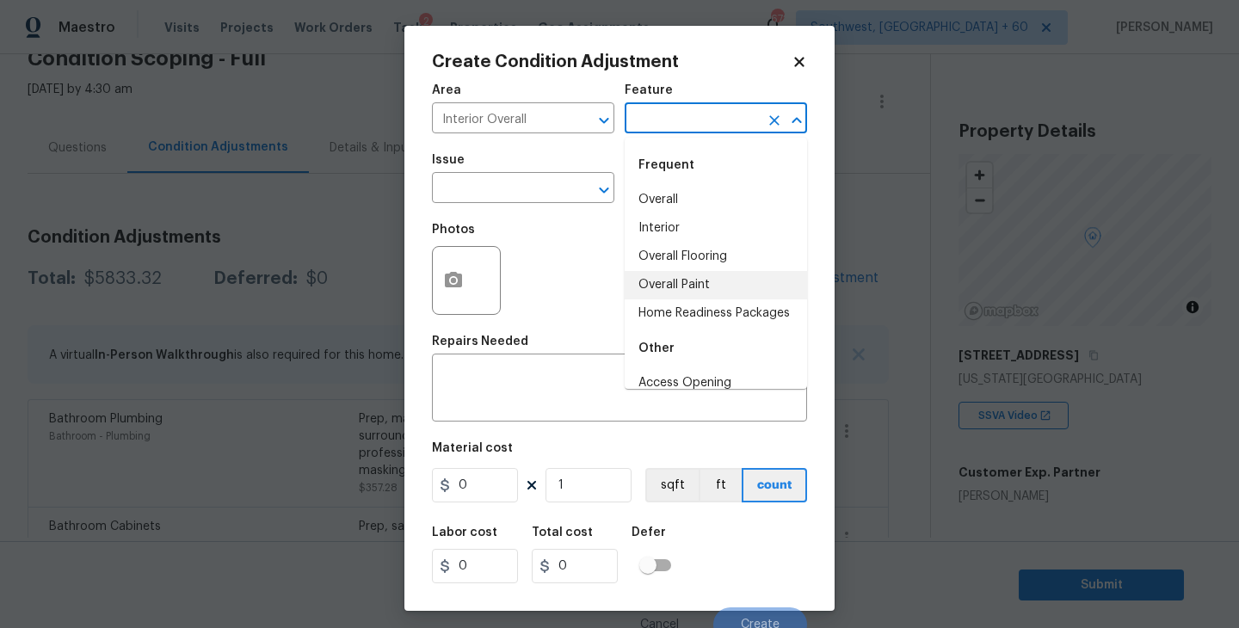
click at [703, 274] on li "Overall Paint" at bounding box center [716, 285] width 182 height 28
type input "Overall Paint"
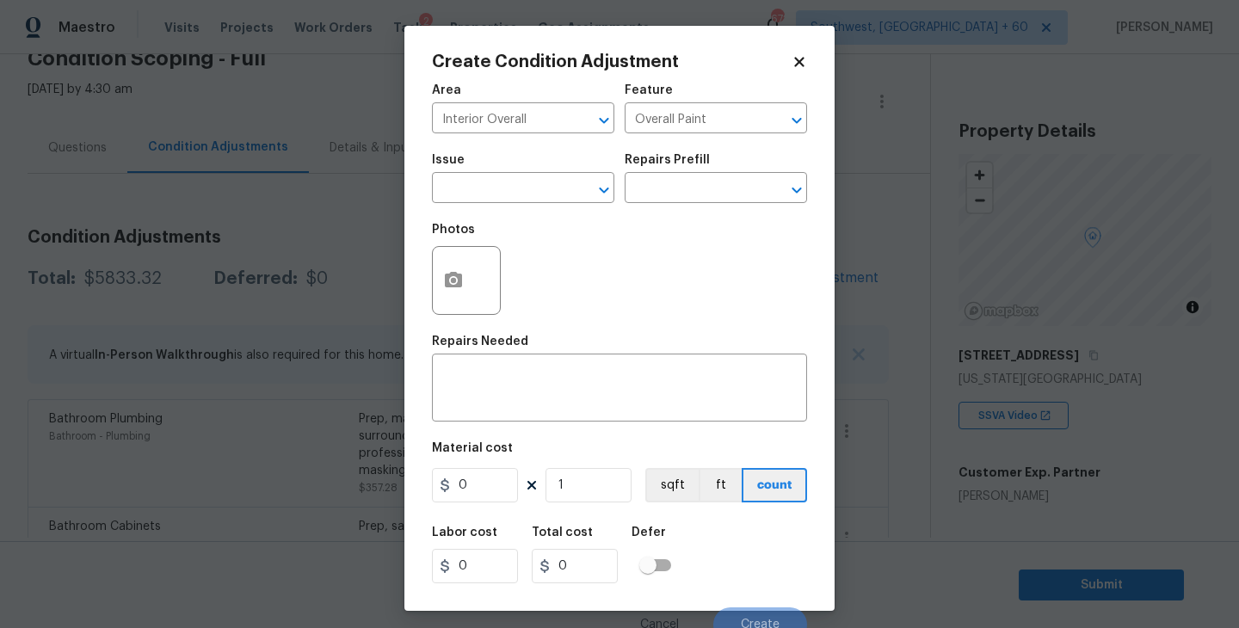
click at [549, 213] on span "Issue ​" at bounding box center [523, 179] width 182 height 70
click at [513, 186] on input "text" at bounding box center [499, 189] width 134 height 27
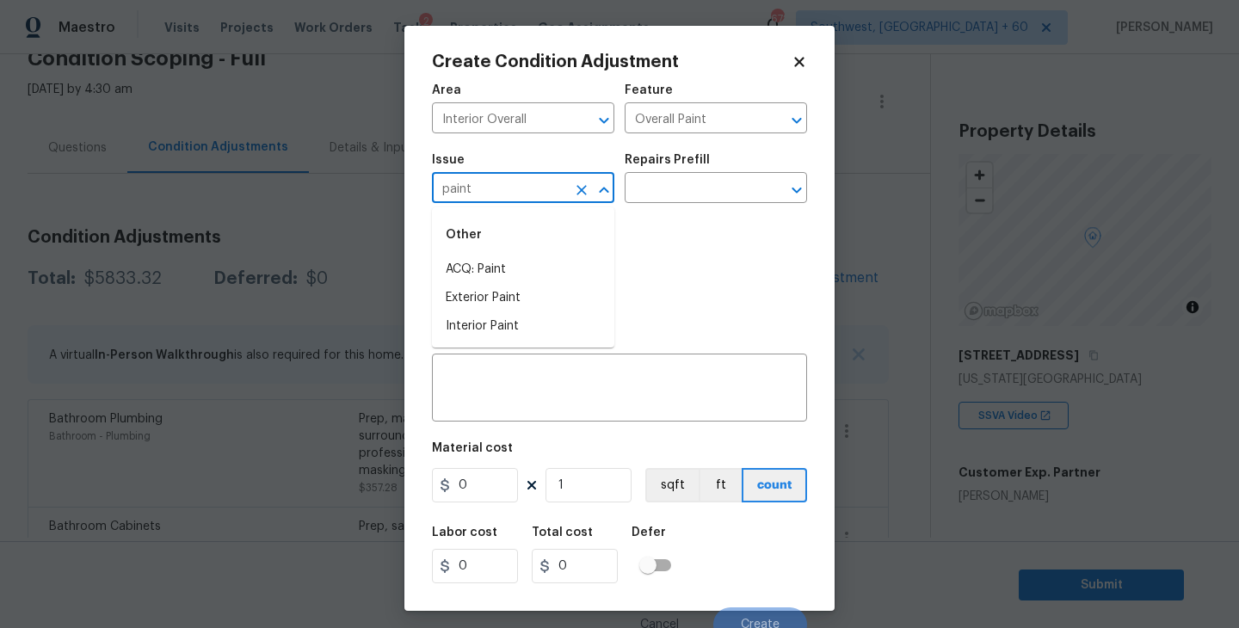
click at [511, 253] on div "Other" at bounding box center [523, 234] width 182 height 41
click at [511, 265] on li "ACQ: Paint" at bounding box center [523, 270] width 182 height 28
type input "ACQ: Paint"
click at [714, 187] on input "text" at bounding box center [692, 189] width 134 height 27
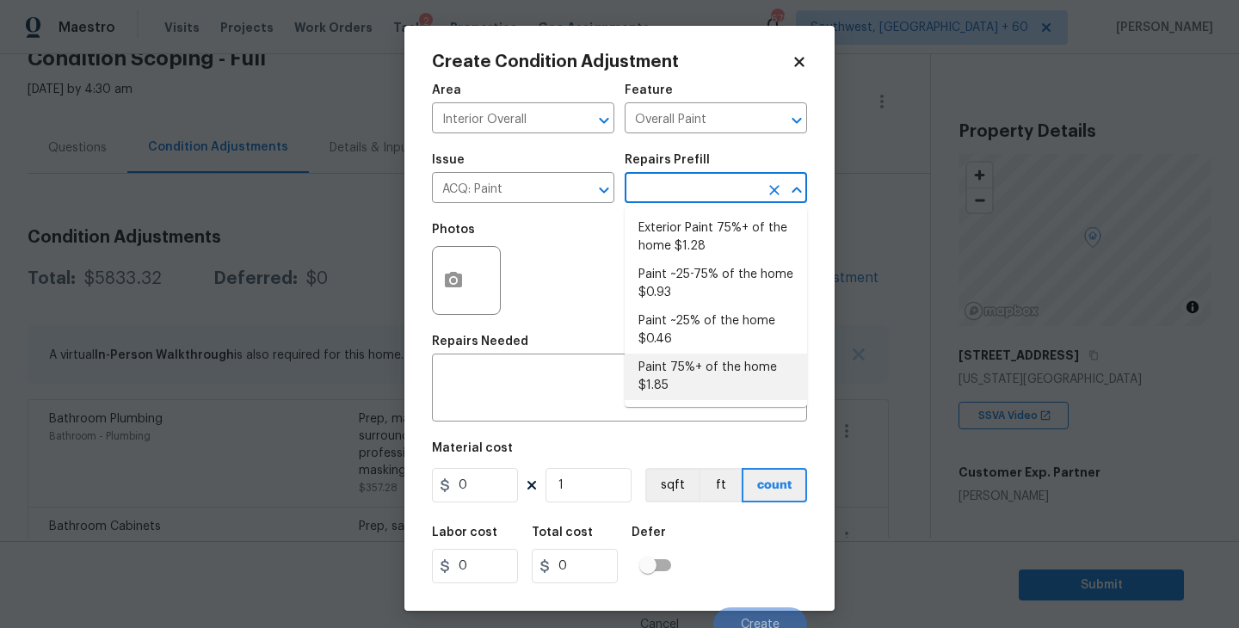
click at [694, 376] on li "Paint 75%+ of the home $1.85" at bounding box center [716, 377] width 182 height 46
type input "Acquisition"
type textarea "Acquisition Scope: 75%+ of the home will likely require interior paint"
type input "1.85"
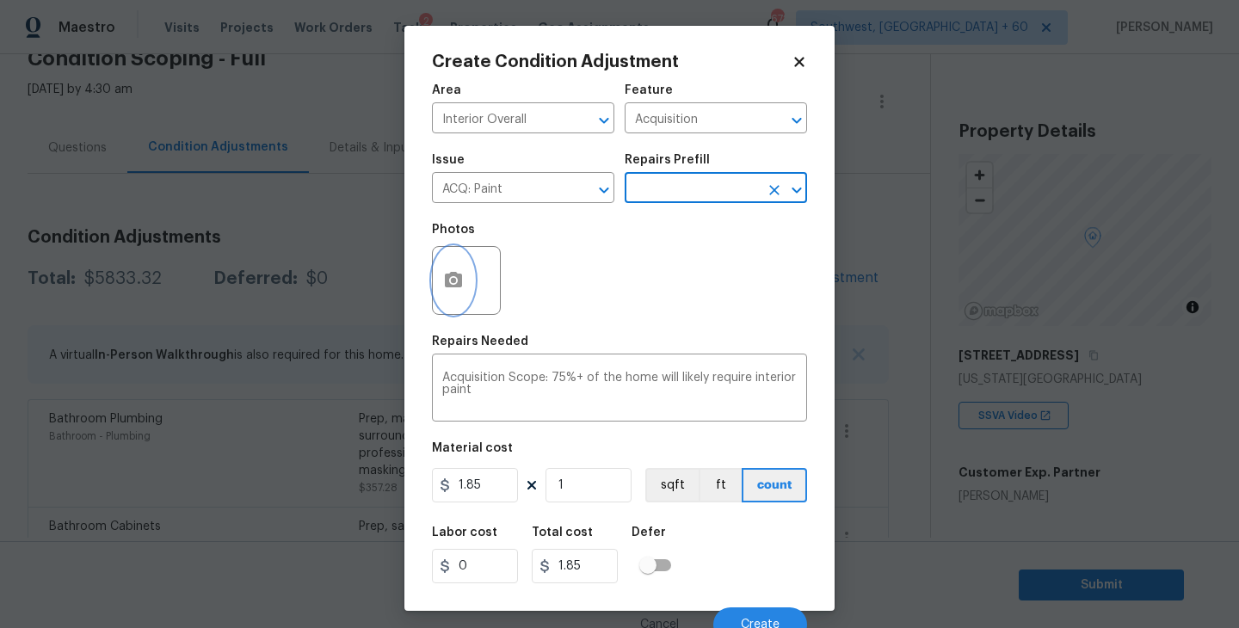
click at [445, 284] on icon "button" at bounding box center [453, 279] width 17 height 15
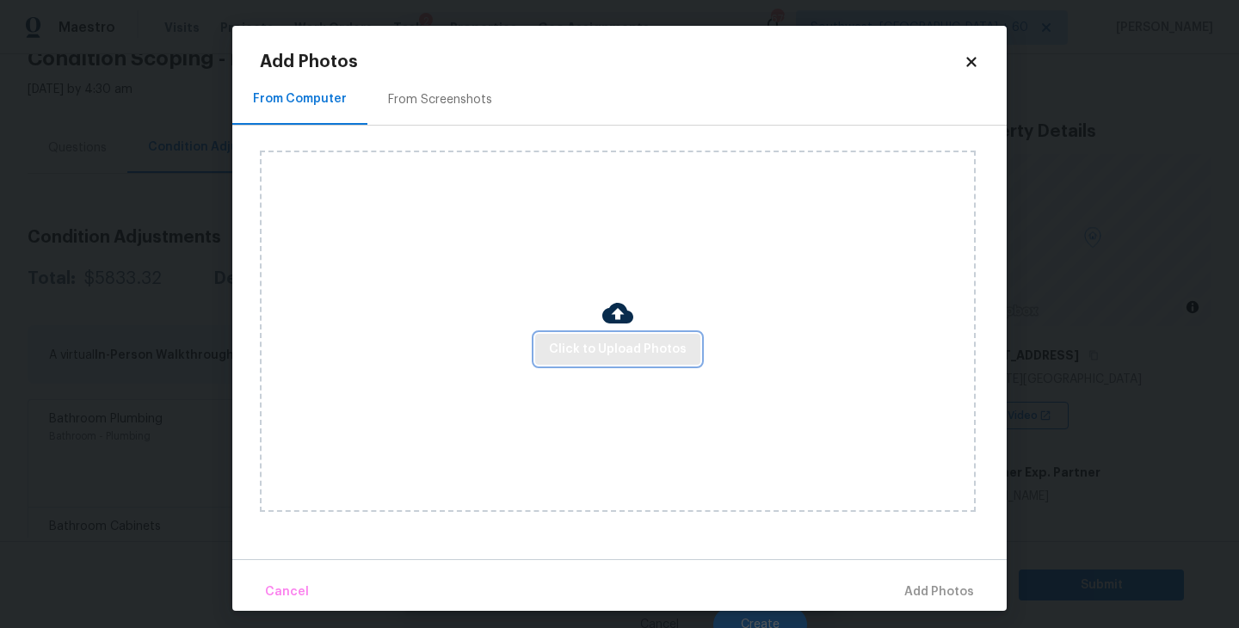
click at [626, 342] on span "Click to Upload Photos" at bounding box center [618, 350] width 138 height 22
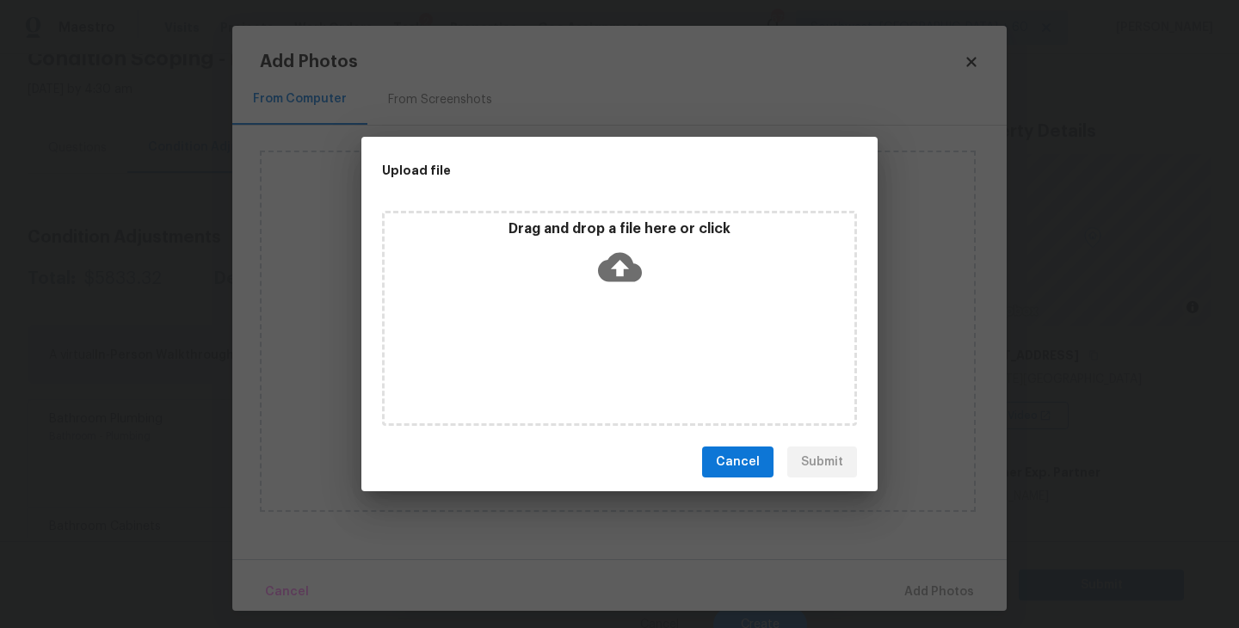
click at [626, 325] on div "Drag and drop a file here or click" at bounding box center [619, 318] width 475 height 215
